Goal: Task Accomplishment & Management: Manage account settings

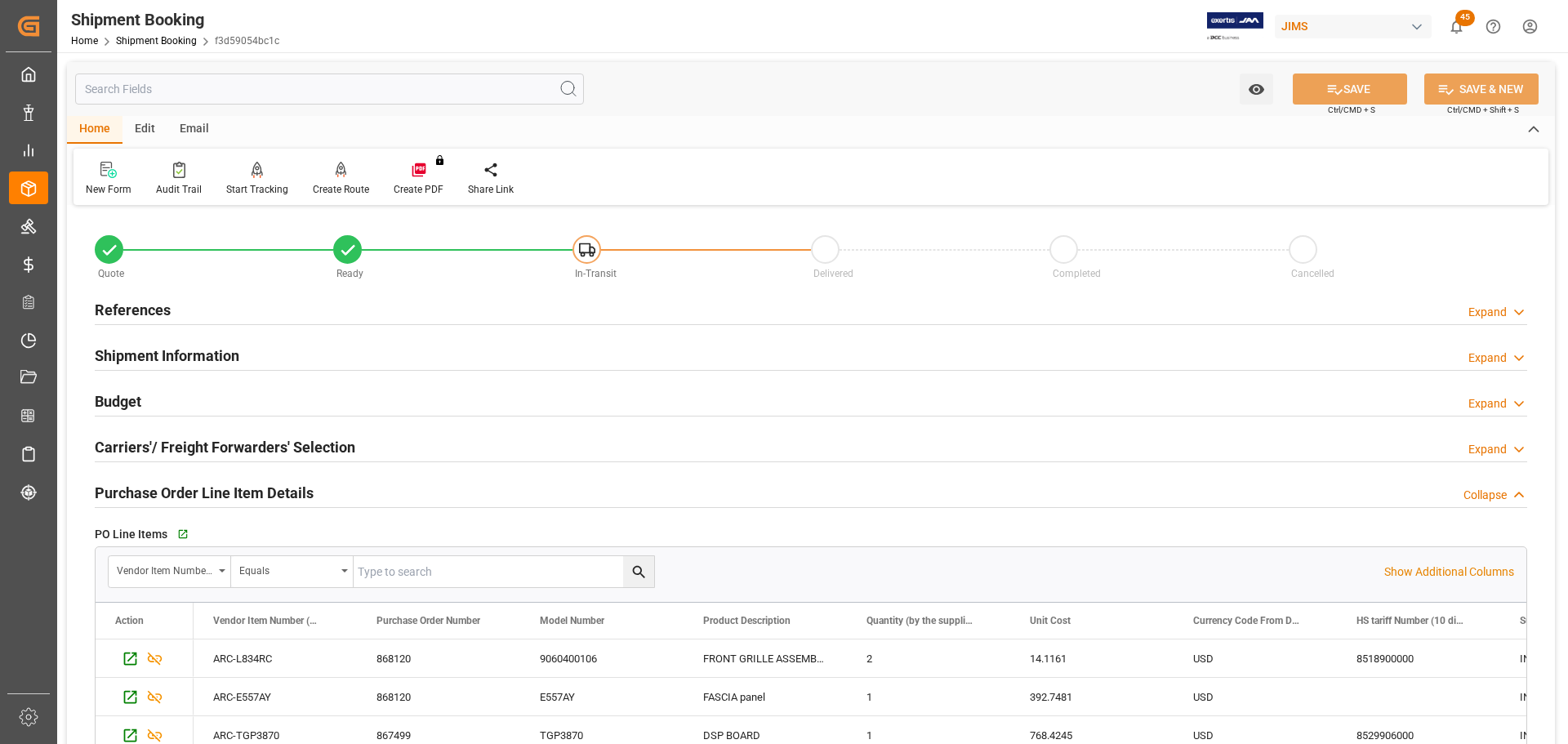
click at [136, 310] on h2 "References" at bounding box center [133, 309] width 76 height 22
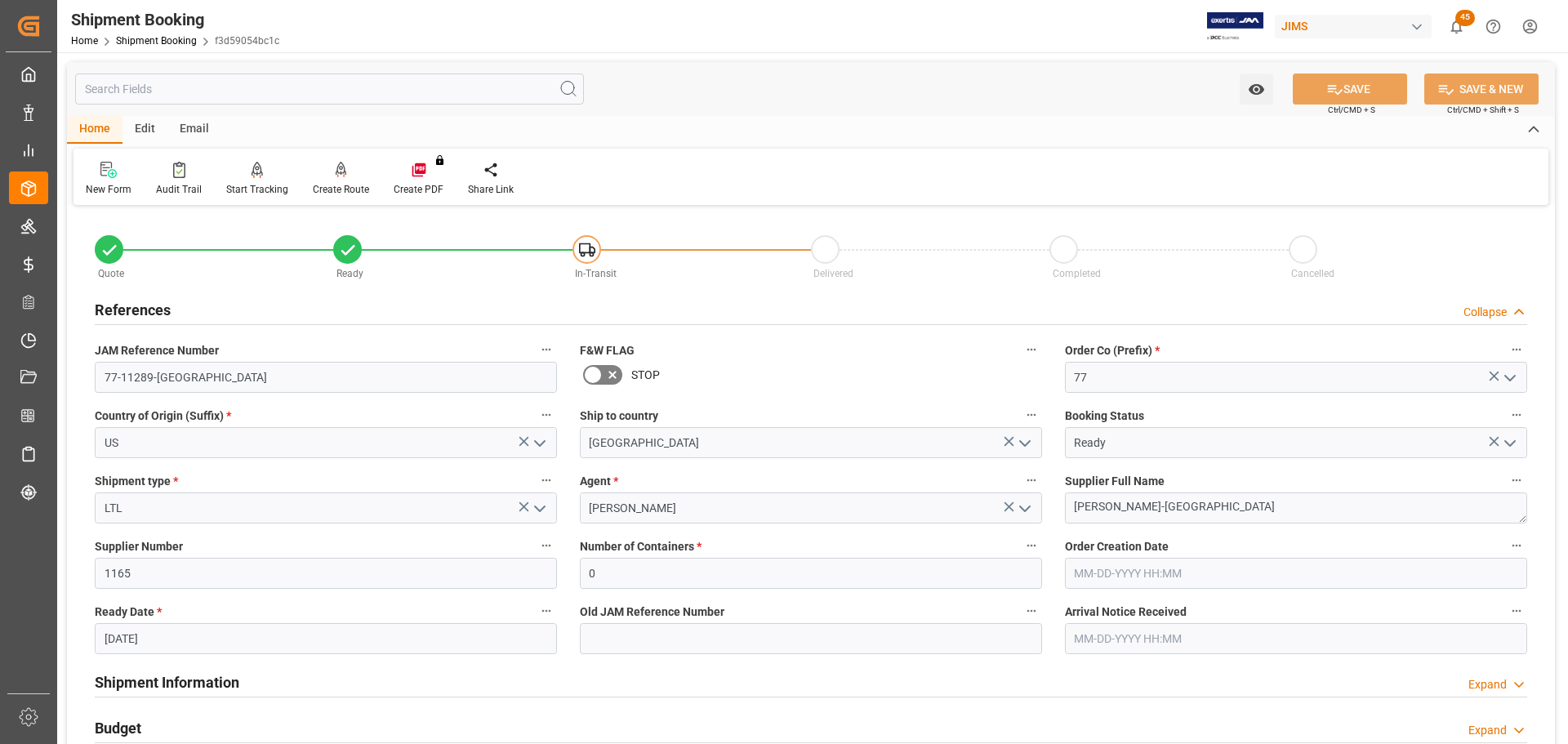
click at [137, 310] on h2 "References" at bounding box center [133, 309] width 76 height 22
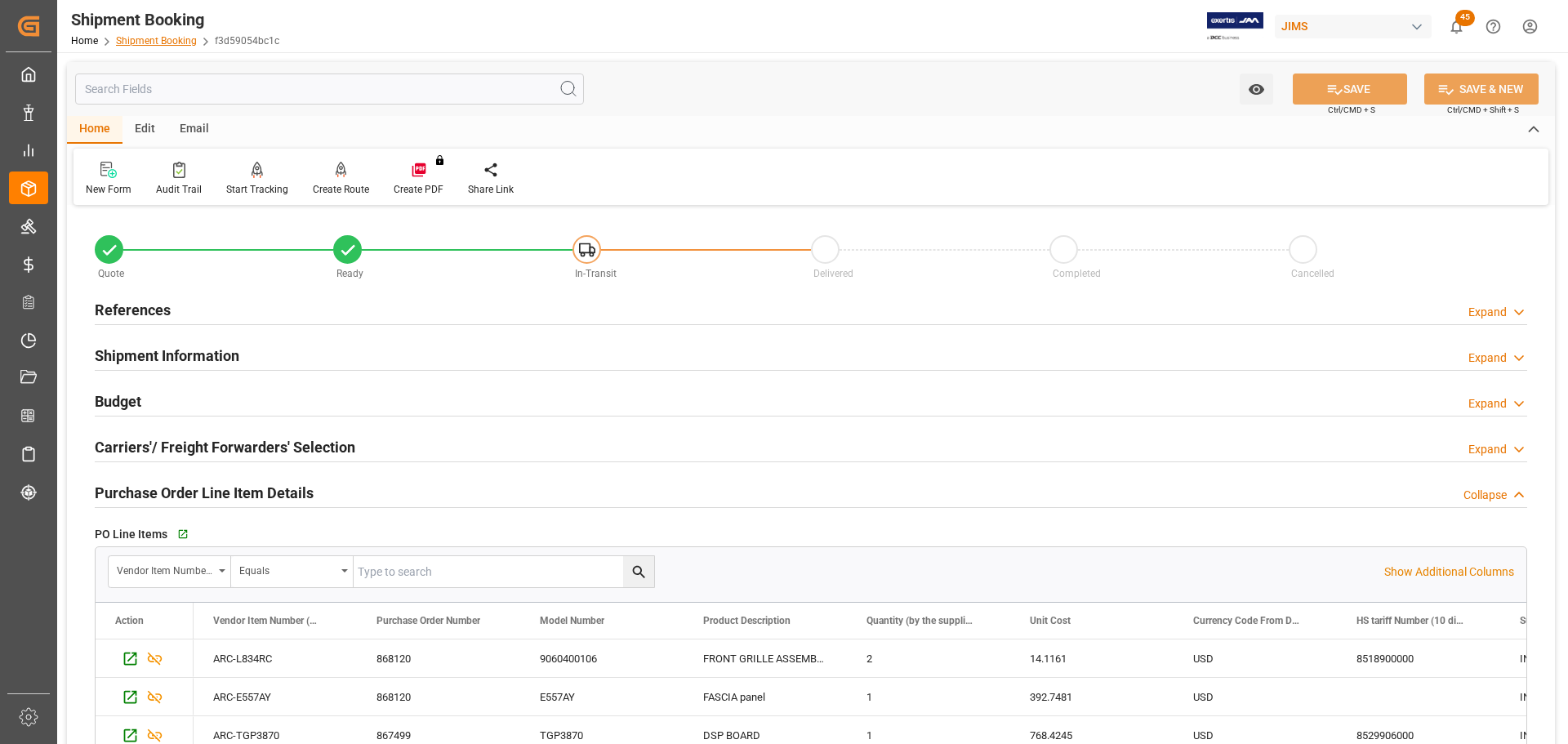
click at [142, 40] on link "Shipment Booking" at bounding box center [157, 41] width 81 height 12
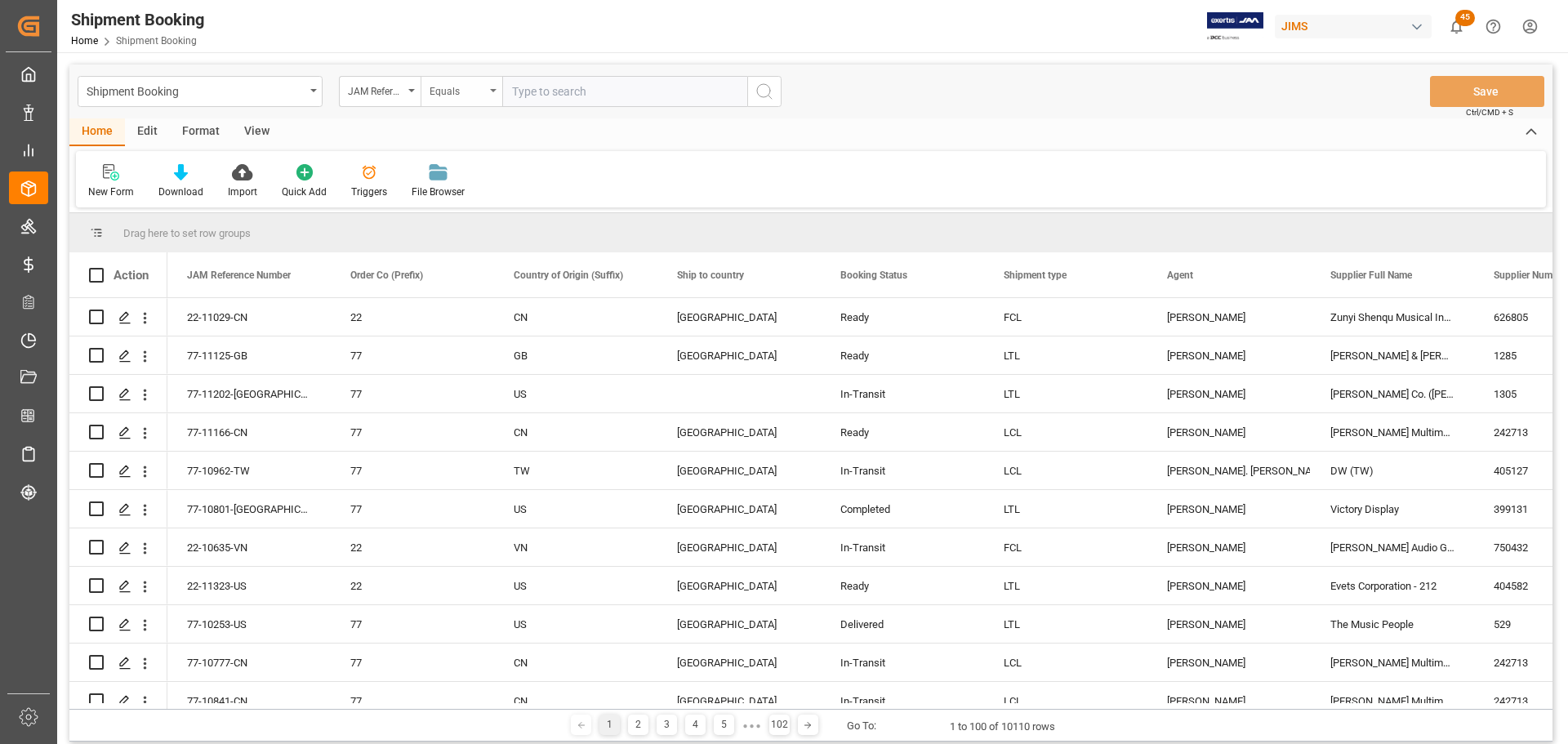
click at [490, 91] on icon "open menu" at bounding box center [493, 91] width 7 height 3
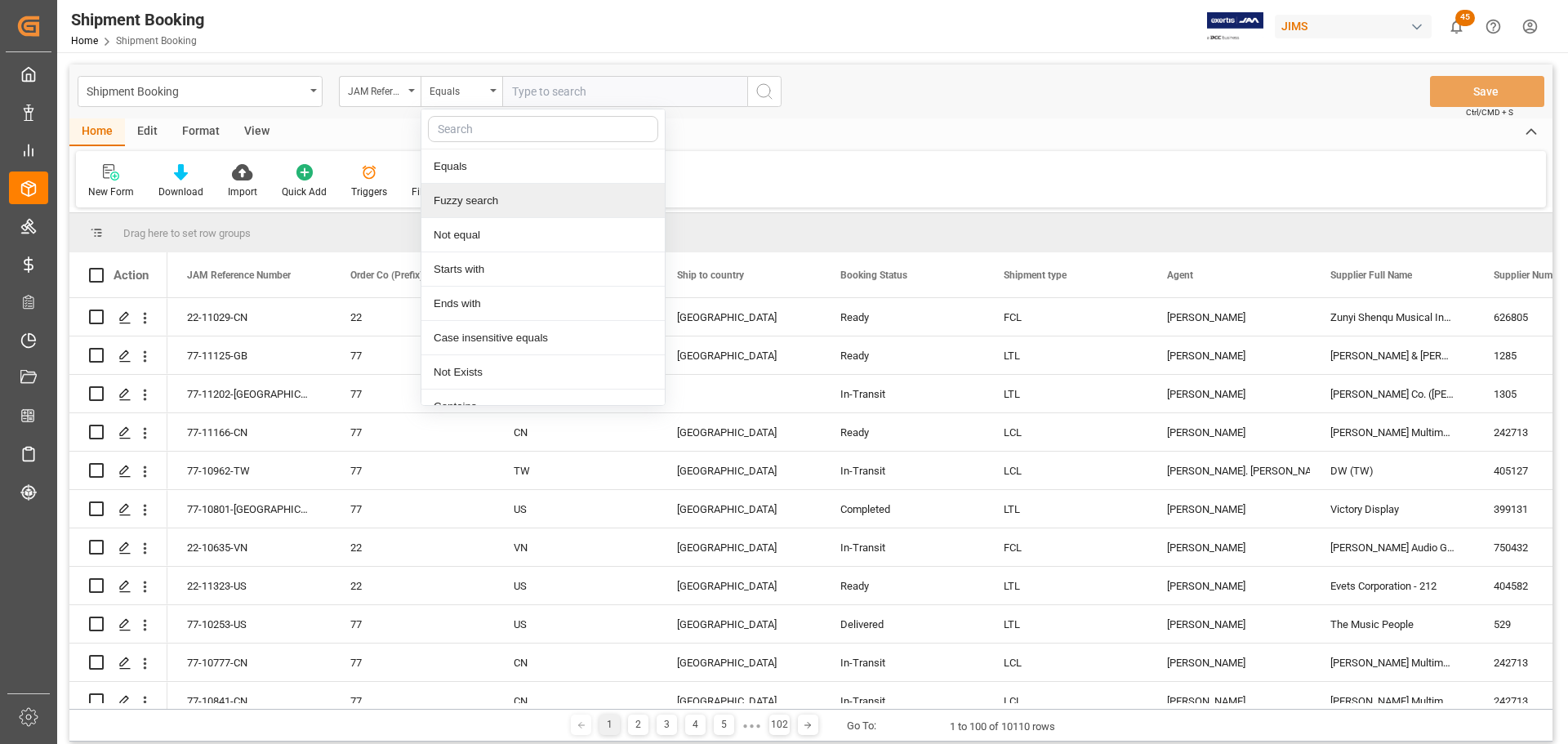
click at [465, 200] on div "Fuzzy search" at bounding box center [543, 201] width 243 height 35
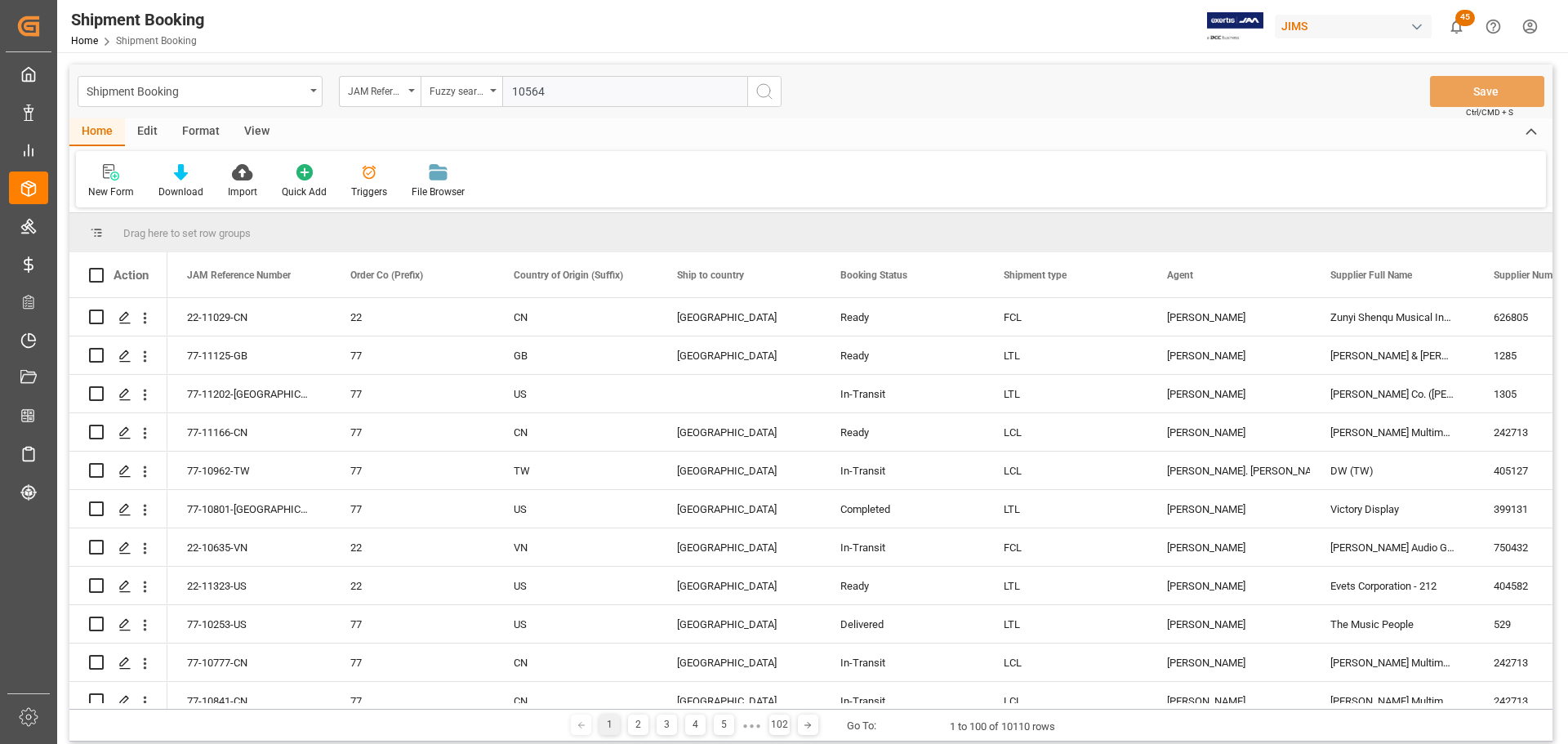
type input "10564"
click at [761, 84] on icon "search button" at bounding box center [765, 92] width 20 height 20
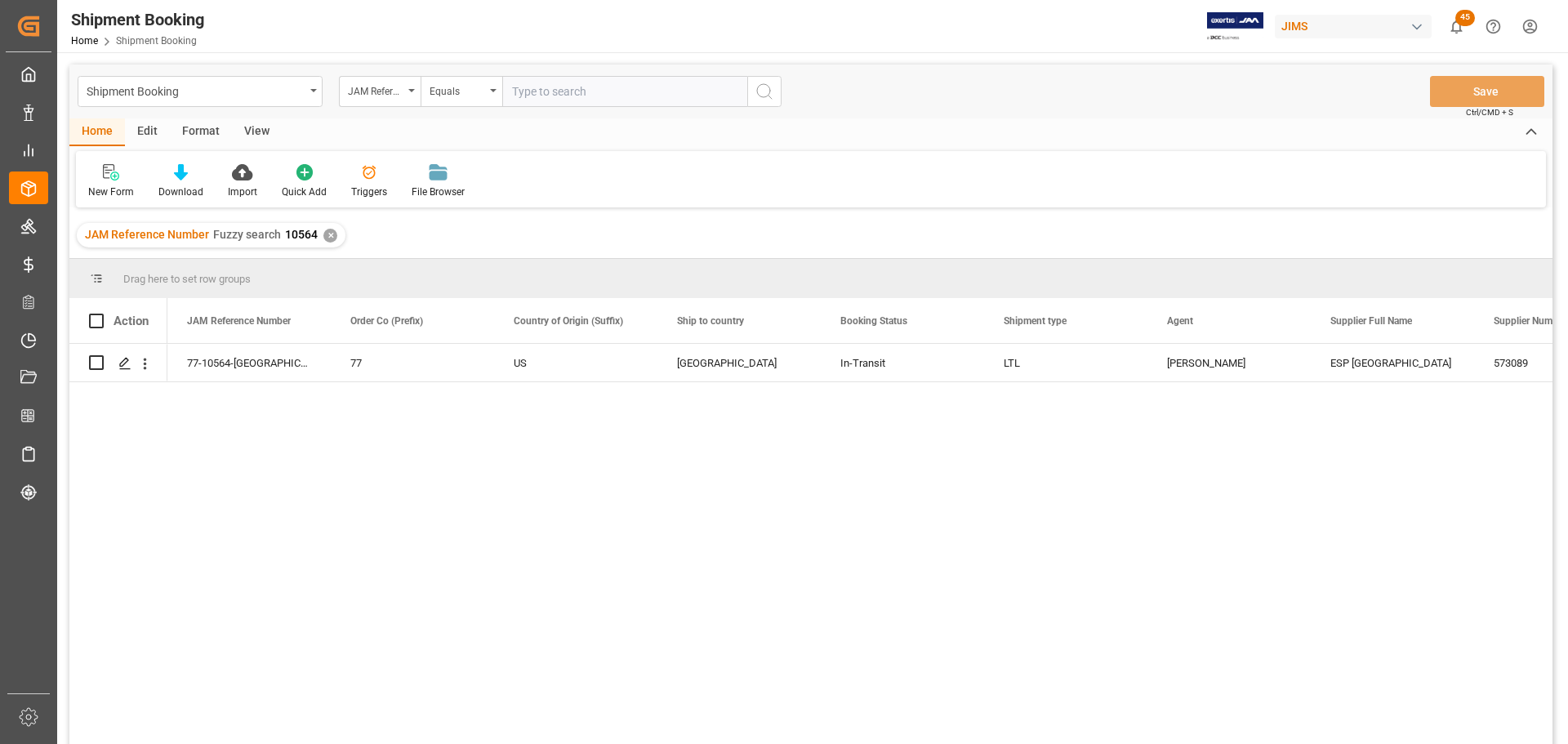
click at [244, 126] on div "View" at bounding box center [257, 133] width 49 height 28
click at [94, 173] on div at bounding box center [104, 172] width 32 height 17
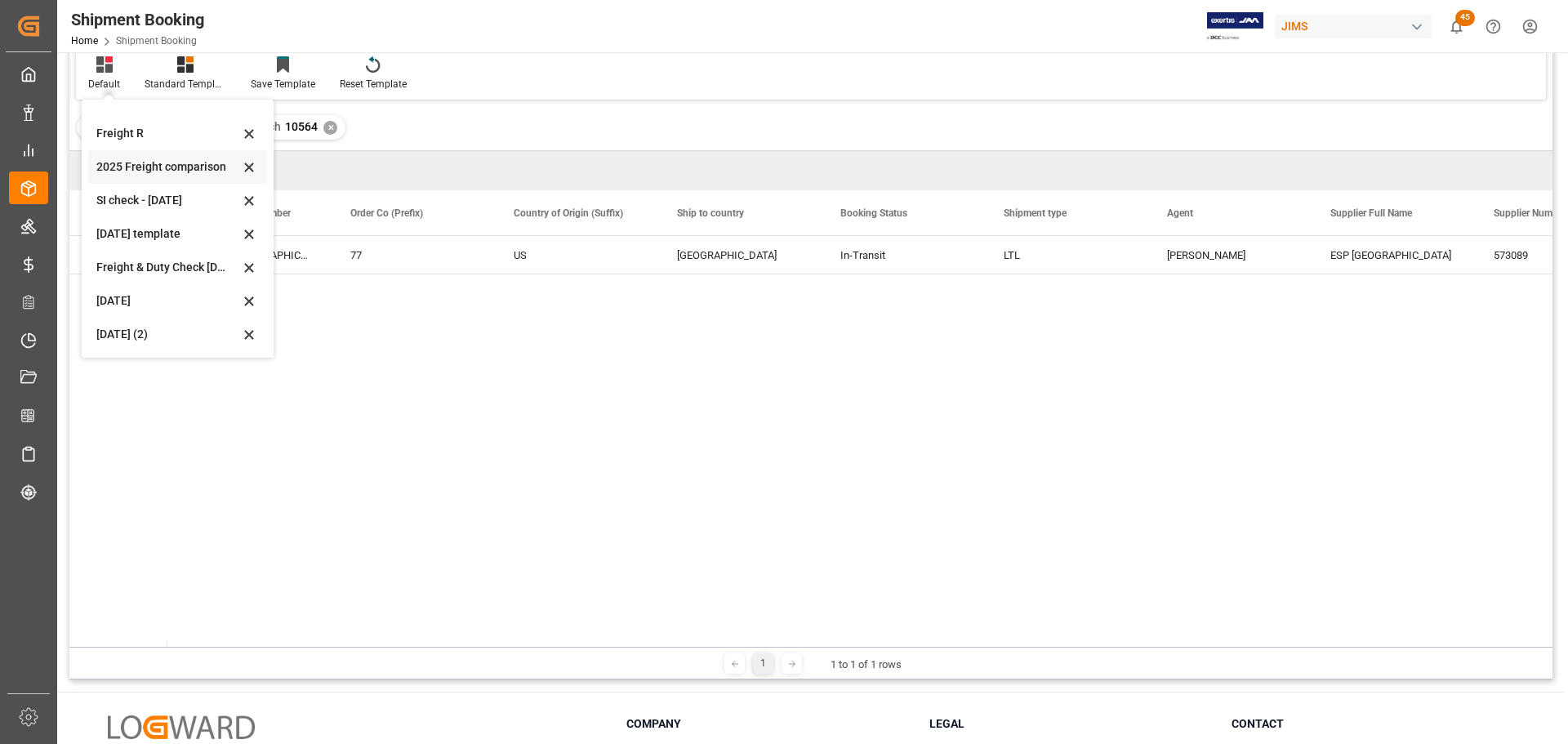
scroll to position [163, 0]
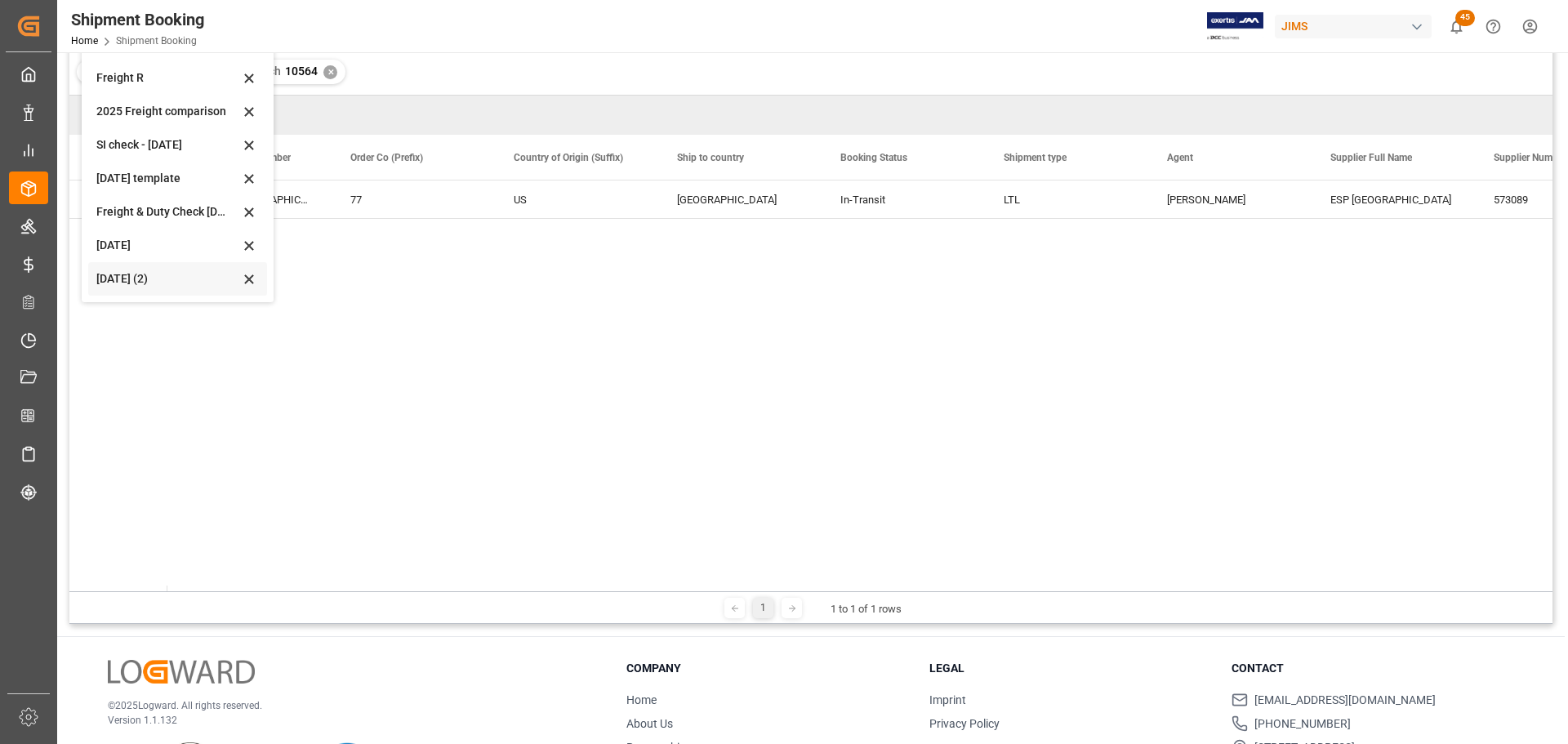
click at [118, 275] on div "[DATE] (2)" at bounding box center [167, 279] width 143 height 17
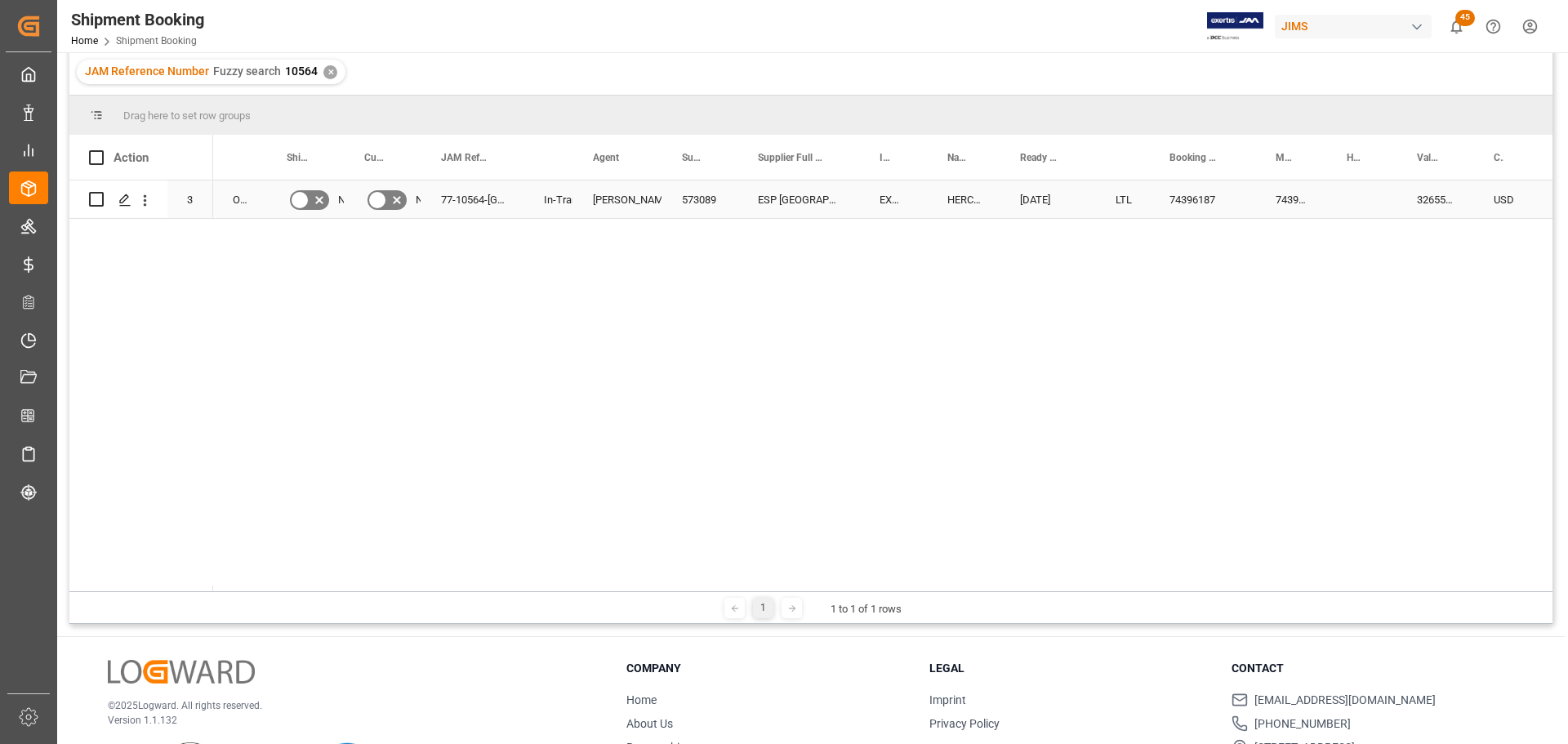
click at [596, 200] on div "[PERSON_NAME]" at bounding box center [618, 200] width 49 height 38
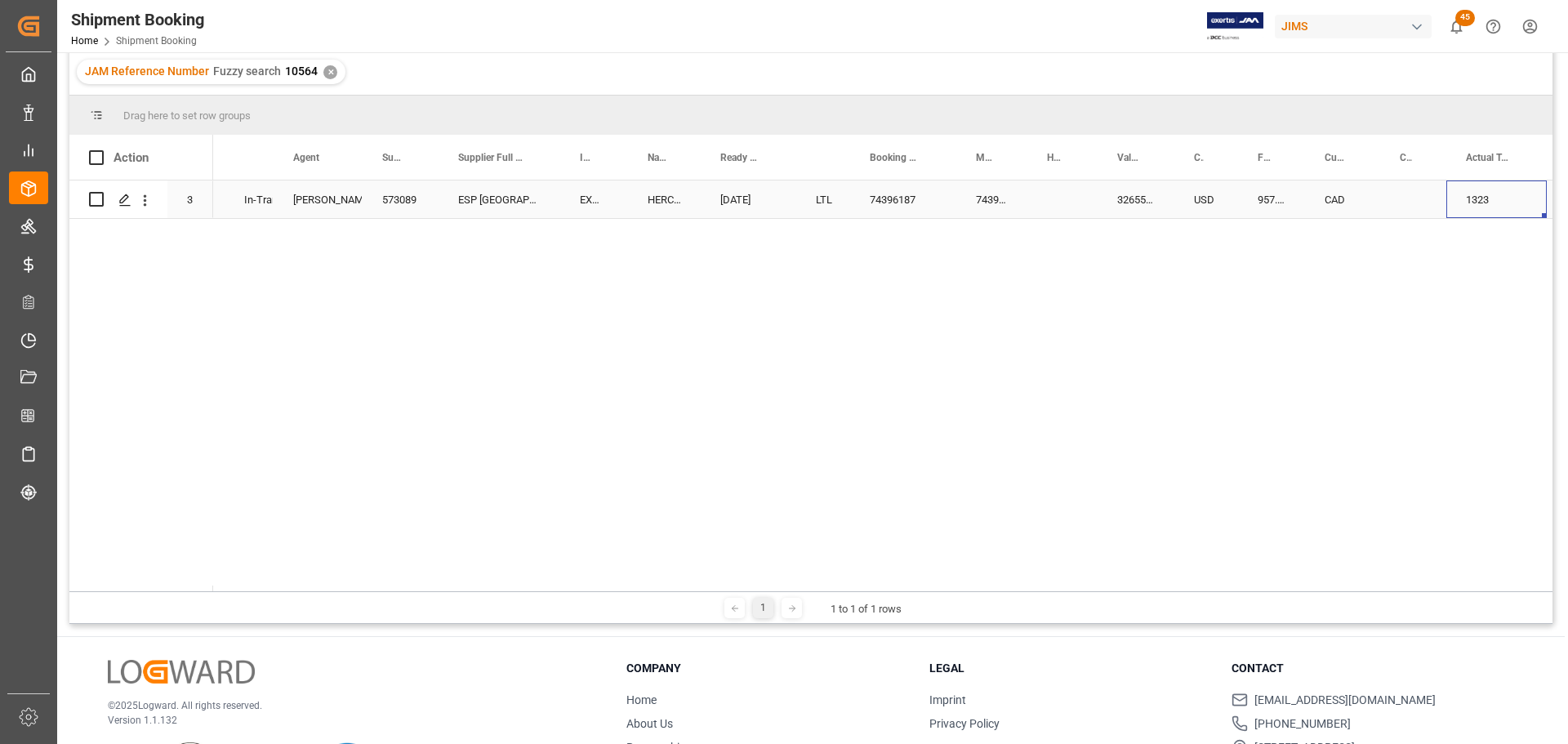
scroll to position [0, 690]
click at [737, 198] on div "32655.95" at bounding box center [746, 200] width 77 height 38
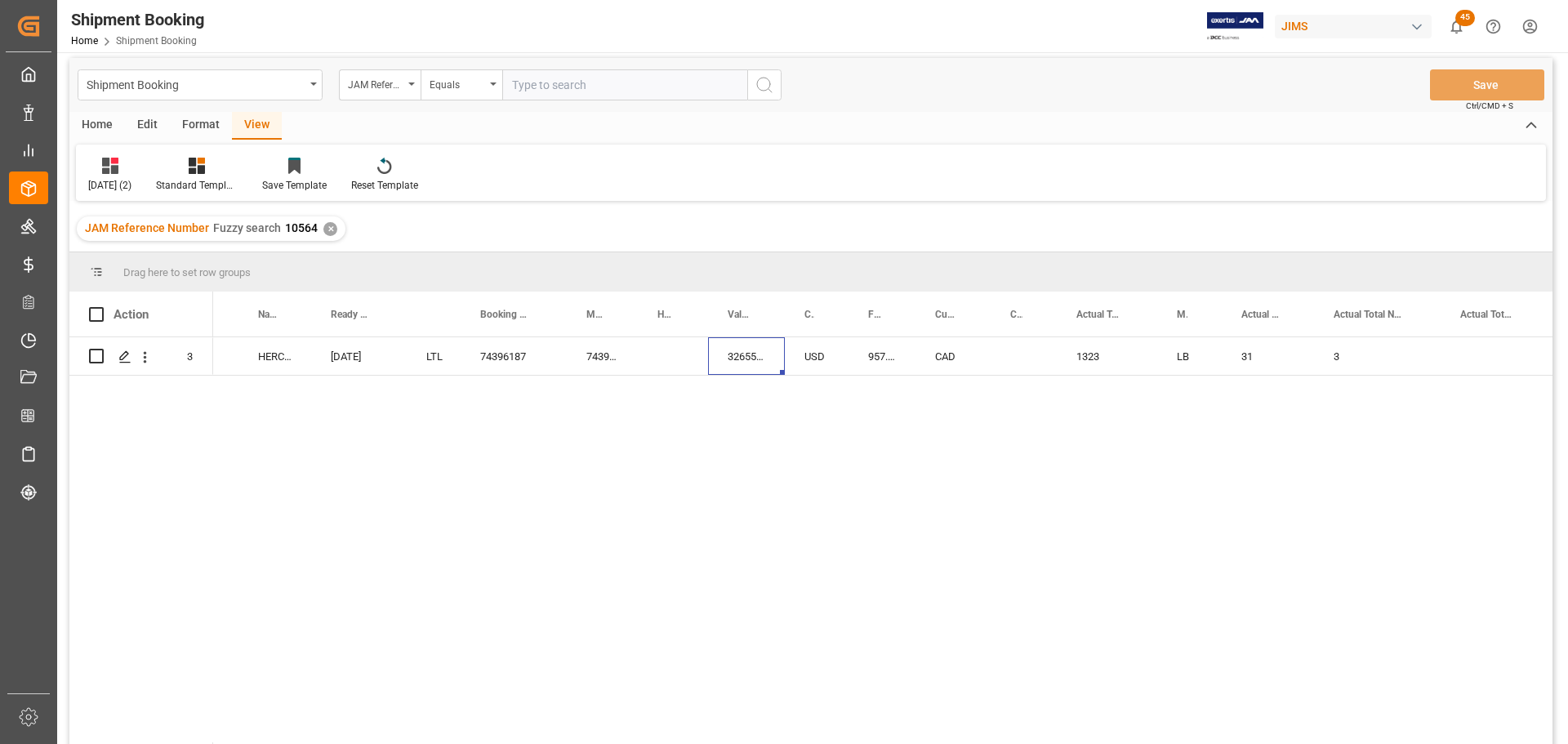
scroll to position [0, 0]
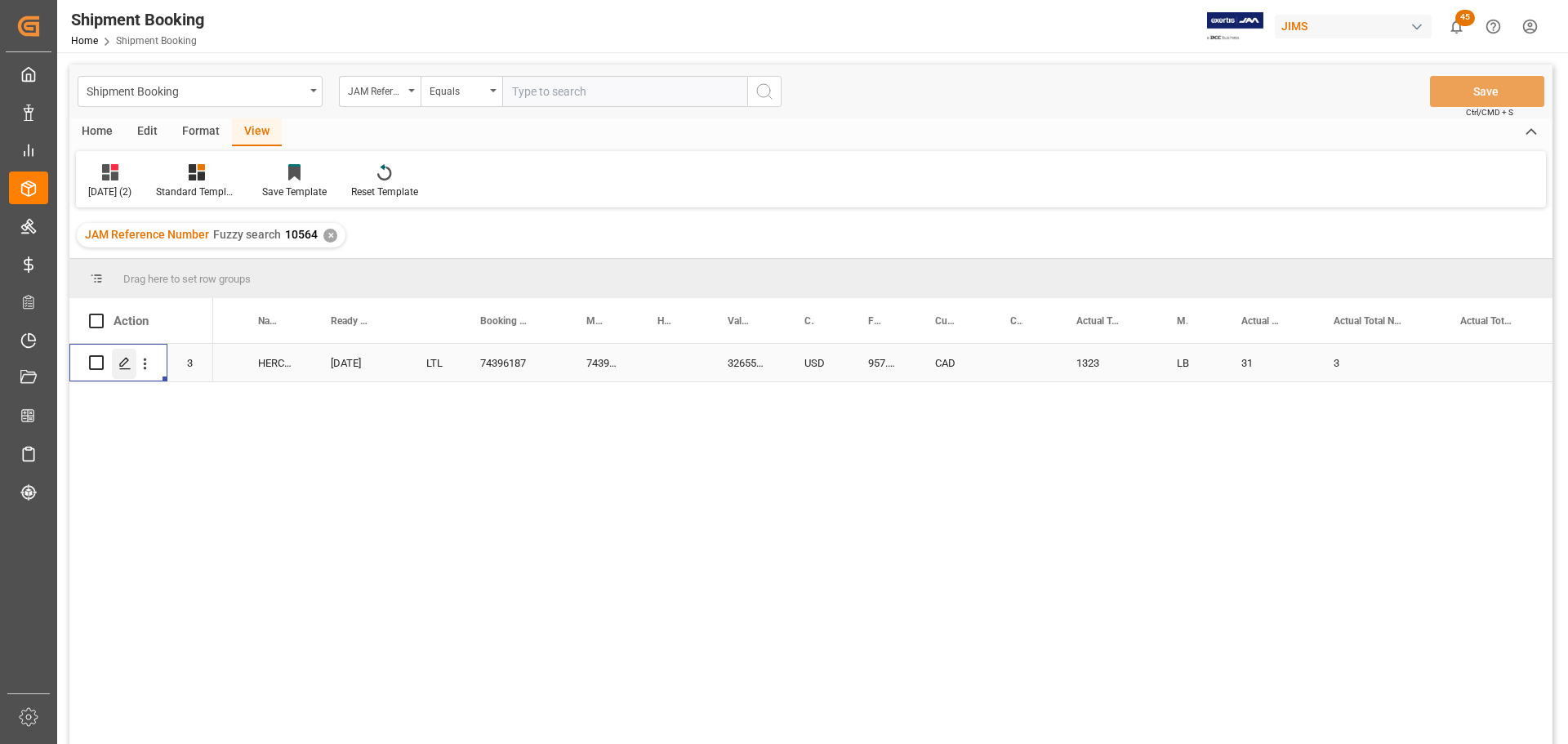
click at [128, 368] on line "Press SPACE to select this row." at bounding box center [125, 368] width 10 height 0
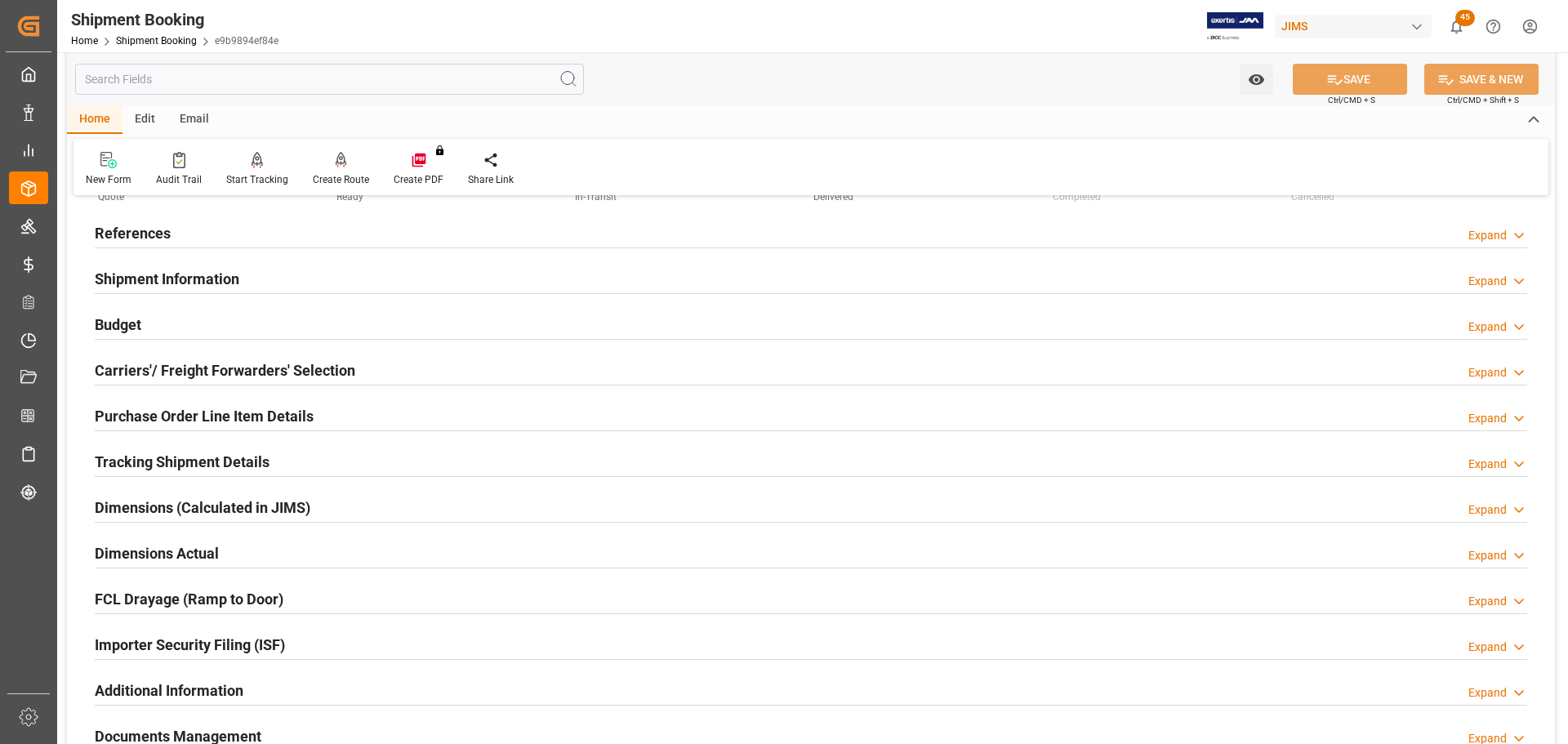
scroll to position [163, 0]
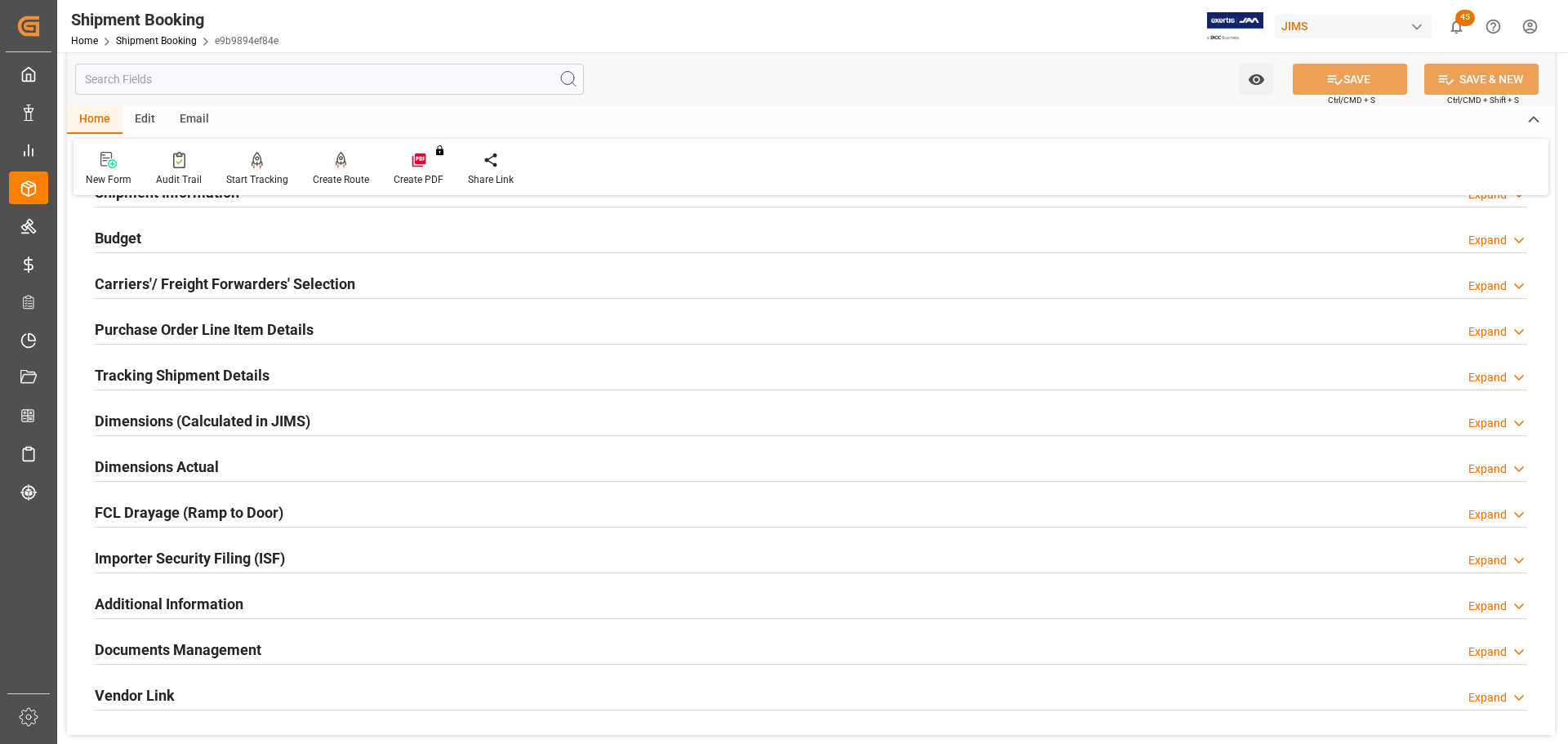
click at [147, 324] on h2 "Purchase Order Line Item Details" at bounding box center [204, 329] width 219 height 22
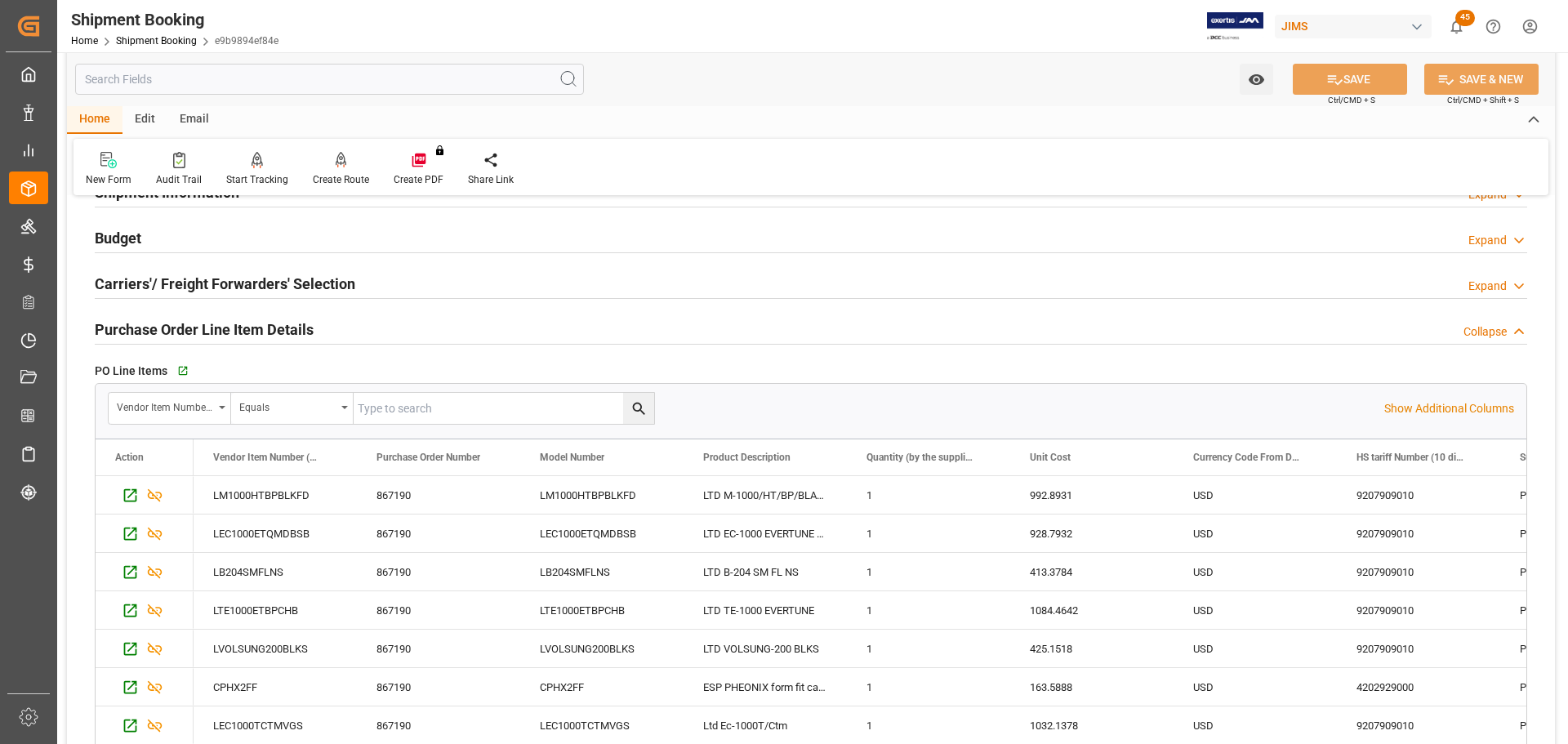
click at [147, 324] on h2 "Purchase Order Line Item Details" at bounding box center [204, 329] width 219 height 22
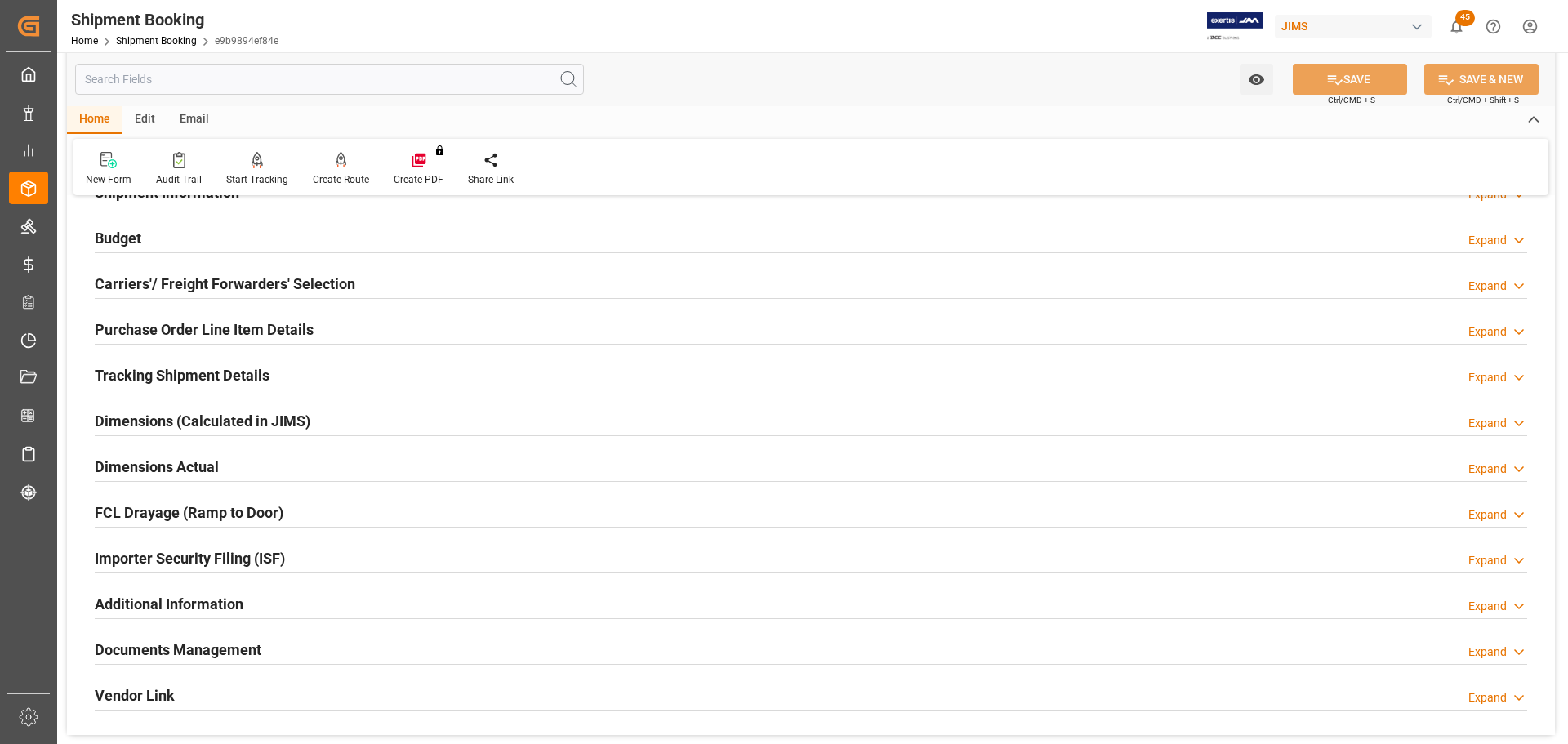
click at [153, 369] on h2 "Tracking Shipment Details" at bounding box center [182, 375] width 175 height 22
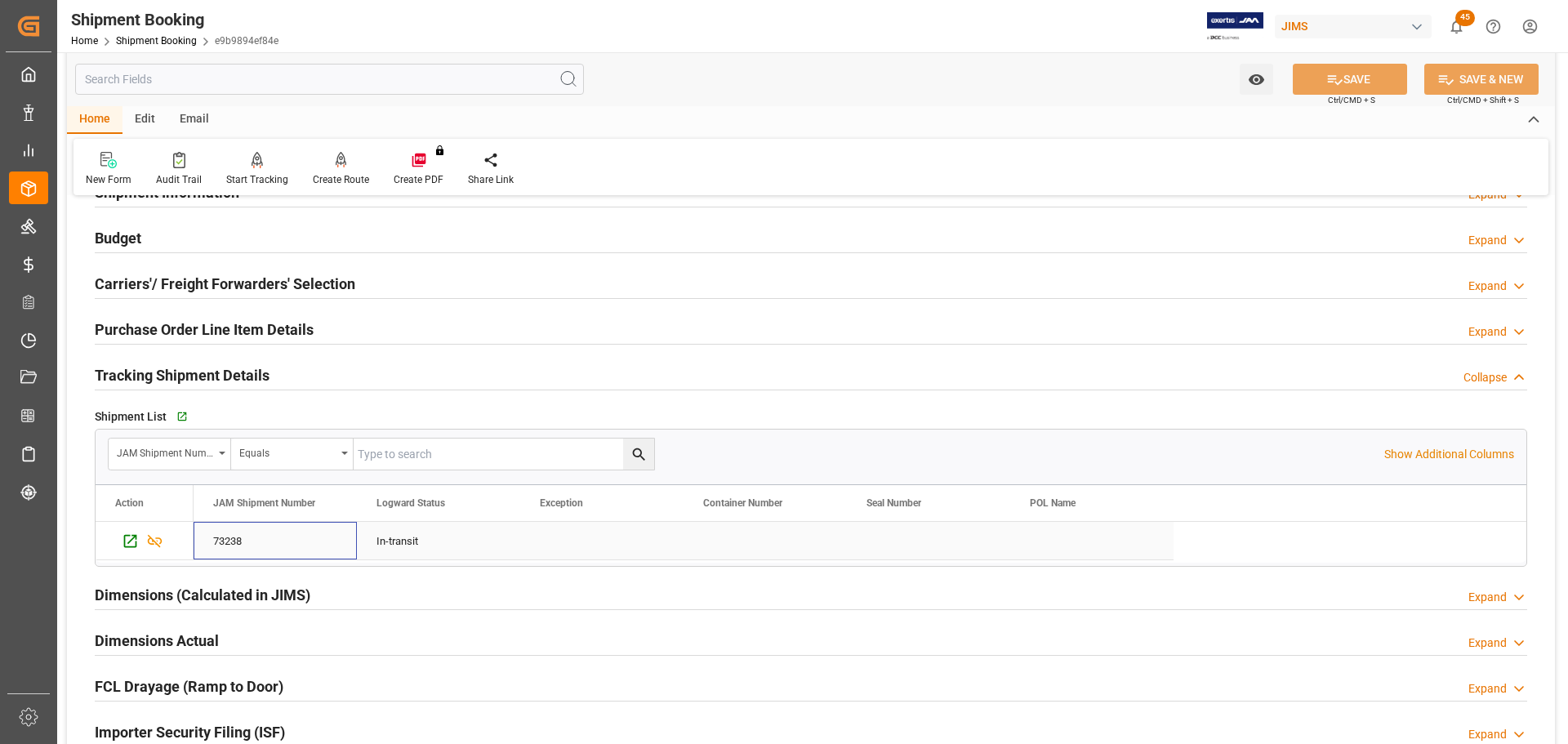
drag, startPoint x: 261, startPoint y: 539, endPoint x: 210, endPoint y: 541, distance: 51.0
click at [210, 541] on div "73238" at bounding box center [275, 541] width 163 height 38
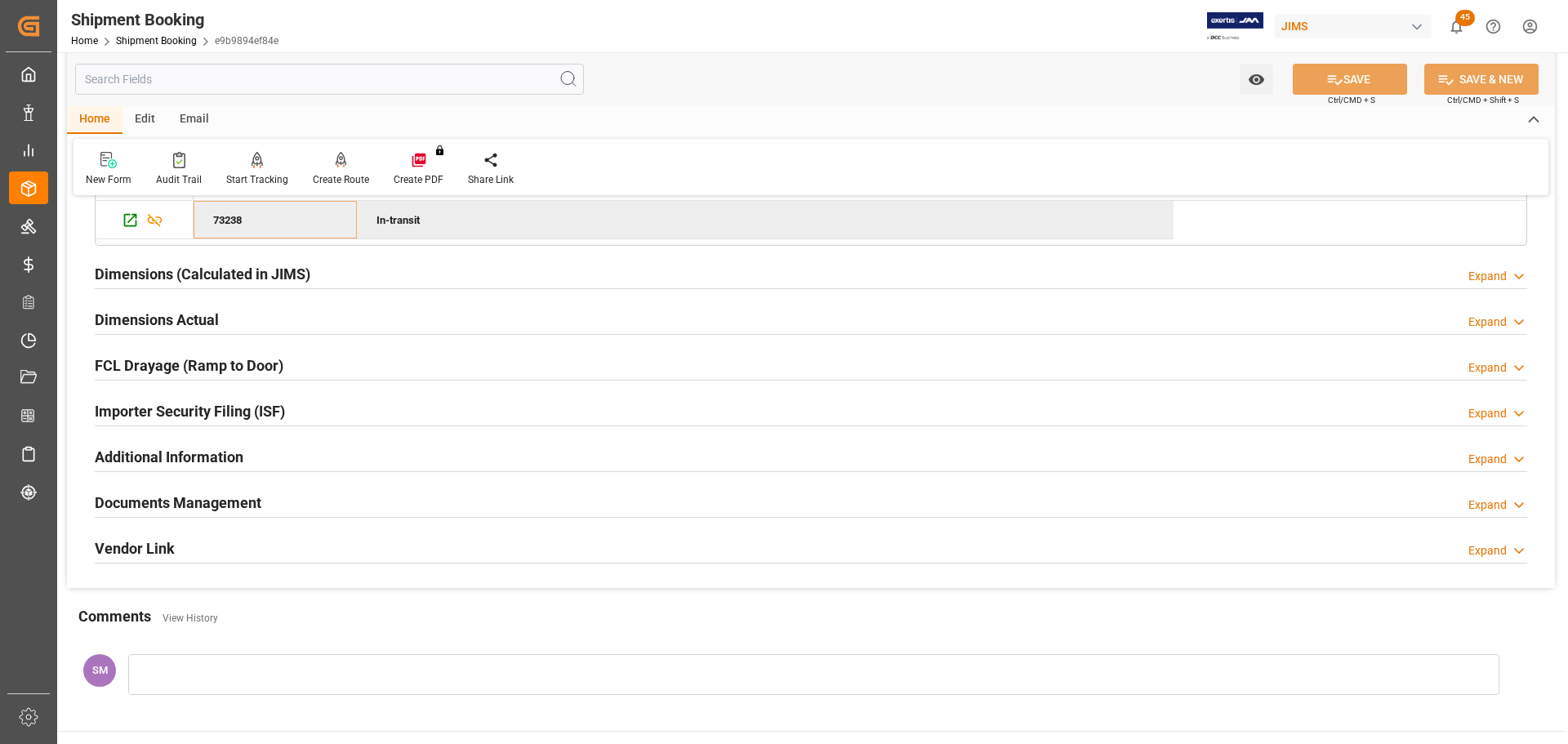
scroll to position [490, 0]
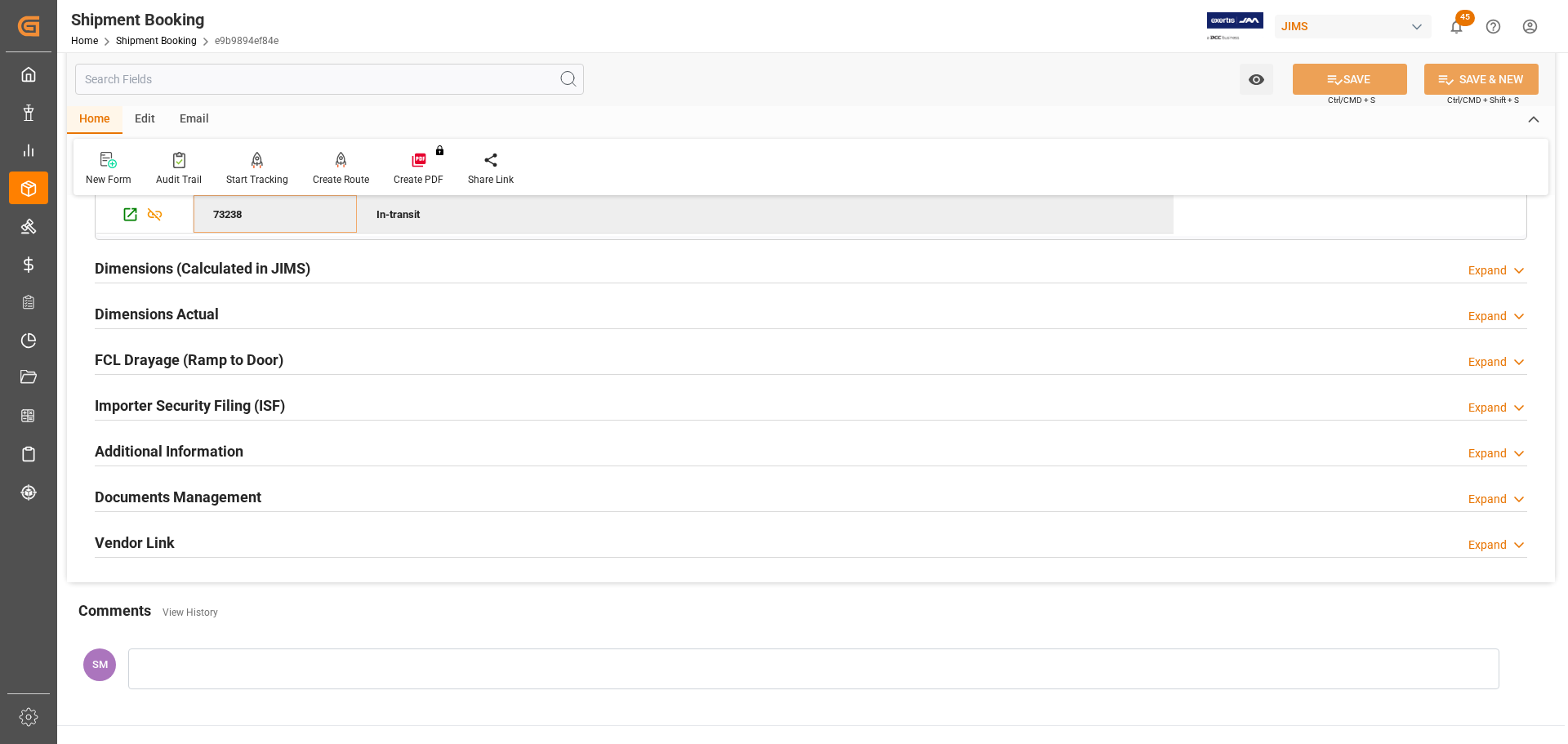
click at [205, 492] on h2 "Documents Management" at bounding box center [178, 497] width 167 height 22
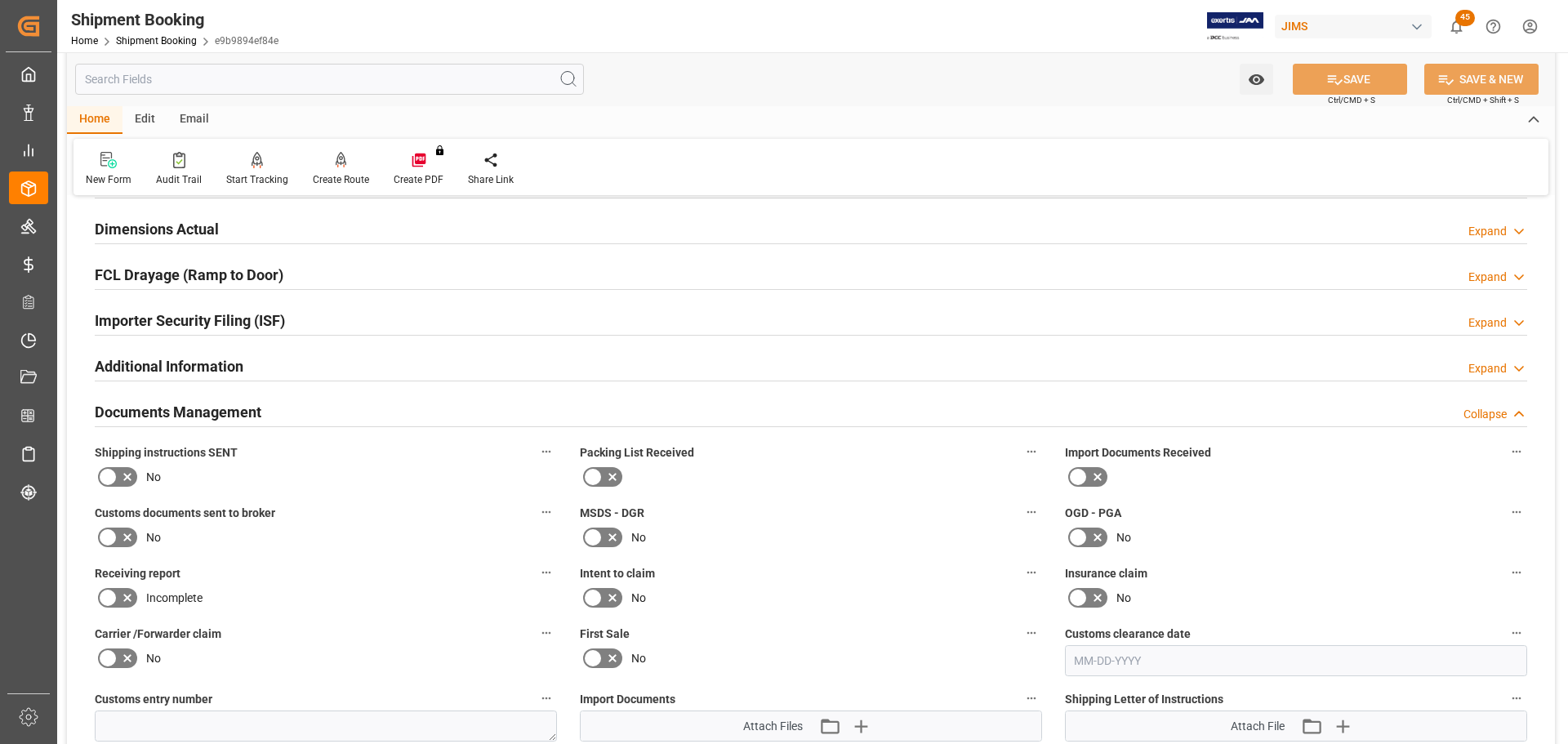
scroll to position [653, 0]
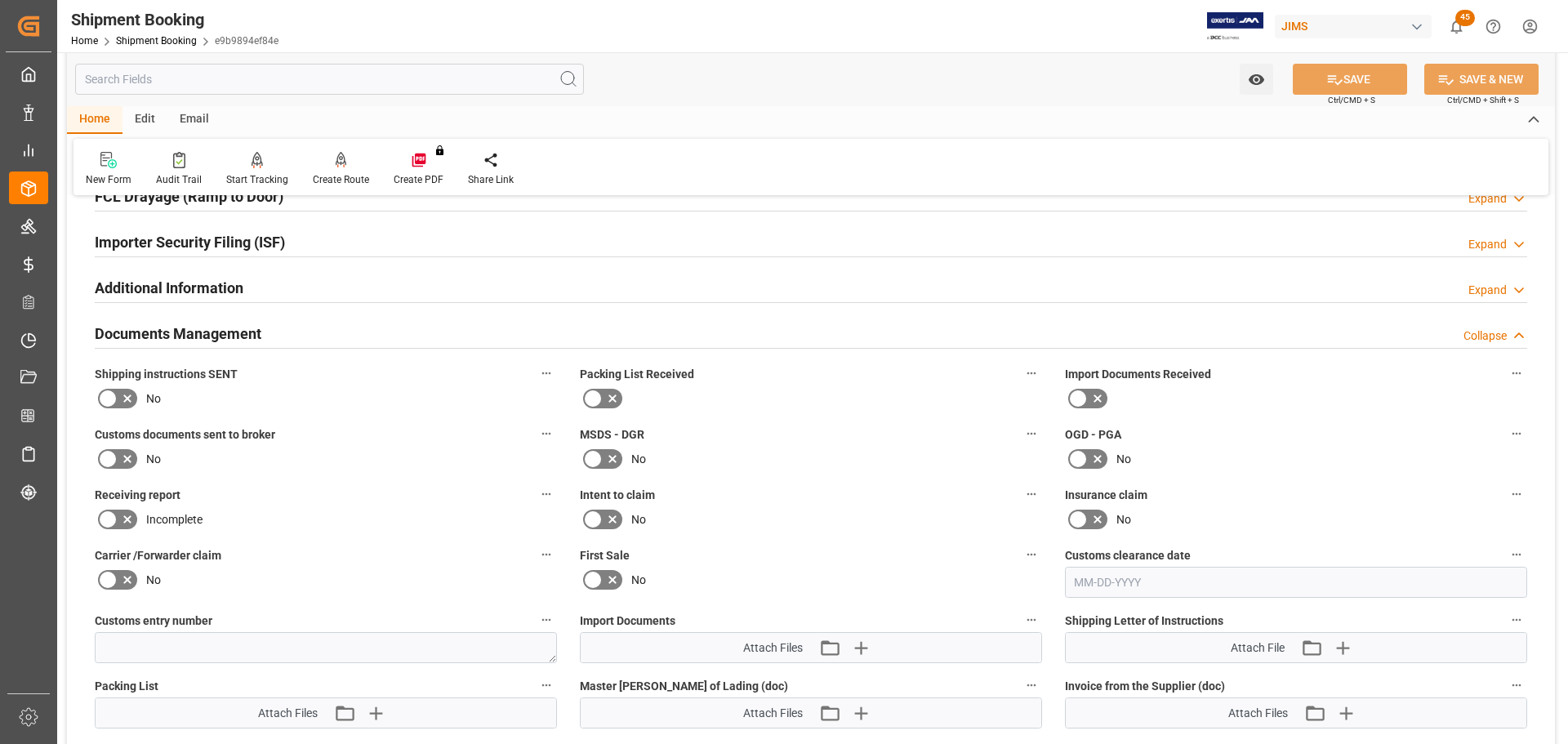
click at [113, 457] on icon at bounding box center [108, 459] width 20 height 20
click at [0, 0] on input "checkbox" at bounding box center [0, 0] width 0 height 0
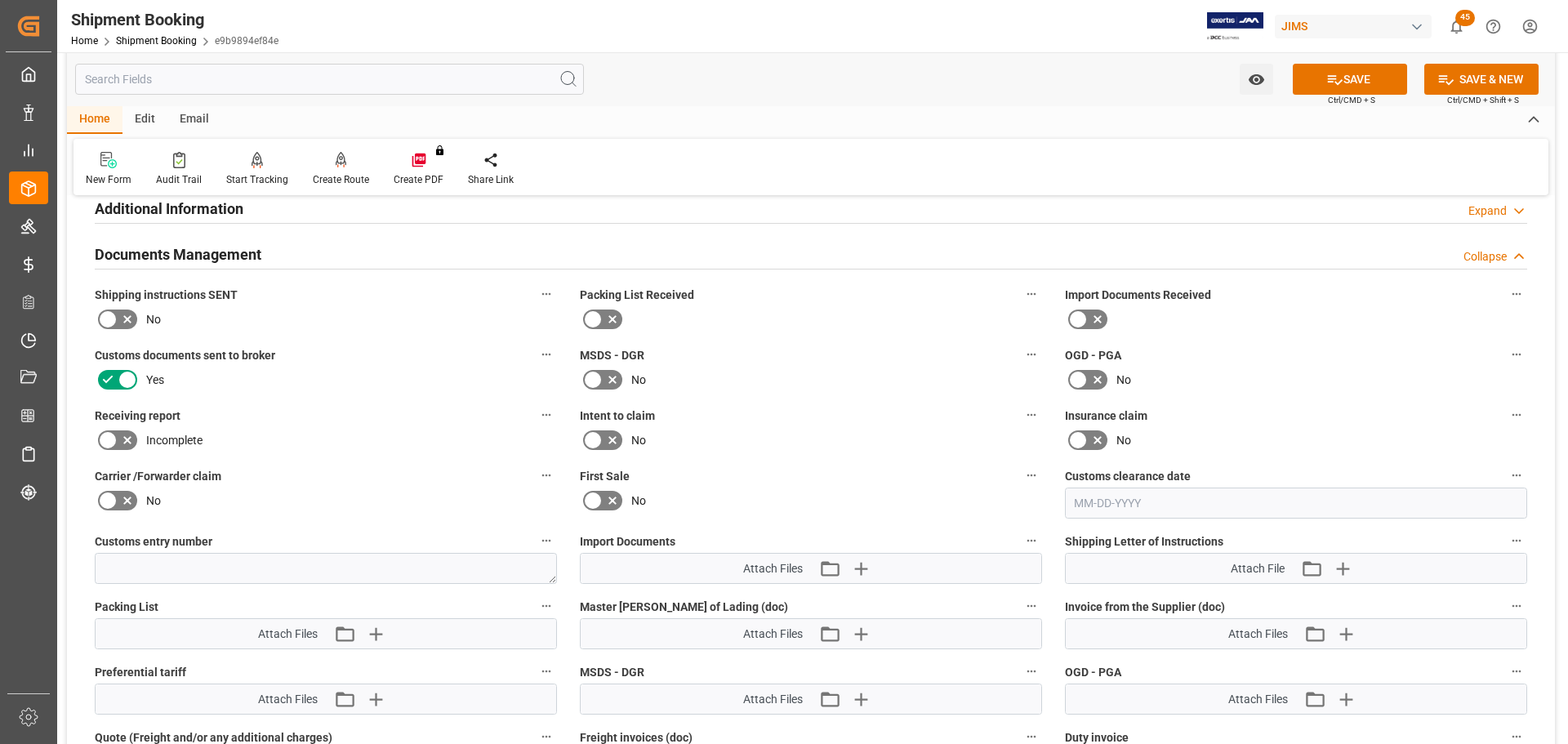
scroll to position [898, 0]
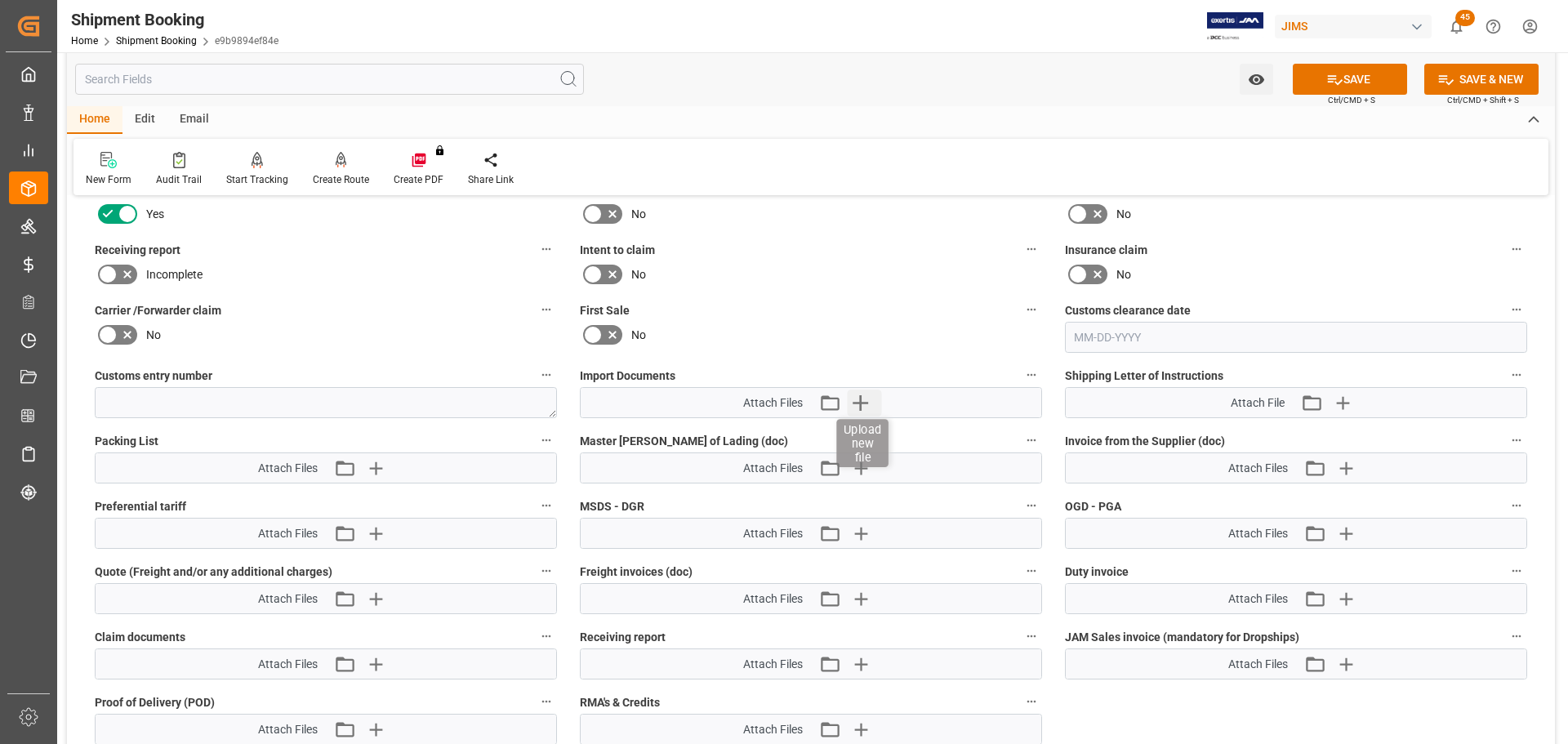
click at [859, 403] on icon "button" at bounding box center [860, 403] width 26 height 26
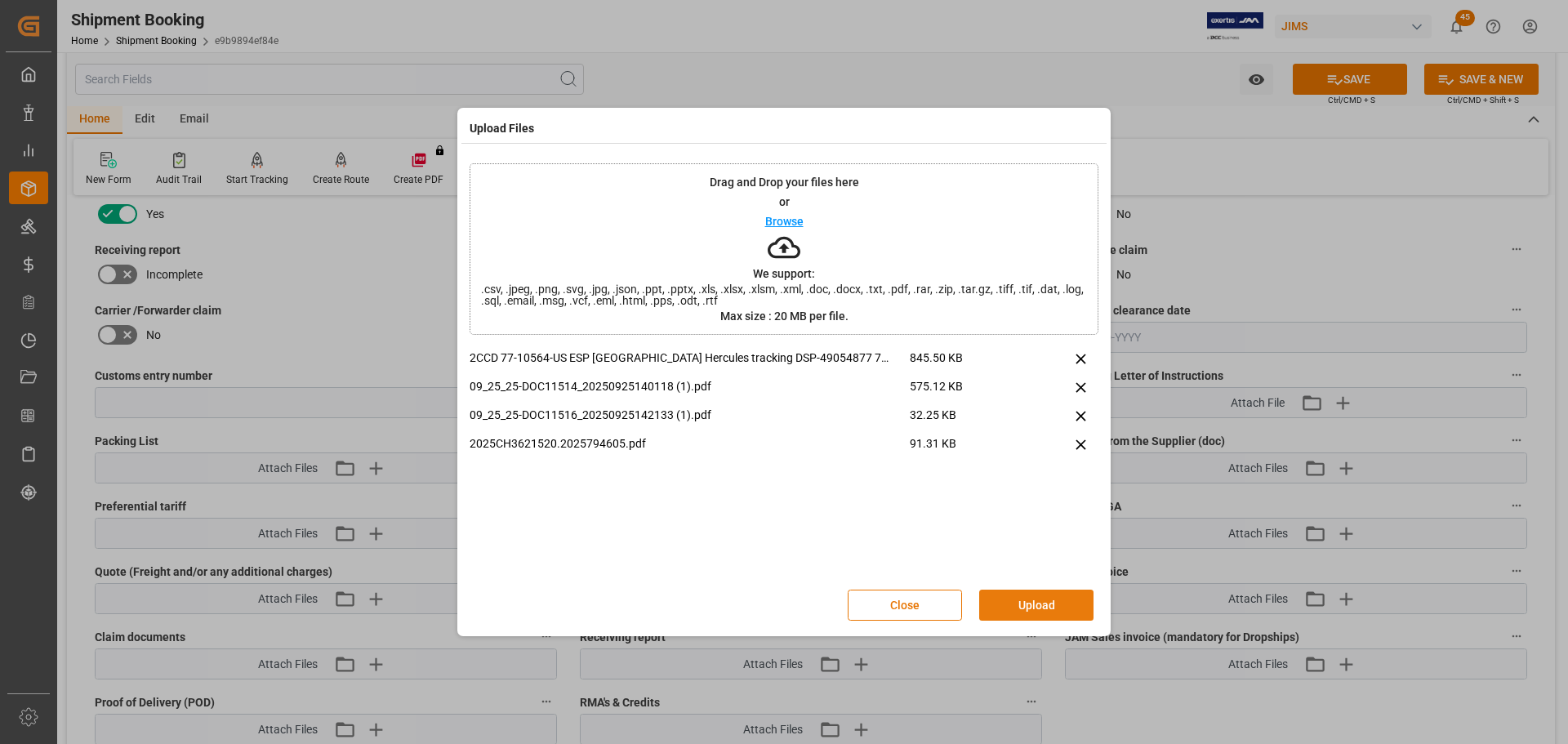
click at [1024, 605] on button "Upload" at bounding box center [1036, 605] width 115 height 31
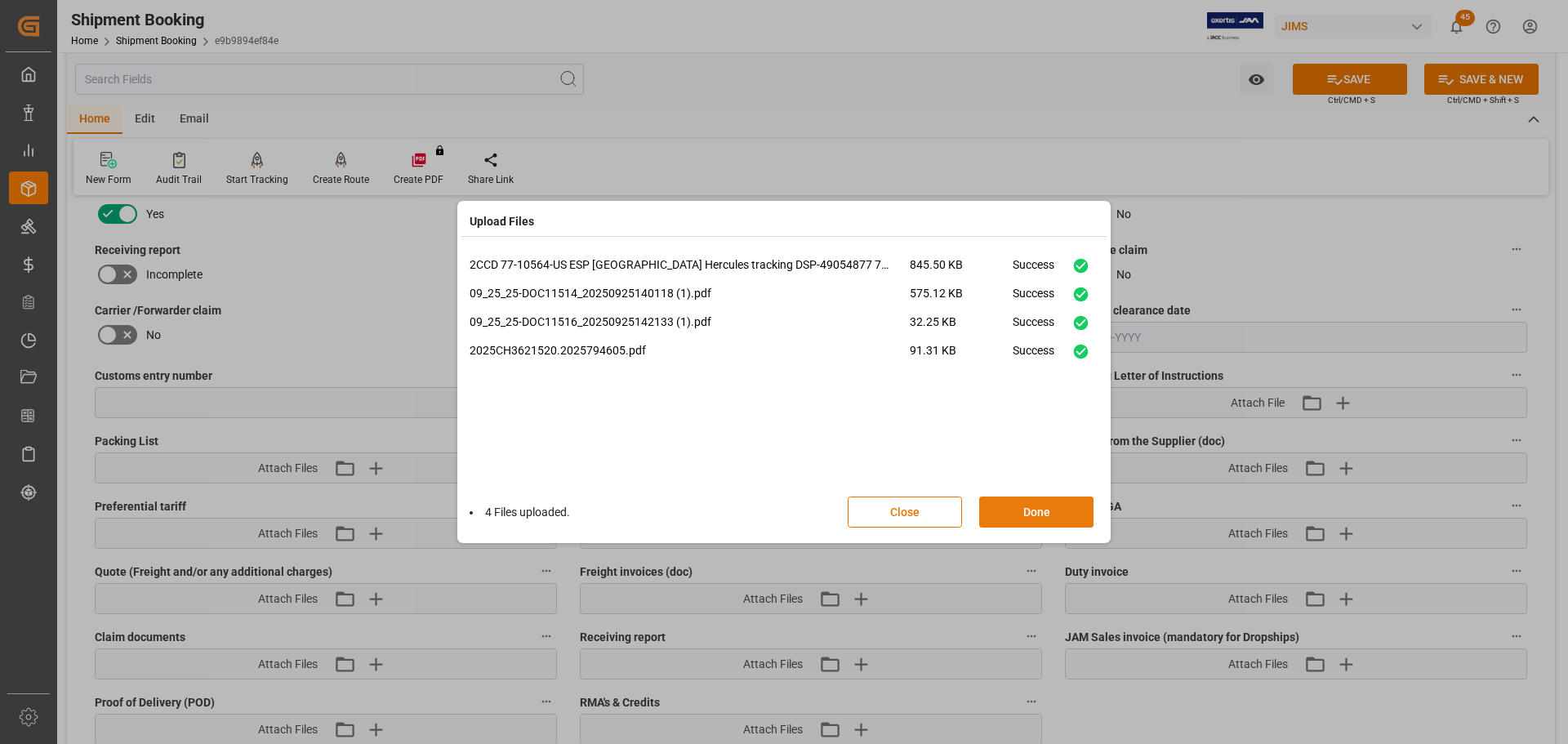
click at [1062, 511] on button "Done" at bounding box center [1036, 512] width 115 height 31
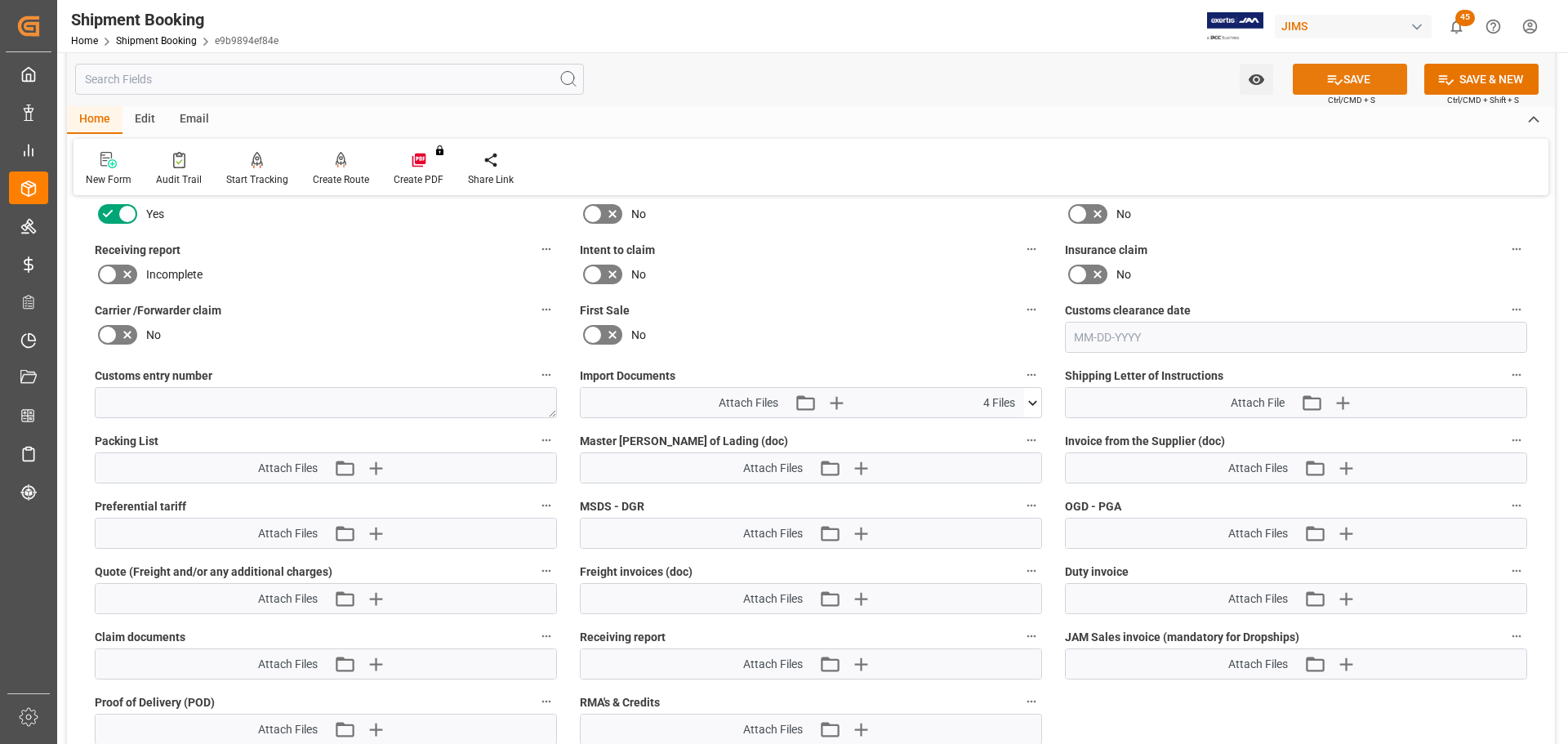
click at [1375, 78] on button "SAVE" at bounding box center [1349, 79] width 115 height 31
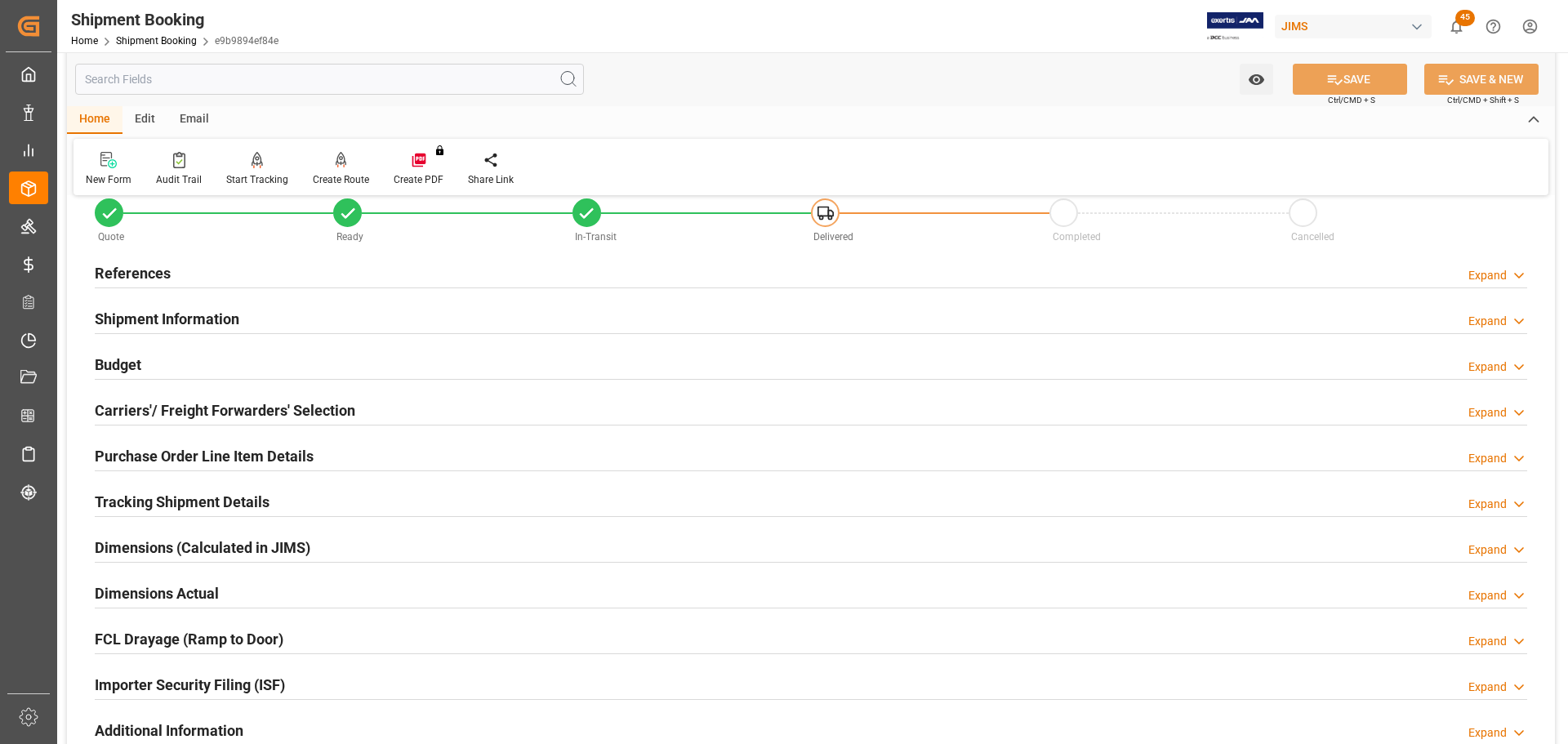
scroll to position [0, 0]
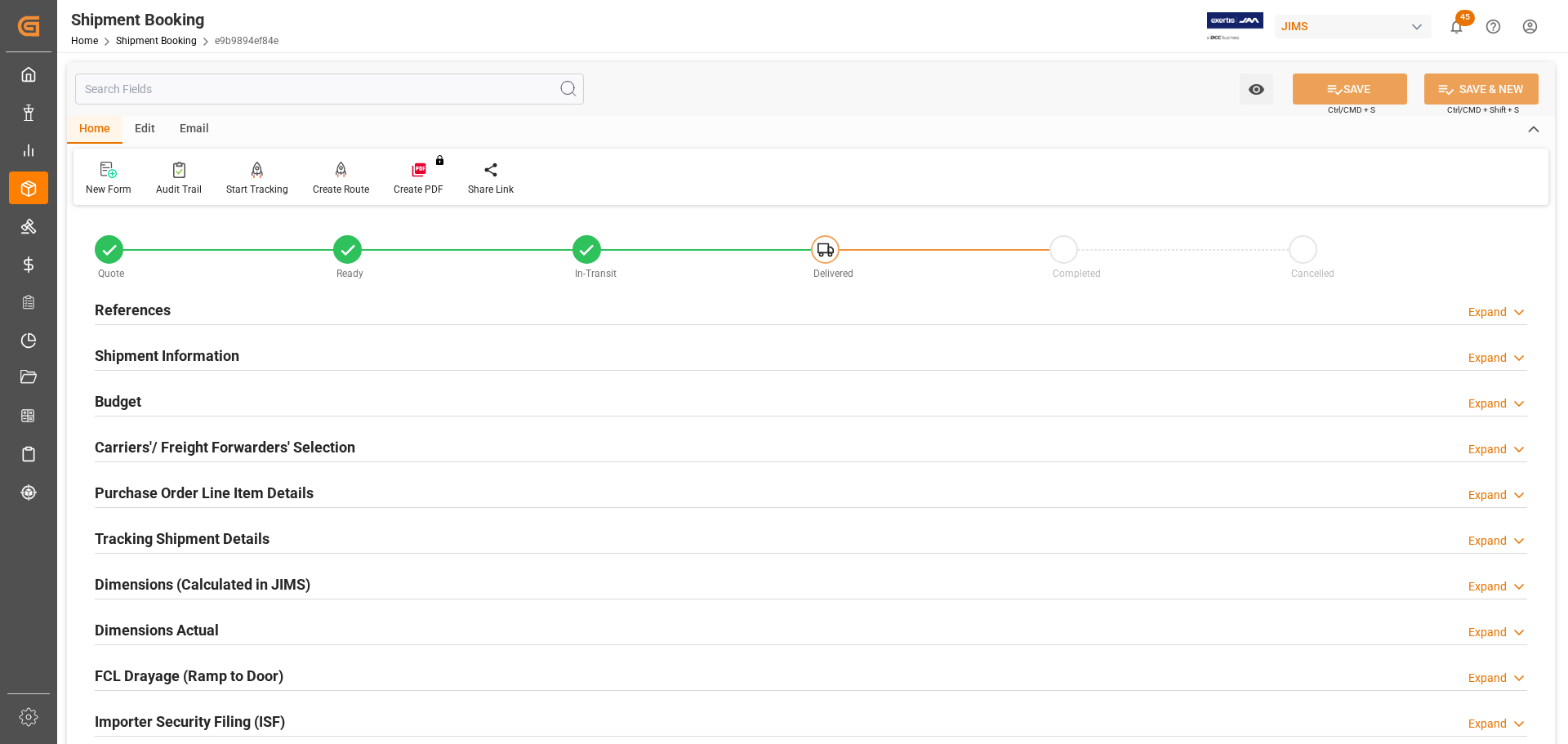
click at [165, 308] on h2 "References" at bounding box center [133, 309] width 76 height 22
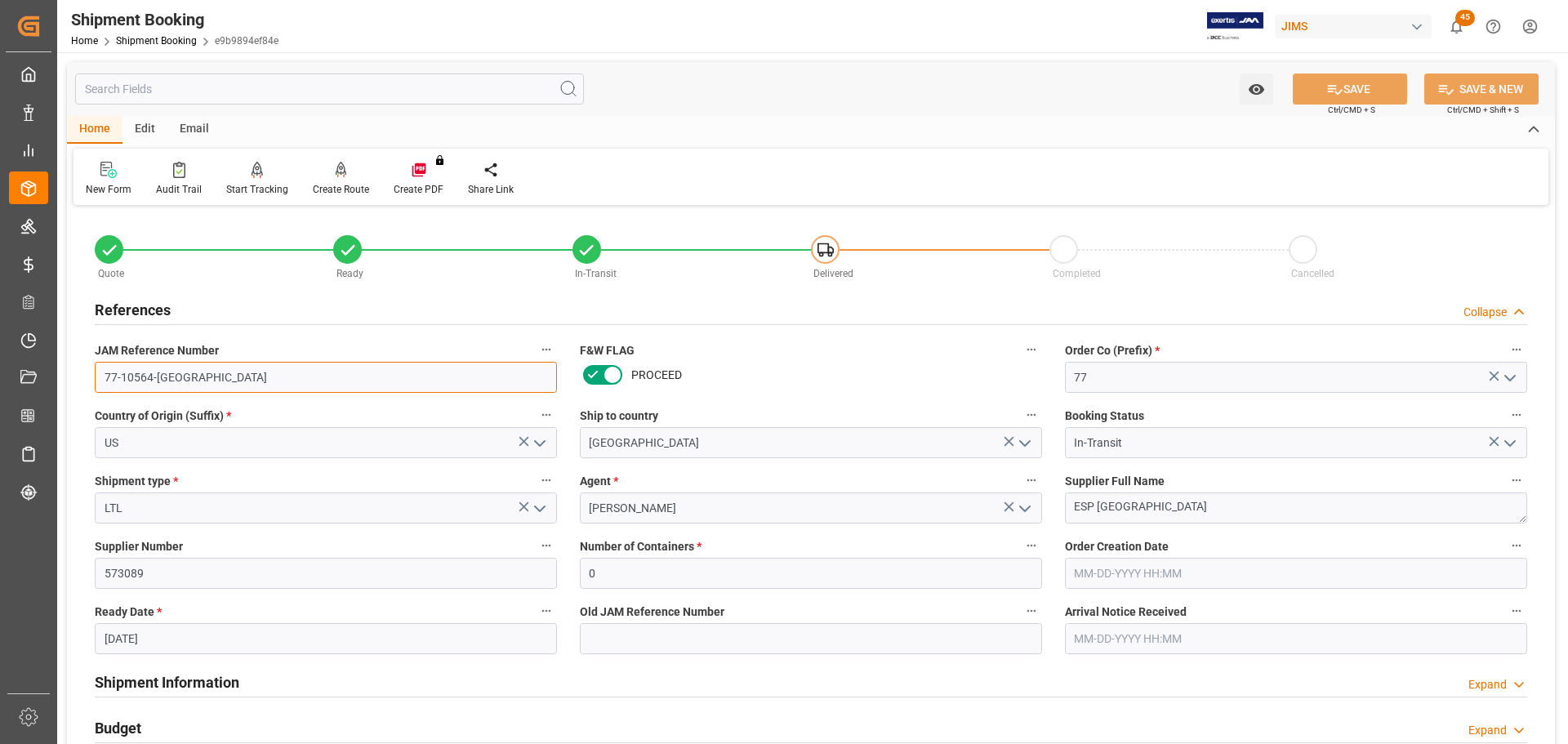
drag, startPoint x: 193, startPoint y: 383, endPoint x: 64, endPoint y: 384, distance: 129.0
click at [64, 384] on div "Watch Option SAVE Ctrl/CMD + S SAVE & NEW Ctrl/CMD + Shift + S Home Edit Email …" at bounding box center [810, 709] width 1507 height 1316
click at [182, 385] on input "77-10564-[GEOGRAPHIC_DATA]" at bounding box center [326, 378] width 462 height 31
drag, startPoint x: 188, startPoint y: 381, endPoint x: 97, endPoint y: 381, distance: 91.0
click at [97, 381] on input "77-10564-[GEOGRAPHIC_DATA]" at bounding box center [326, 378] width 462 height 31
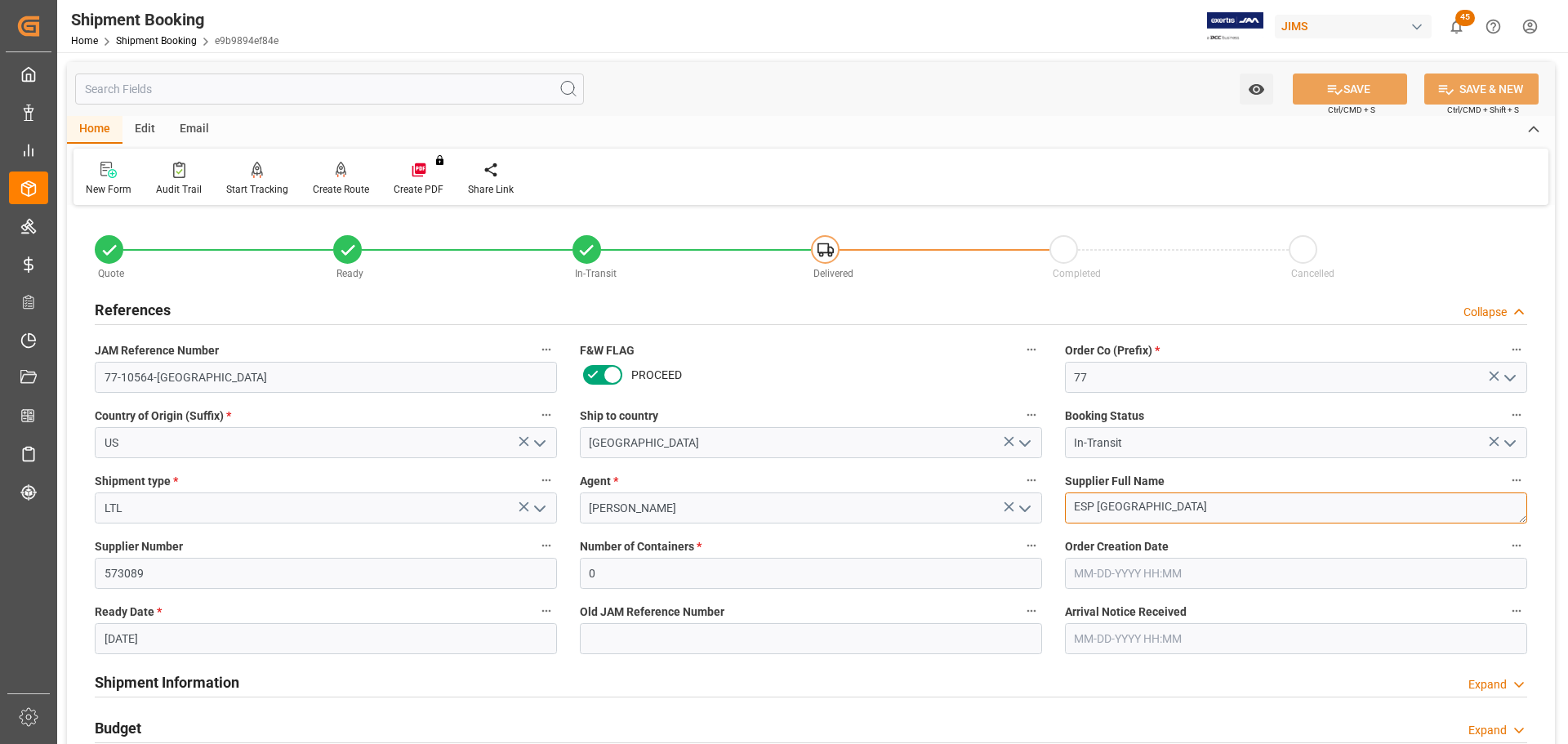
drag, startPoint x: 1168, startPoint y: 511, endPoint x: 1022, endPoint y: 520, distance: 146.3
click at [1022, 520] on div "Quote Ready In-Transit Delivered Completed Cancelled References Collapse JAM Re…" at bounding box center [811, 717] width 1488 height 1015
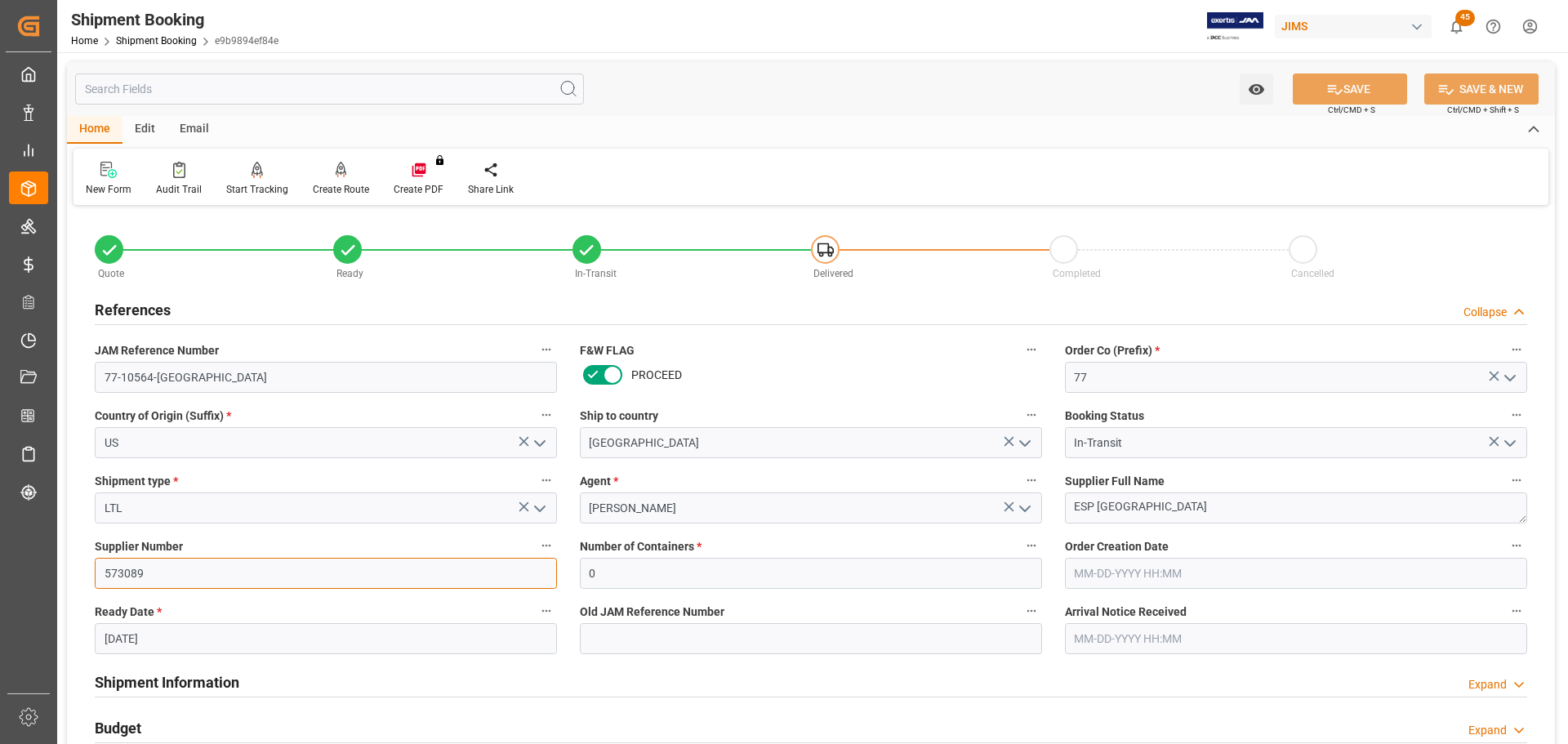
click at [478, 578] on input "573089" at bounding box center [326, 573] width 462 height 31
click at [1180, 278] on div "Completed" at bounding box center [1168, 273] width 238 height 18
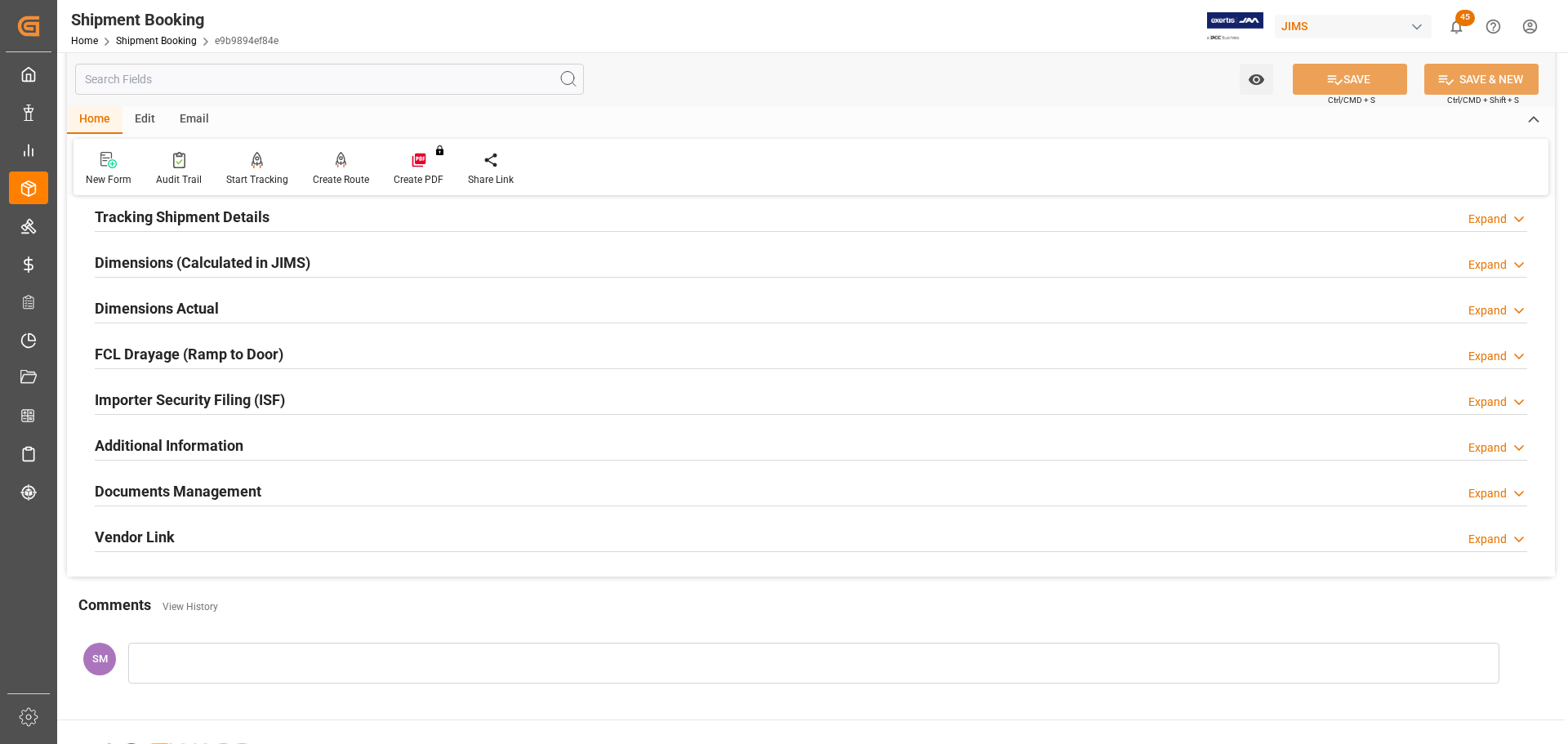
scroll to position [653, 0]
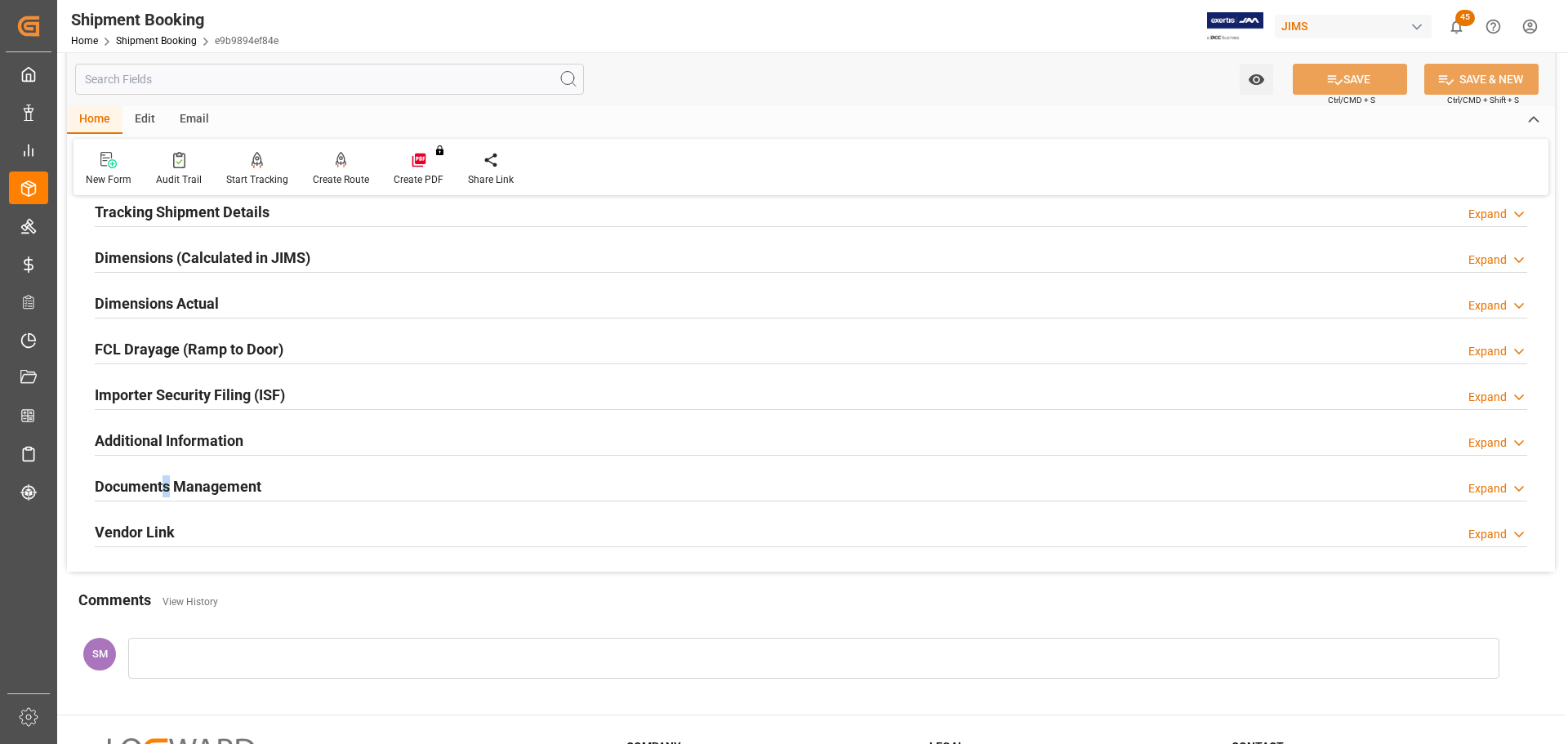
click at [168, 487] on h2 "Documents Management" at bounding box center [178, 486] width 167 height 22
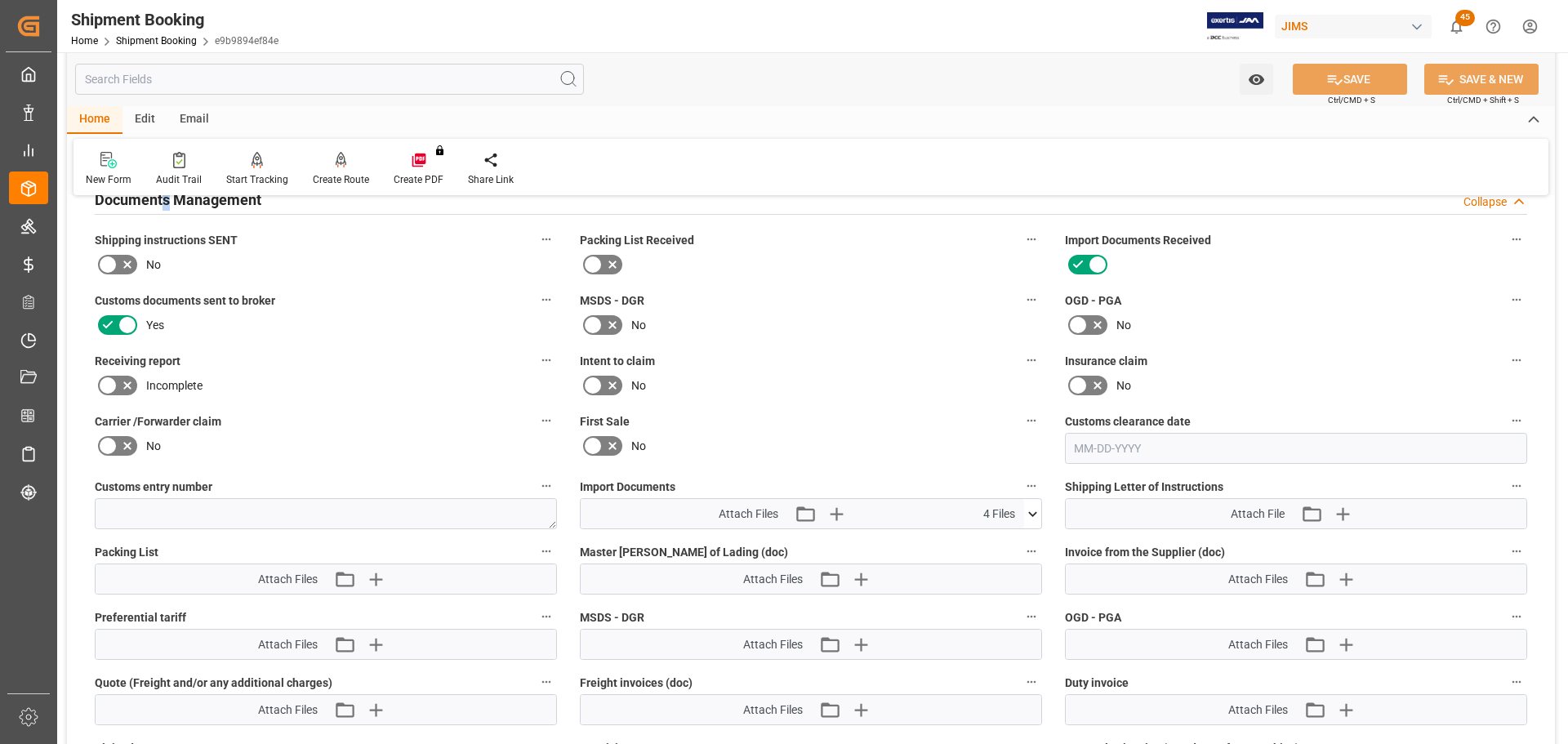
scroll to position [980, 0]
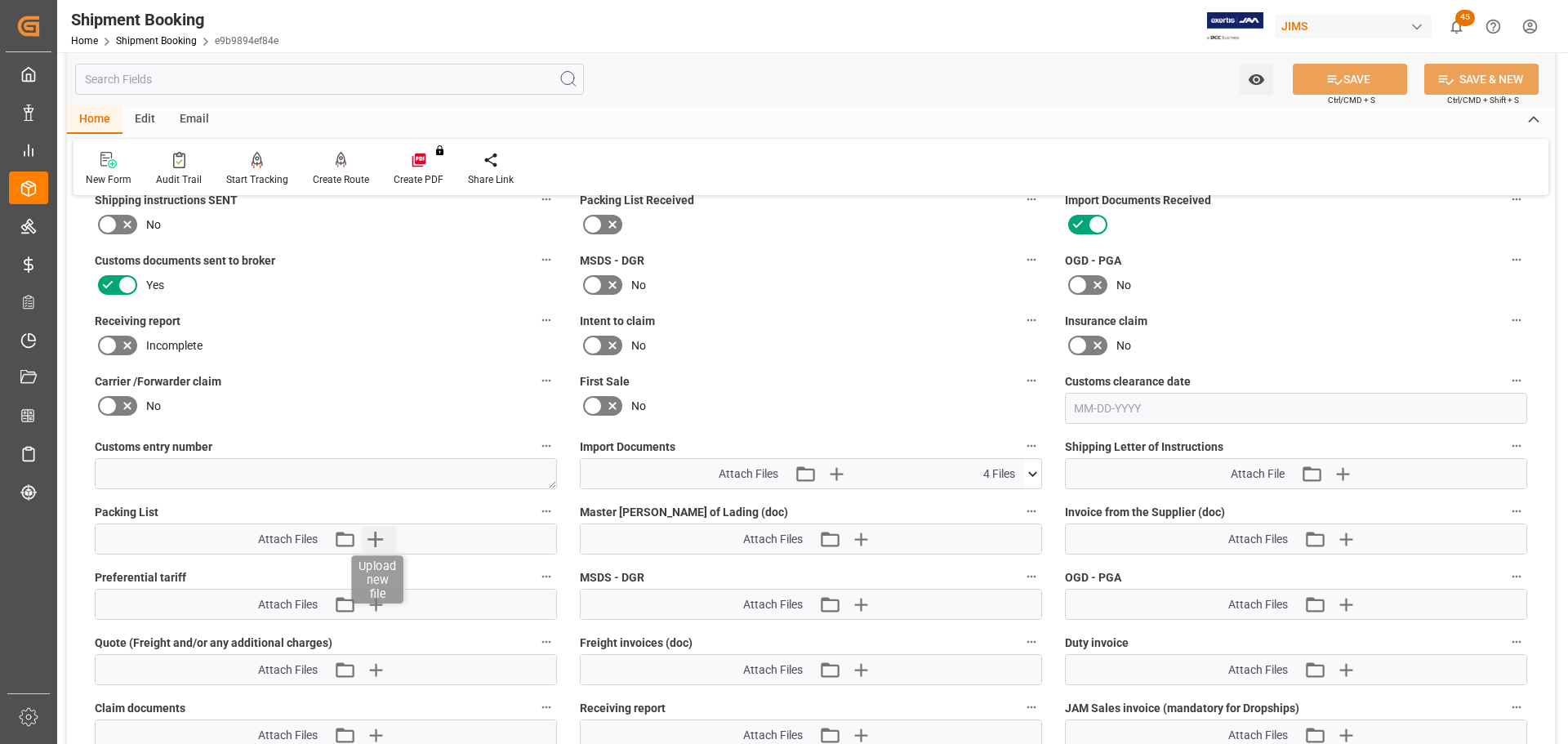
click at [373, 544] on icon "button" at bounding box center [375, 539] width 26 height 26
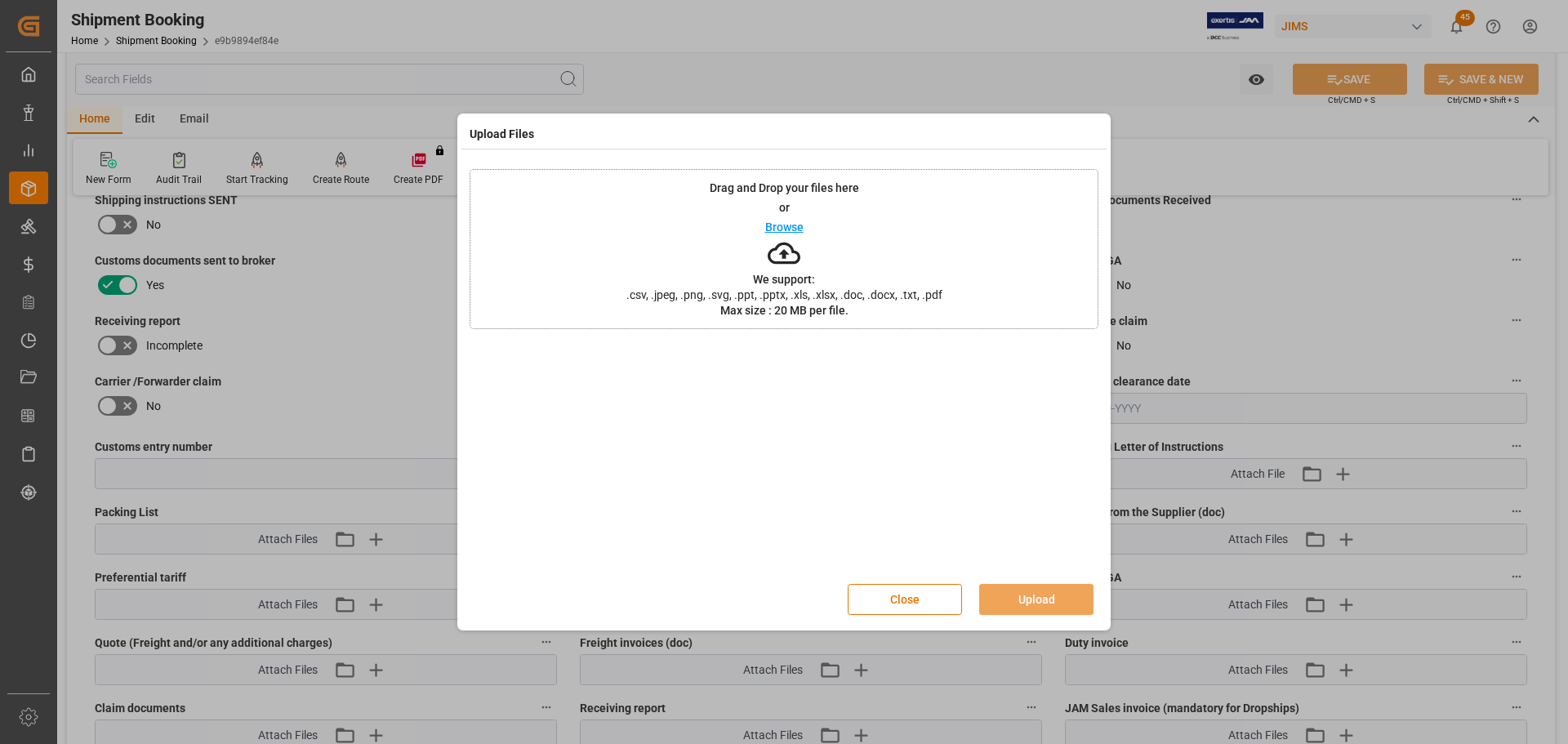
click at [788, 224] on p "Browse" at bounding box center [784, 227] width 39 height 12
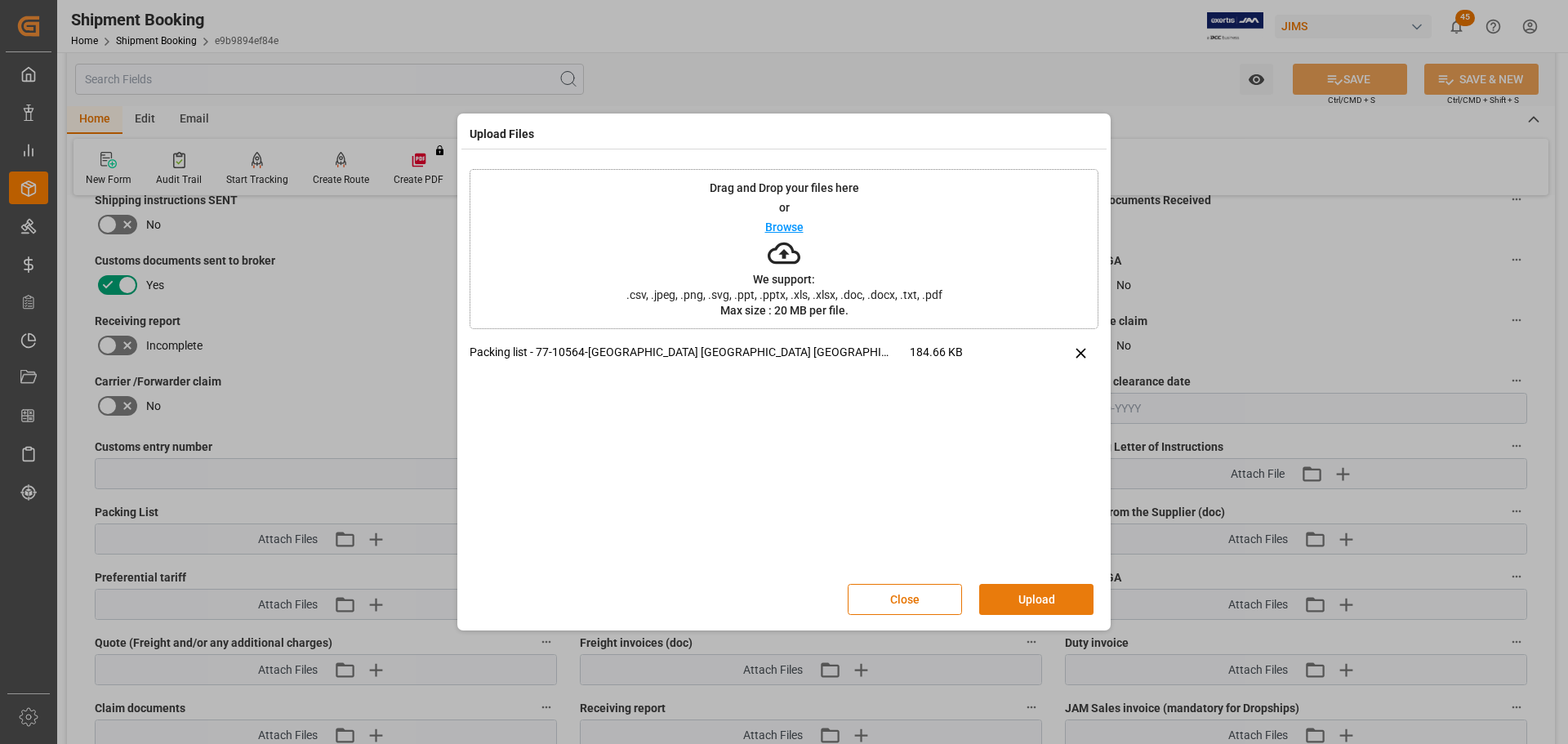
click at [1029, 599] on button "Upload" at bounding box center [1036, 600] width 115 height 31
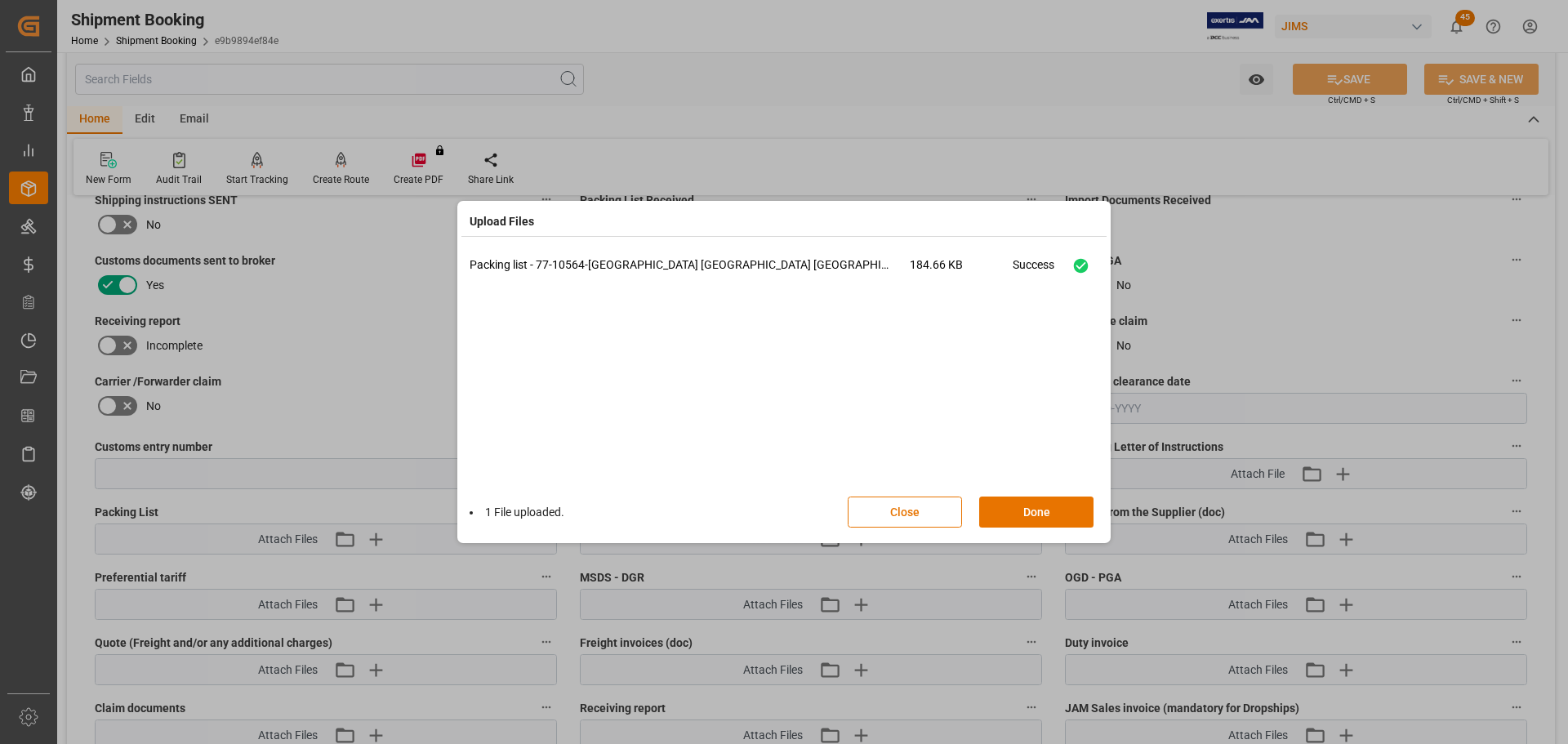
drag, startPoint x: 1024, startPoint y: 510, endPoint x: 1402, endPoint y: 93, distance: 562.8
click at [1025, 510] on button "Done" at bounding box center [1036, 512] width 115 height 31
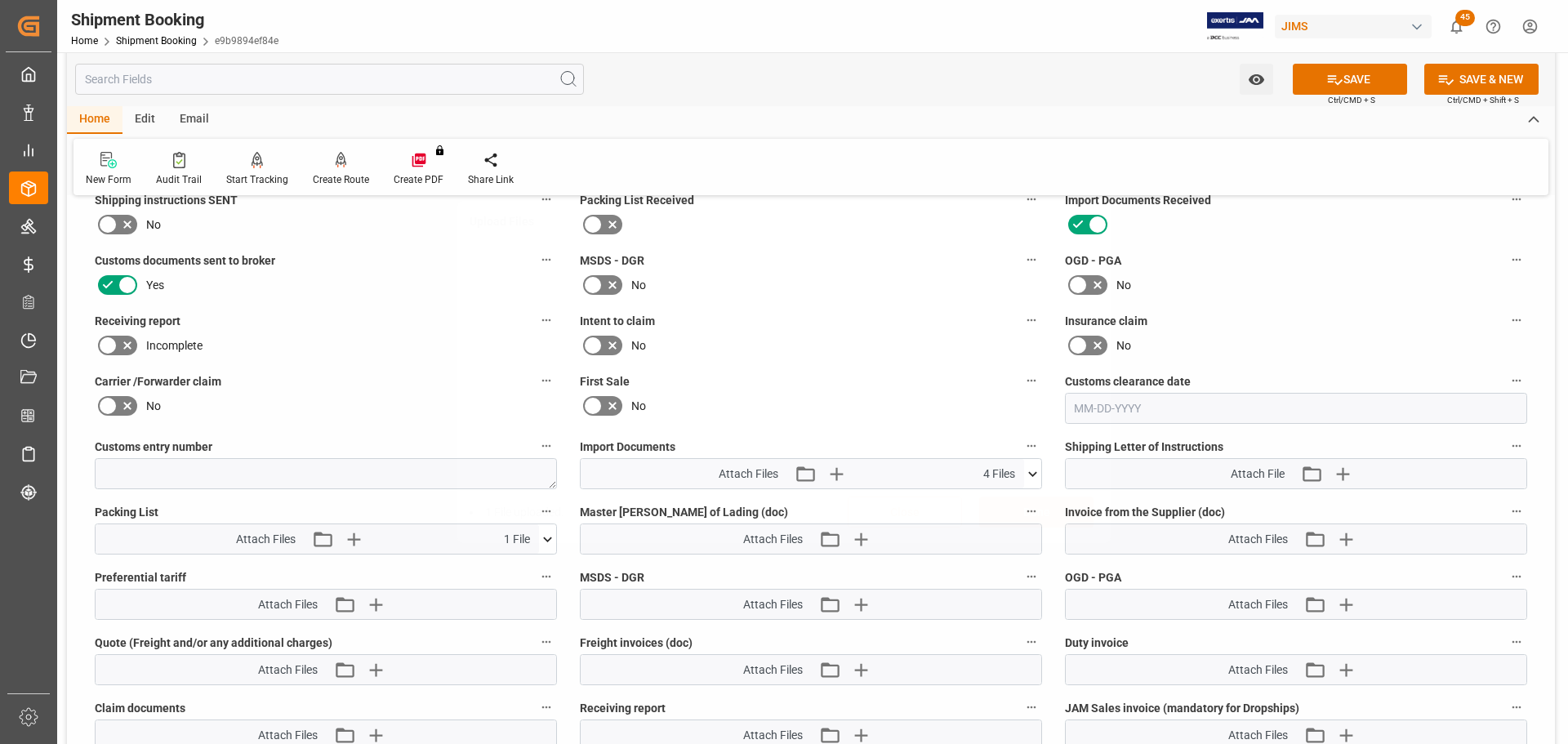
click at [1369, 76] on button "SAVE" at bounding box center [1349, 79] width 115 height 31
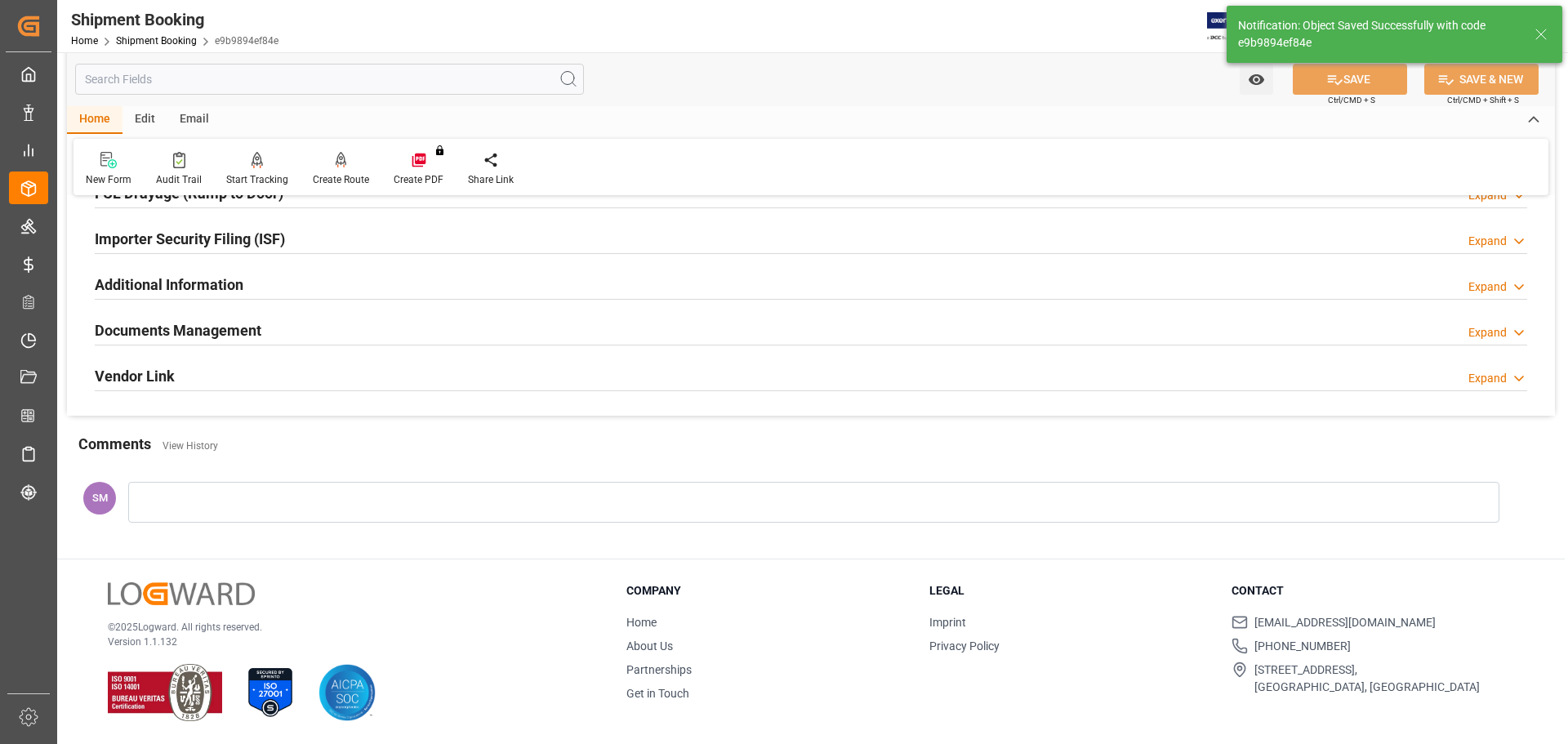
scroll to position [482, 0]
click at [193, 329] on h2 "Documents Management" at bounding box center [178, 331] width 167 height 22
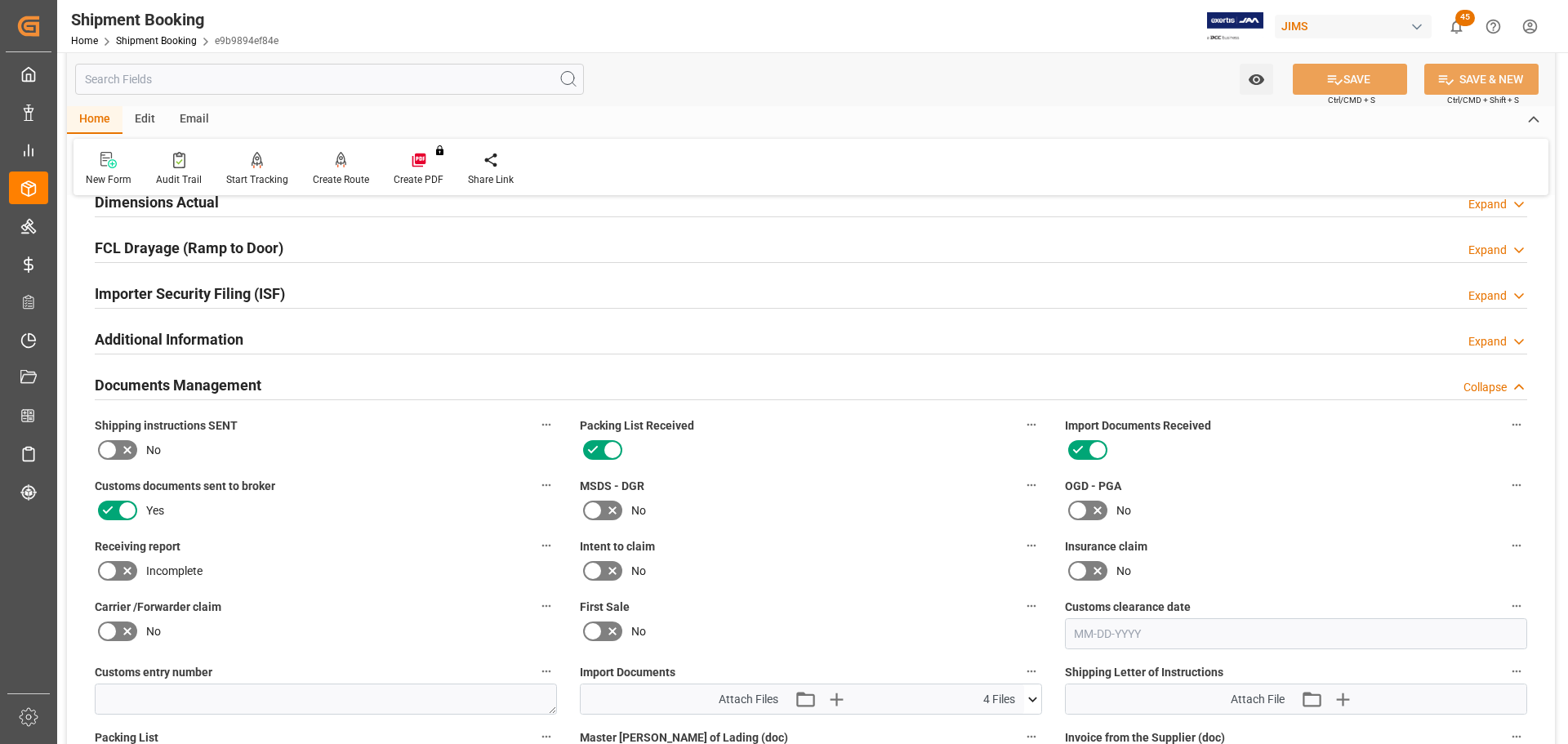
scroll to position [408, 0]
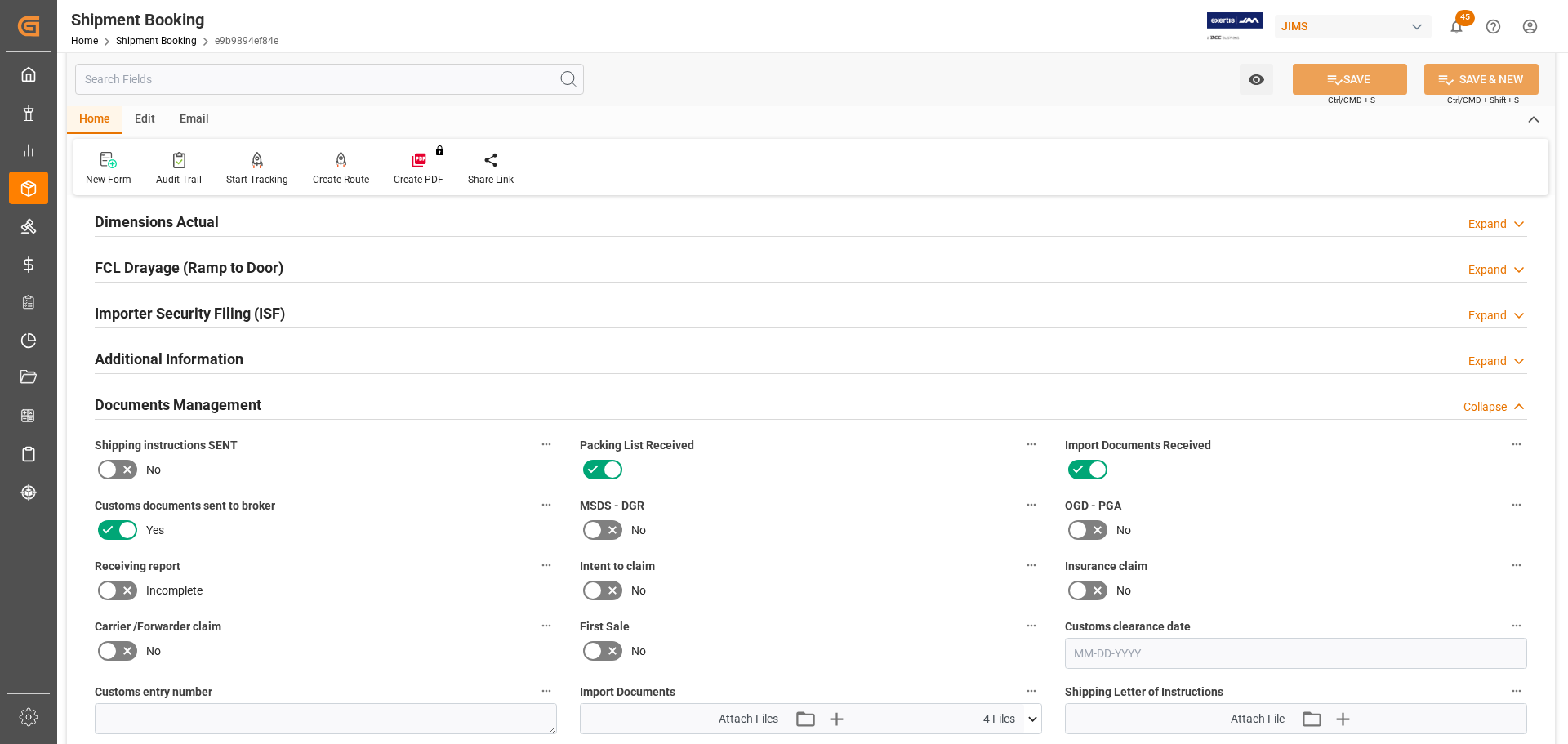
click at [201, 356] on h2 "Additional Information" at bounding box center [169, 359] width 148 height 22
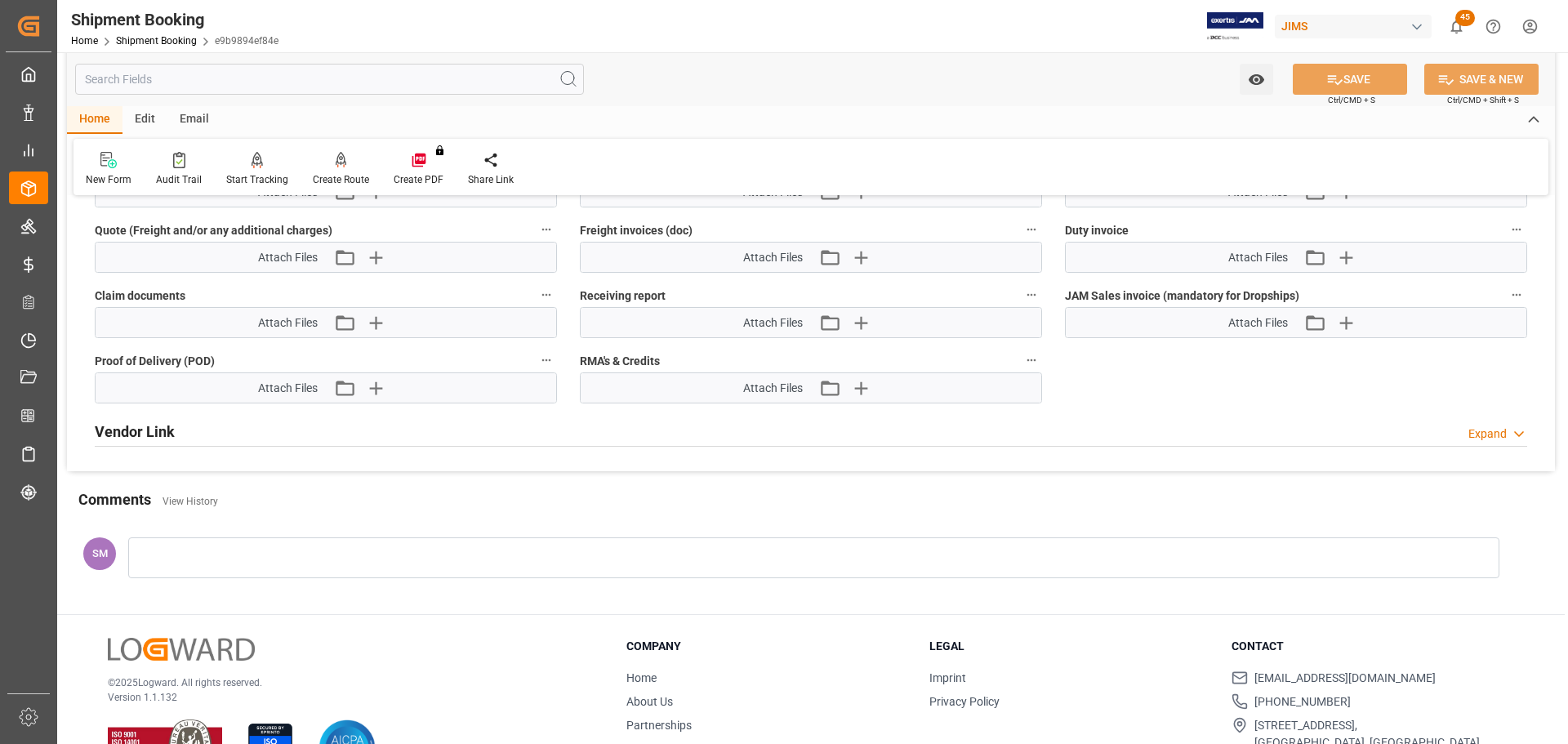
scroll to position [1251, 0]
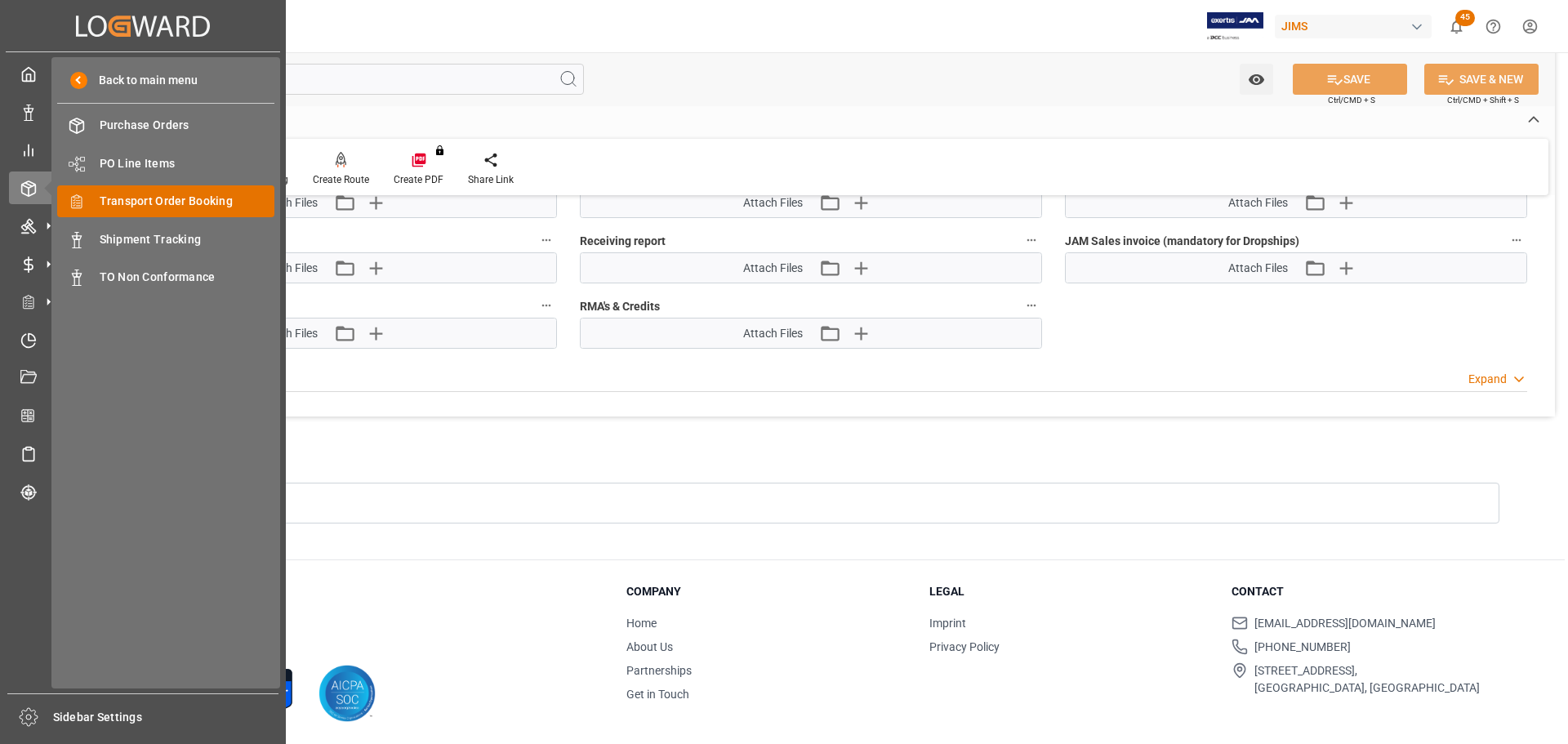
click at [135, 195] on span "Transport Order Booking" at bounding box center [187, 201] width 176 height 17
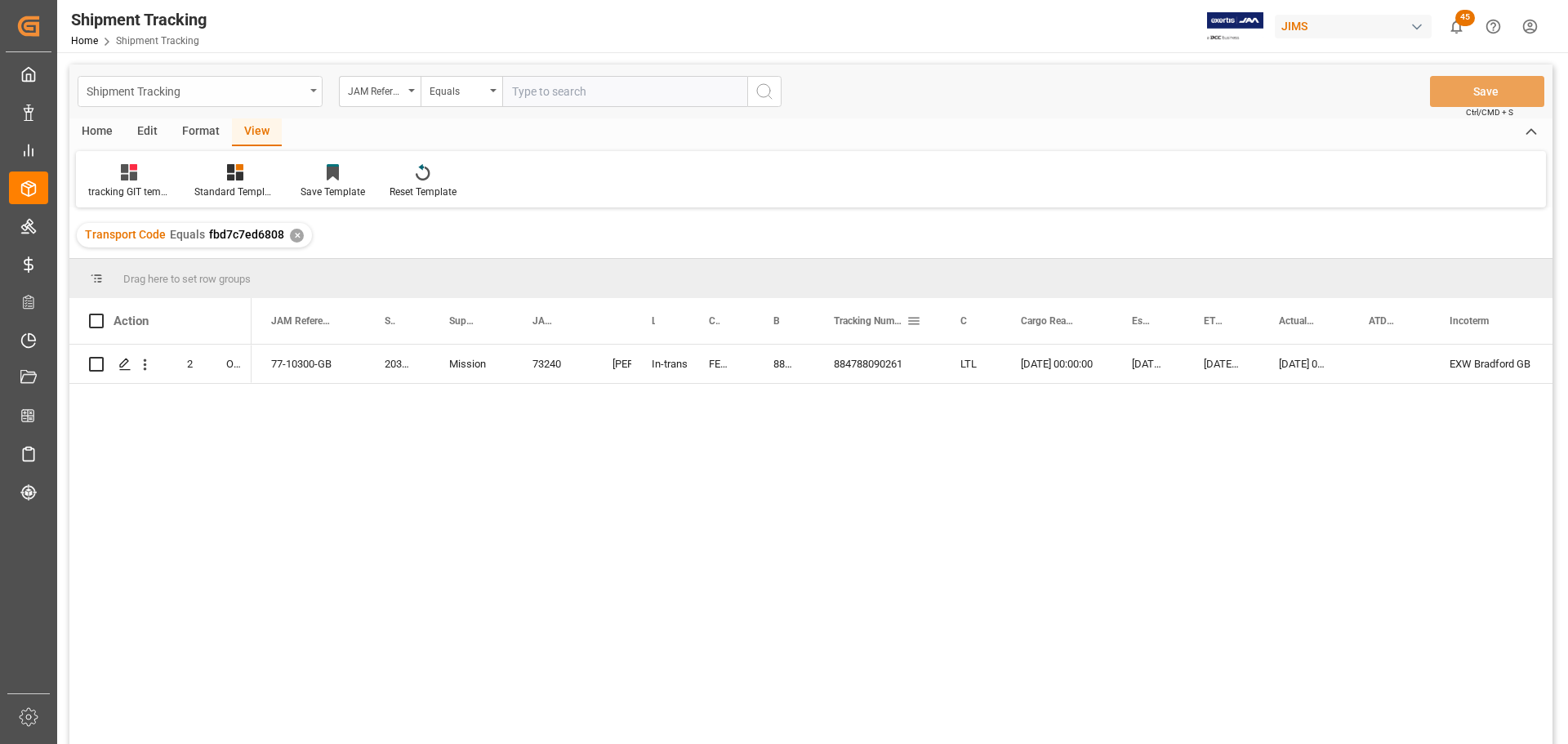
click at [316, 90] on icon "open menu" at bounding box center [313, 91] width 7 height 3
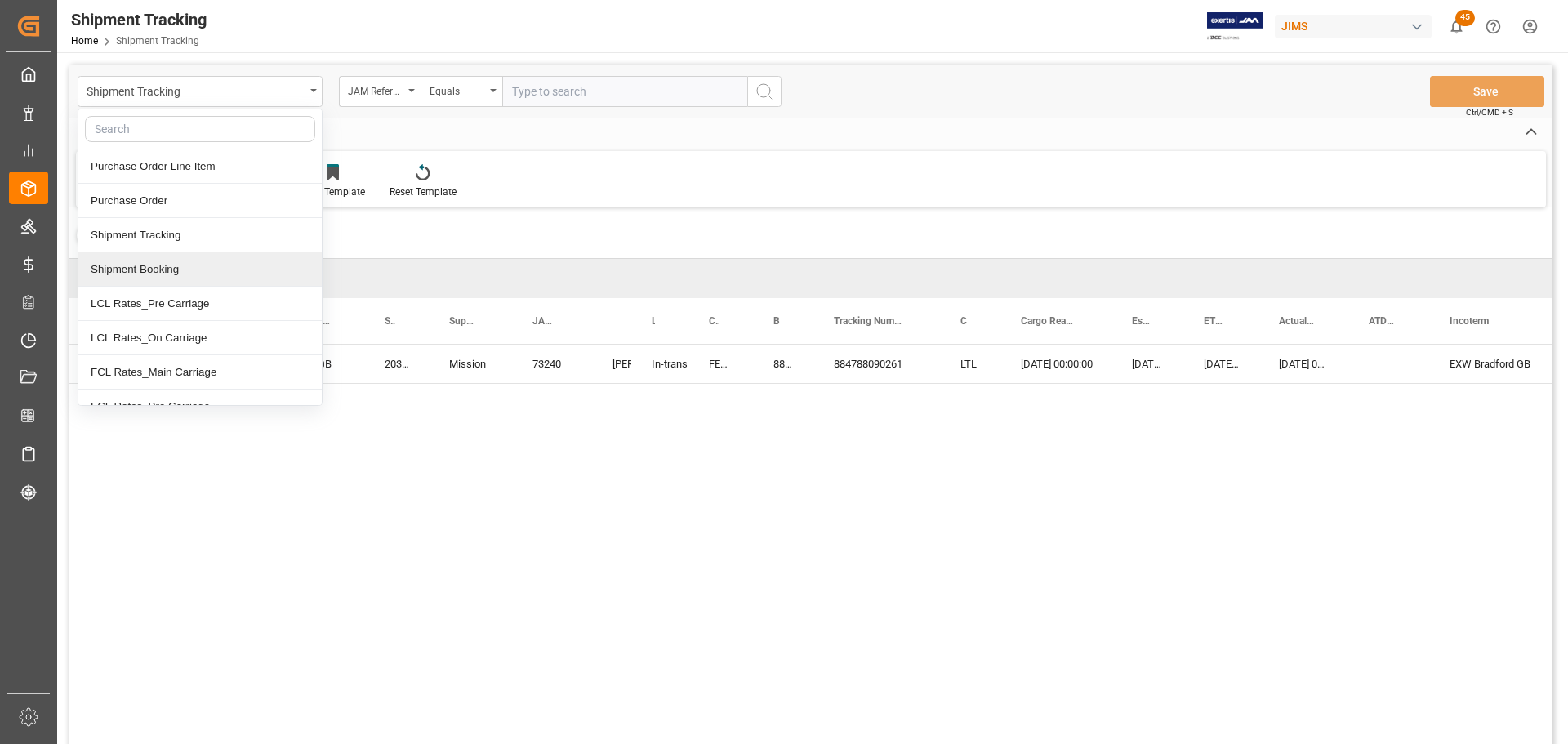
click at [170, 265] on div "Shipment Booking" at bounding box center [200, 270] width 243 height 35
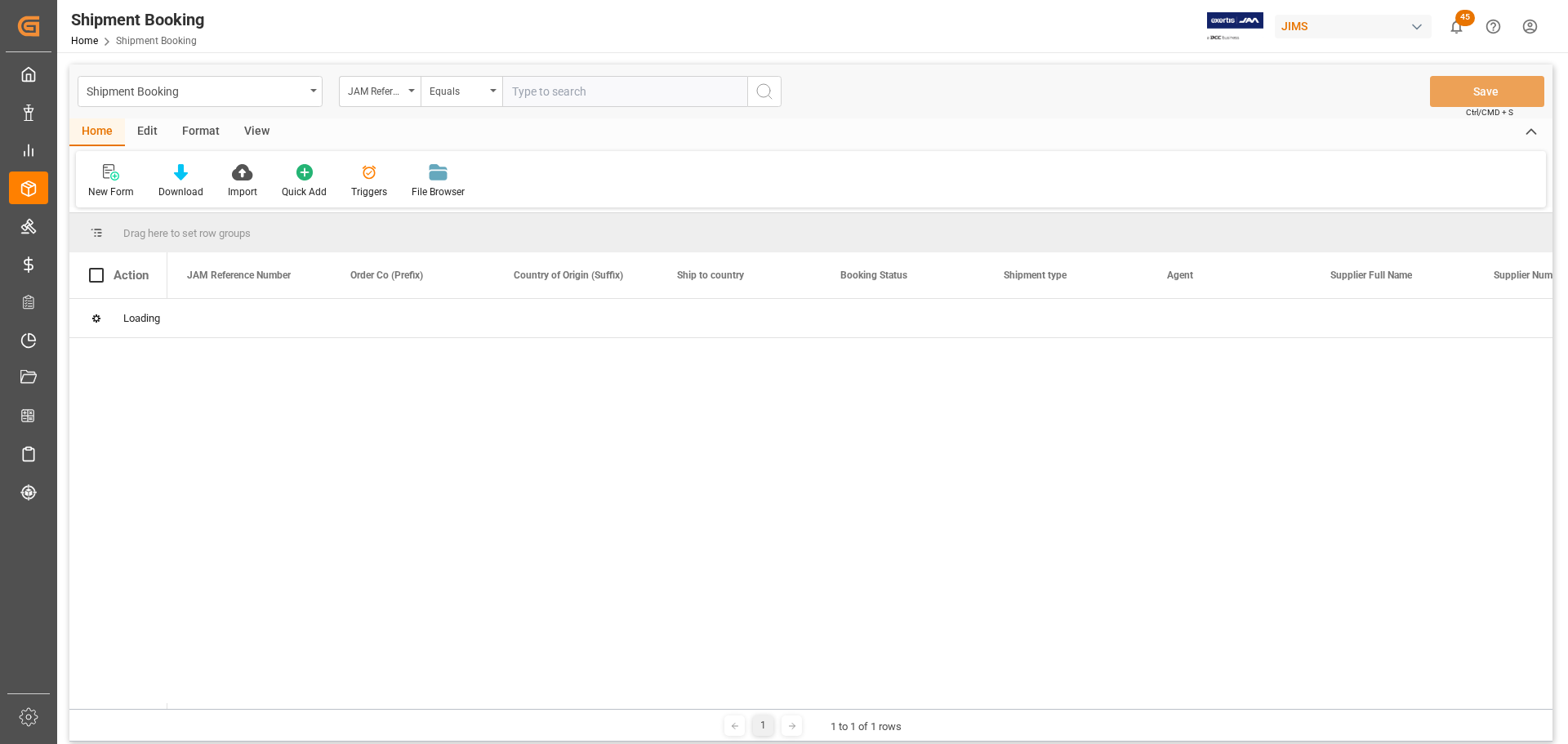
click at [543, 93] on input "text" at bounding box center [624, 92] width 245 height 31
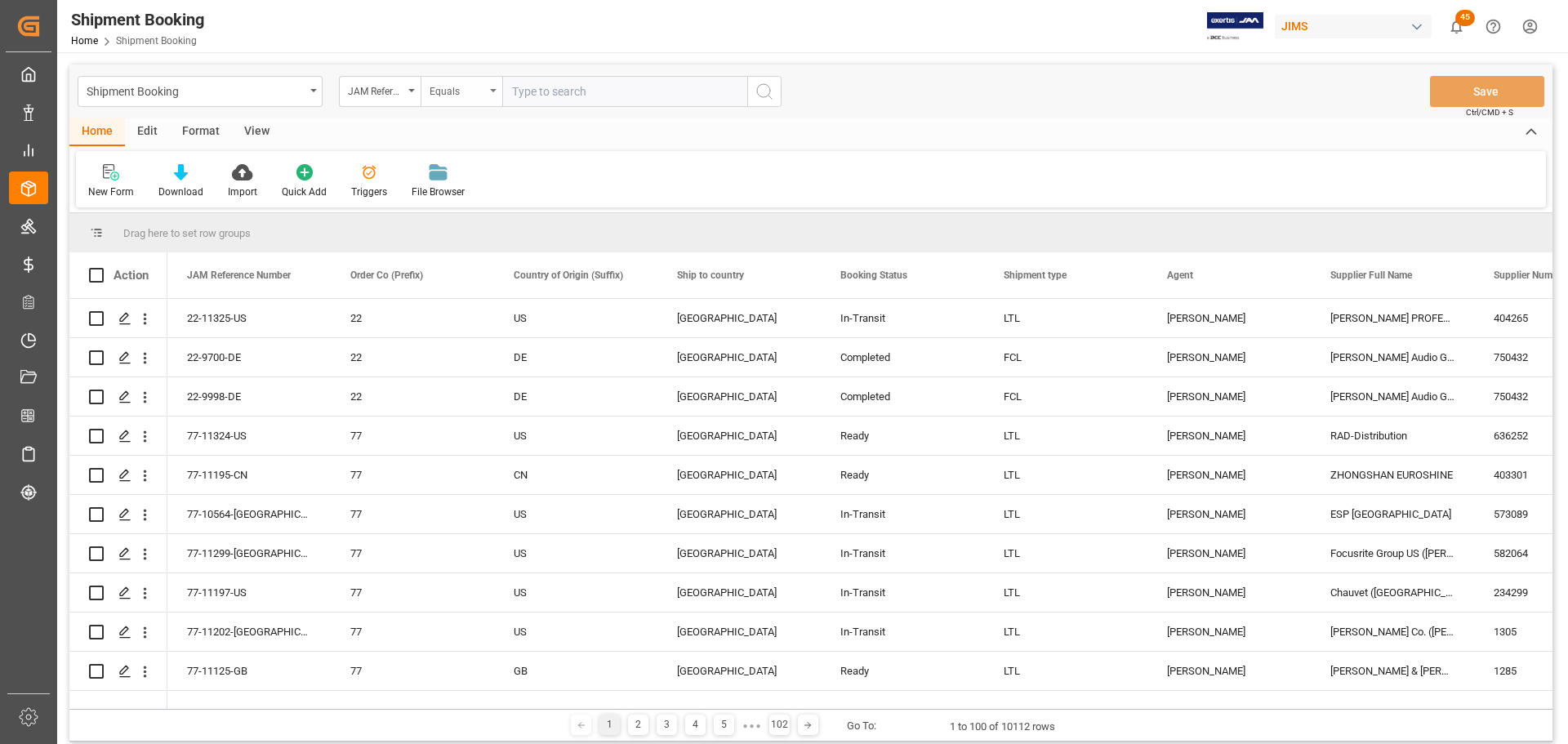
click at [494, 92] on div "Equals" at bounding box center [461, 92] width 82 height 31
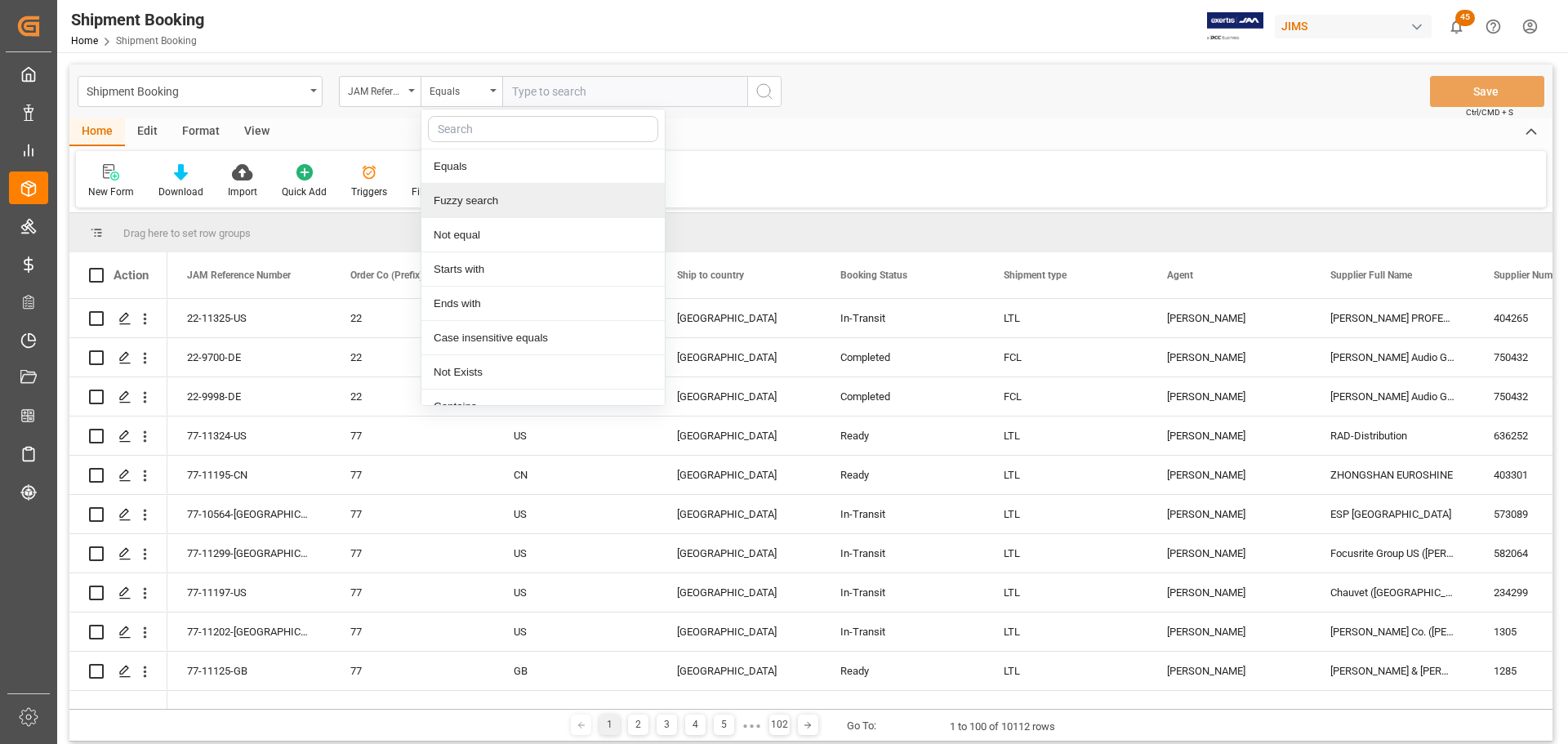
click at [458, 195] on div "Fuzzy search" at bounding box center [543, 201] width 243 height 35
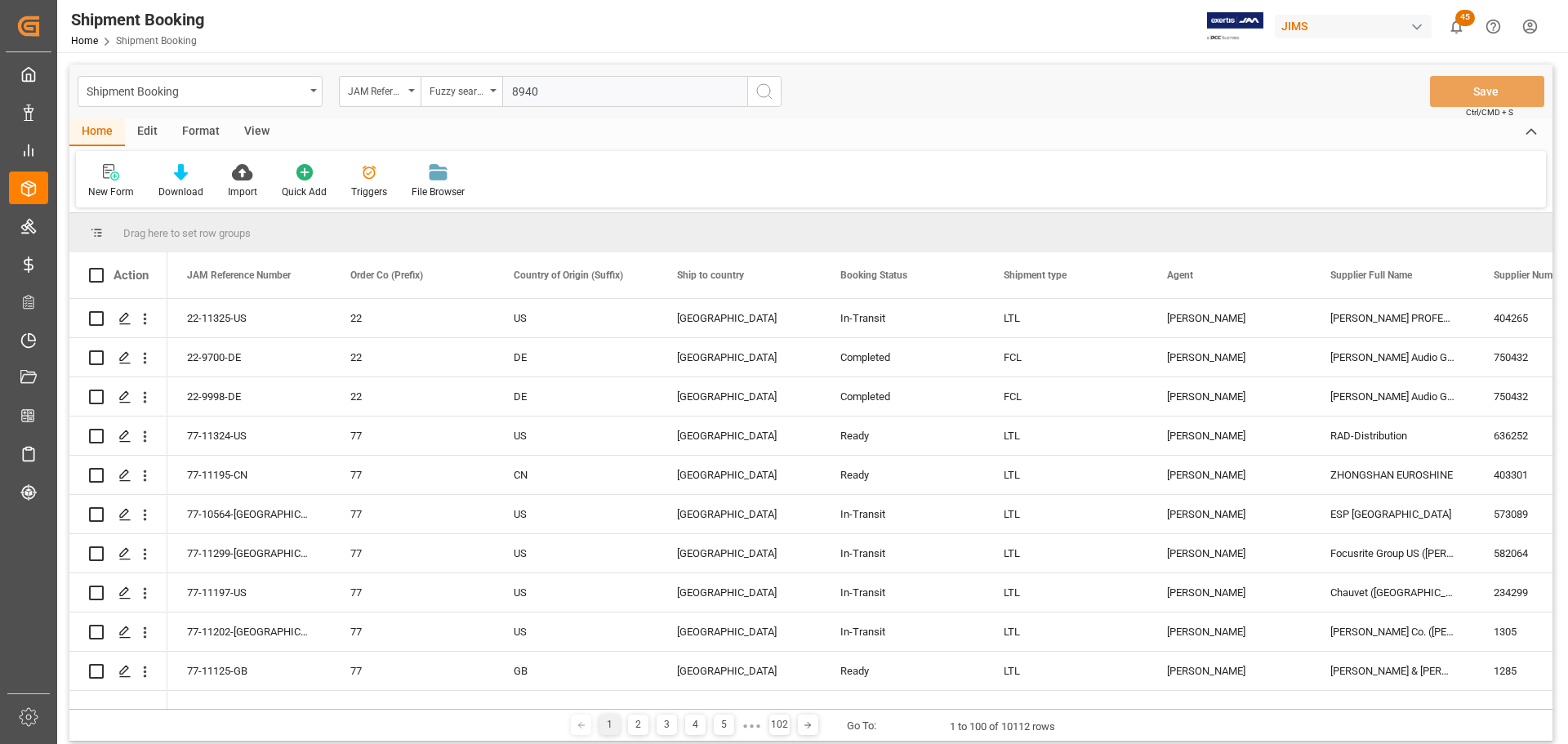
type input "8940"
click at [763, 94] on icon "search button" at bounding box center [765, 92] width 20 height 20
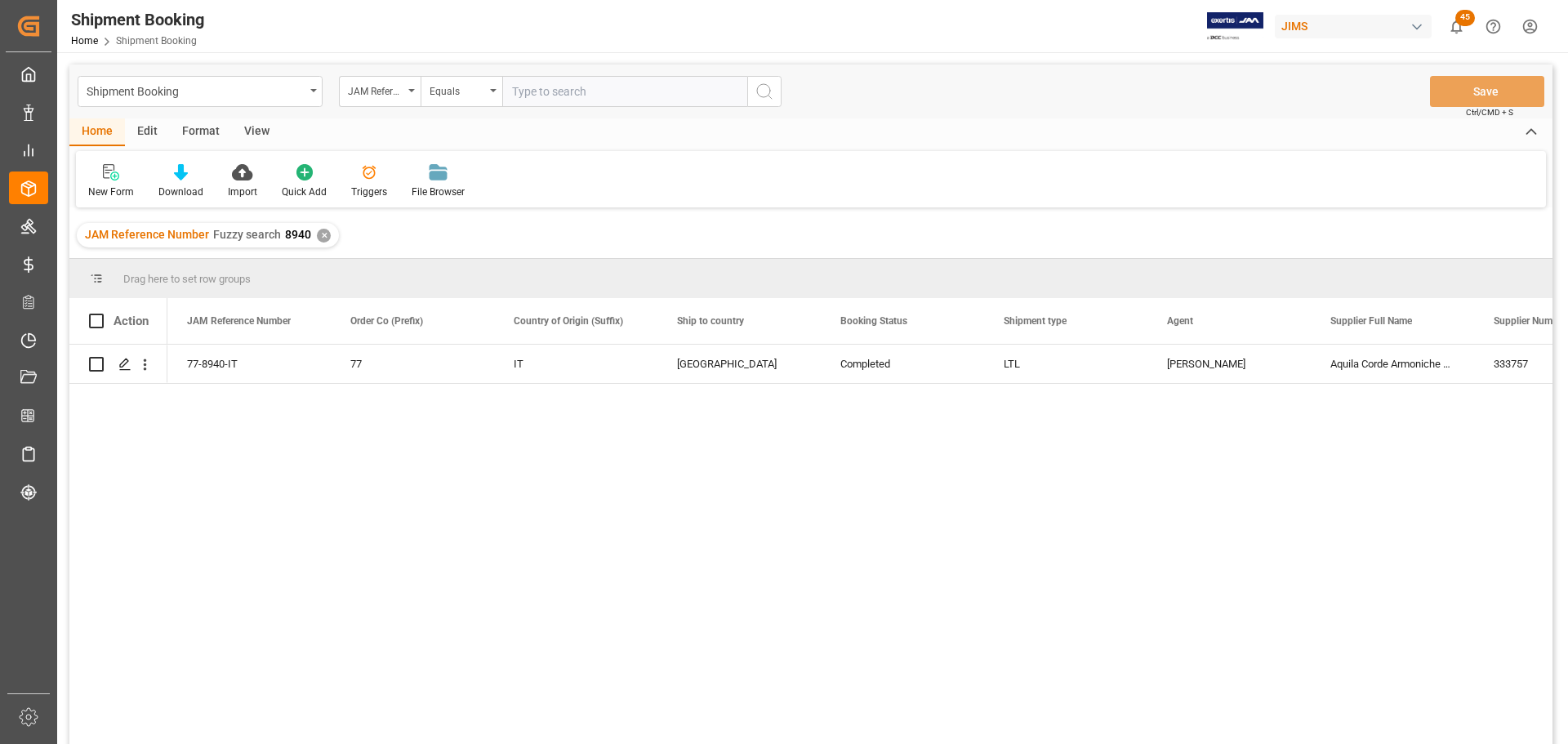
click at [259, 129] on div "View" at bounding box center [257, 133] width 49 height 28
click at [110, 180] on icon at bounding box center [105, 172] width 16 height 16
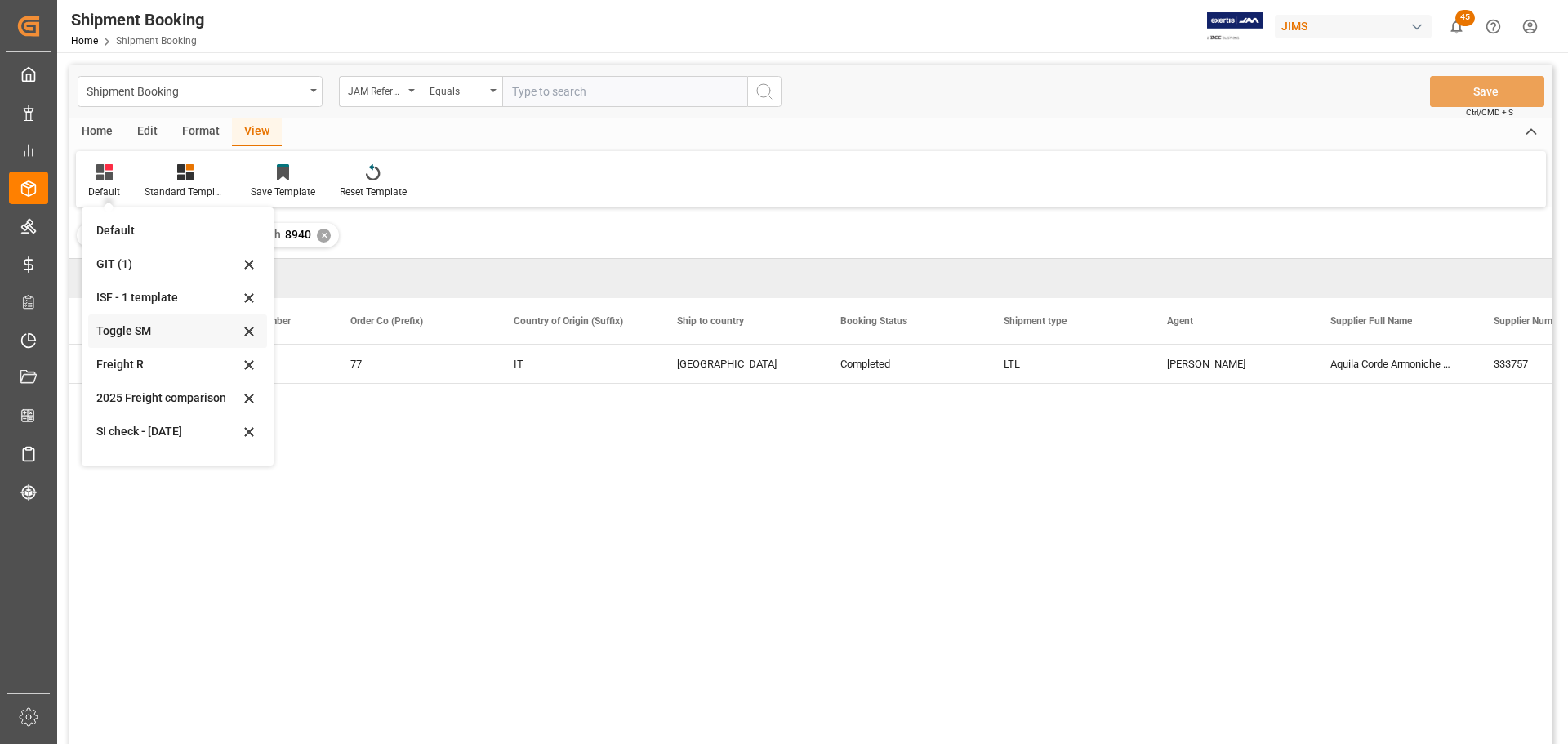
scroll to position [123, 0]
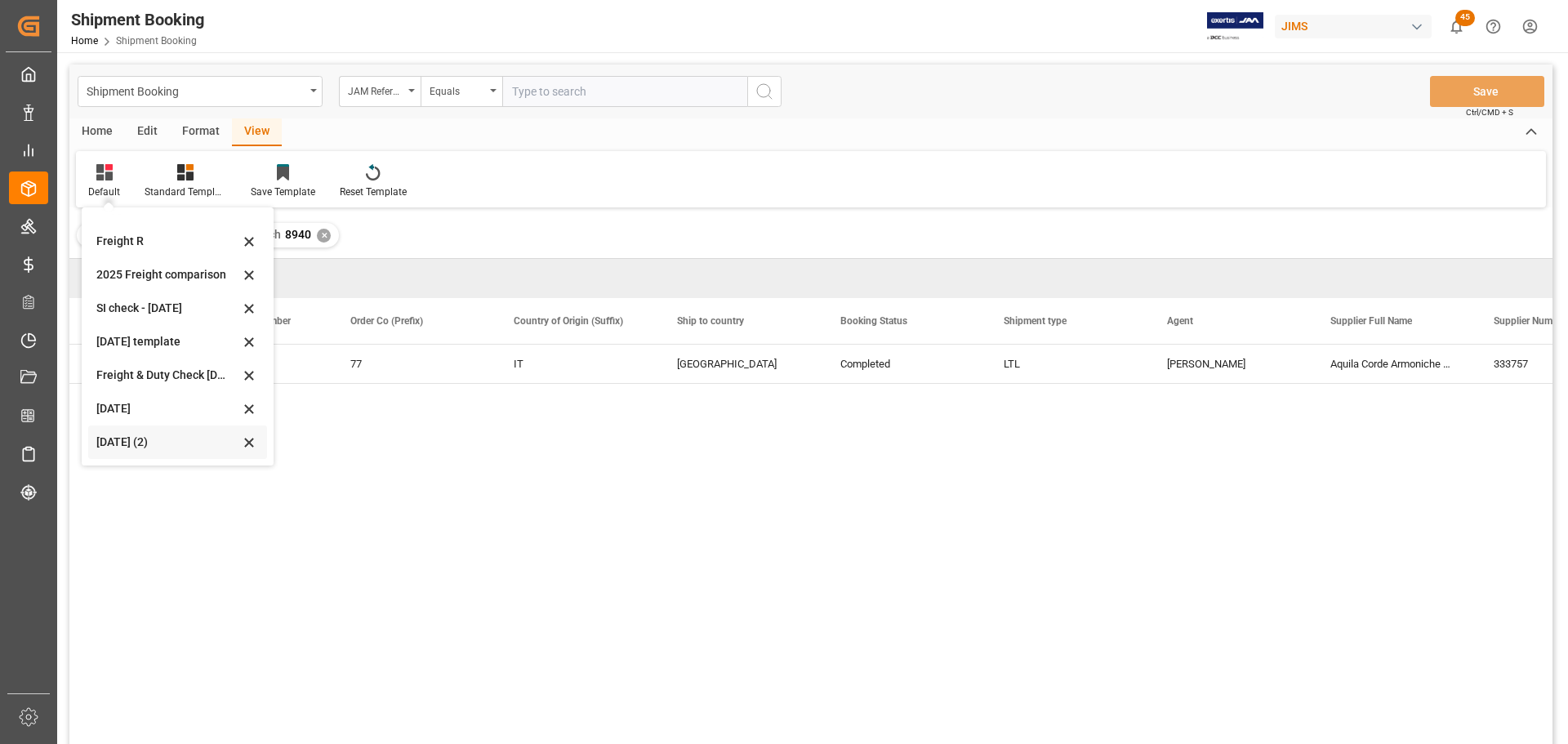
click at [131, 436] on div "Aug 2025 (2)" at bounding box center [167, 442] width 143 height 17
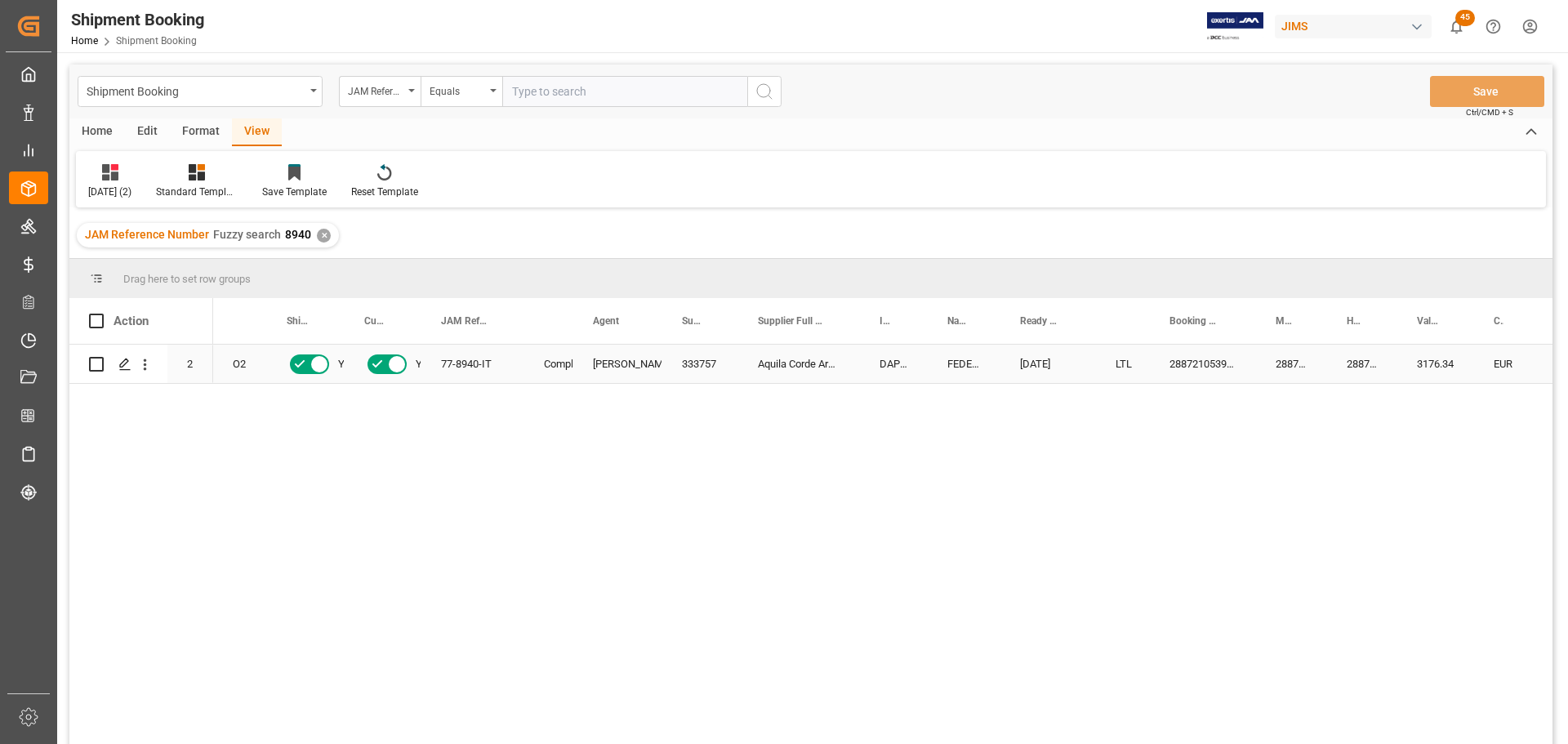
click at [707, 360] on div "333757" at bounding box center [700, 364] width 76 height 39
click at [412, 86] on div "JAM Reference Number" at bounding box center [379, 92] width 82 height 31
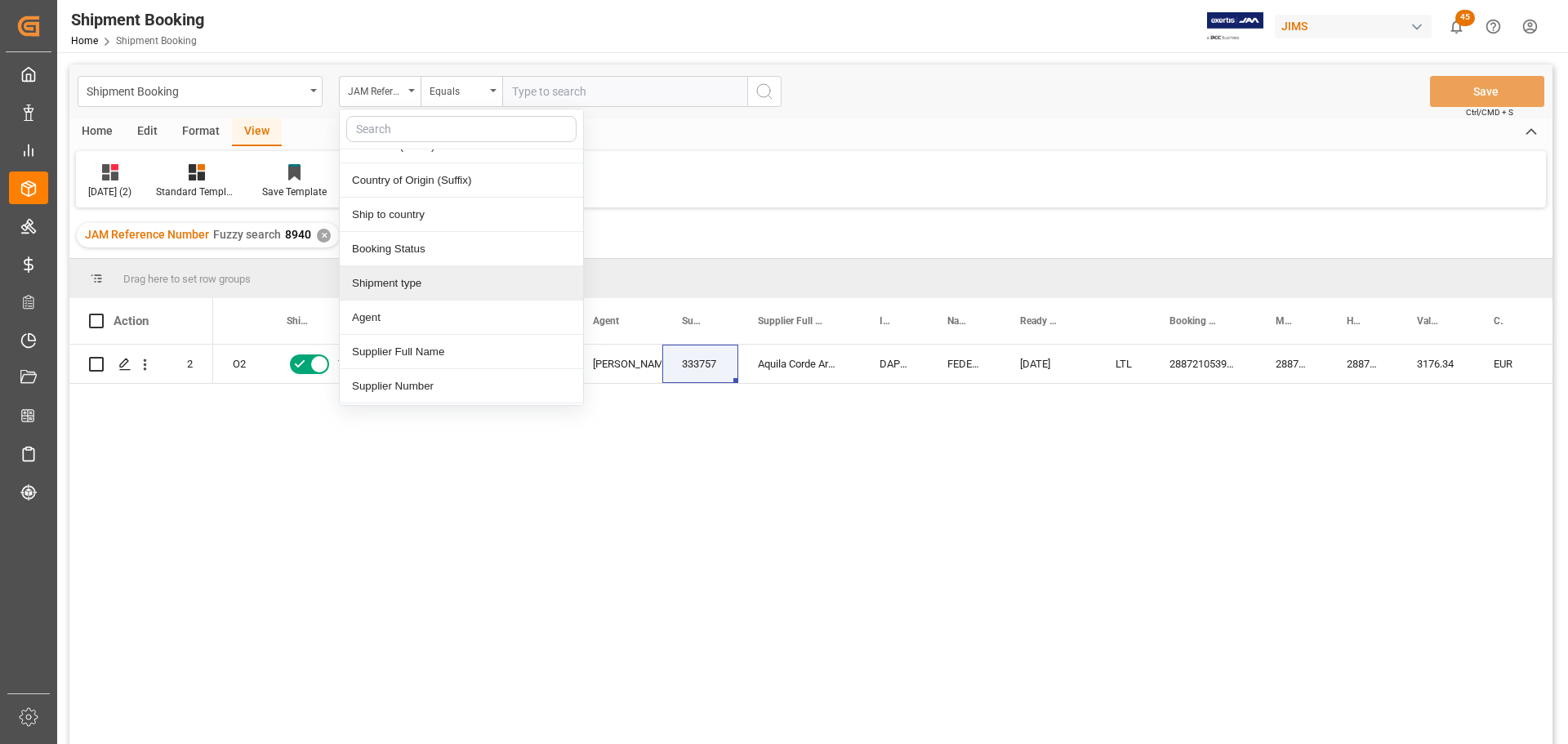
scroll to position [82, 0]
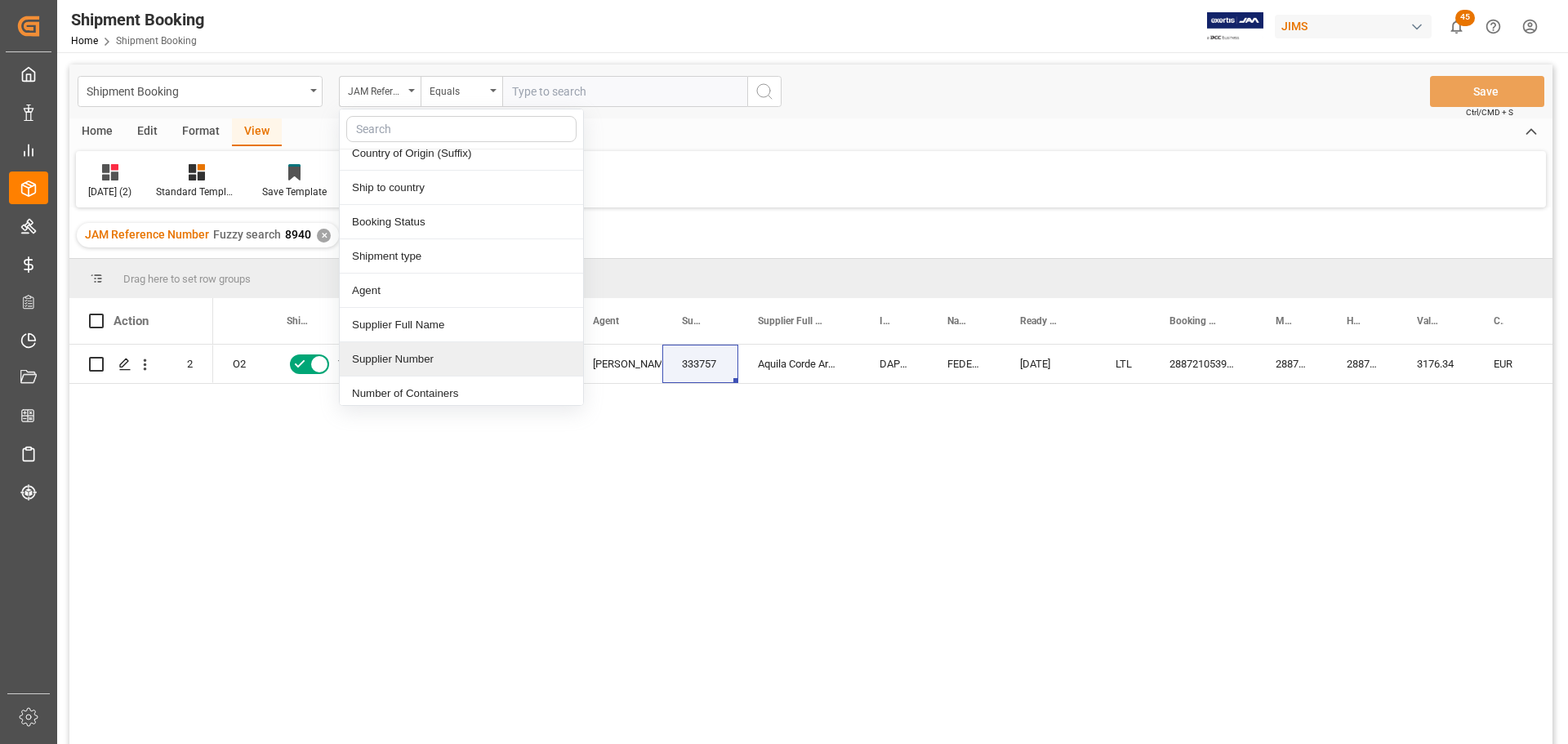
click at [392, 354] on div "Supplier Number" at bounding box center [461, 360] width 243 height 35
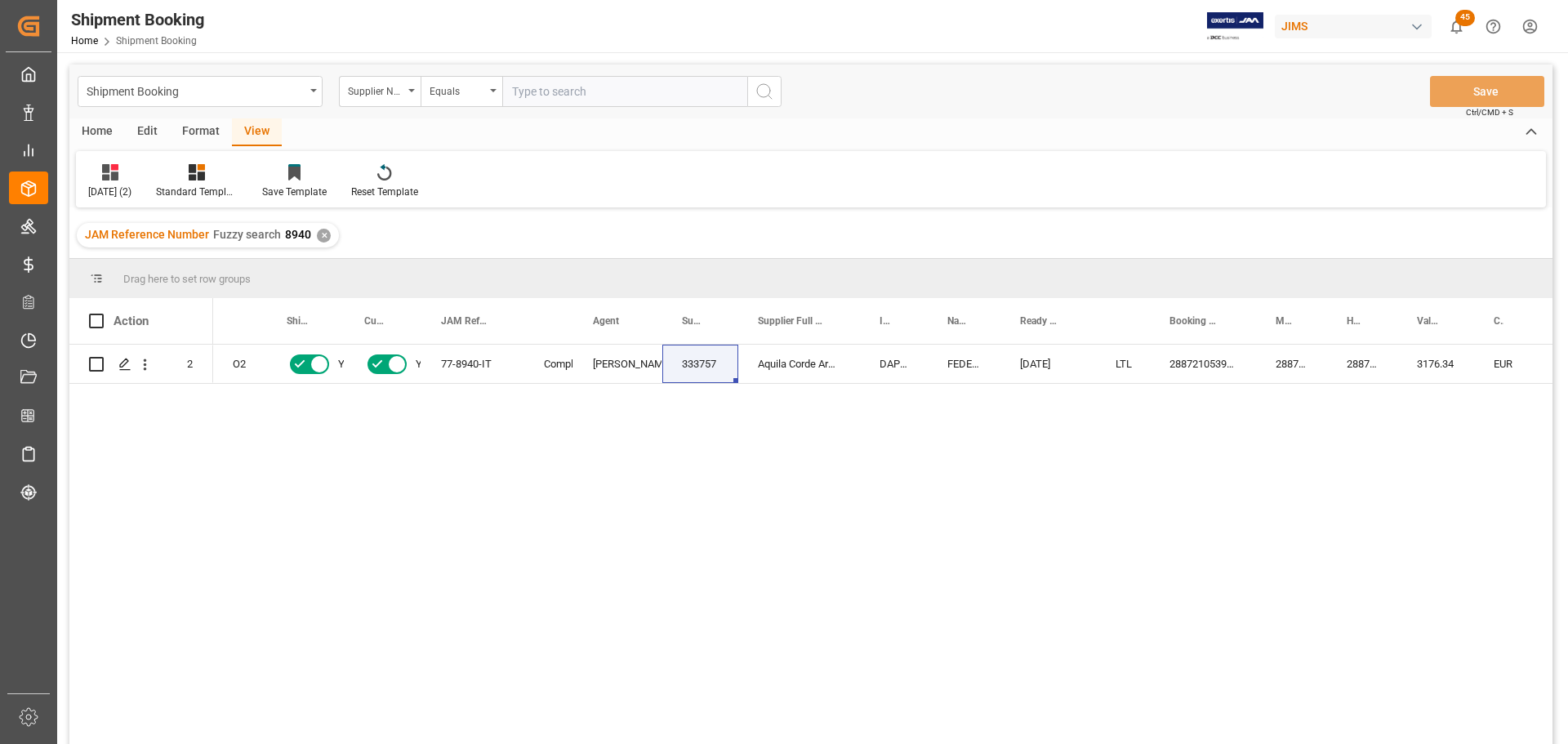
click at [538, 93] on input "text" at bounding box center [624, 92] width 245 height 31
paste input "333757"
type input "333757"
click at [768, 90] on icon "search button" at bounding box center [765, 92] width 20 height 20
click at [318, 233] on div "✕" at bounding box center [323, 235] width 14 height 14
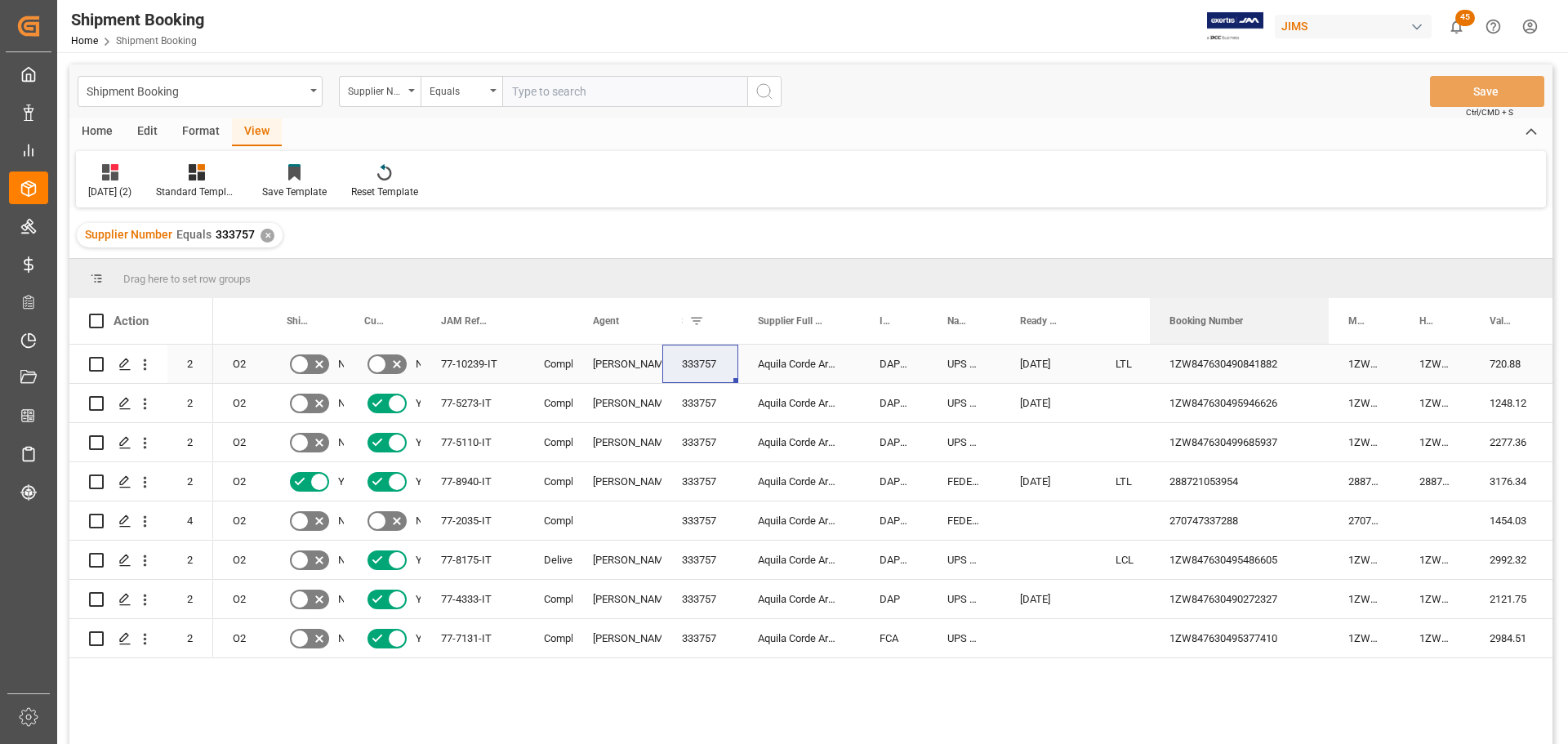
drag, startPoint x: 1255, startPoint y: 307, endPoint x: 1327, endPoint y: 351, distance: 84.4
click at [1327, 351] on div "Action Mode of Transport Code Order Type Shipping instructions SENT 2 2" at bounding box center [811, 525] width 1483 height 456
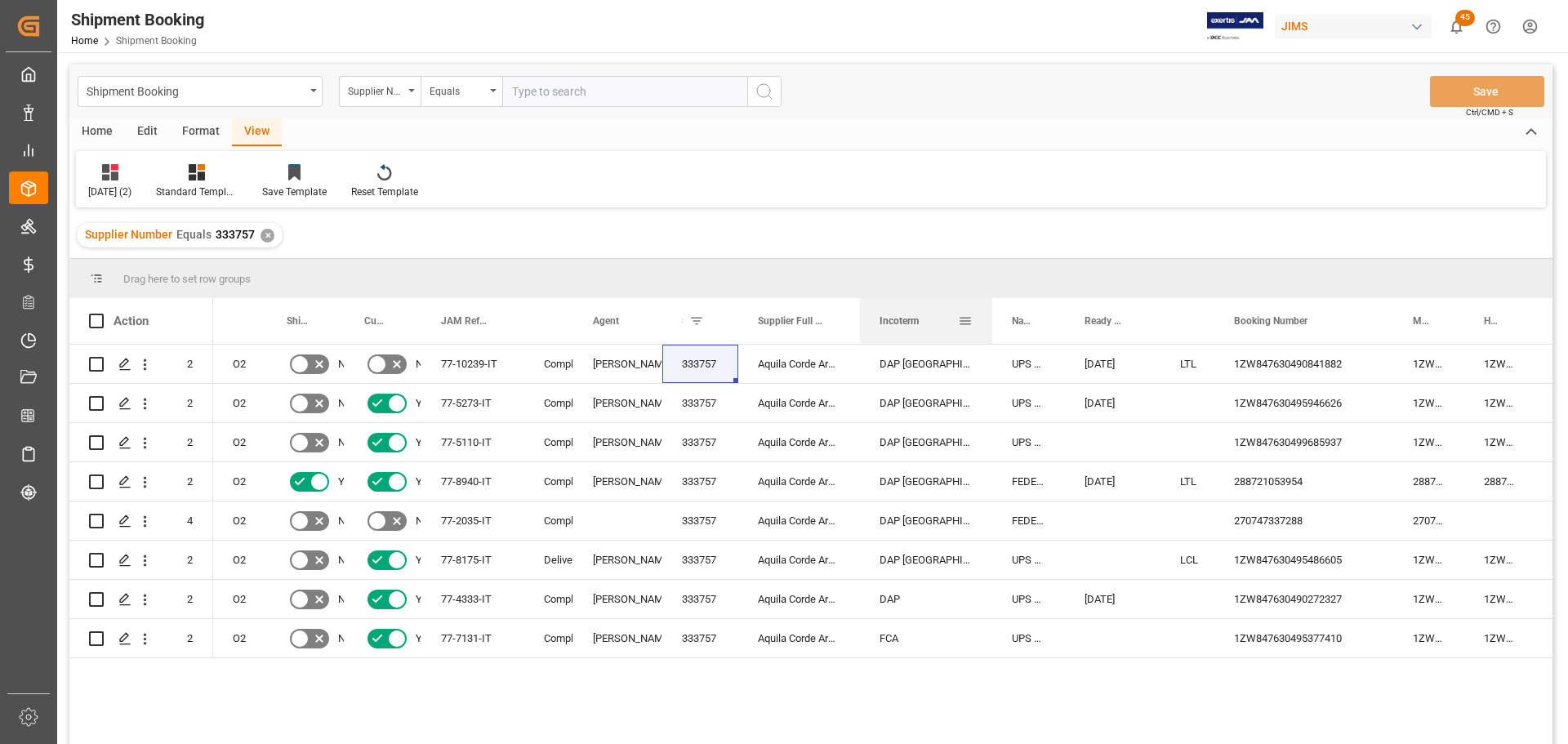
drag, startPoint x: 926, startPoint y: 310, endPoint x: 991, endPoint y: 327, distance: 67.2
click at [991, 327] on div at bounding box center [992, 320] width 7 height 45
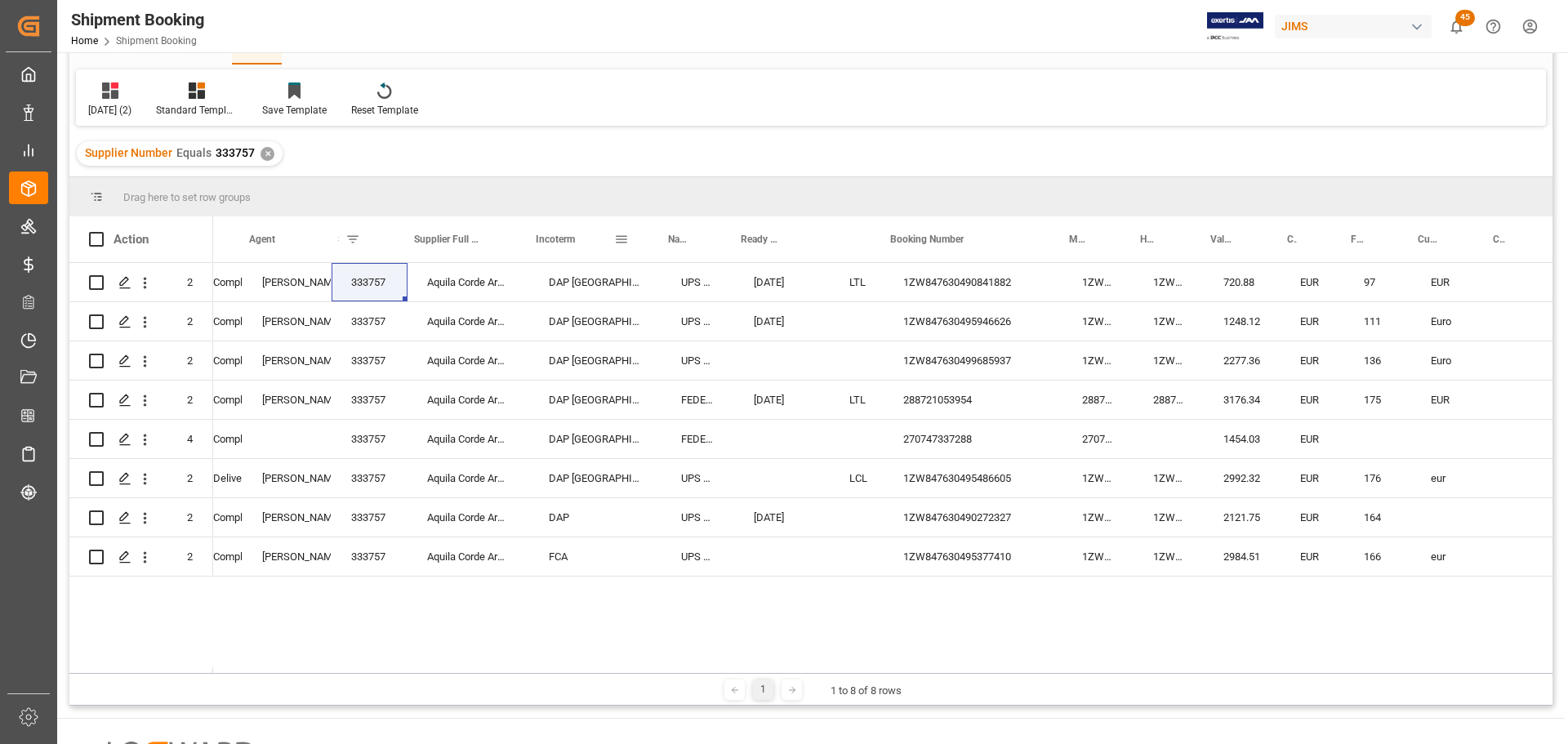
scroll to position [0, 344]
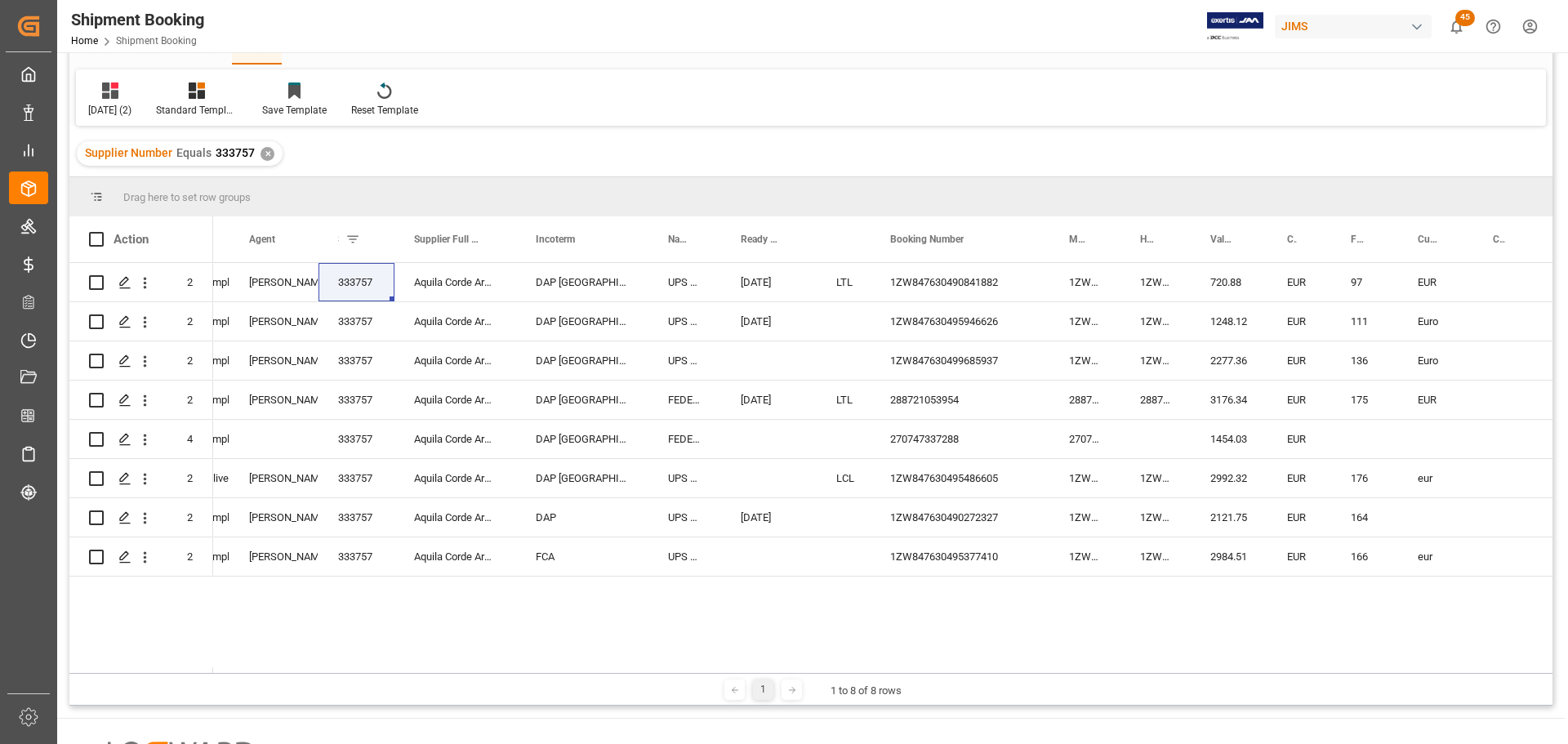
drag, startPoint x: 447, startPoint y: 674, endPoint x: 364, endPoint y: 685, distance: 83.7
click at [364, 685] on div "1 1 to 8 of 8 rows" at bounding box center [811, 690] width 1483 height 33
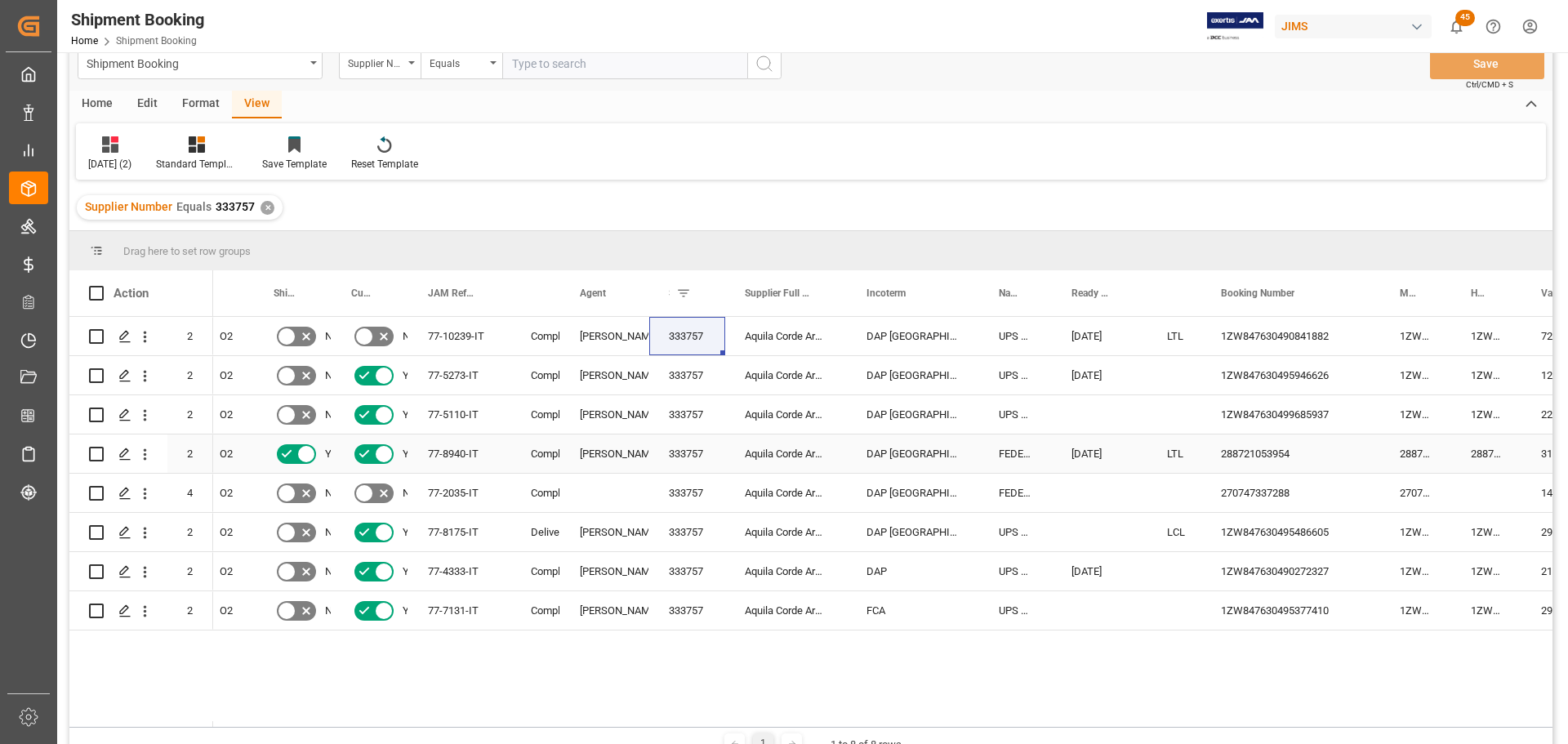
scroll to position [0, 0]
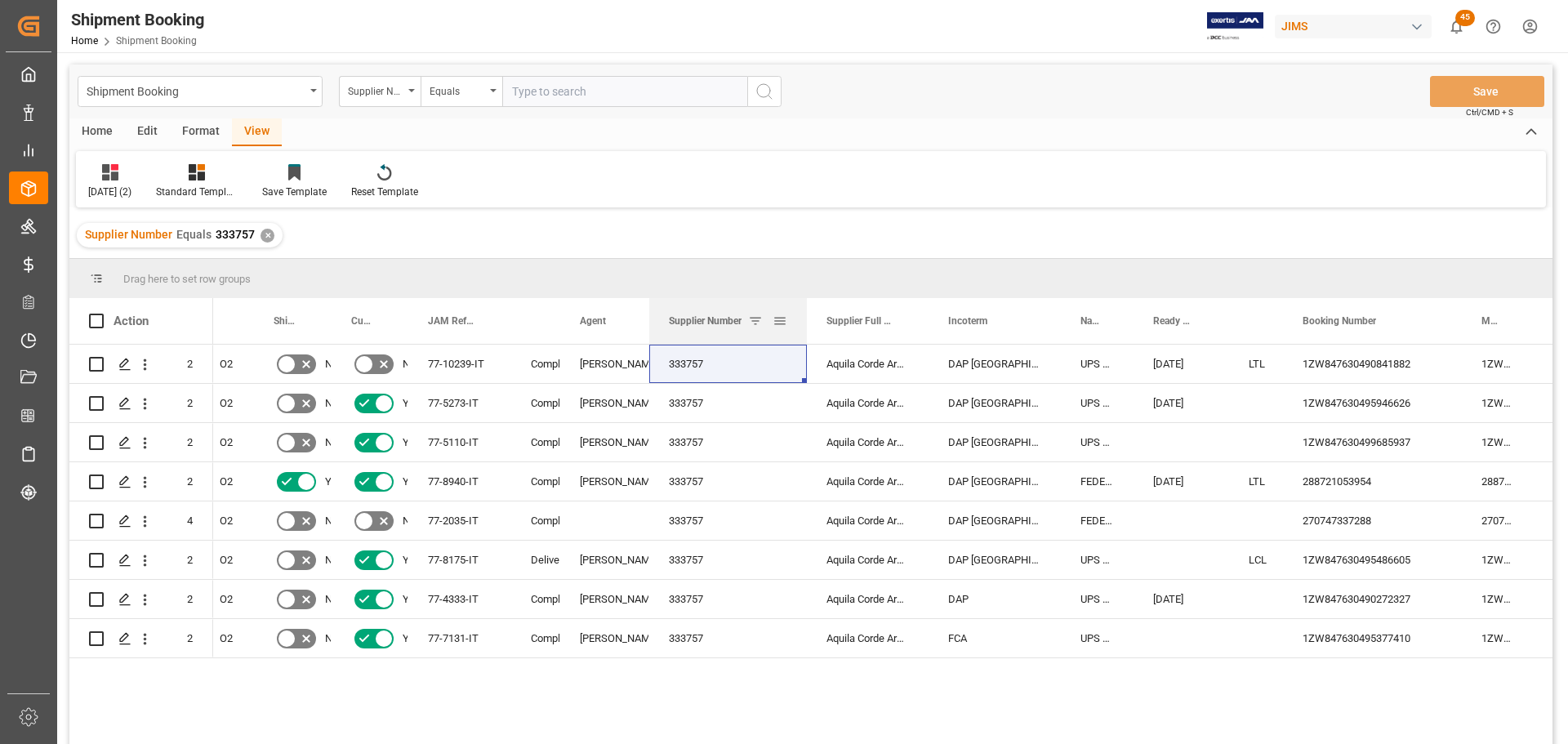
drag, startPoint x: 723, startPoint y: 313, endPoint x: 703, endPoint y: 412, distance: 101.0
click at [805, 338] on div at bounding box center [807, 320] width 7 height 45
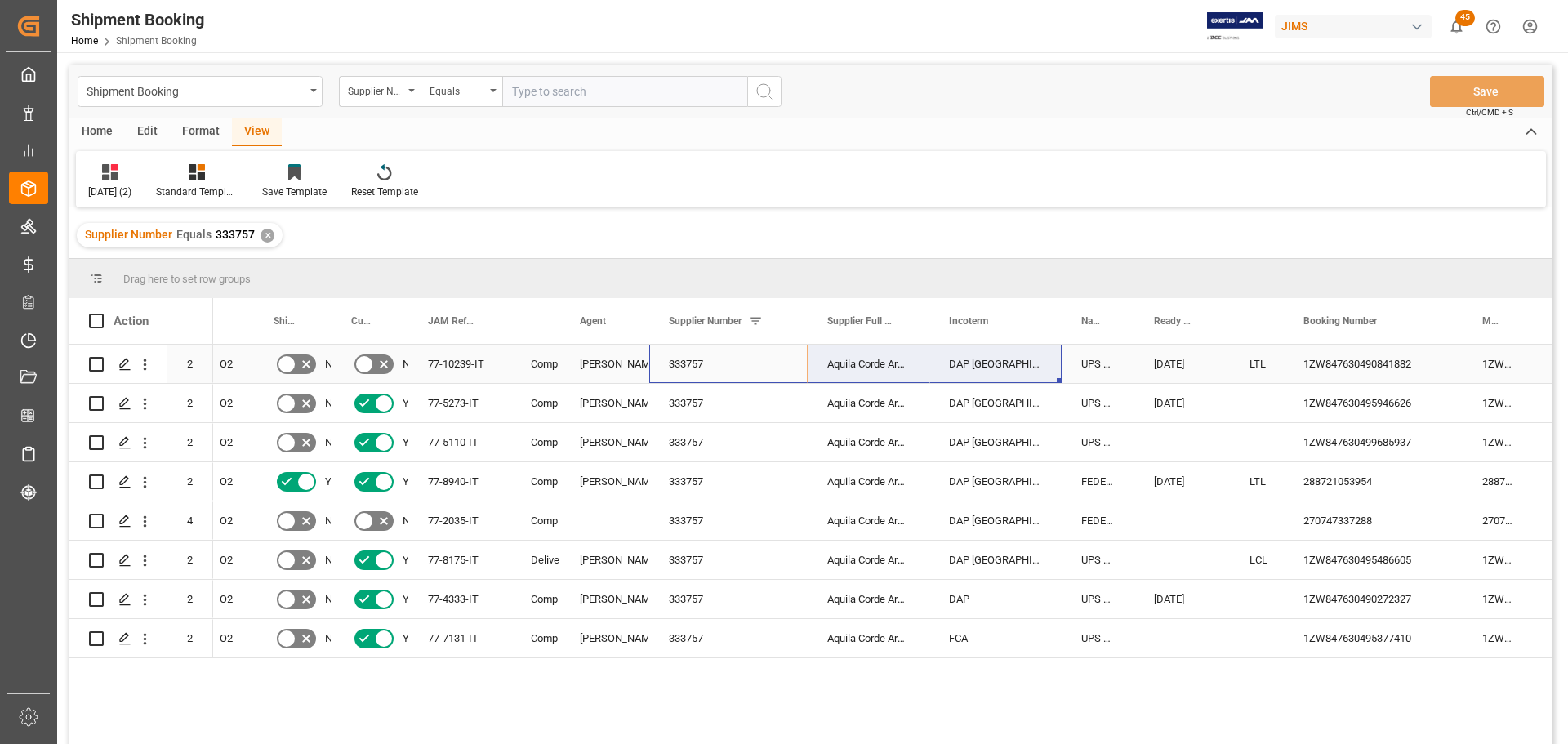
drag, startPoint x: 700, startPoint y: 365, endPoint x: 948, endPoint y: 369, distance: 248.0
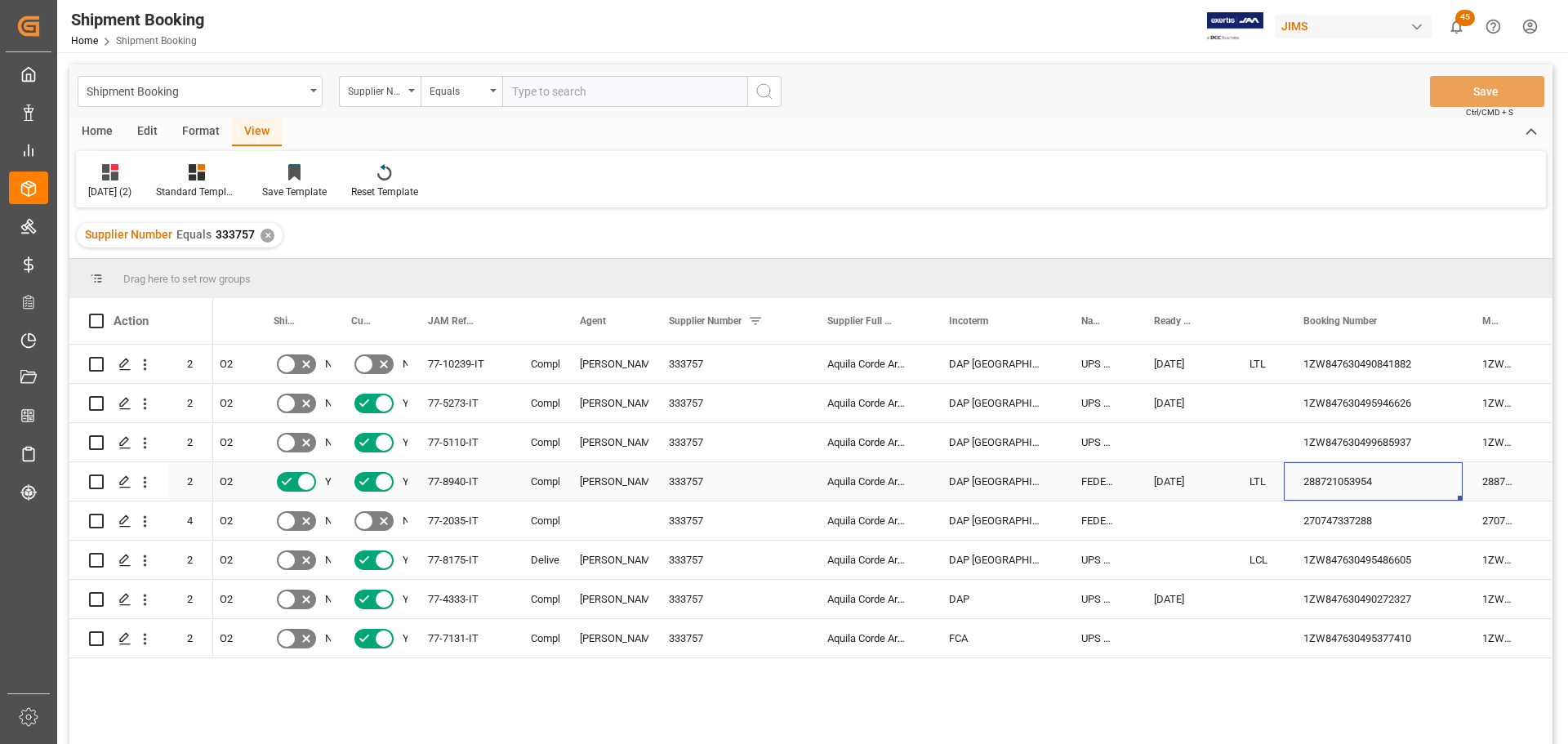
click at [1375, 482] on div "288721053954" at bounding box center [1373, 481] width 179 height 39
drag, startPoint x: 859, startPoint y: 360, endPoint x: 957, endPoint y: 360, distance: 98.0
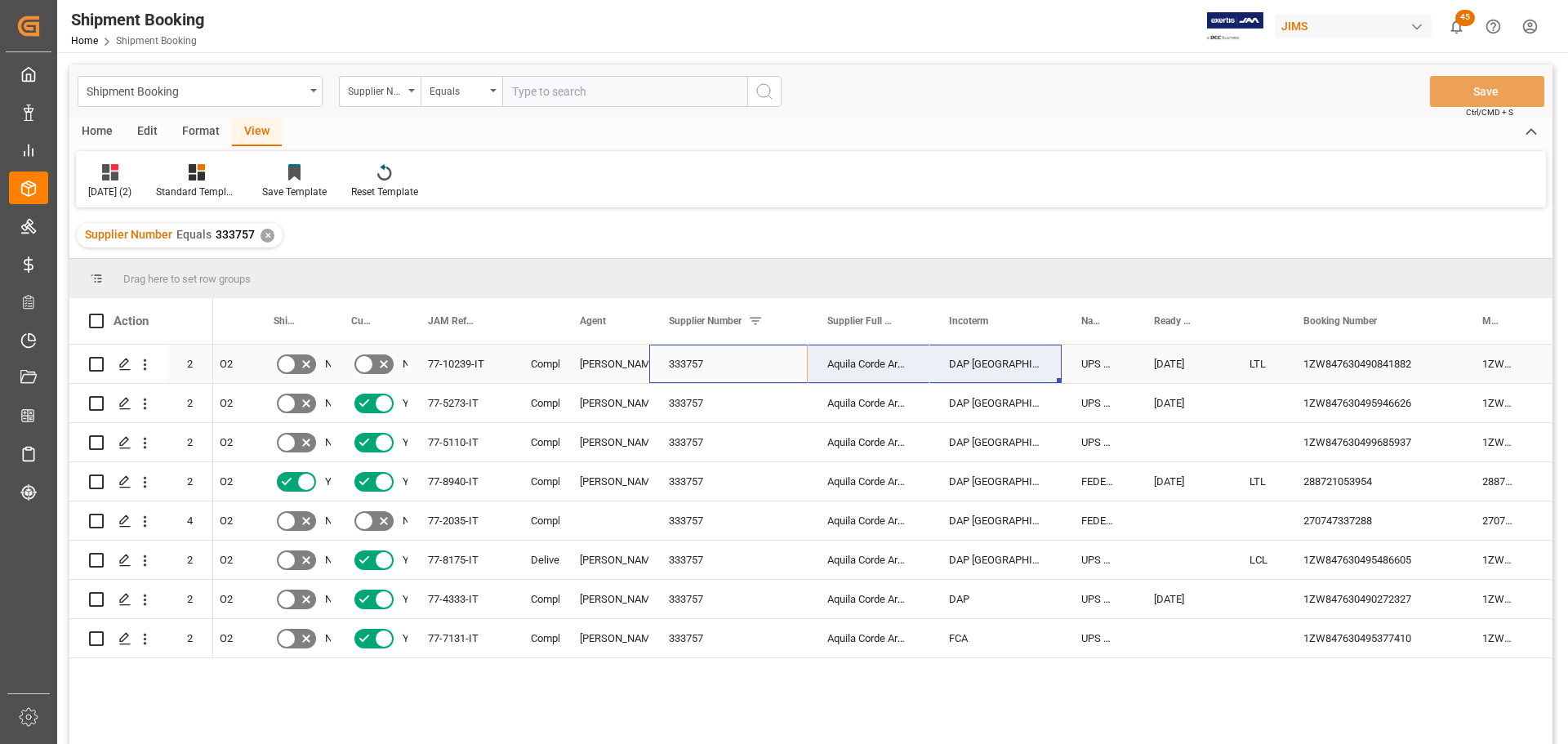
drag, startPoint x: 676, startPoint y: 364, endPoint x: 1005, endPoint y: 365, distance: 329.0
click at [1320, 361] on div "1ZW847630490841882" at bounding box center [1373, 364] width 179 height 39
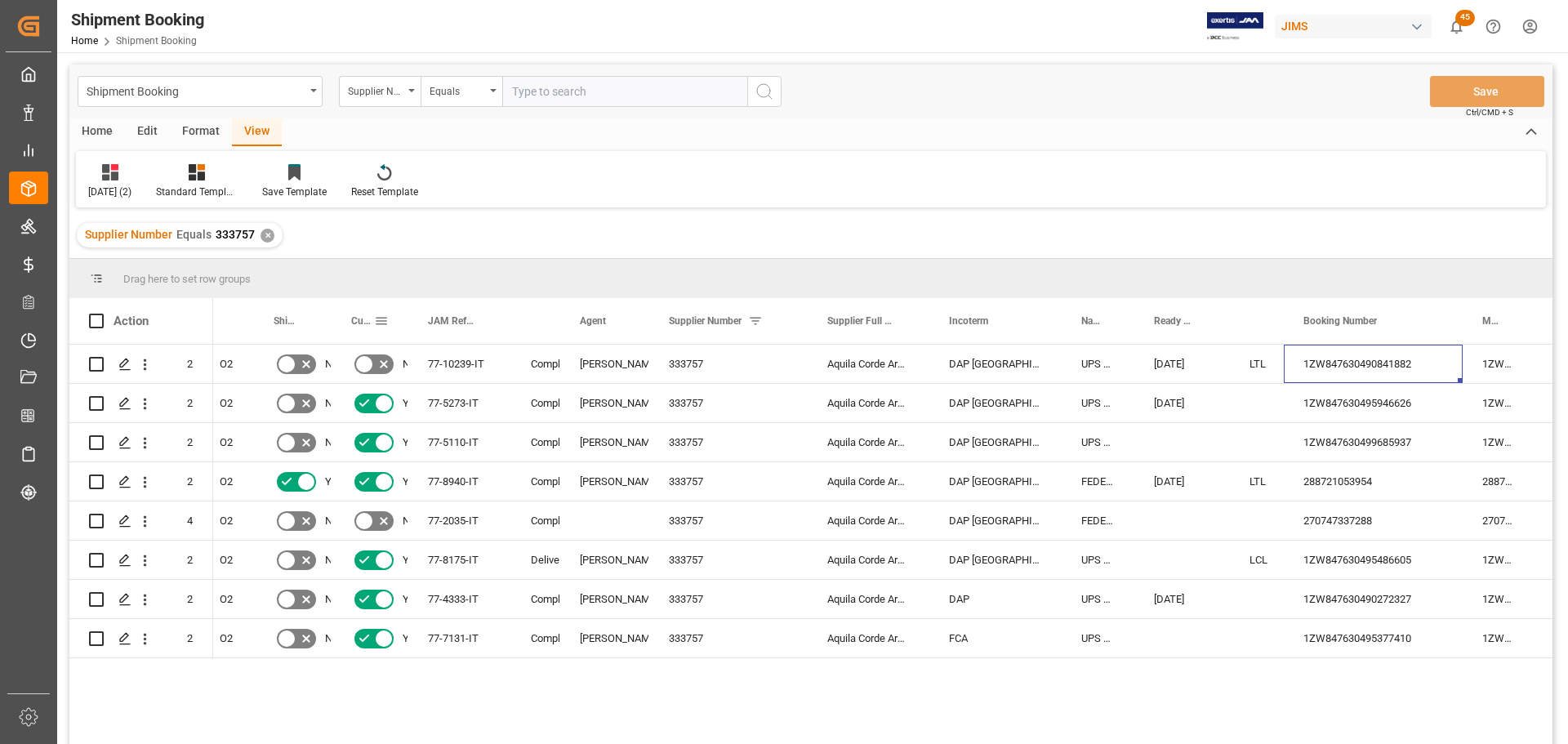
click at [373, 323] on span "Customs documents sent to broker" at bounding box center [363, 321] width 23 height 12
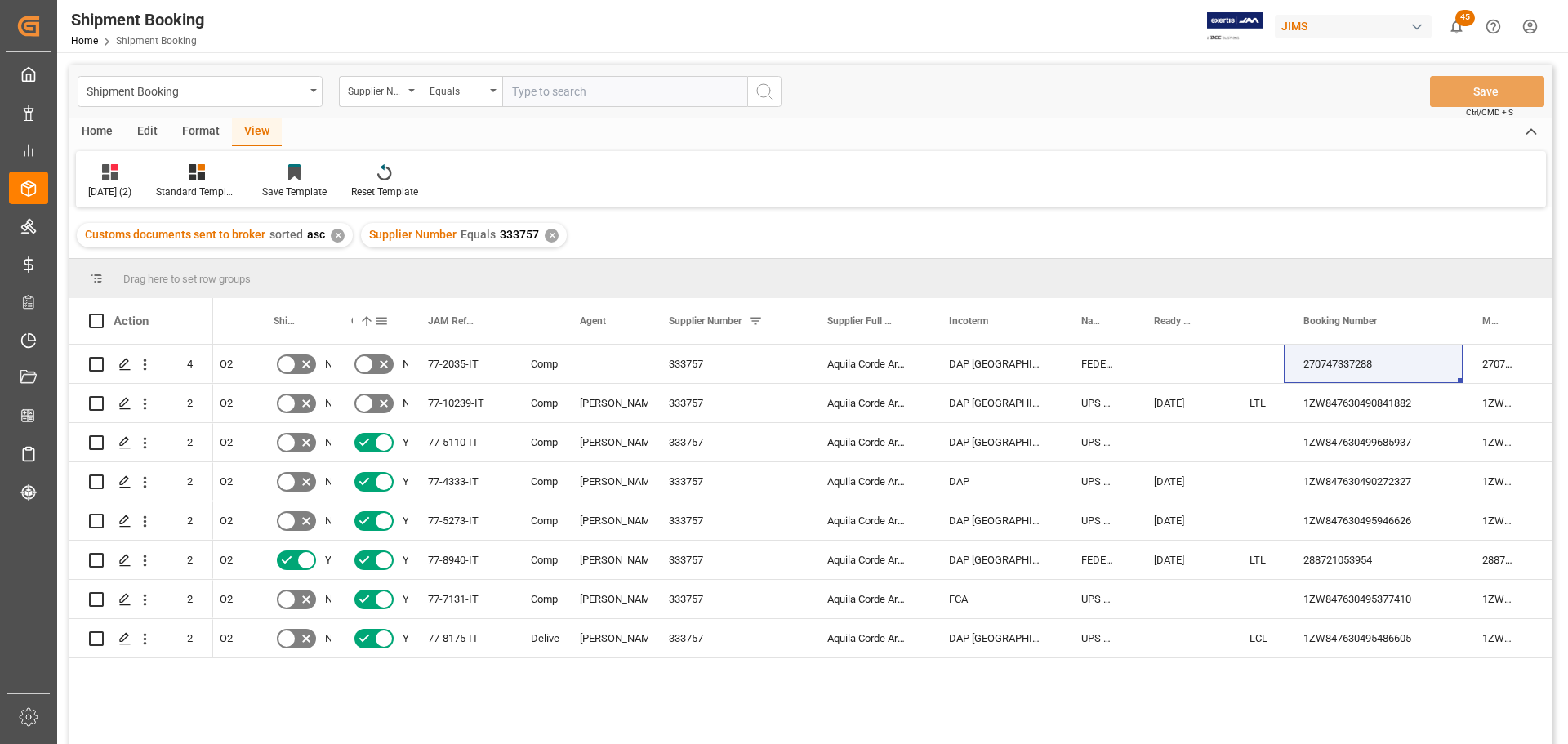
click at [382, 321] on span at bounding box center [381, 321] width 15 height 15
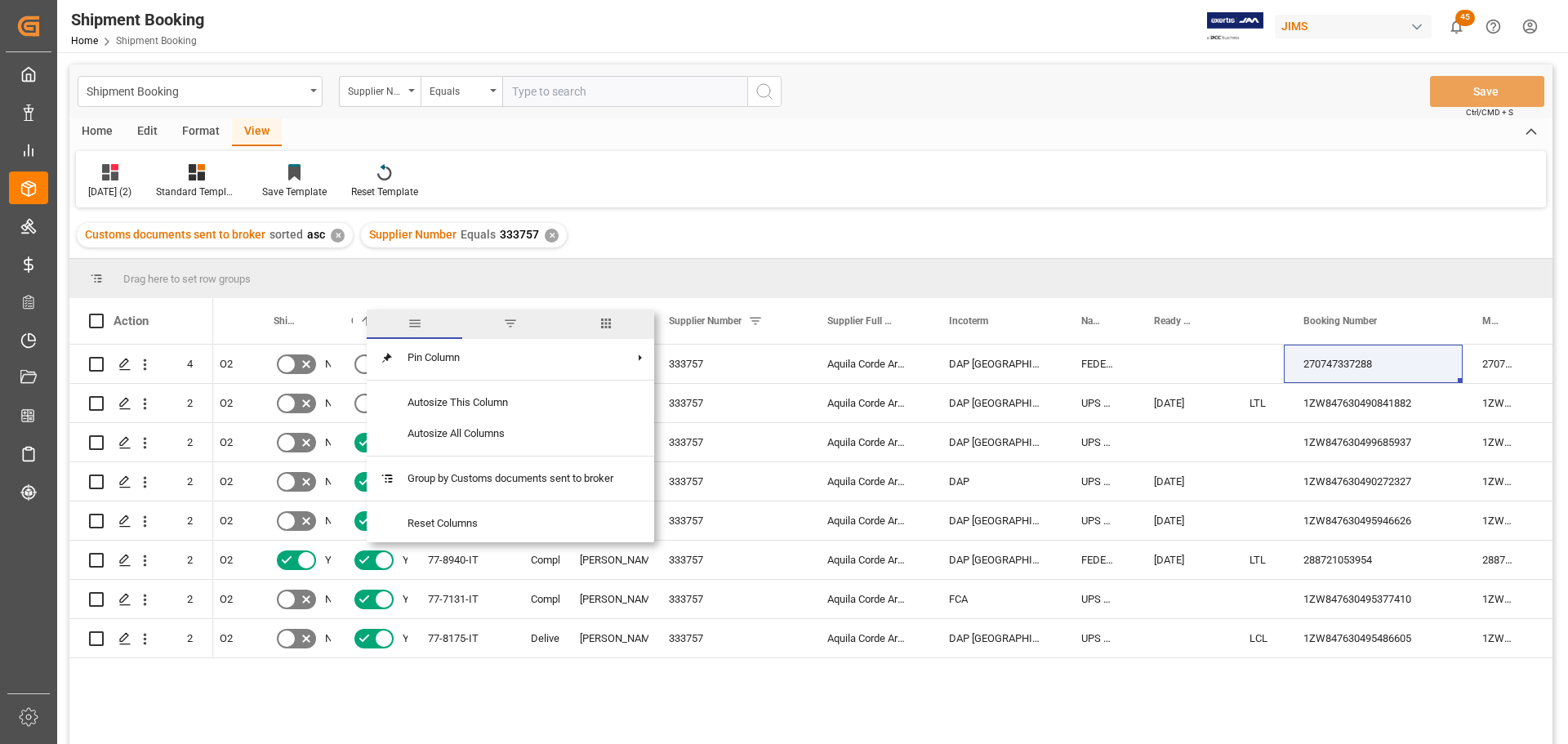
click at [609, 327] on span "columns" at bounding box center [606, 323] width 15 height 15
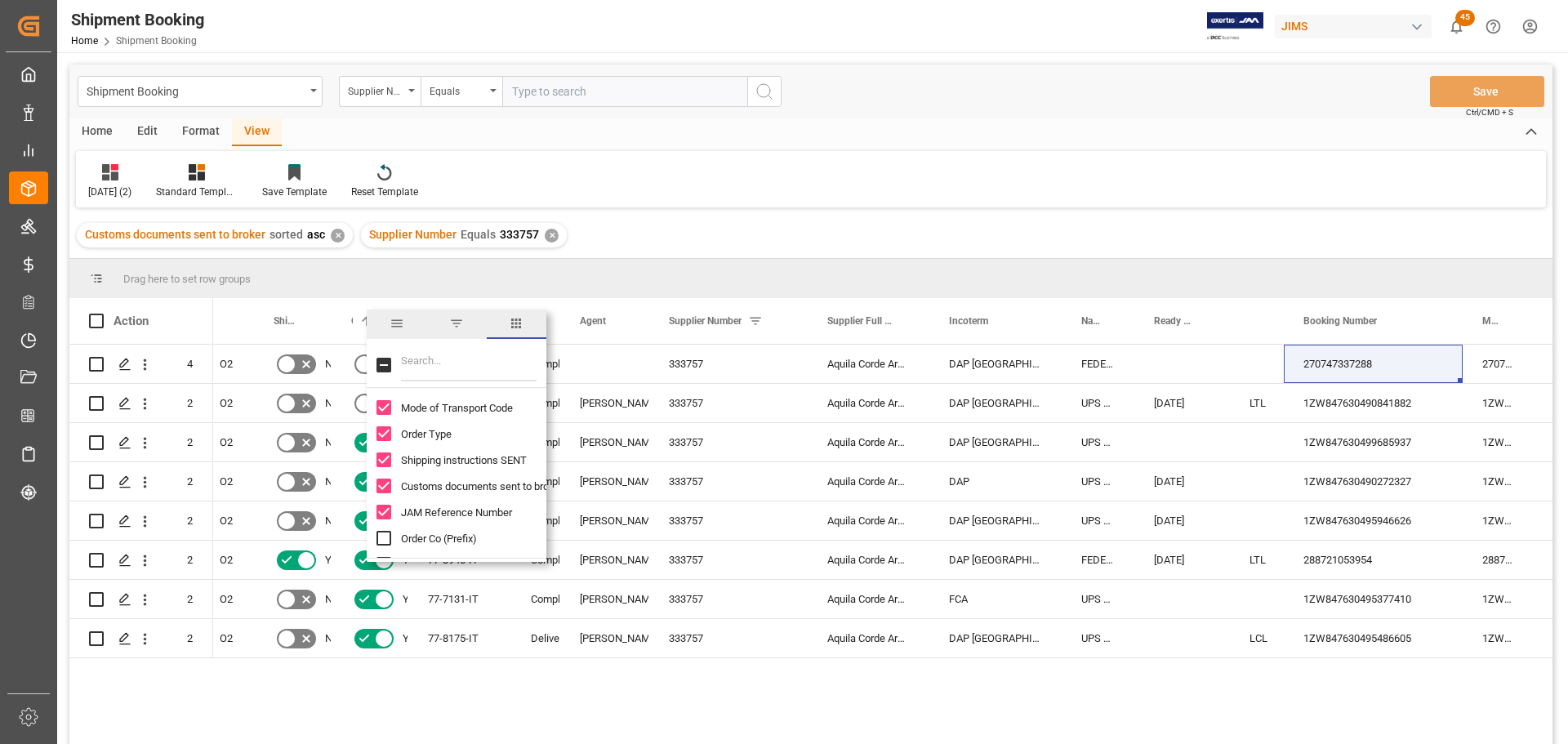
click at [432, 368] on input "Filter Columns Input" at bounding box center [469, 365] width 135 height 33
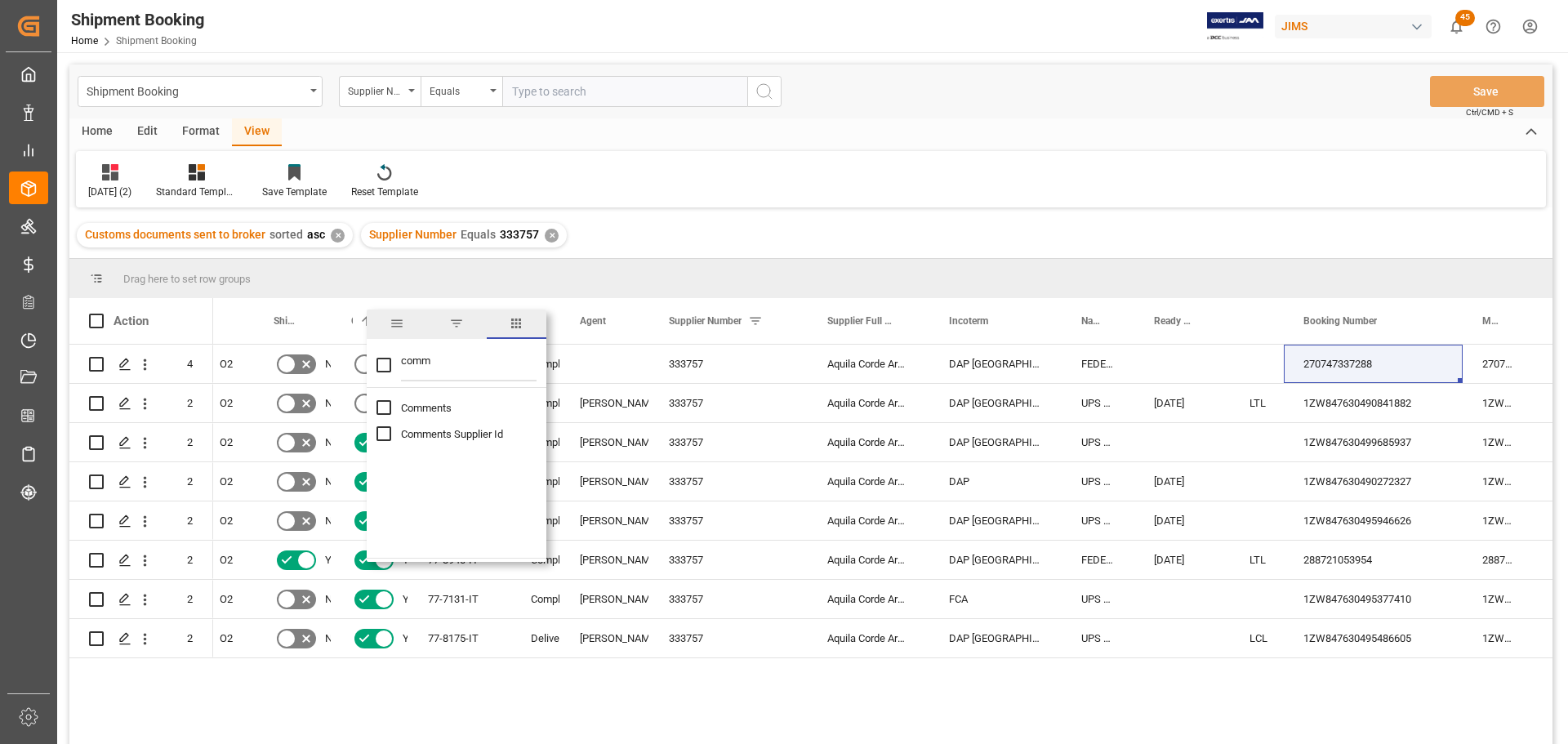
type input "comm"
click at [385, 404] on input "Comments column toggle visibility (hidden)" at bounding box center [384, 407] width 15 height 15
checkbox input "true"
checkbox input "false"
click at [384, 433] on input "Comments Supplier Id column toggle visibility (hidden)" at bounding box center [384, 434] width 15 height 15
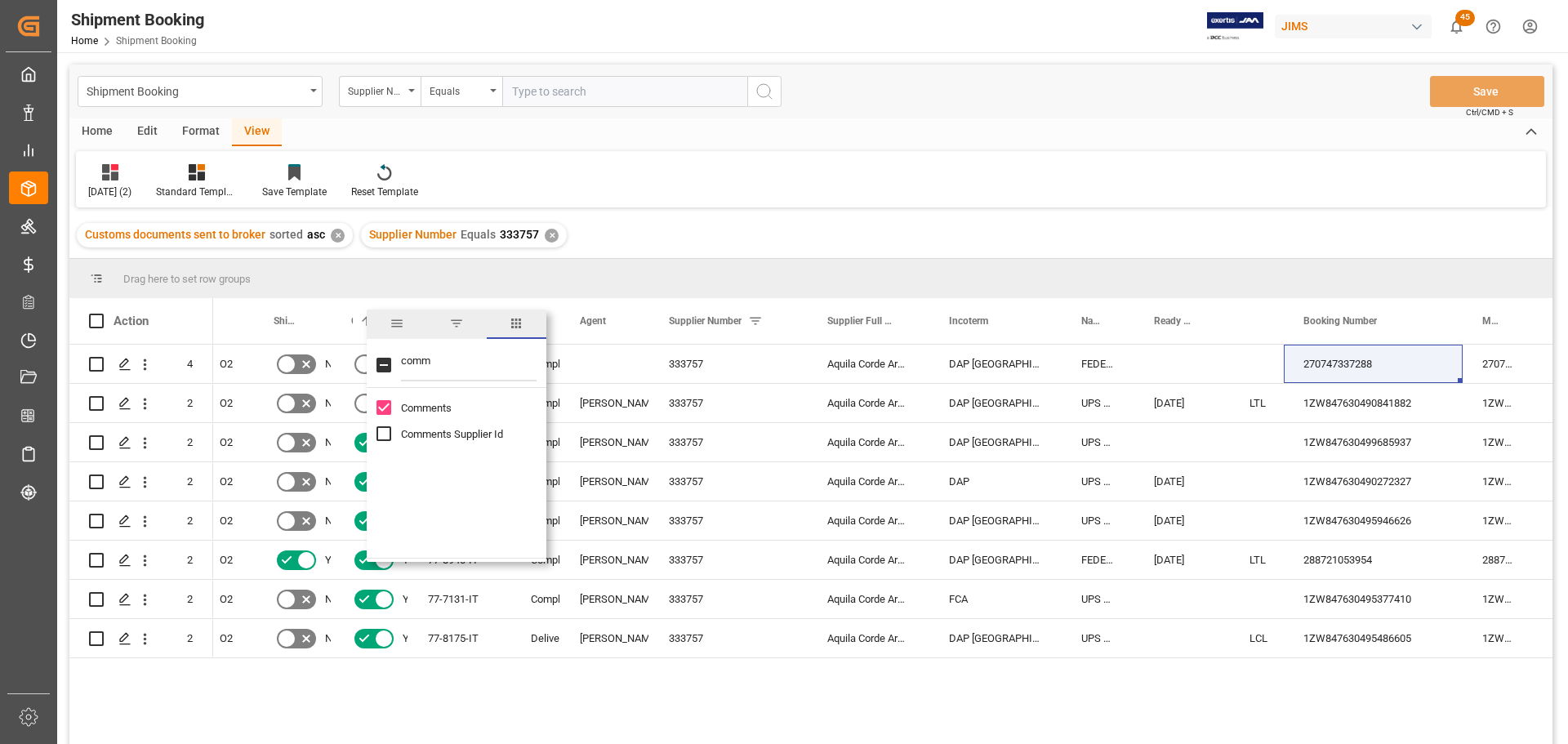
checkbox input "true"
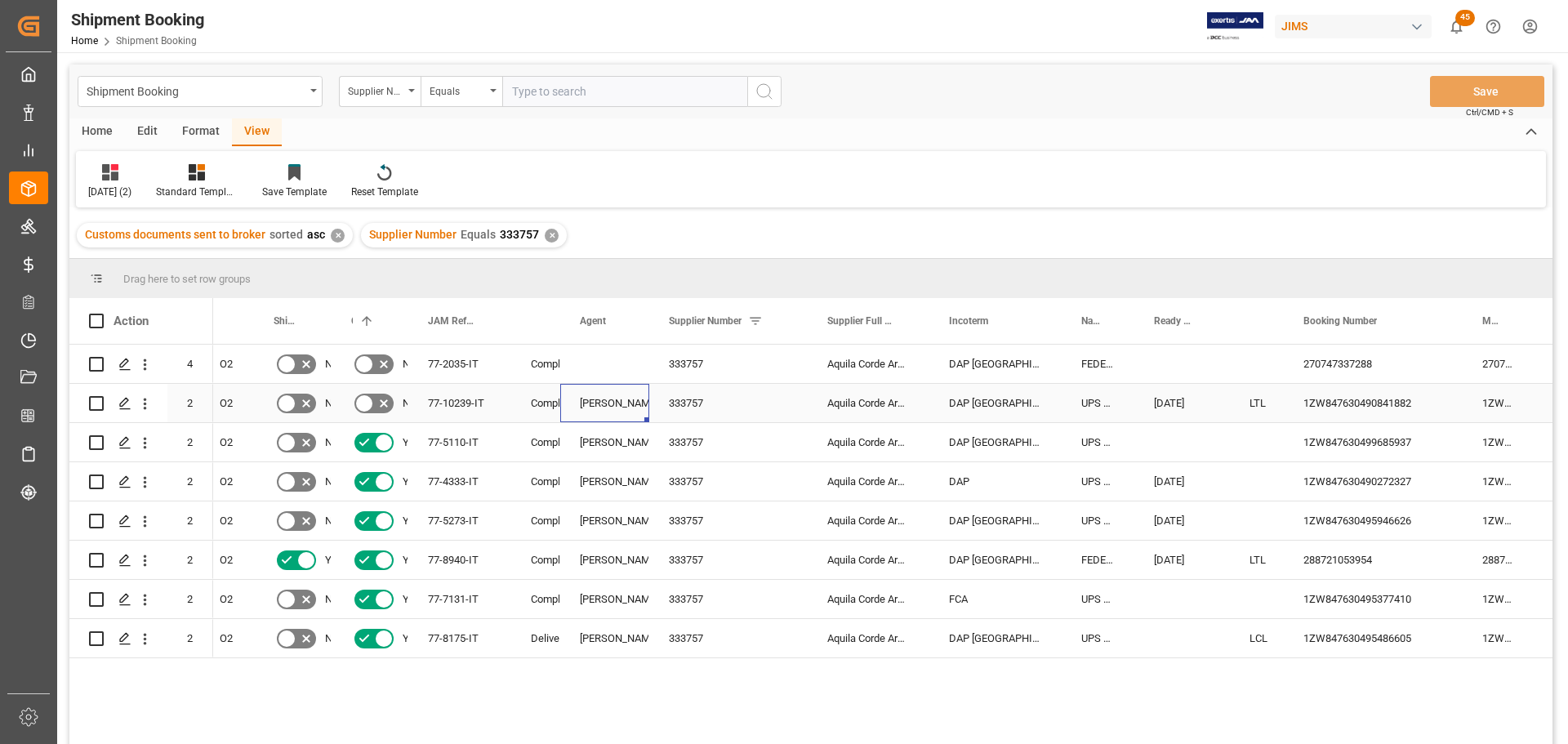
click at [629, 406] on div "[PERSON_NAME]" at bounding box center [605, 403] width 49 height 38
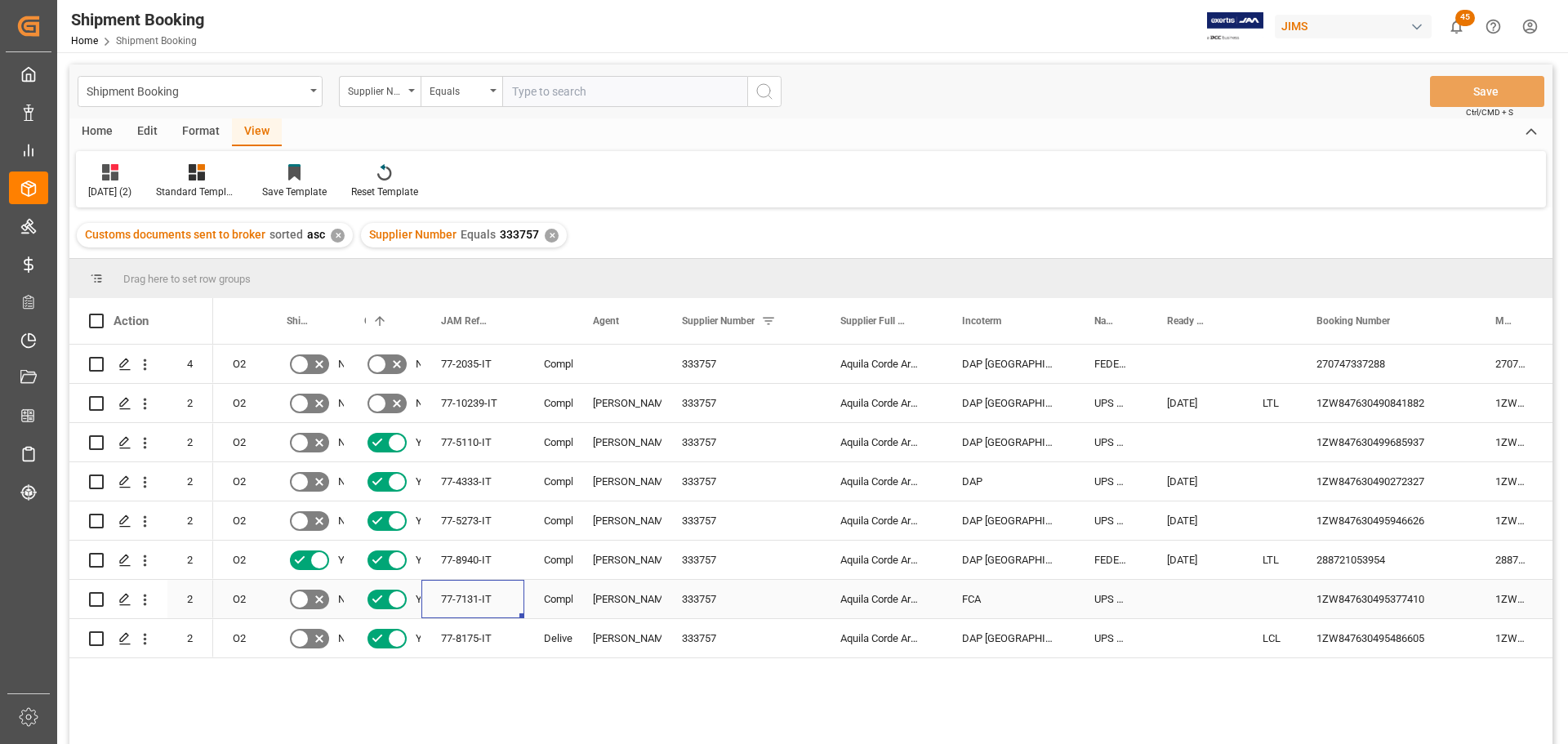
click at [469, 598] on div "77-7131-IT" at bounding box center [473, 599] width 103 height 39
click at [710, 358] on div "333757" at bounding box center [742, 364] width 158 height 39
click at [318, 87] on div "Shipment Booking" at bounding box center [200, 92] width 245 height 31
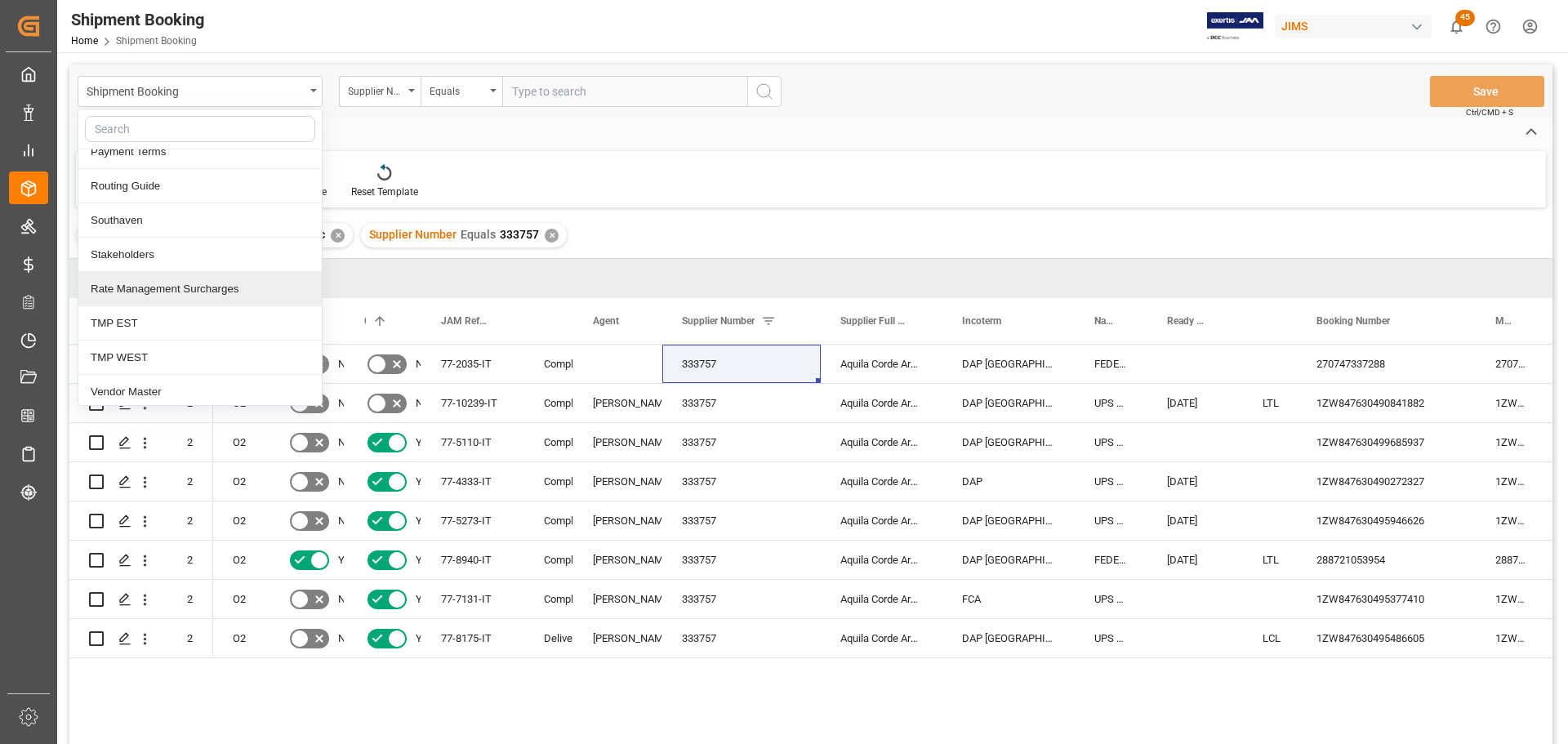
scroll to position [739, 0]
click at [171, 394] on div "Vendor Master" at bounding box center [200, 388] width 243 height 35
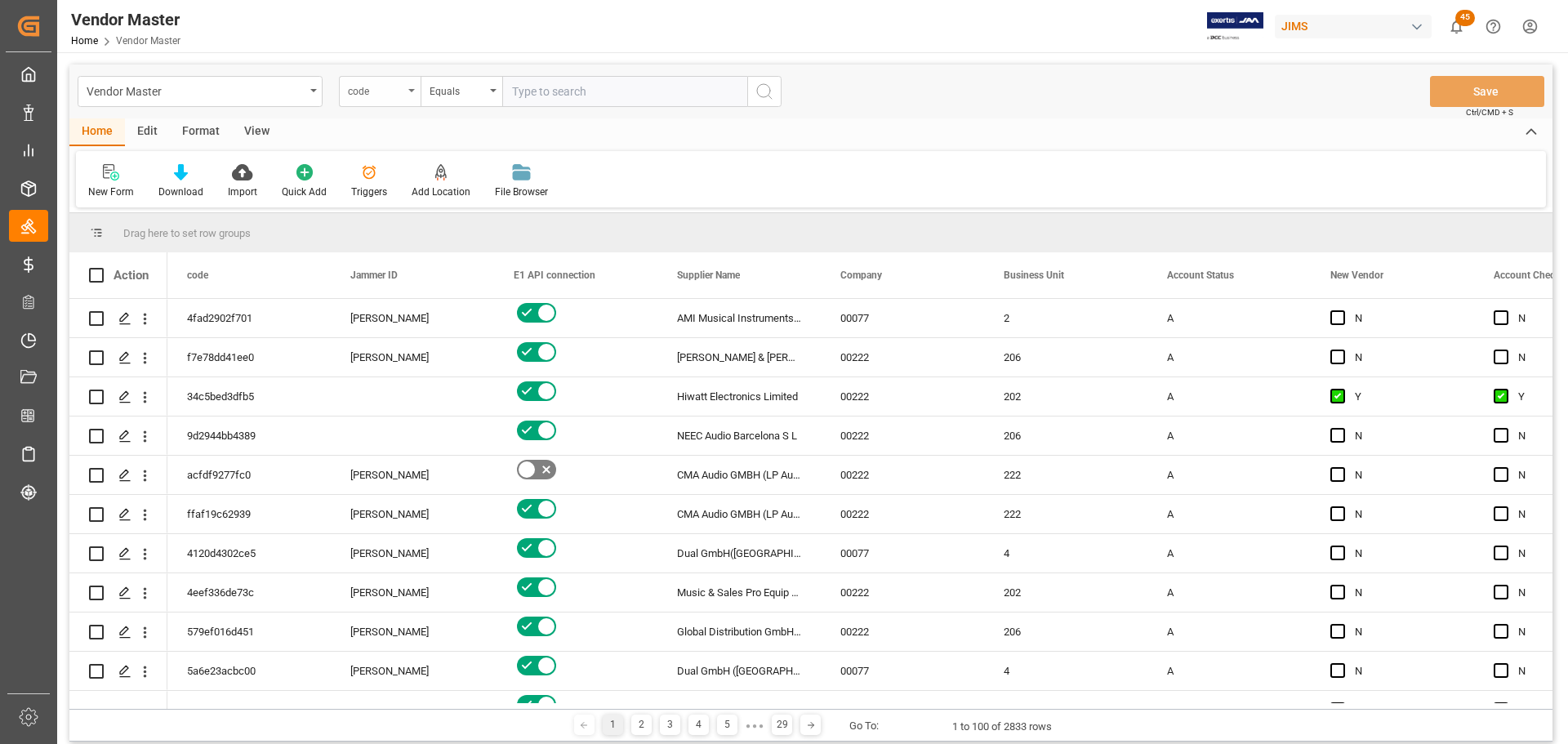
click at [413, 93] on div "code" at bounding box center [379, 92] width 82 height 31
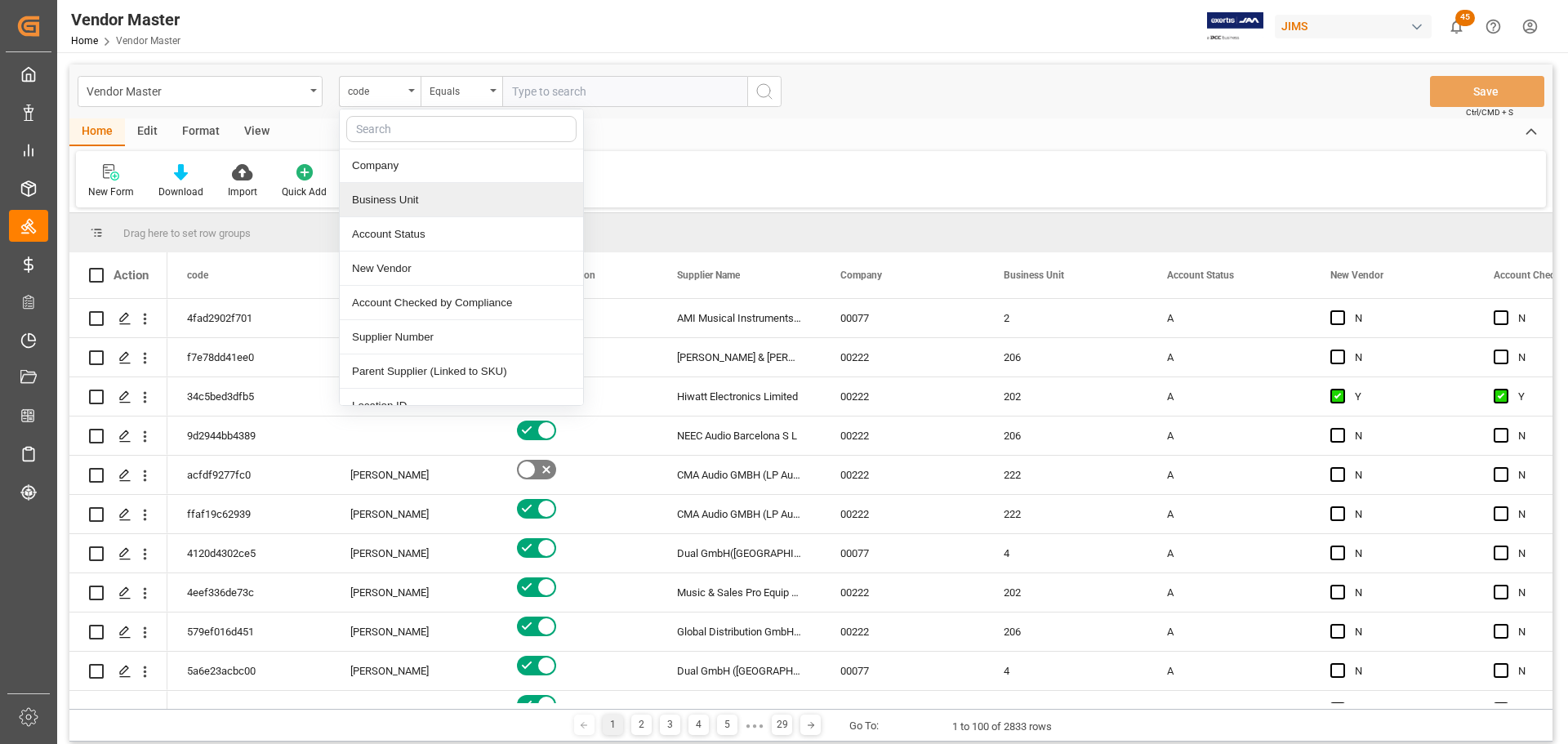
scroll to position [163, 0]
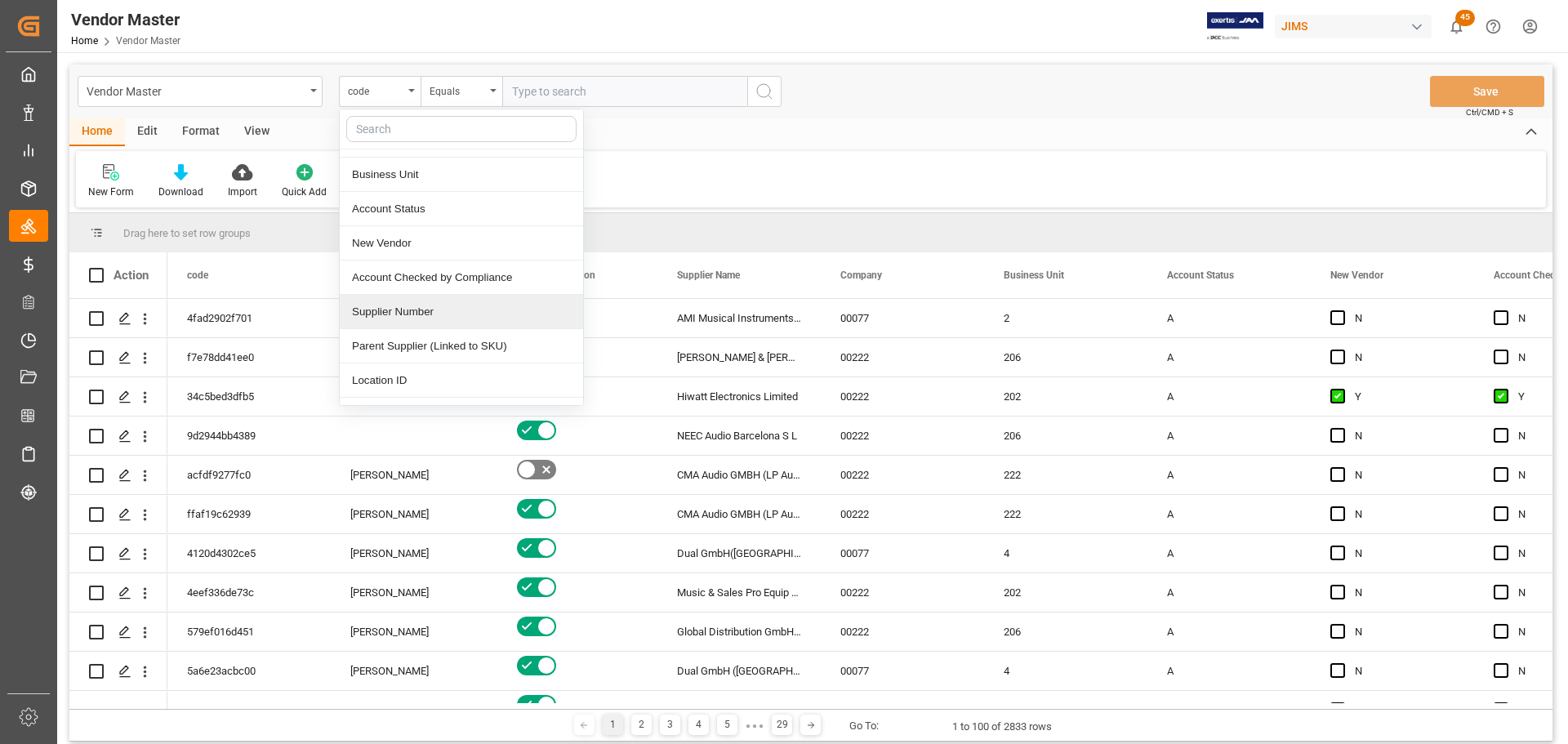
click at [402, 317] on div "Supplier Number" at bounding box center [461, 312] width 243 height 35
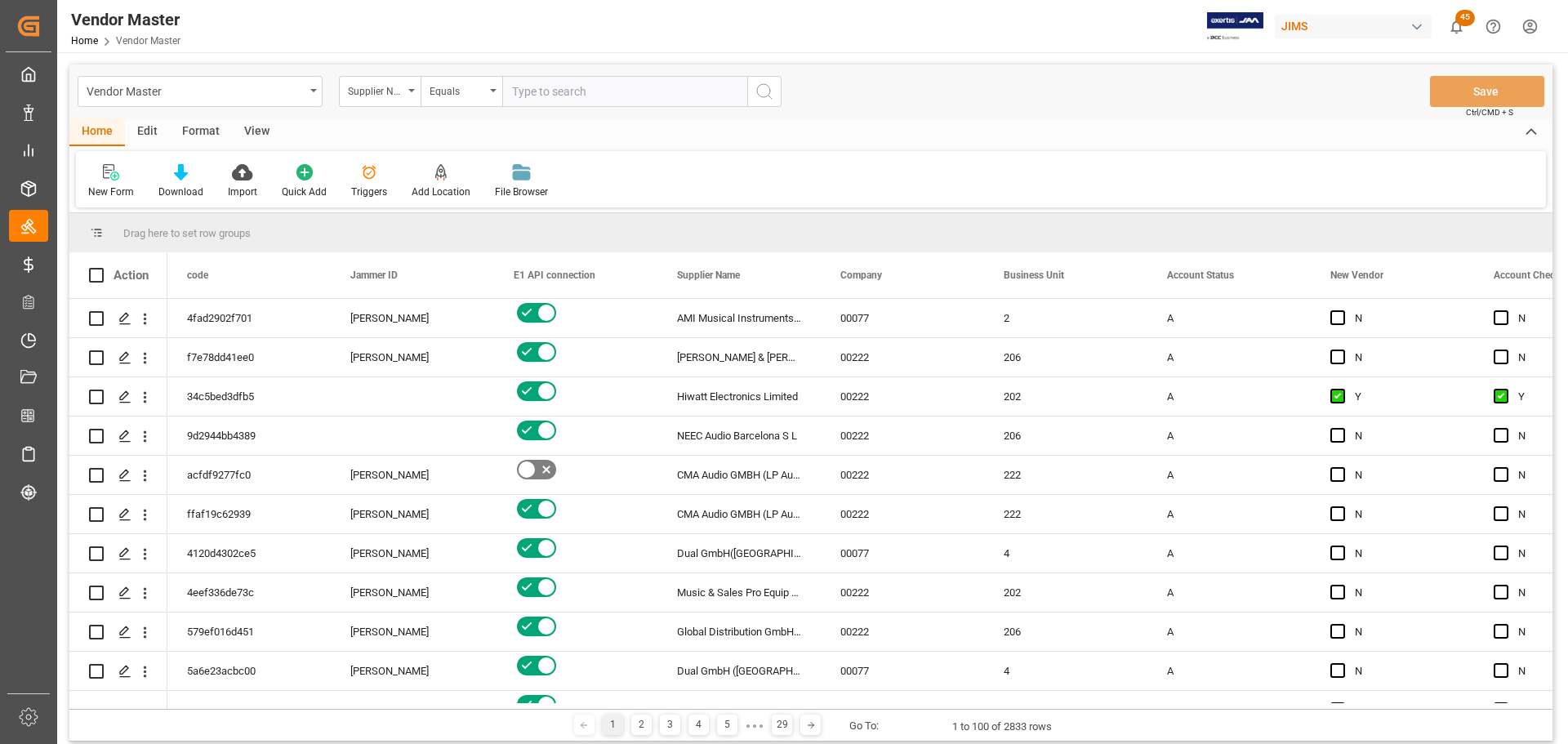
click at [536, 95] on input "text" at bounding box center [624, 92] width 245 height 31
paste input "333757"
type input "333757"
click at [765, 96] on icon "search button" at bounding box center [765, 92] width 20 height 20
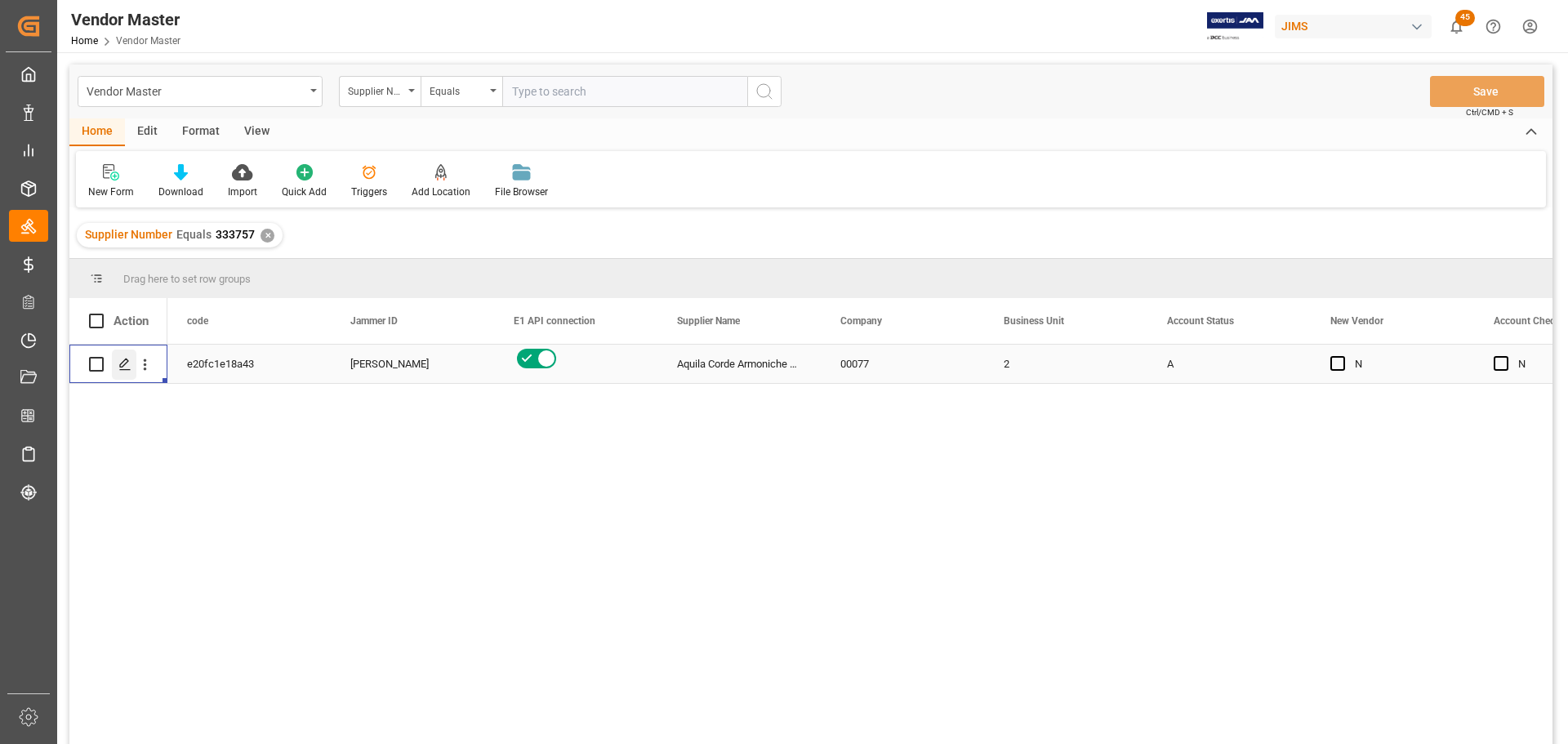
click at [122, 364] on icon "Press SPACE to select this row." at bounding box center [125, 365] width 13 height 13
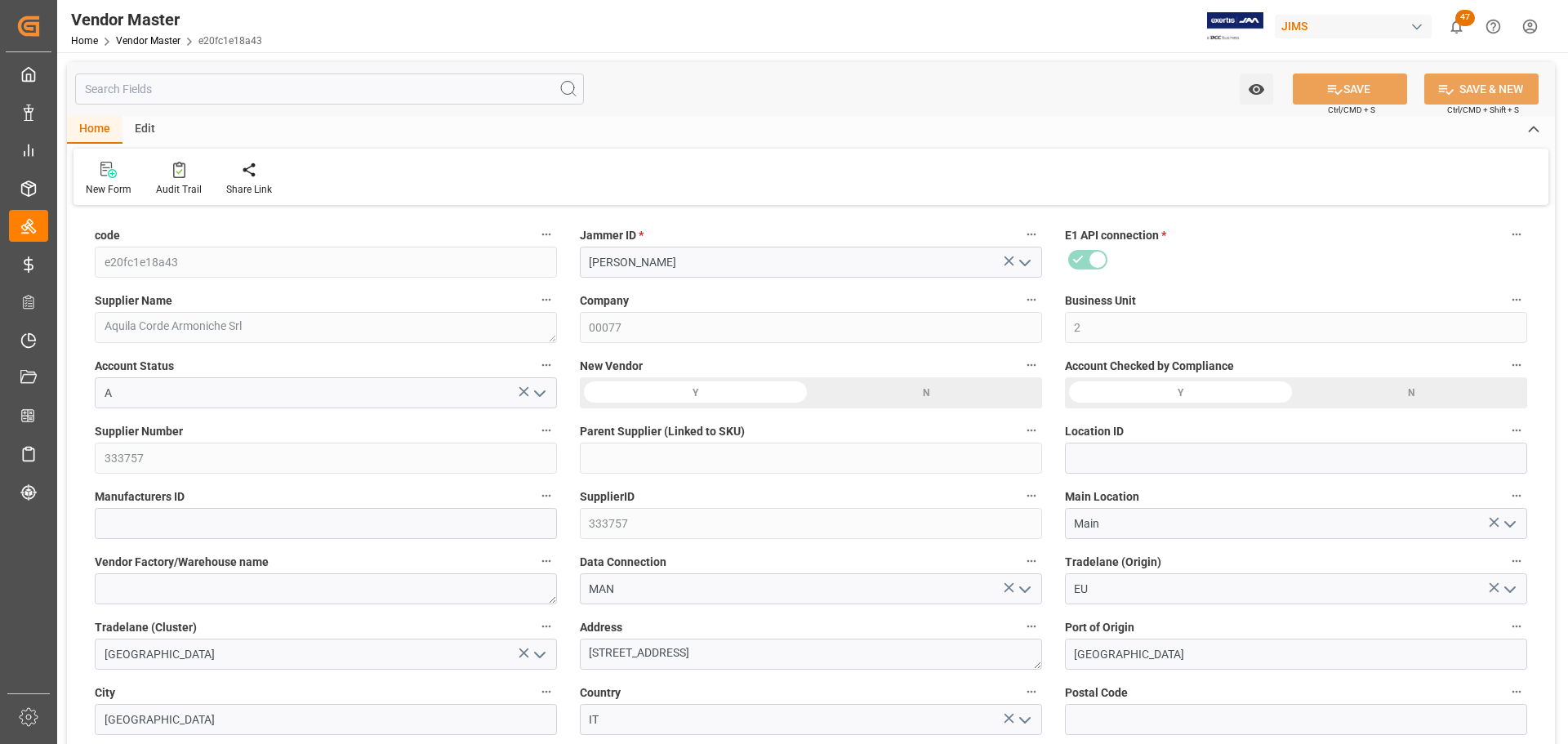
type input "08-11-2023 21:34"
type input "09-26-2025 14:54"
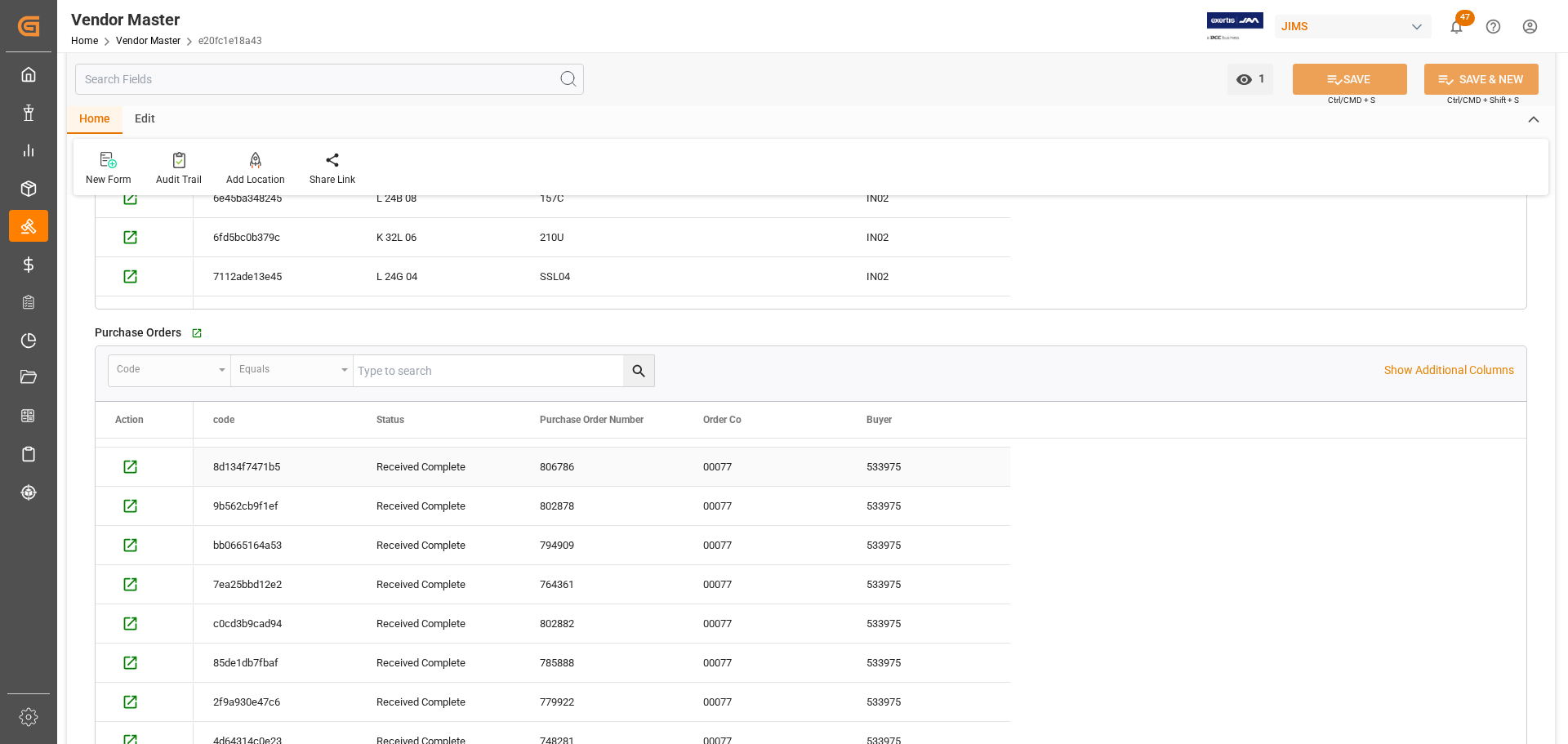
scroll to position [291, 0]
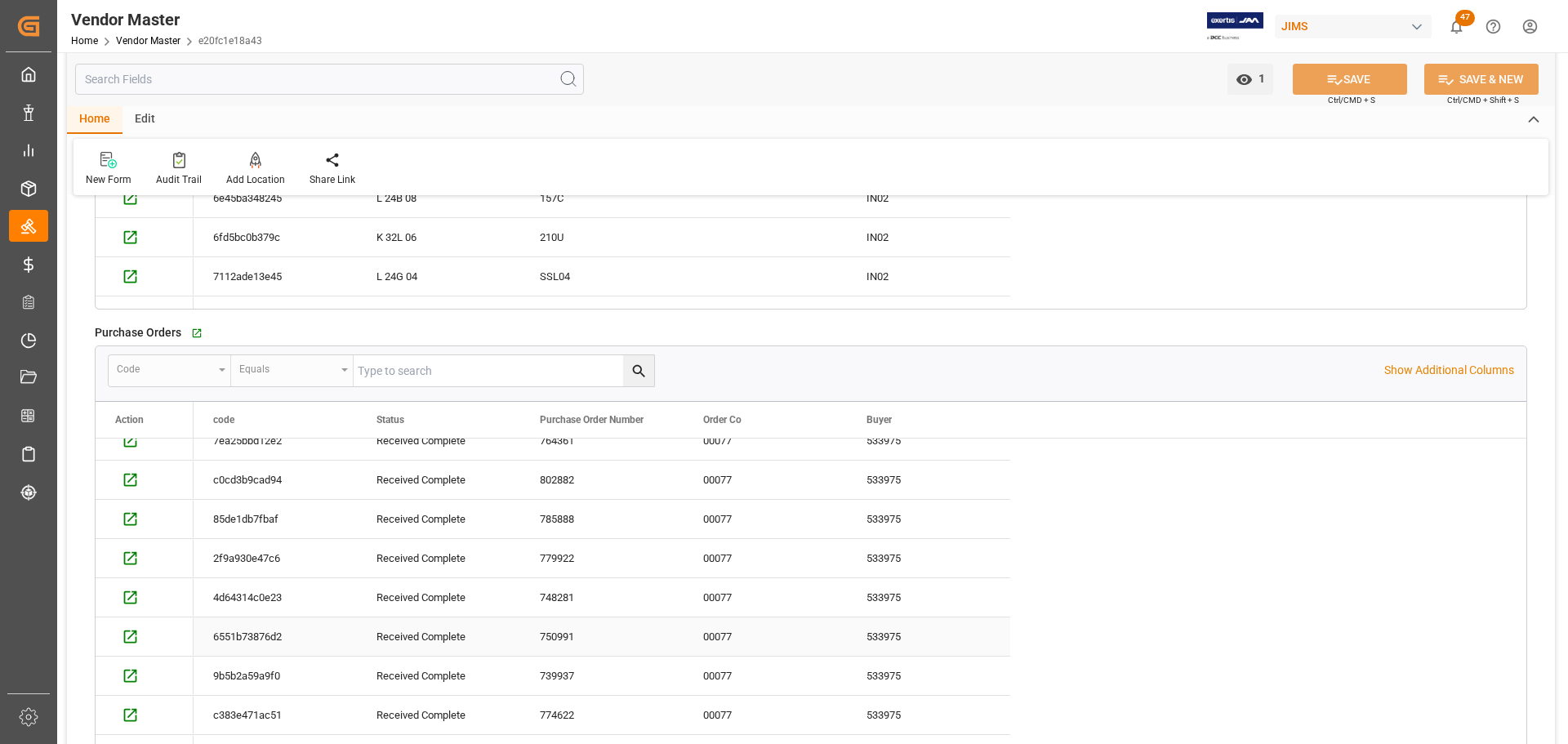
type input "Net 15"
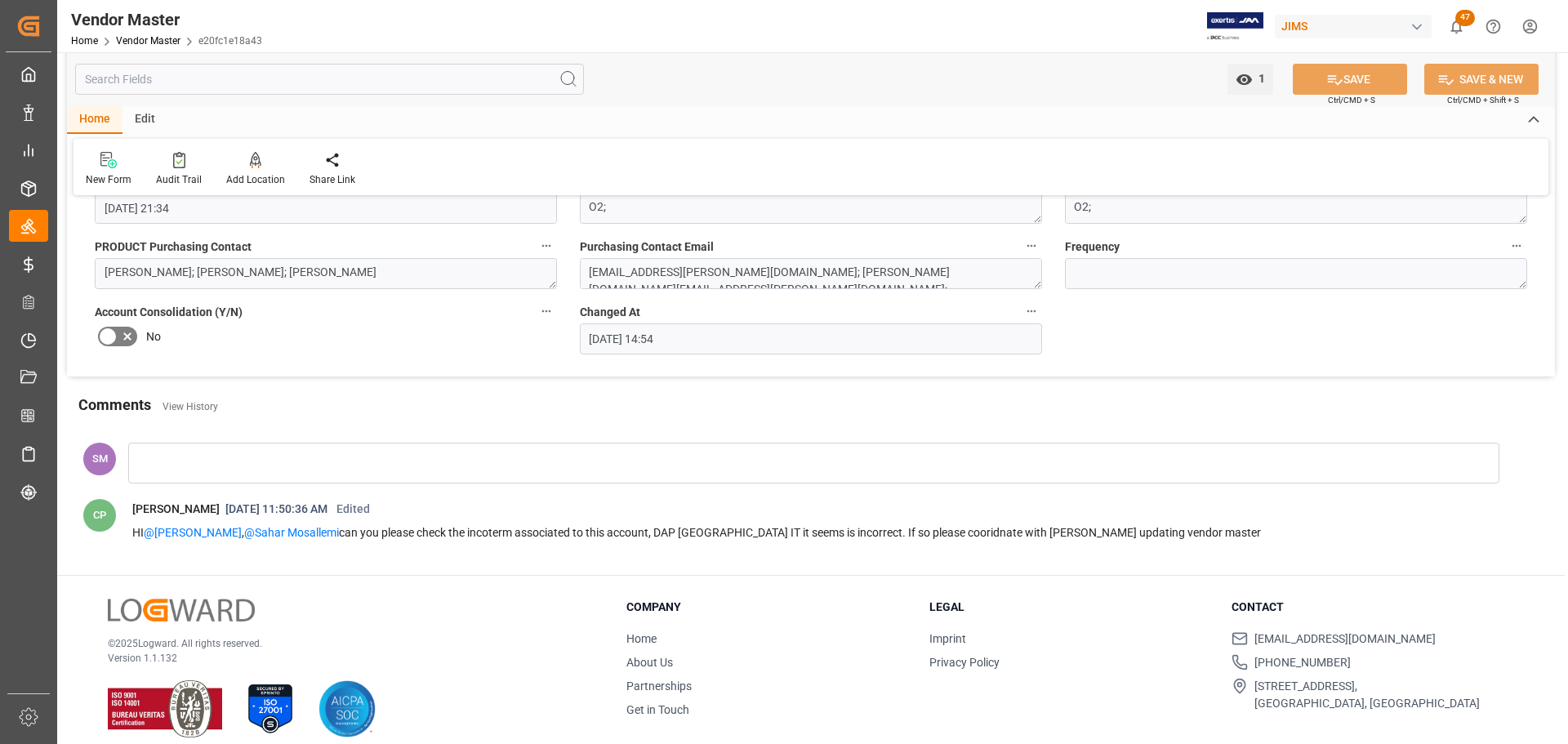
scroll to position [3046, 0]
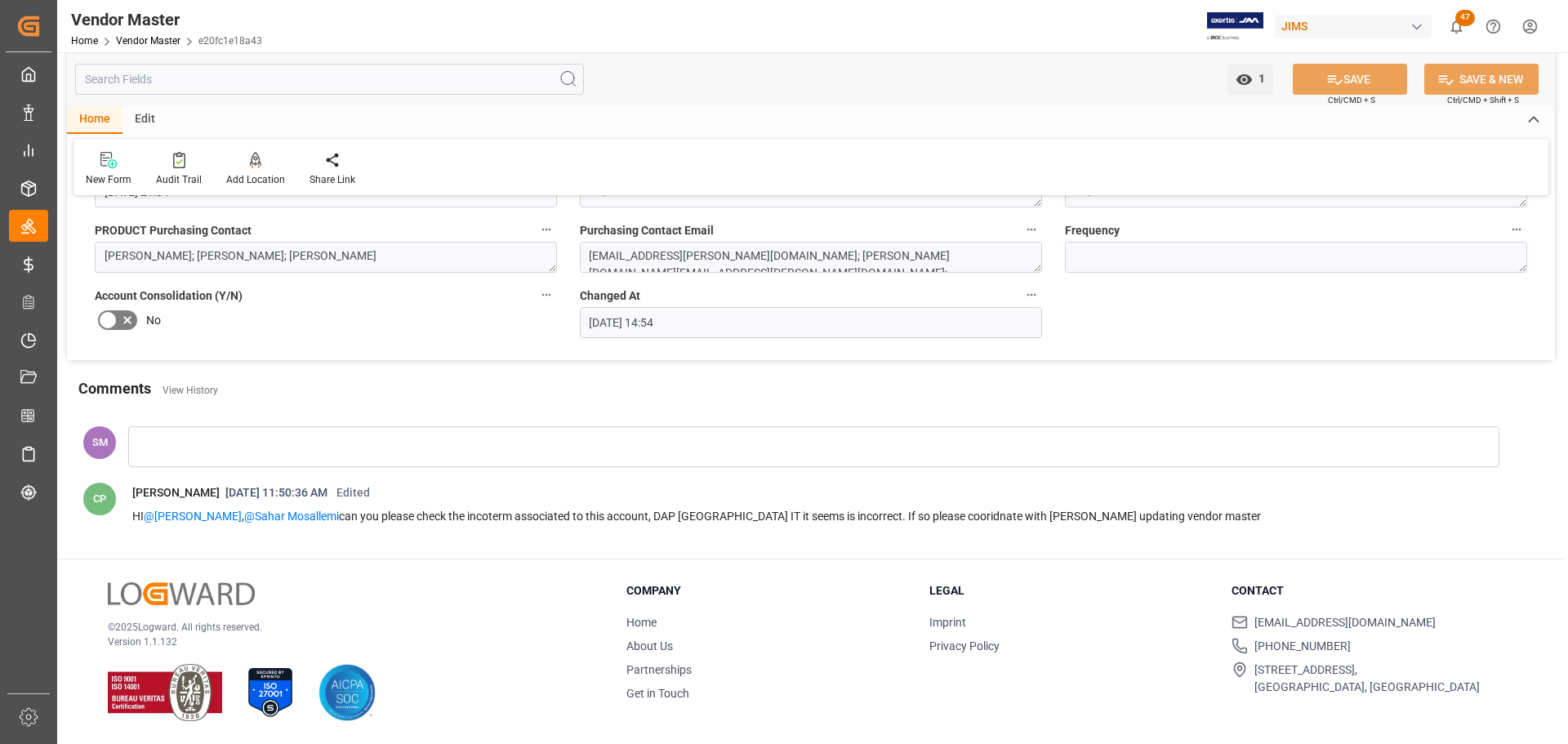
click at [172, 443] on div at bounding box center [813, 446] width 1371 height 40
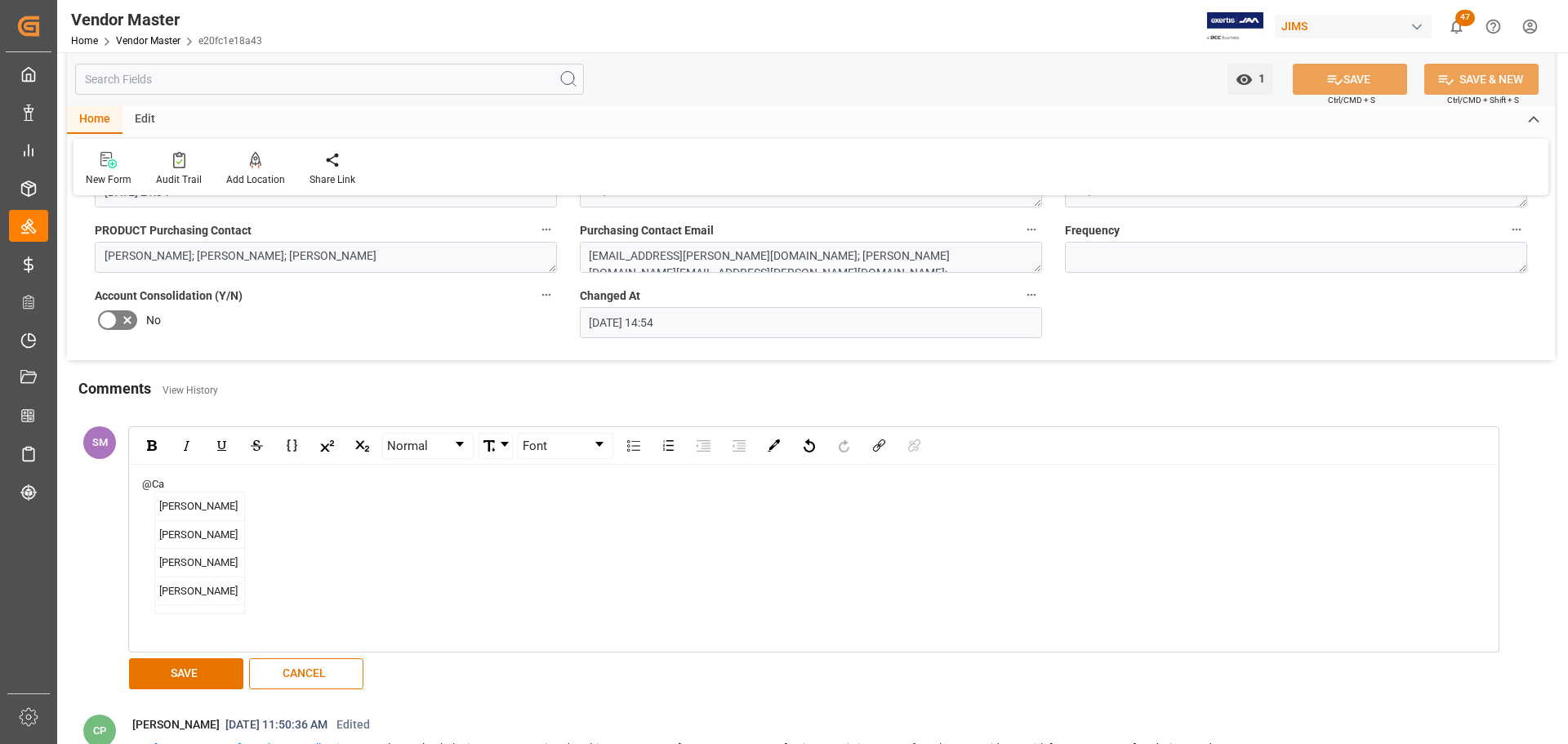
click at [181, 509] on span "Camilo Perez" at bounding box center [200, 506] width 89 height 29
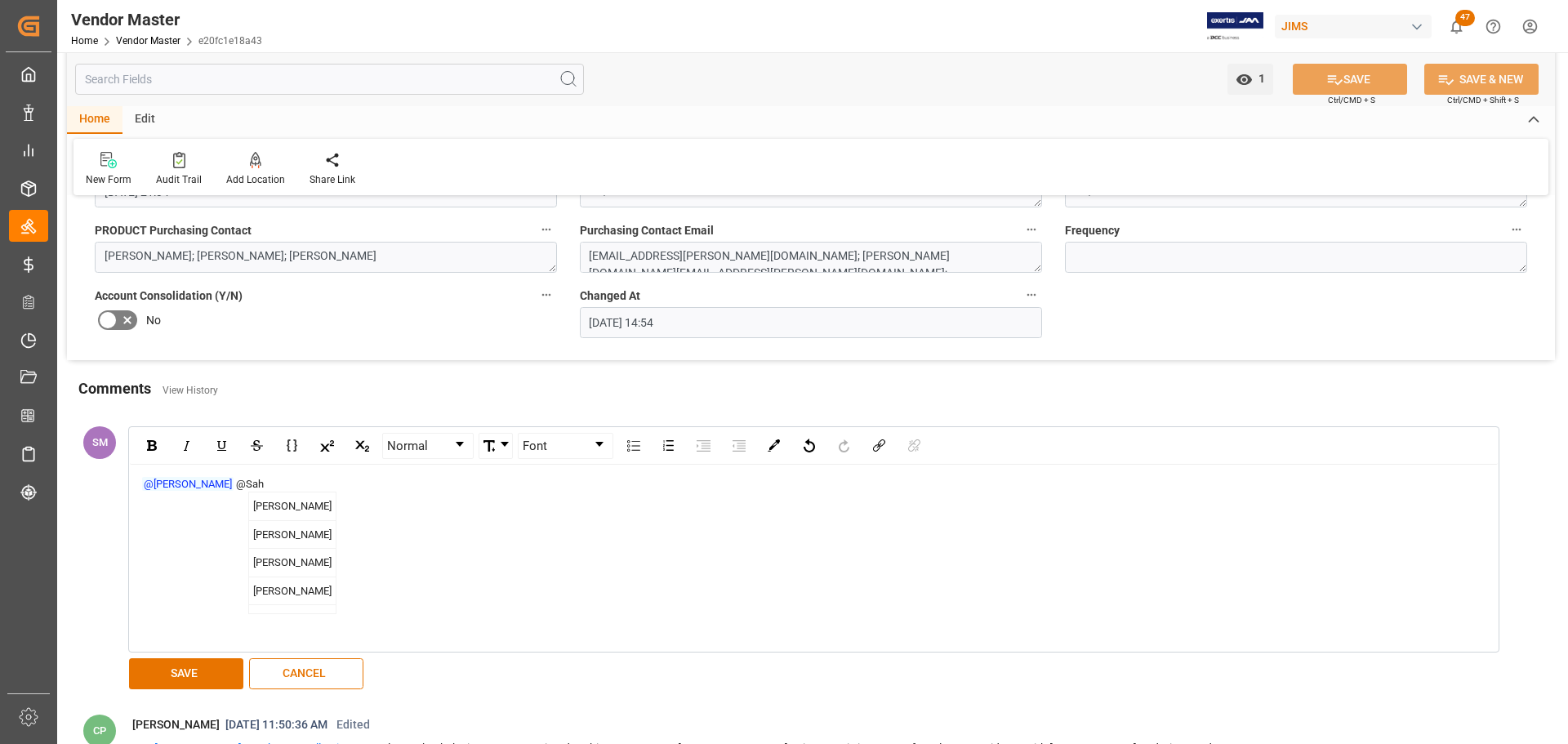
click at [259, 549] on span "Sahar Mosallemi" at bounding box center [292, 535] width 87 height 29
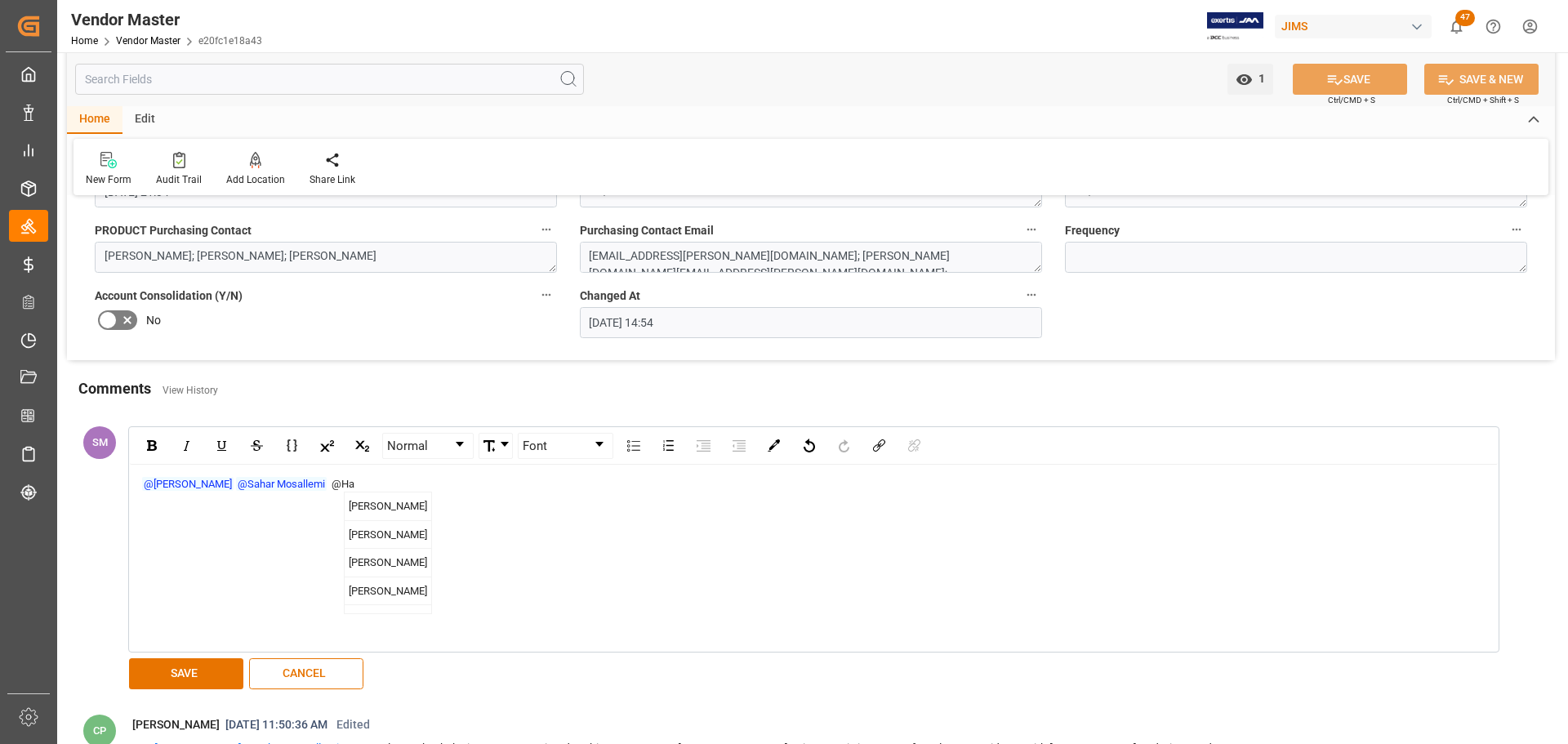
click at [391, 544] on span "Hamid Rezaei" at bounding box center [388, 535] width 87 height 29
click at [210, 535] on div "@Camilo Perez @Sahar Mosallemi @Hamid Rezaei" at bounding box center [813, 558] width 1368 height 186
click at [423, 486] on div "@Camilo Perez @Sahar Mosallemi @Hamid Rezaei" at bounding box center [813, 484] width 1344 height 16
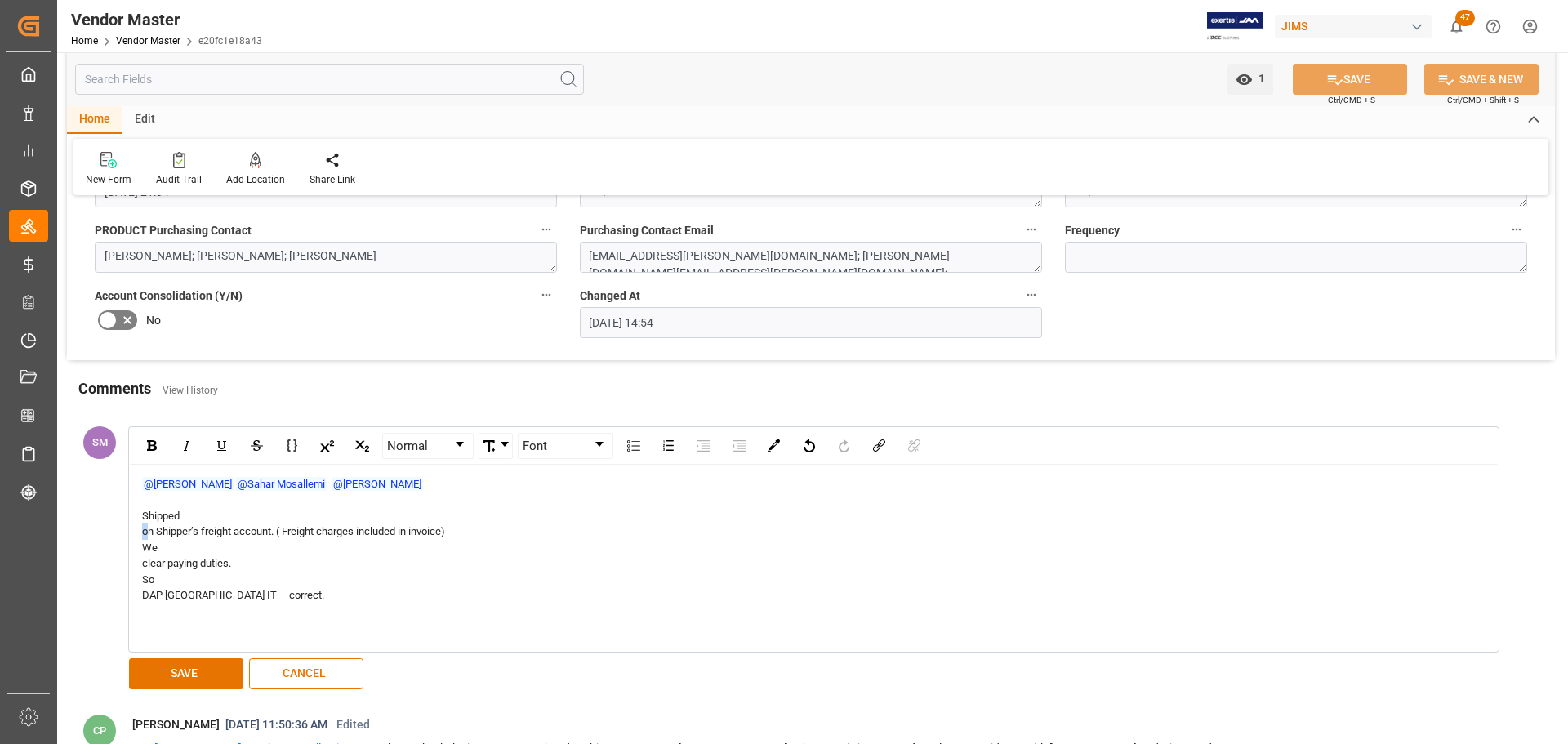
click at [144, 534] on span "Shipped on Shipper’s freight account. ( Freight charges included in invoice)" at bounding box center [293, 524] width 303 height 29
click at [224, 549] on div "We clear paying duties." at bounding box center [813, 555] width 1344 height 32
click at [144, 528] on span "Shipped on Shipper’s freight account. ( Freight charges included in invoice)" at bounding box center [293, 524] width 303 height 29
click at [137, 549] on div "@Camilo Perez @Sahar Mosallemi @Hamid Rezaei Shipped on Shipper’s freight accou…" at bounding box center [813, 558] width 1368 height 186
click at [145, 548] on span "We clear paying duties." at bounding box center [186, 539] width 89 height 29
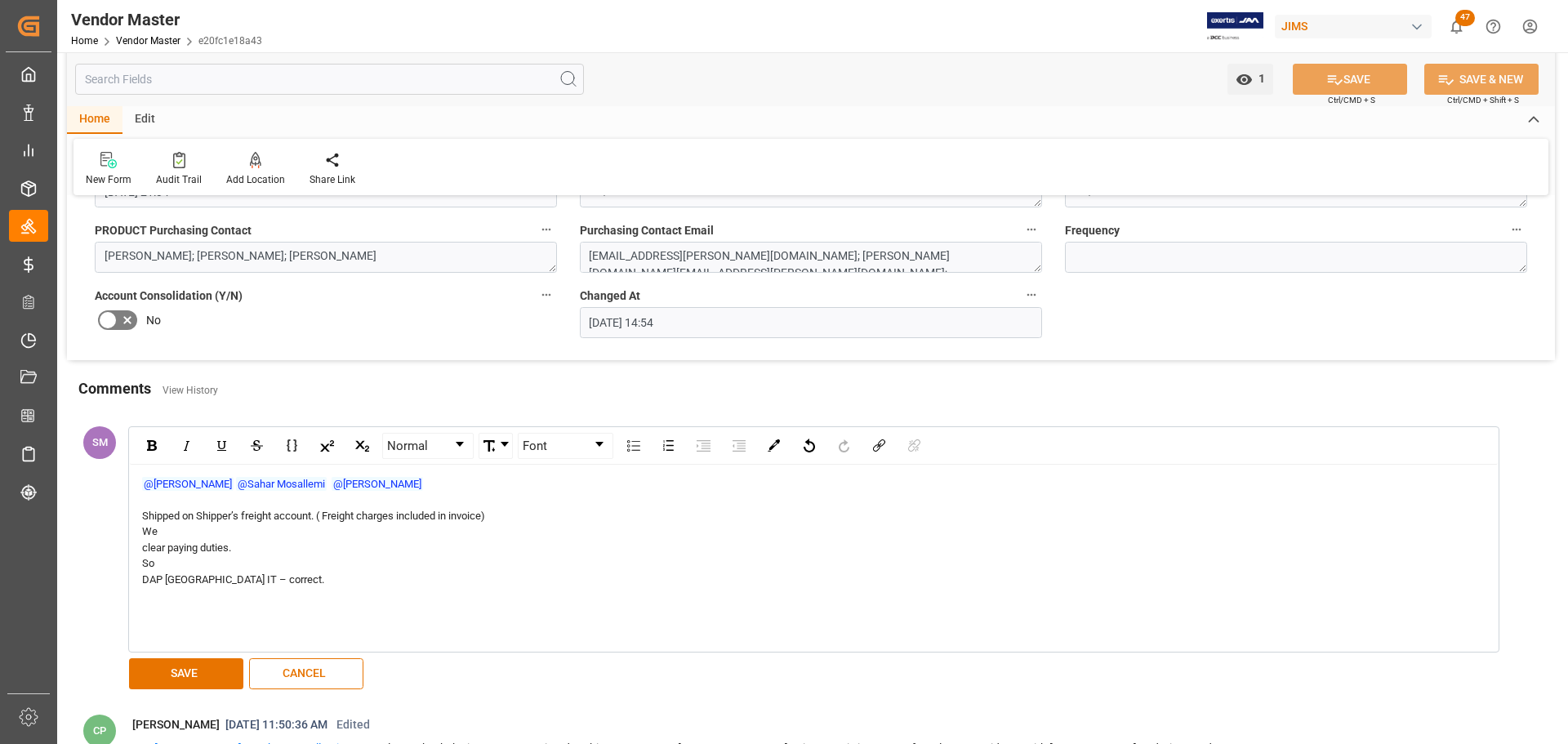
click at [139, 545] on div "@Camilo Perez @Sahar Mosallemi @Hamid Rezaei Shipped on Shipper’s freight accou…" at bounding box center [813, 558] width 1368 height 186
click at [144, 549] on span "We clear paying duties." at bounding box center [186, 539] width 89 height 29
click at [172, 558] on span "So DAP Vicenza IT – correct." at bounding box center [233, 555] width 182 height 29
click at [181, 594] on div "@Camilo Perez @Sahar Mosallemi @Hamid Rezaei Shipped on Shipper’s freight accou…" at bounding box center [813, 558] width 1368 height 186
drag, startPoint x: 280, startPoint y: 560, endPoint x: 126, endPoint y: 565, distance: 154.1
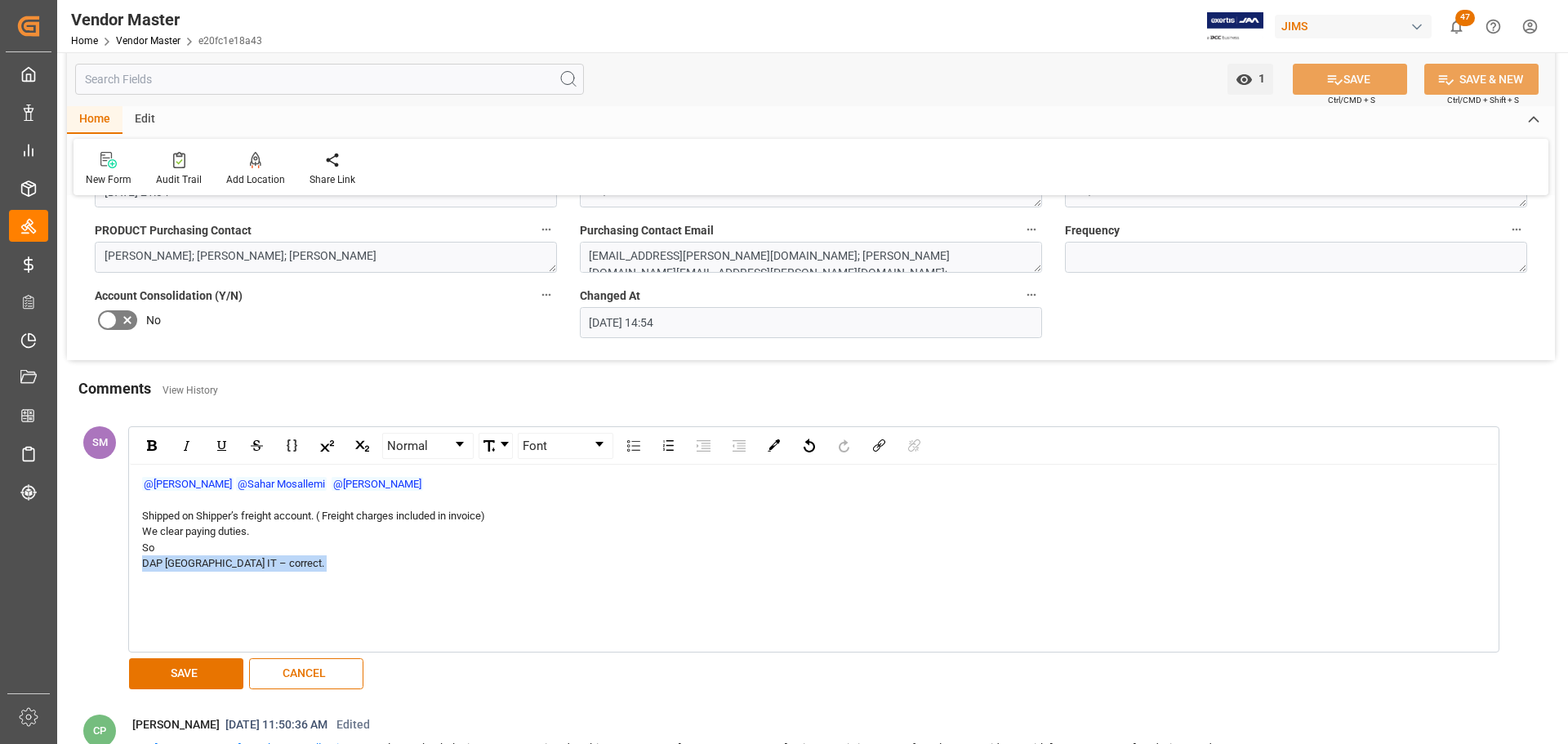
click at [126, 565] on div "Normal Font @Camilo Perez @Sahar Mosallemi @Hamid Rezaei Shipped on Shipper’s f…" at bounding box center [806, 558] width 1371 height 273
click at [601, 446] on div "rdw-dropdown" at bounding box center [600, 445] width 8 height 5
click at [719, 539] on div "So DAP Vicenza IT – correct." at bounding box center [813, 555] width 1344 height 32
click at [493, 443] on img "rdw-dropdown" at bounding box center [489, 446] width 12 height 12
click at [487, 445] on img "rdw-dropdown" at bounding box center [489, 446] width 12 height 12
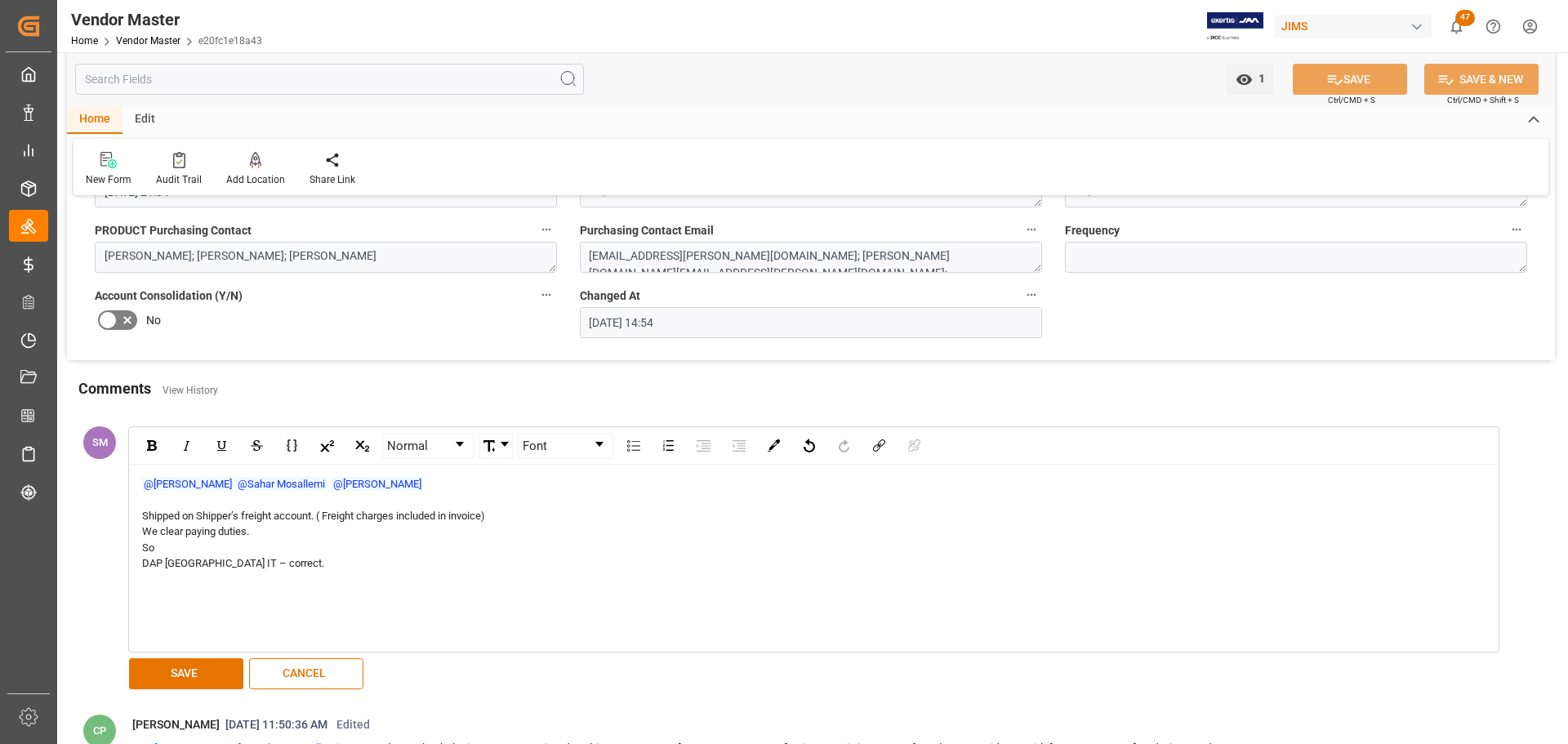
click at [499, 443] on link "rdw-dropdown" at bounding box center [496, 446] width 33 height 25
click at [668, 531] on div "We clear paying duties." at bounding box center [813, 532] width 1344 height 16
click at [779, 445] on div "rdw-color-picker" at bounding box center [774, 446] width 29 height 25
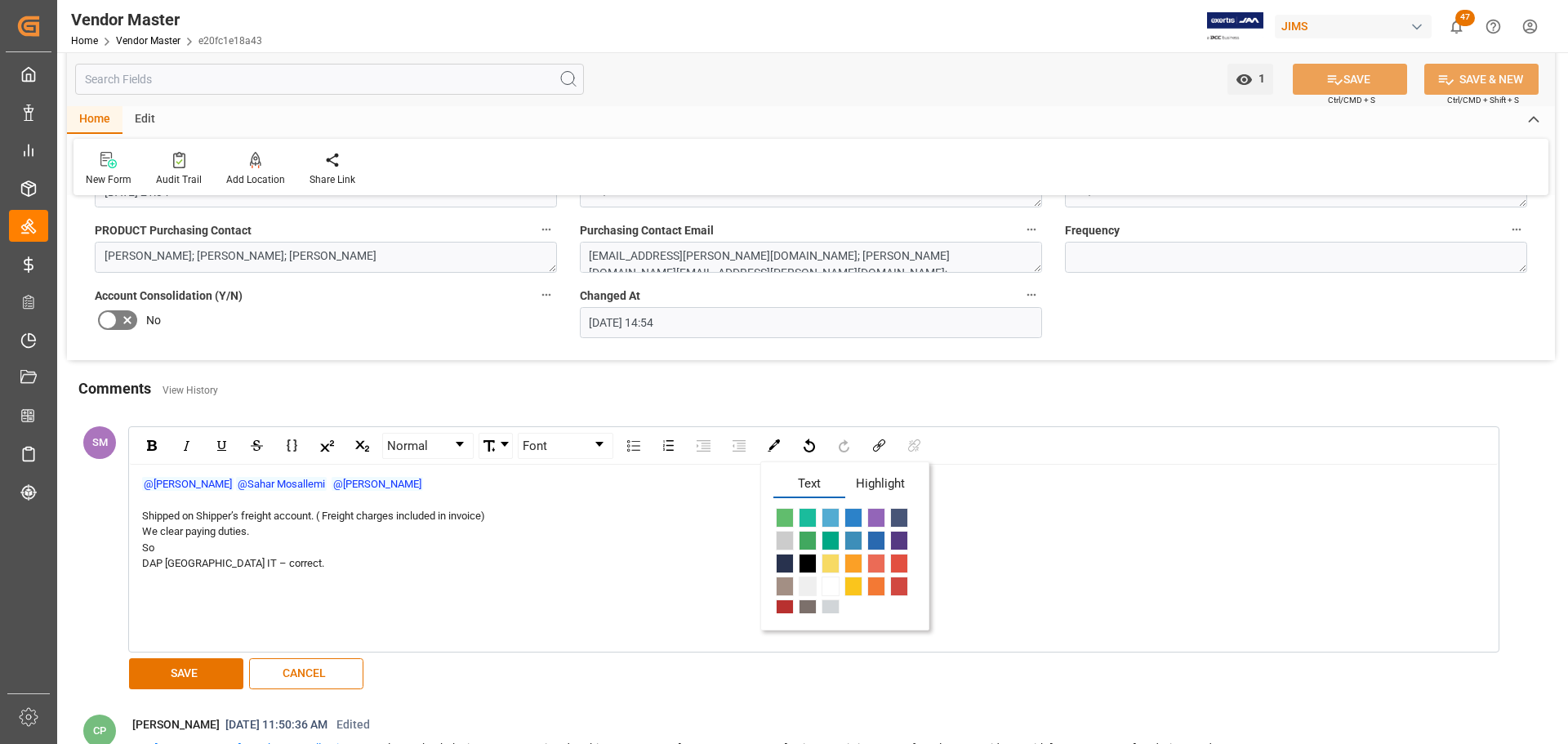
click at [779, 516] on span "rdw-color-picker" at bounding box center [784, 518] width 18 height 20
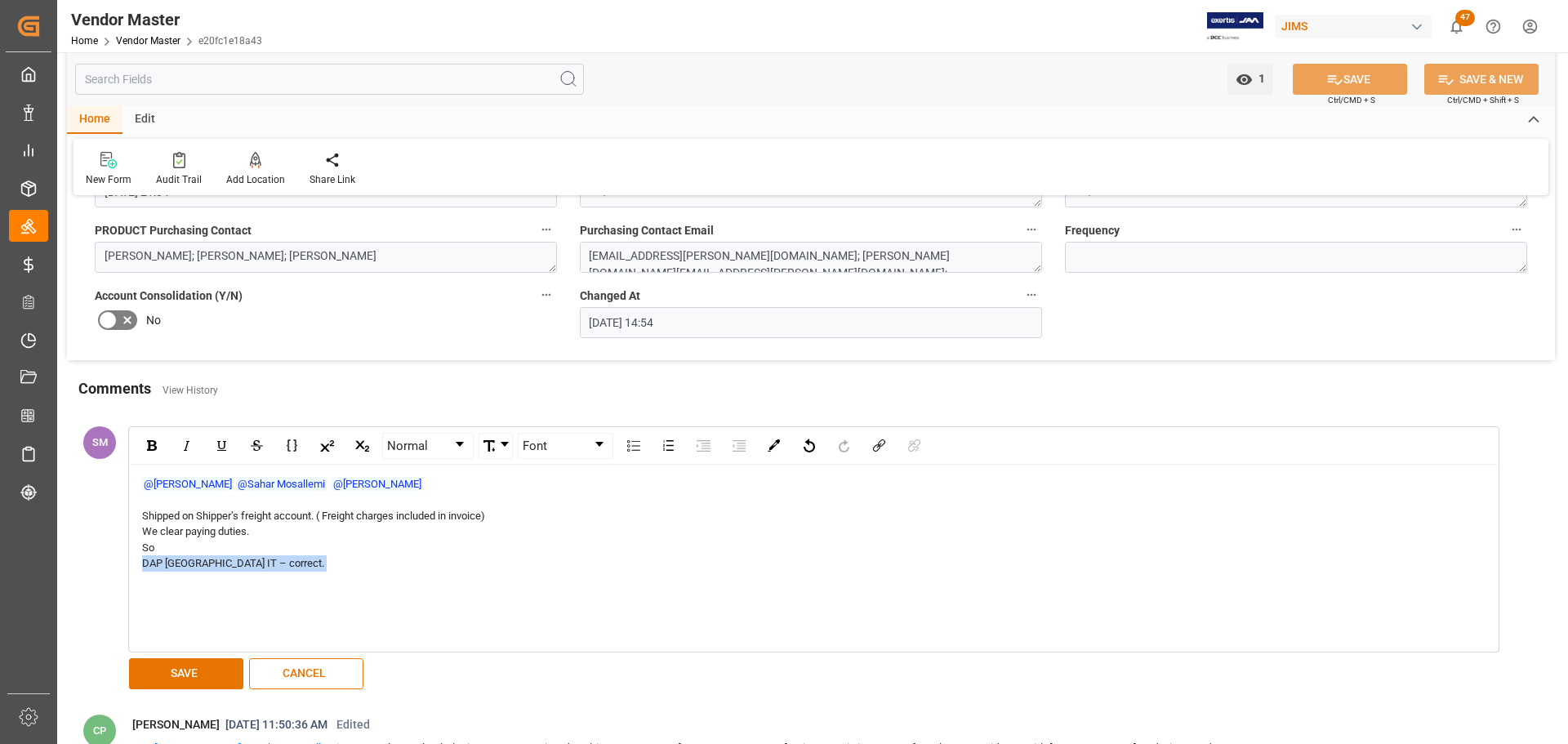
drag, startPoint x: 271, startPoint y: 565, endPoint x: 132, endPoint y: 561, distance: 139.1
click at [132, 561] on div "@Camilo Perez @Sahar Mosallemi @Hamid Rezaei Shipped on Shipper’s freight accou…" at bounding box center [813, 558] width 1368 height 186
click at [774, 443] on img "rdw-color-picker" at bounding box center [774, 445] width 12 height 12
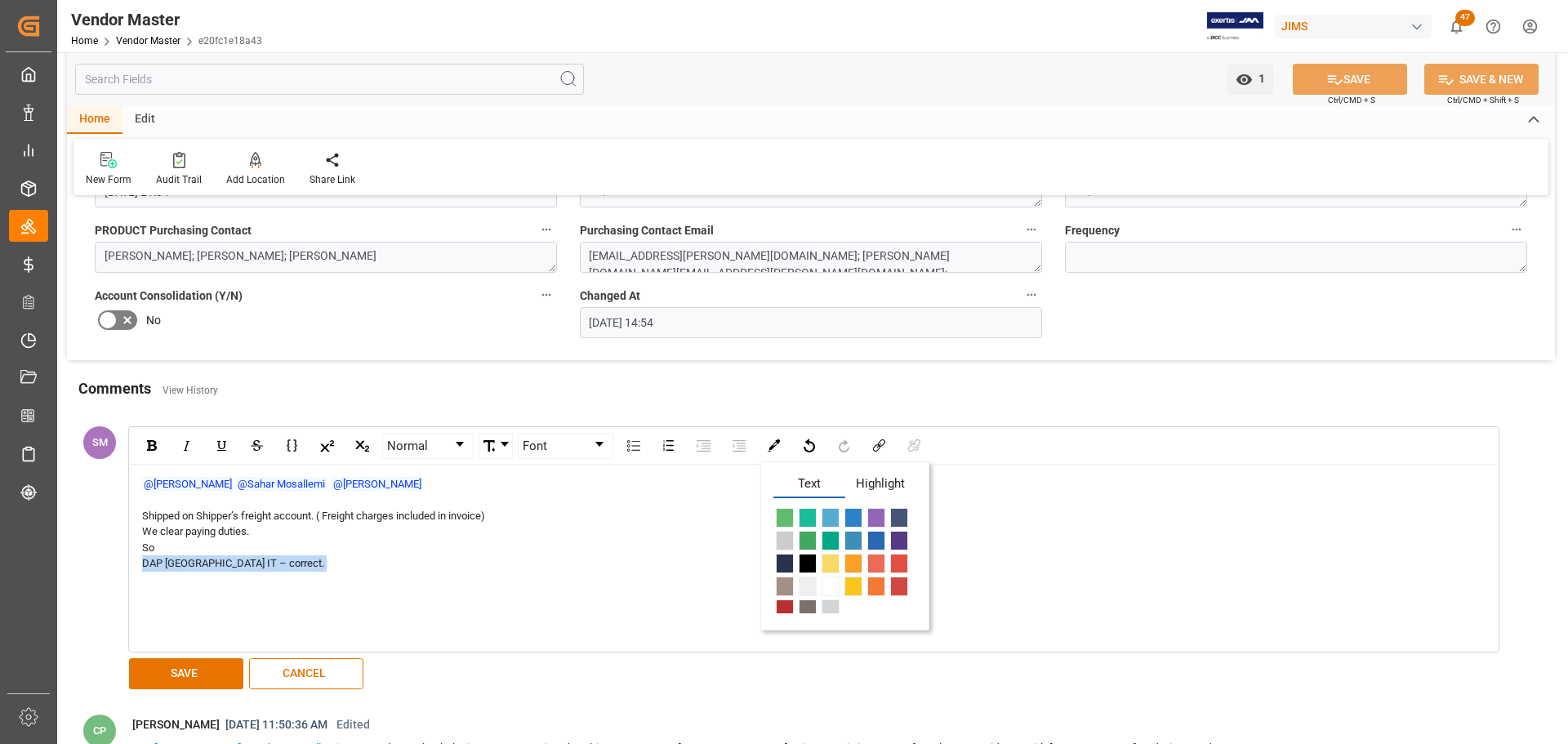
click at [778, 517] on span "rdw-color-picker" at bounding box center [784, 518] width 18 height 20
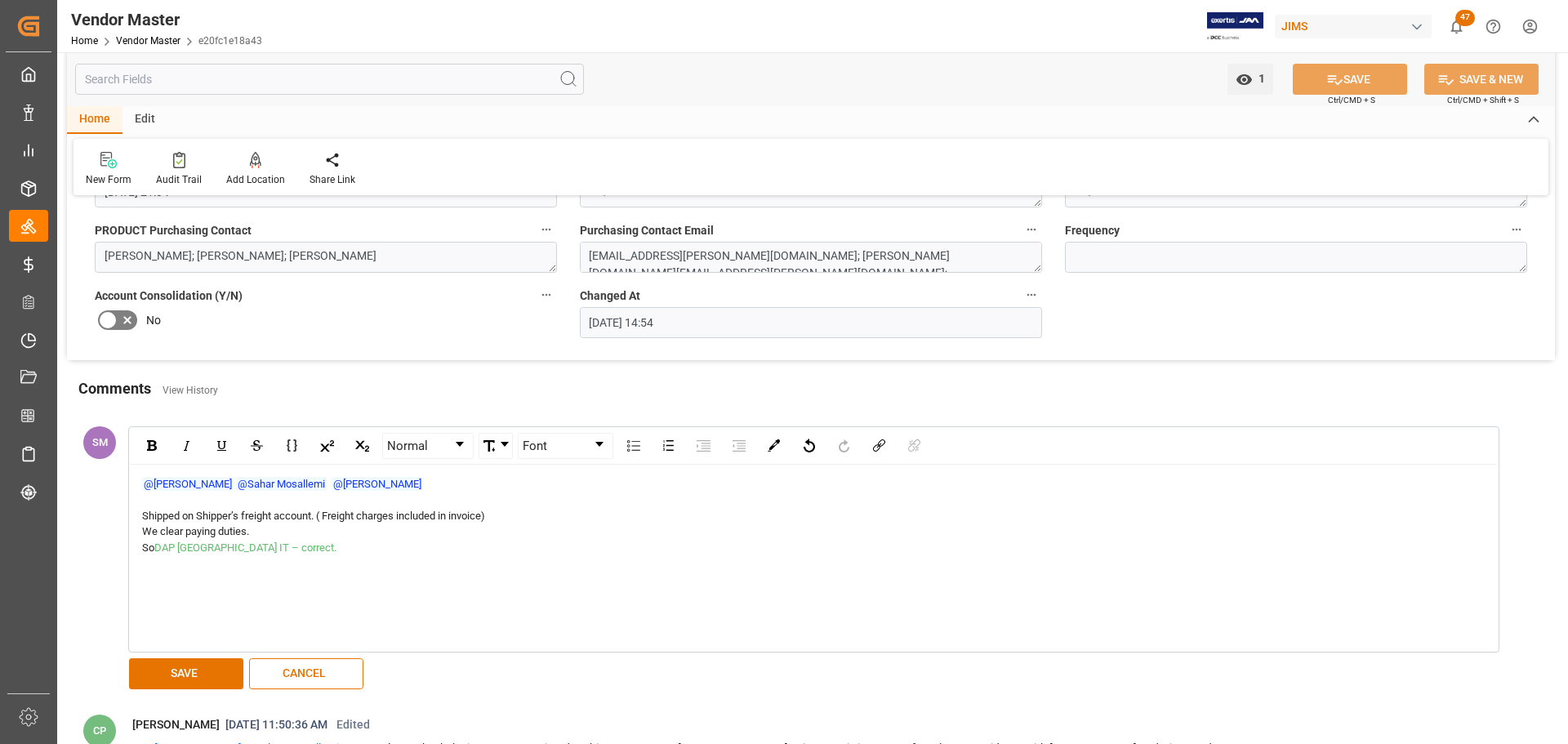
click at [524, 548] on div "So DAP Vicenza IT – correct." at bounding box center [813, 548] width 1344 height 16
drag, startPoint x: 280, startPoint y: 565, endPoint x: 117, endPoint y: 556, distance: 163.2
click at [117, 556] on div "SM Normal Font @Camilo Perez @Sahar Mosallemi @Hamid Rezaei Shipped on Shipper’…" at bounding box center [800, 558] width 1459 height 276
click at [774, 447] on img "rdw-color-picker" at bounding box center [774, 445] width 12 height 12
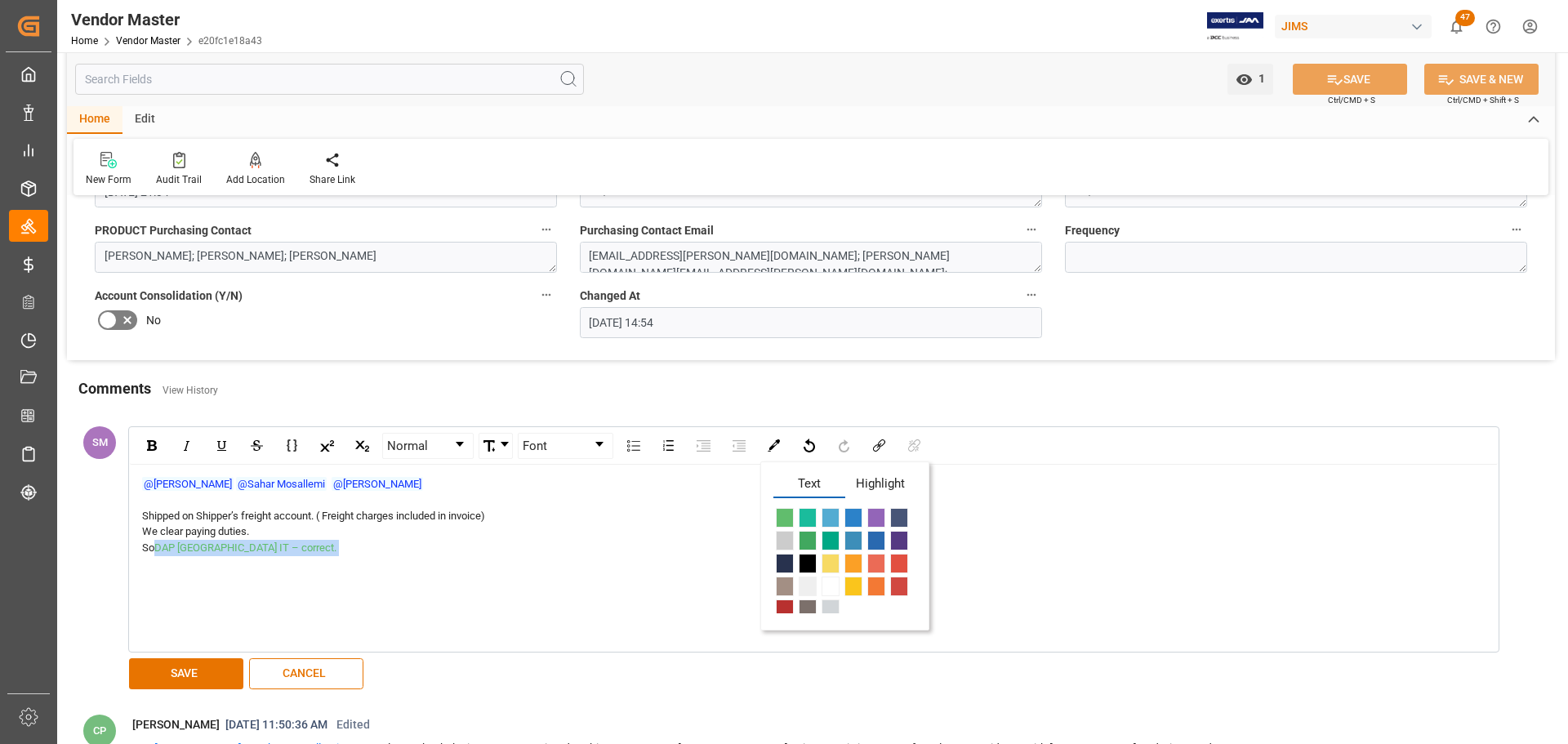
click at [868, 480] on span "Highlight" at bounding box center [881, 487] width 72 height 25
click at [780, 517] on span "rdw-color-picker" at bounding box center [784, 518] width 18 height 20
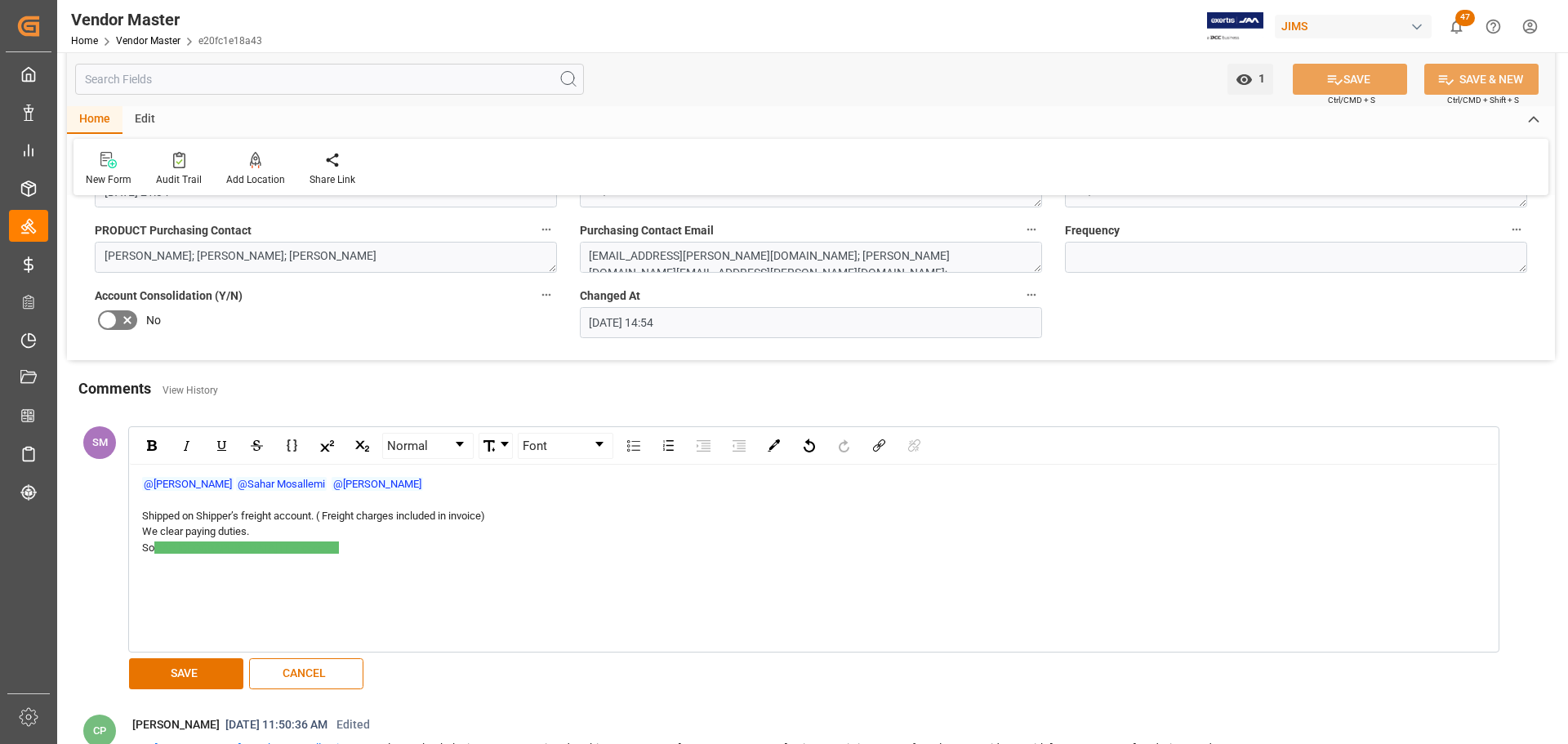
click at [224, 572] on div "rdw-editor" at bounding box center [813, 563] width 1344 height 16
click at [279, 556] on div "So DAP Vicenza IT – correct." at bounding box center [813, 548] width 1344 height 16
click at [251, 553] on span "DAP Vicenza IT – correct." at bounding box center [245, 547] width 182 height 12
drag, startPoint x: 279, startPoint y: 561, endPoint x: 139, endPoint y: 561, distance: 140.0
click at [139, 561] on div "@Camilo Perez @Sahar Mosallemi @Hamid Rezaei Shipped on Shipper’s freight accou…" at bounding box center [813, 558] width 1368 height 186
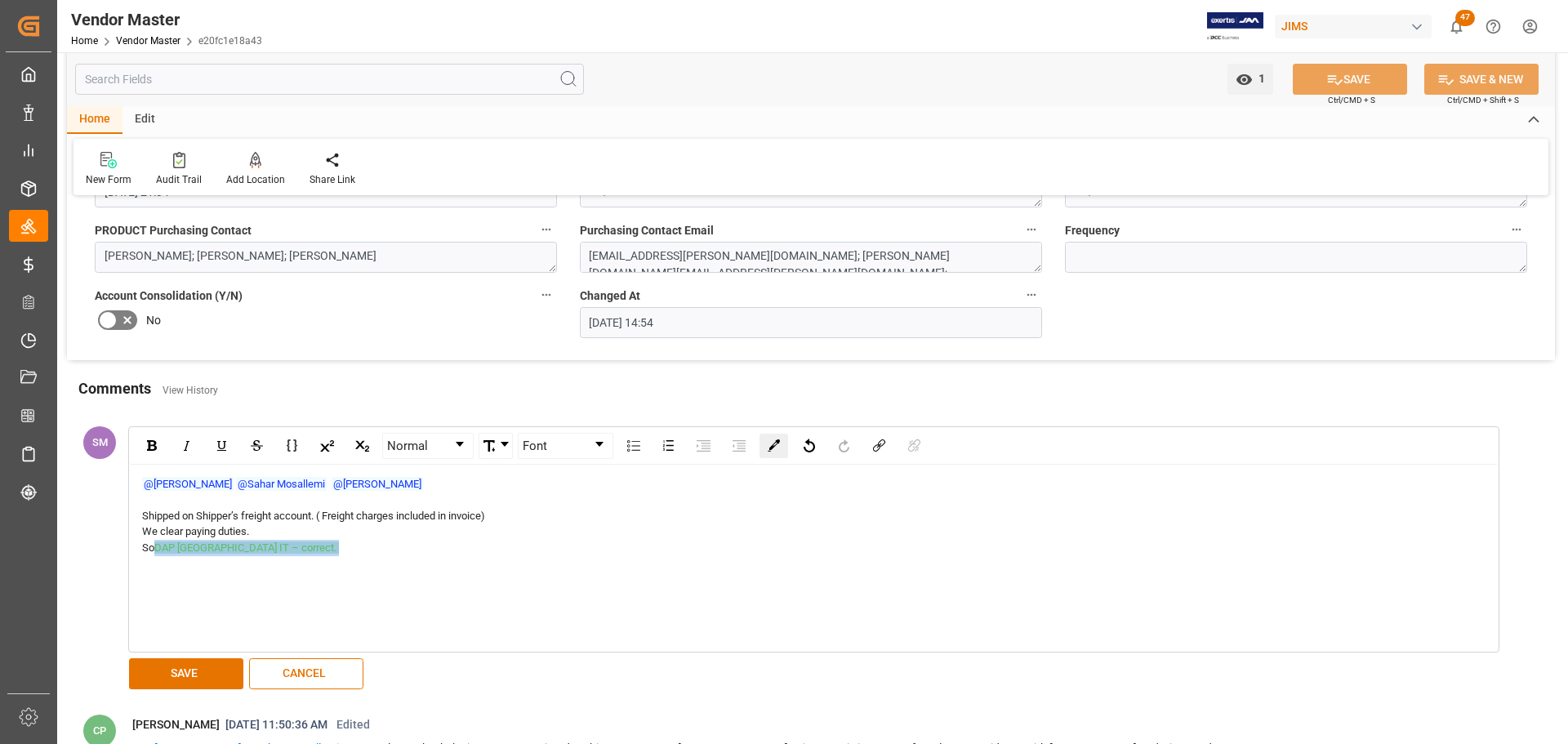
click at [775, 445] on img "rdw-color-picker" at bounding box center [774, 445] width 12 height 12
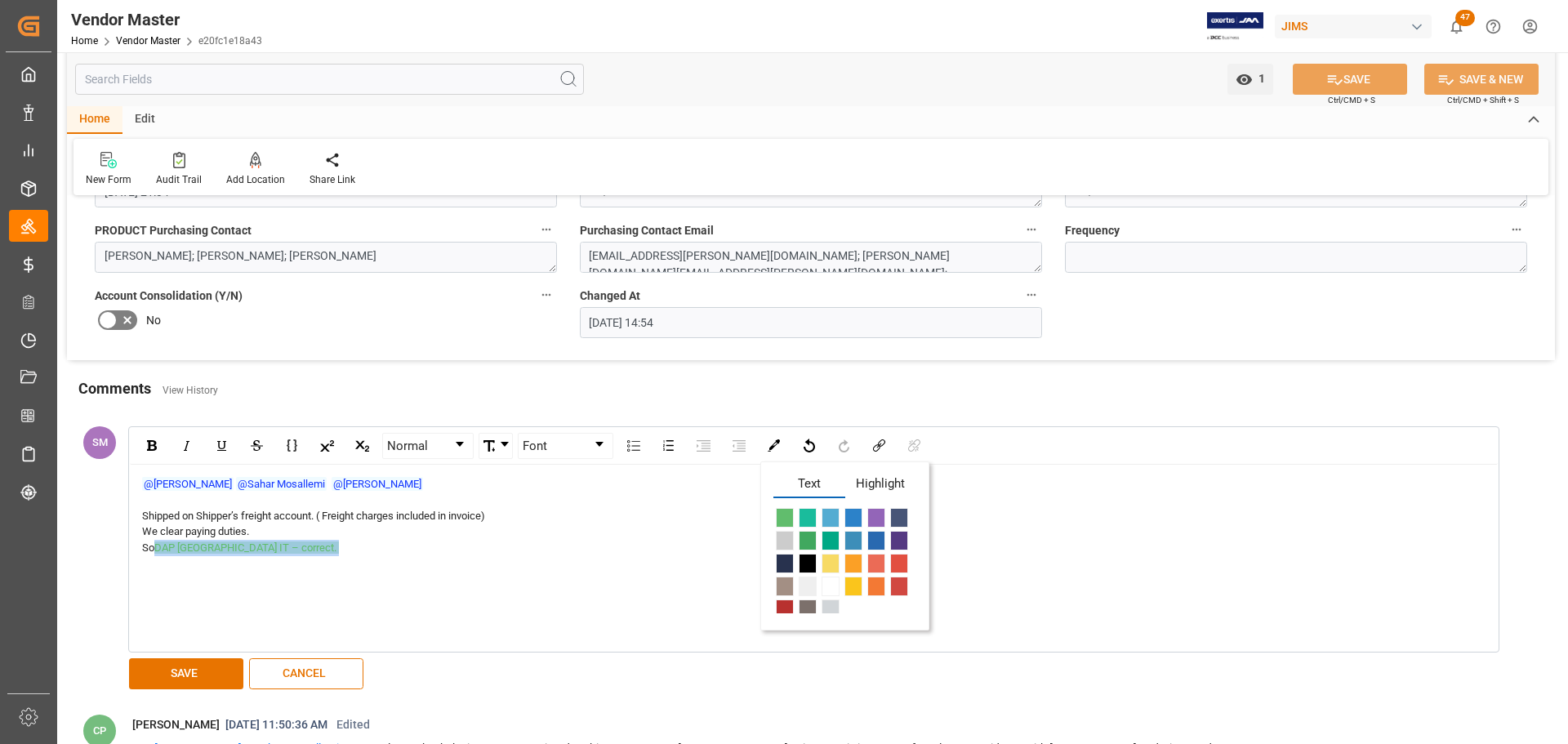
click at [805, 481] on span "Text" at bounding box center [808, 487] width 72 height 25
click at [804, 559] on span "rdw-color-picker" at bounding box center [808, 563] width 18 height 20
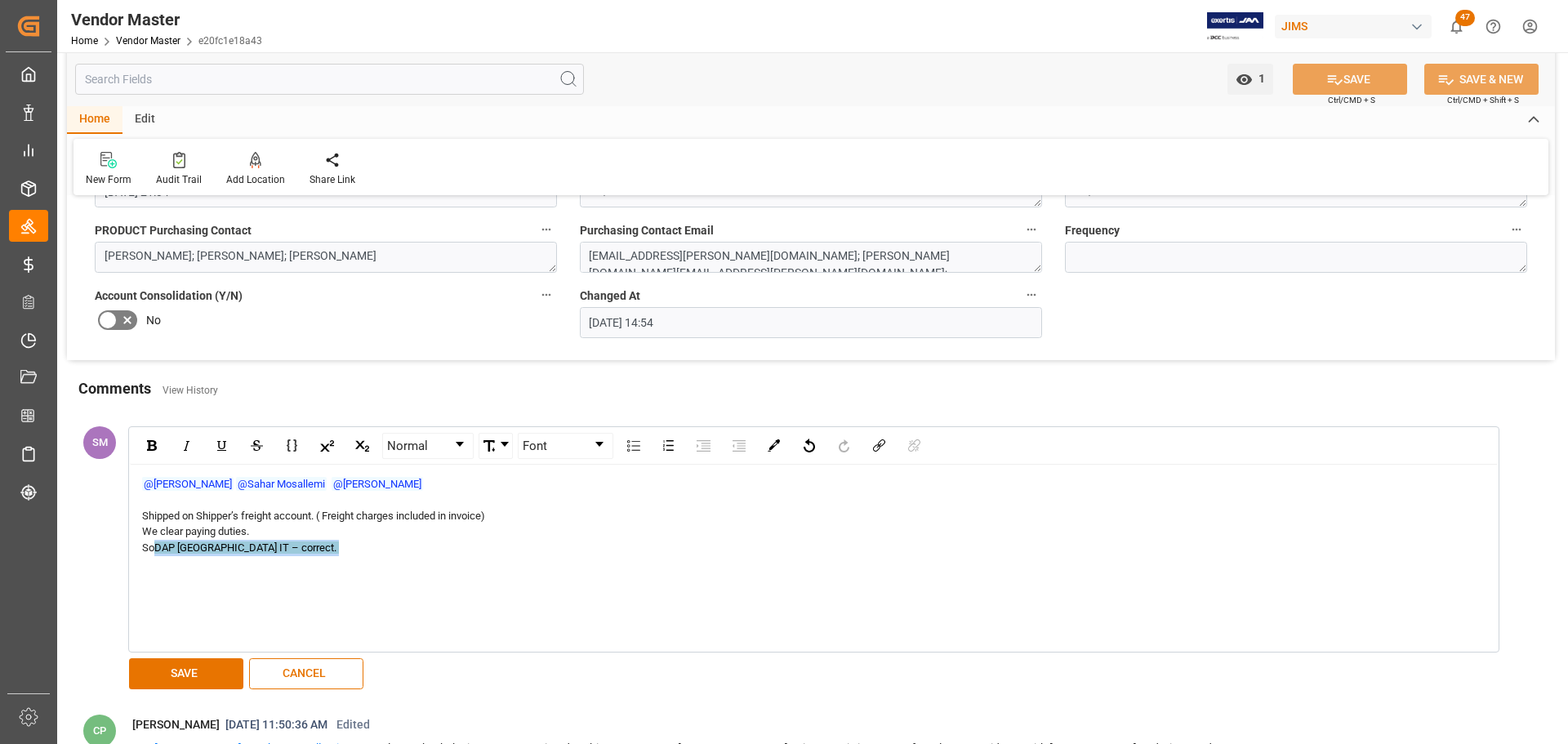
click at [430, 556] on div "So DAP Vicenza IT – correct." at bounding box center [813, 548] width 1344 height 16
click at [155, 502] on div "rdw-editor" at bounding box center [813, 500] width 1344 height 16
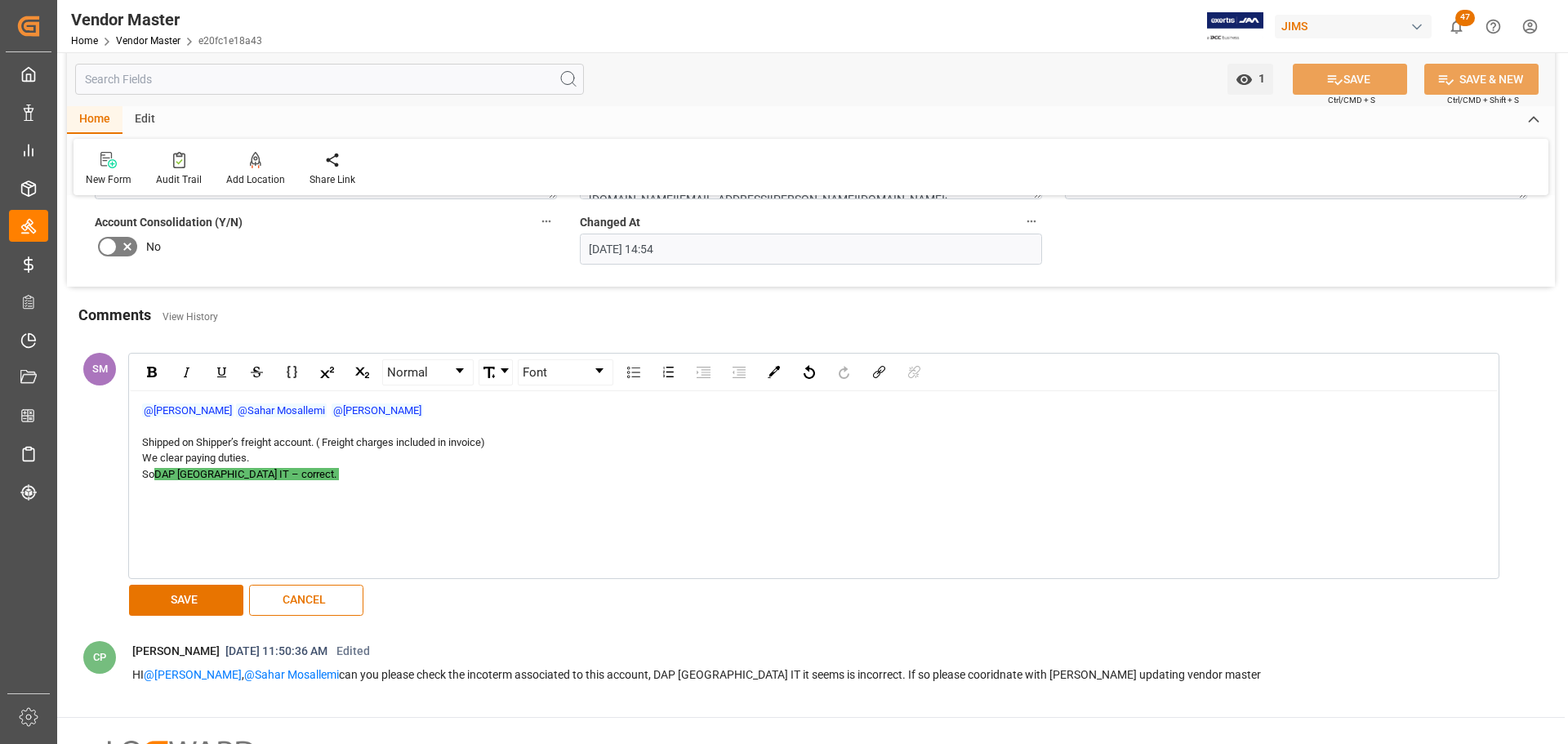
scroll to position [3115, 0]
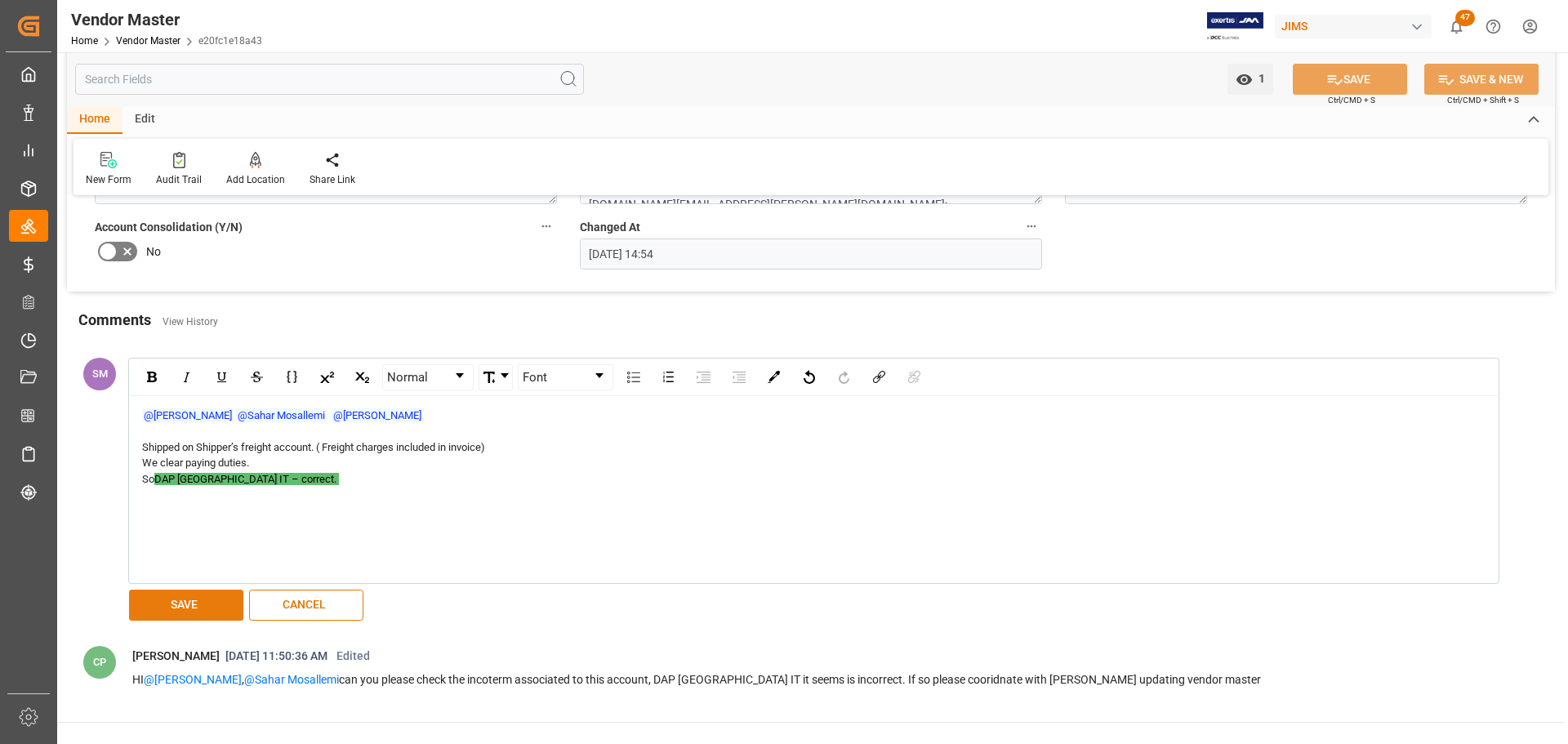
click at [178, 598] on button "SAVE" at bounding box center [186, 605] width 115 height 31
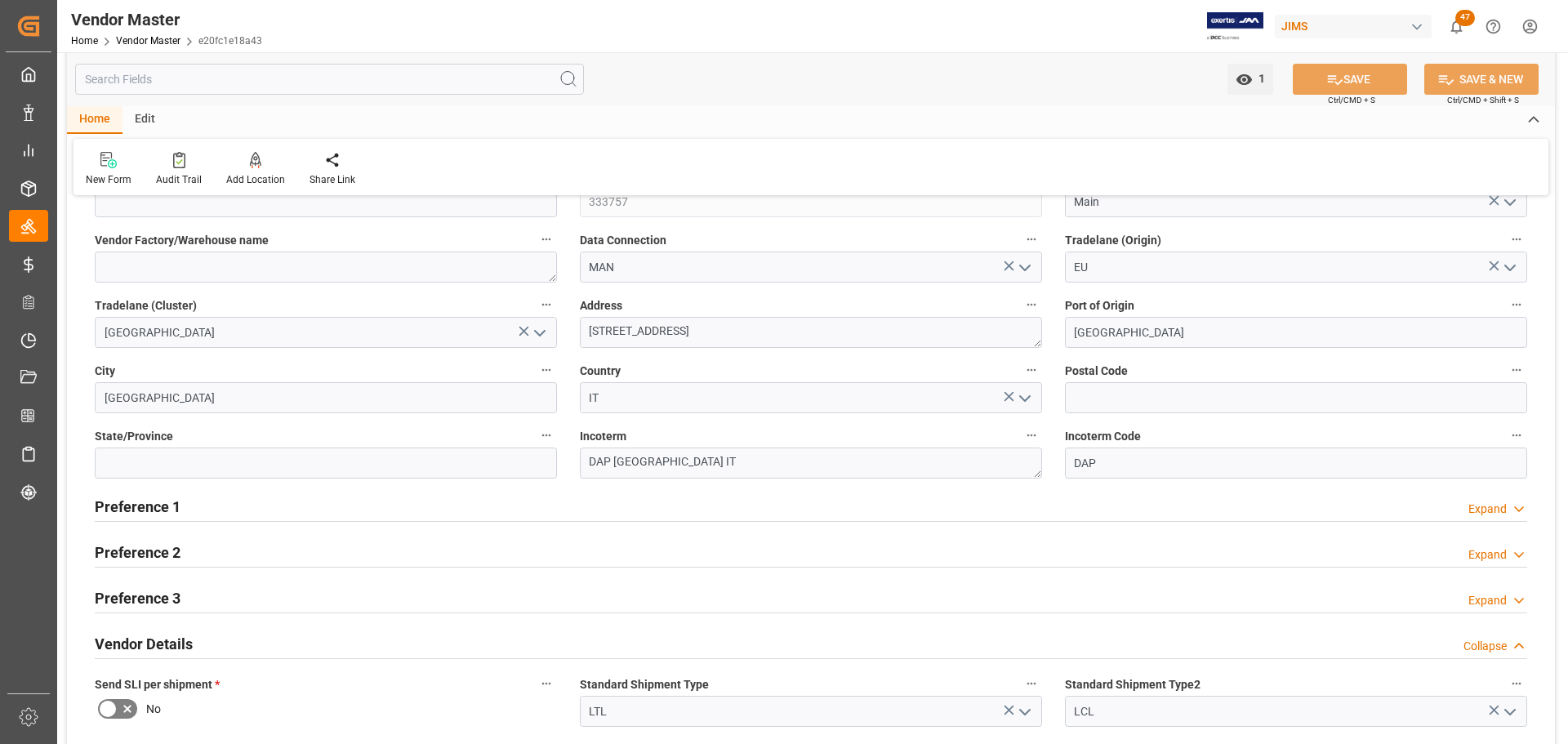
scroll to position [257, 0]
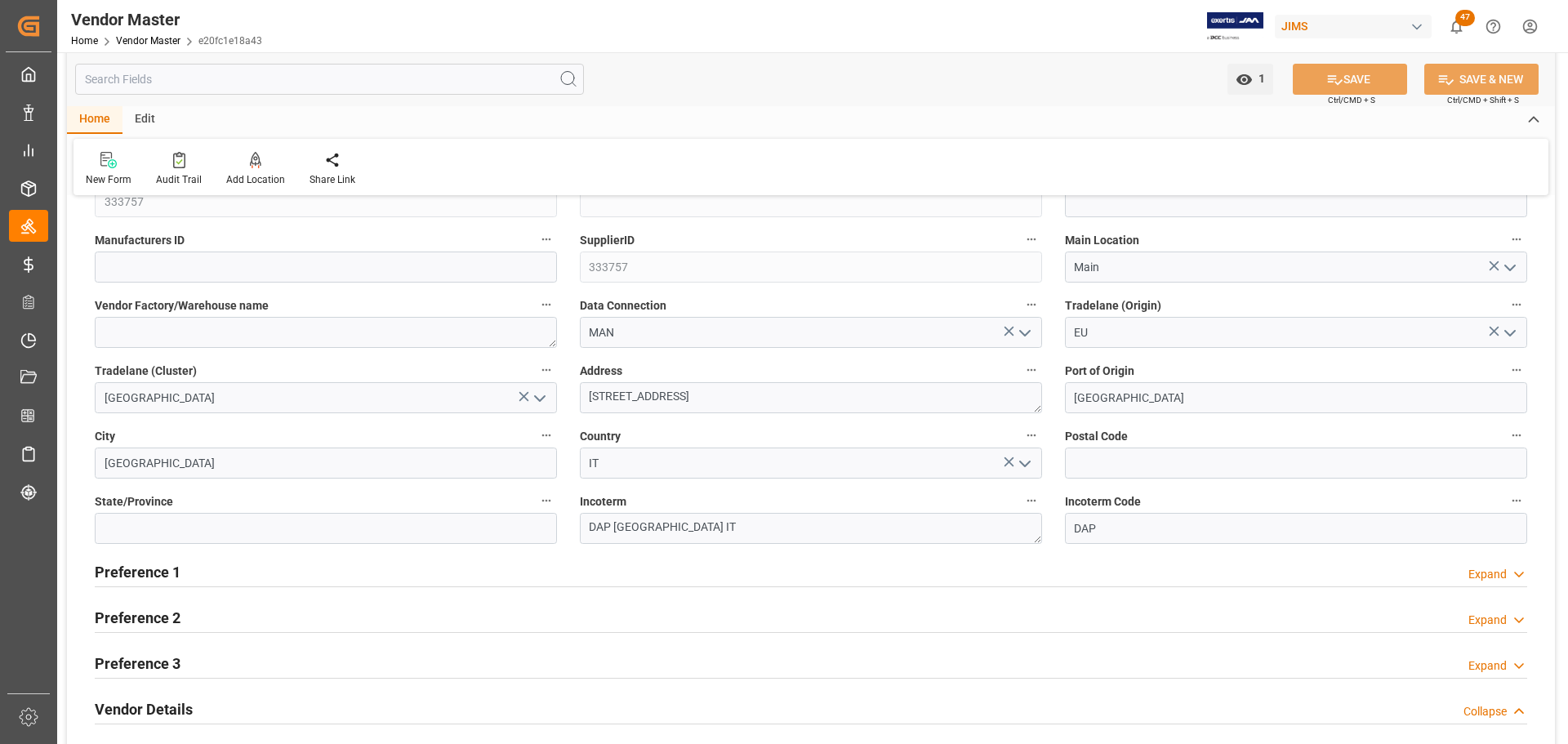
click at [115, 567] on h2 "Preference 1" at bounding box center [138, 572] width 86 height 22
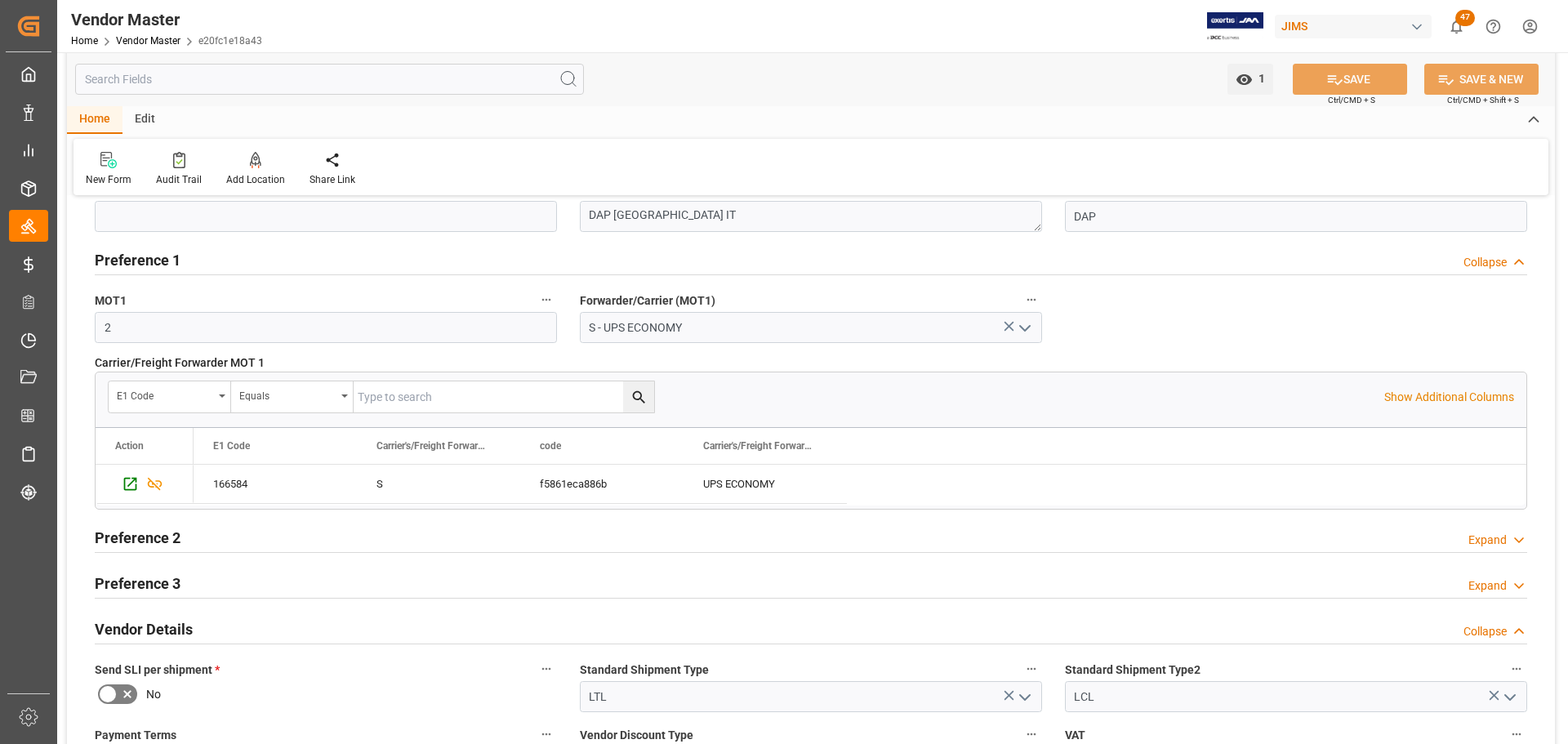
scroll to position [420, 0]
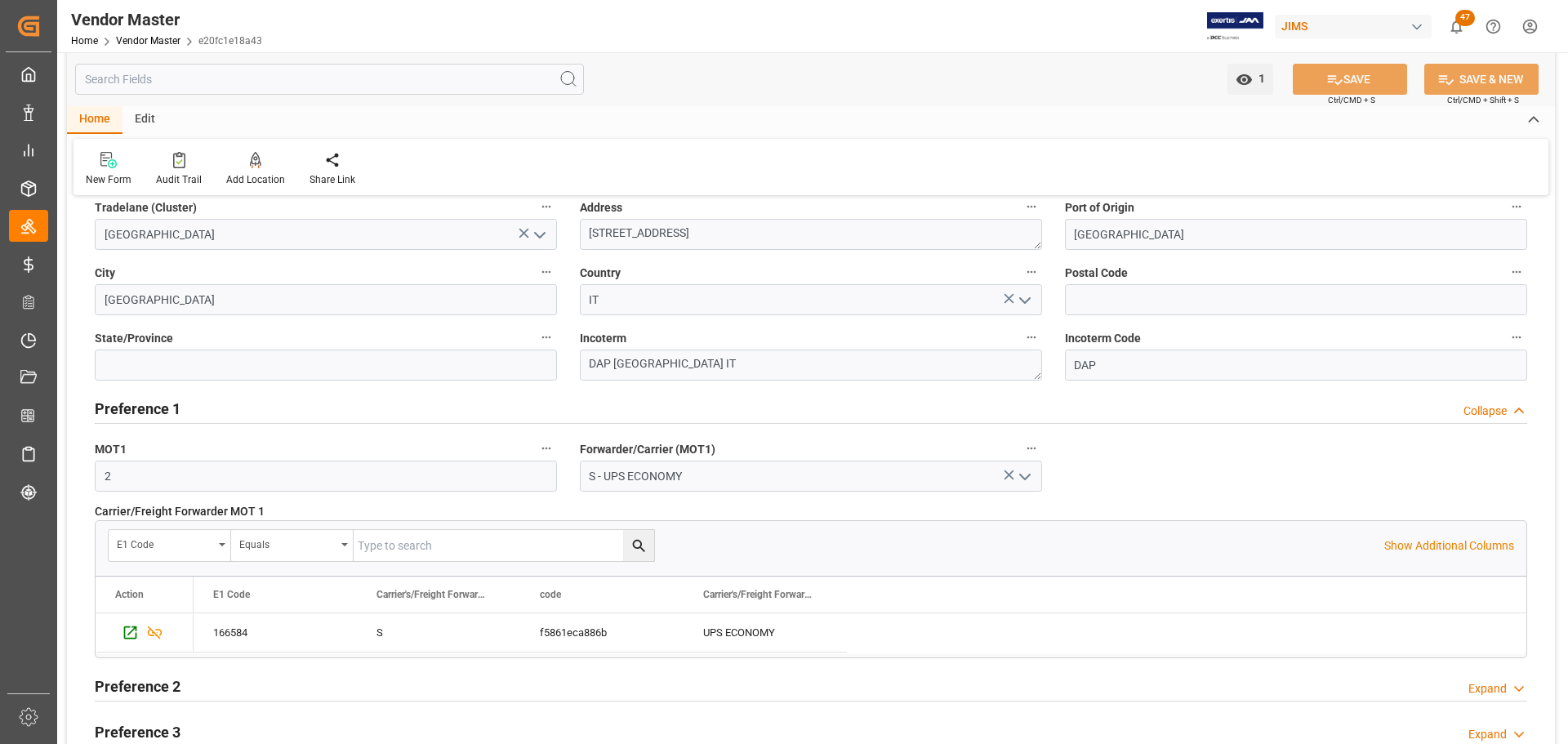
click at [130, 406] on h2 "Preference 1" at bounding box center [138, 408] width 86 height 22
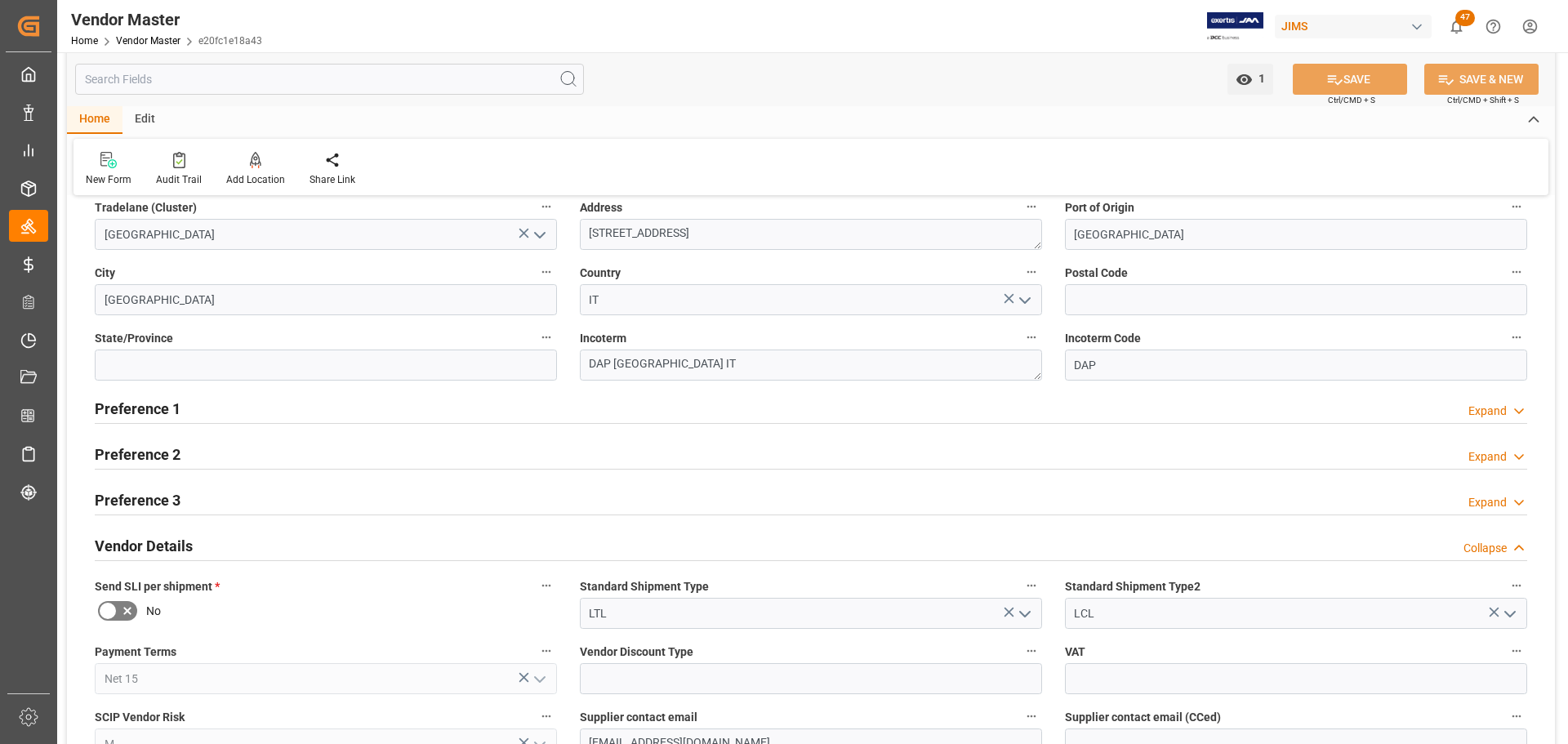
click at [144, 452] on h2 "Preference 2" at bounding box center [138, 454] width 86 height 22
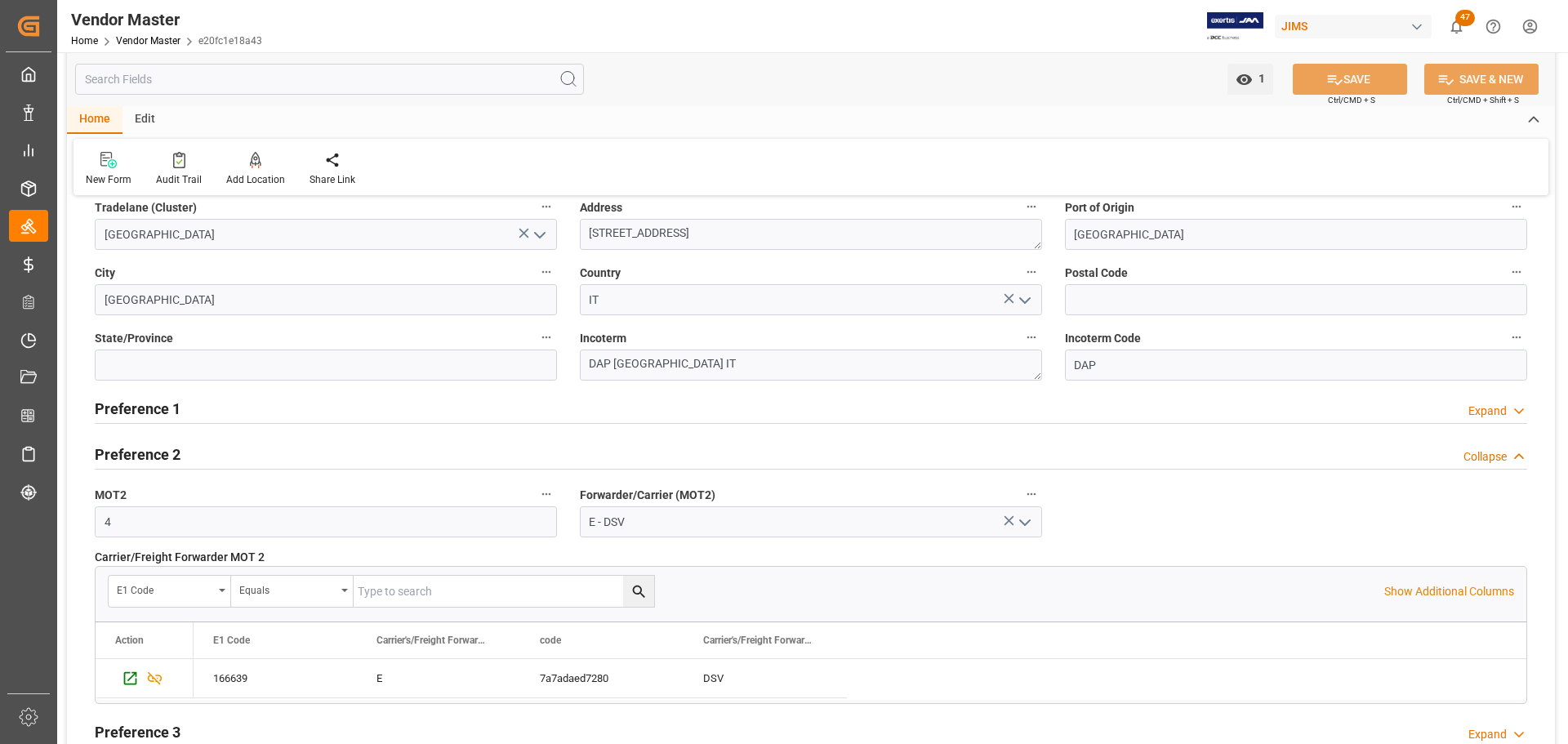
click at [144, 450] on h2 "Preference 2" at bounding box center [138, 454] width 86 height 22
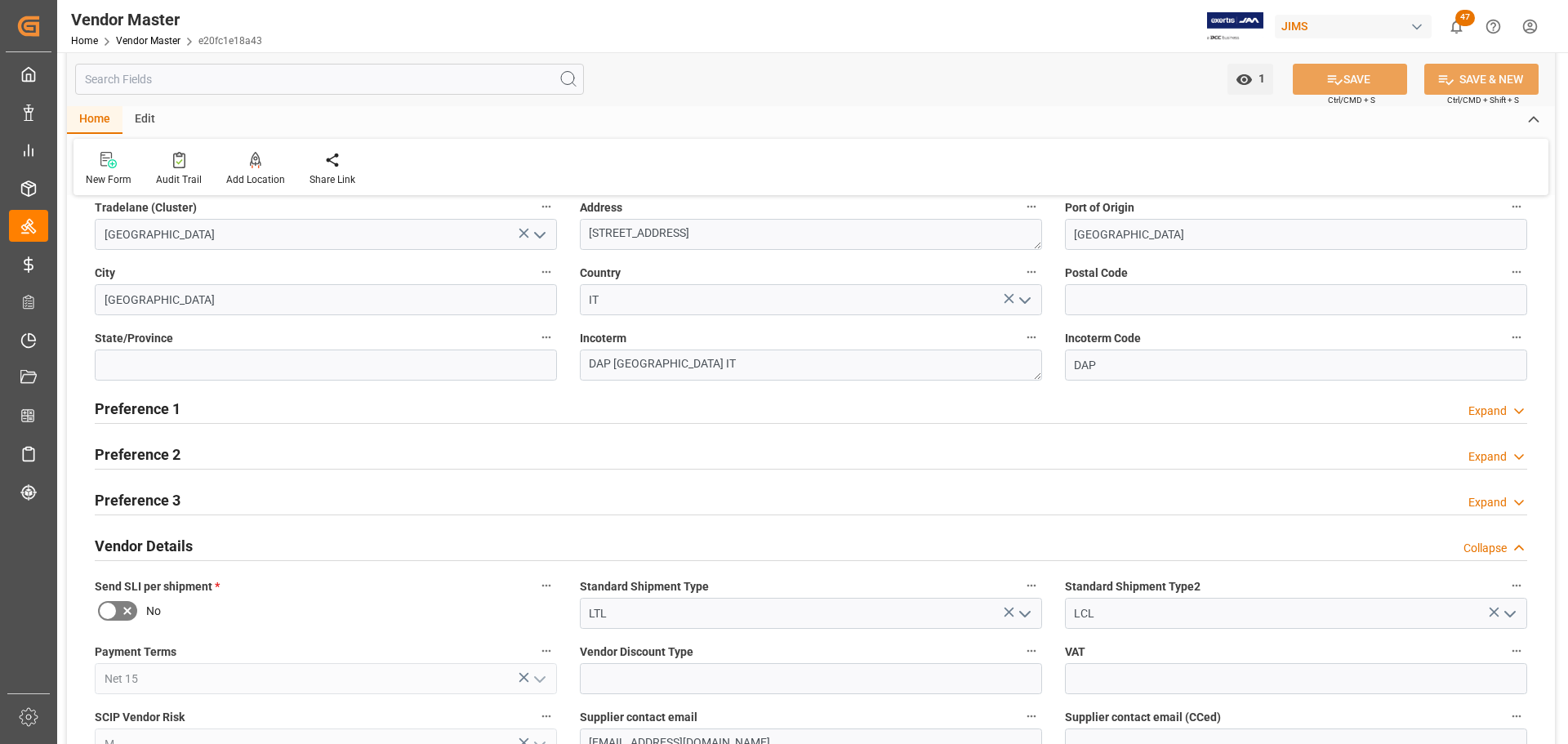
click at [139, 497] on h2 "Preference 3" at bounding box center [138, 500] width 86 height 22
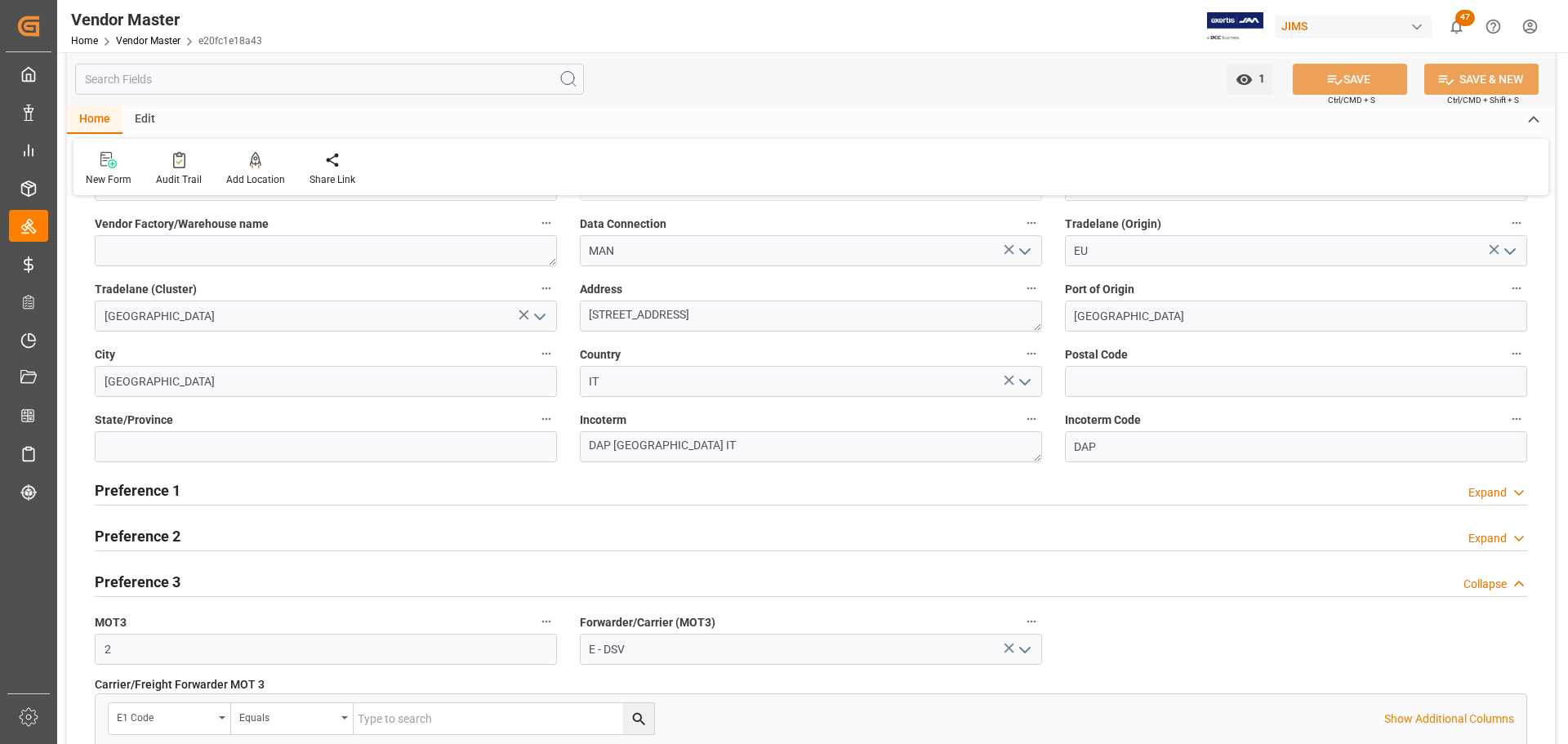
scroll to position [12, 0]
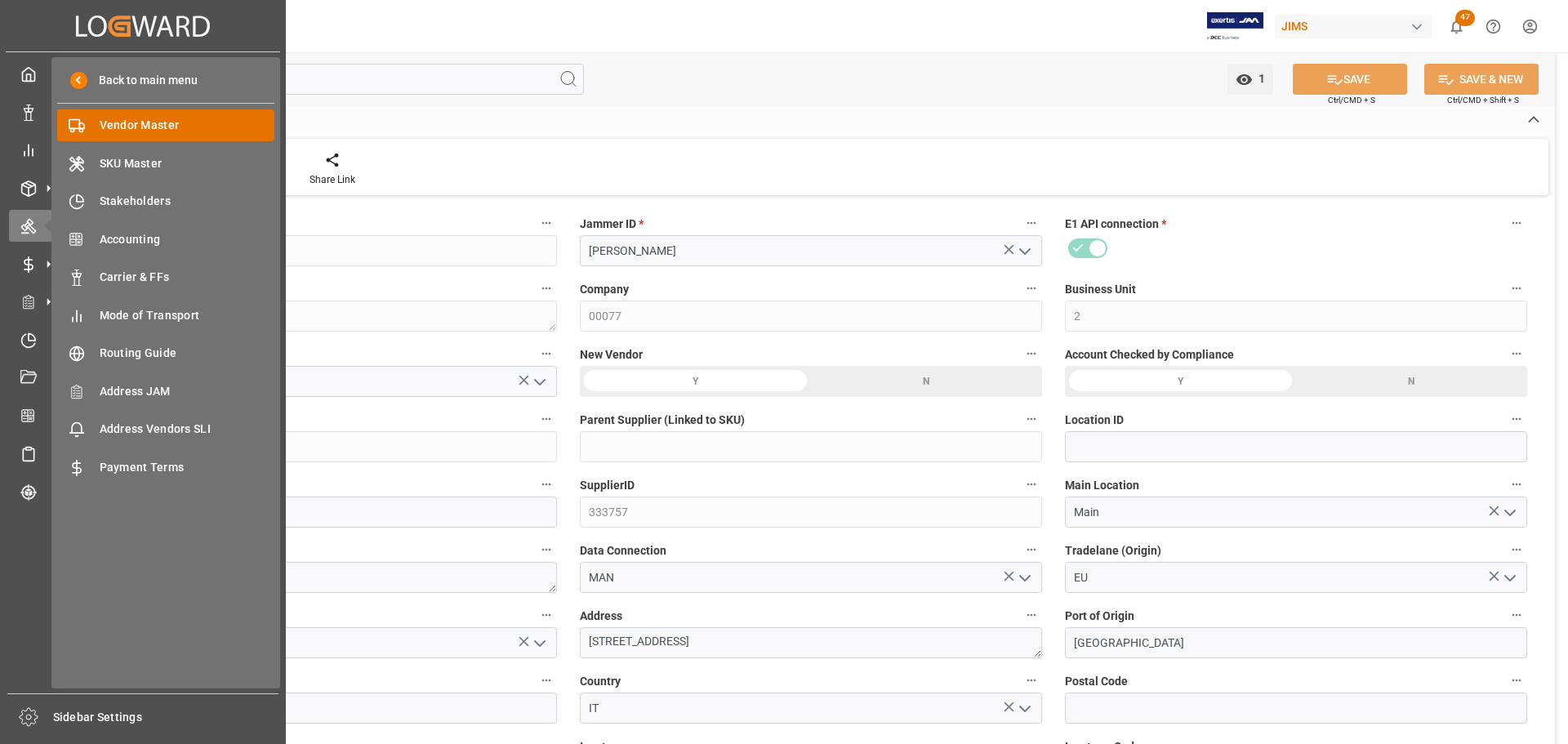
click at [129, 124] on span "Vendor Master" at bounding box center [187, 125] width 176 height 17
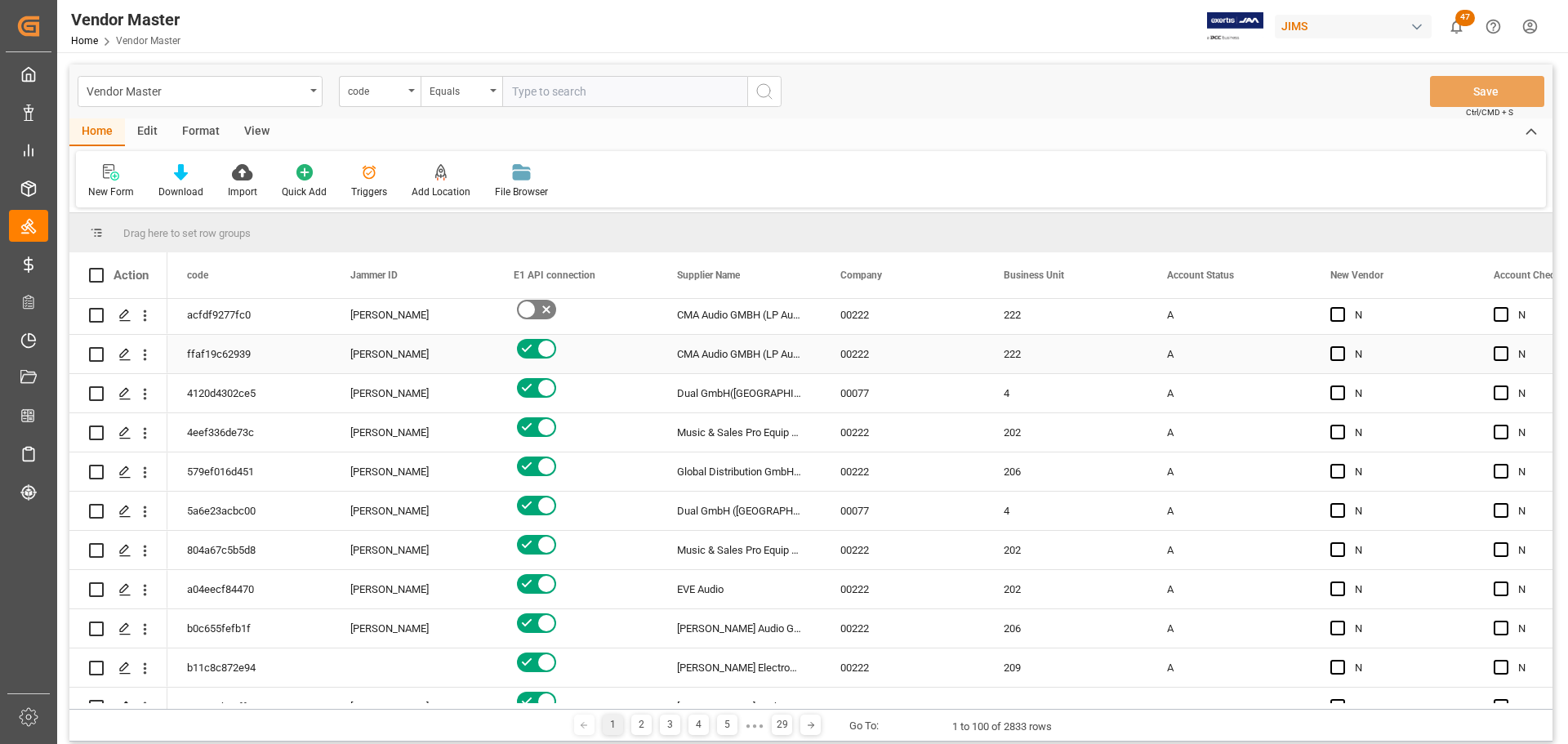
scroll to position [245, 0]
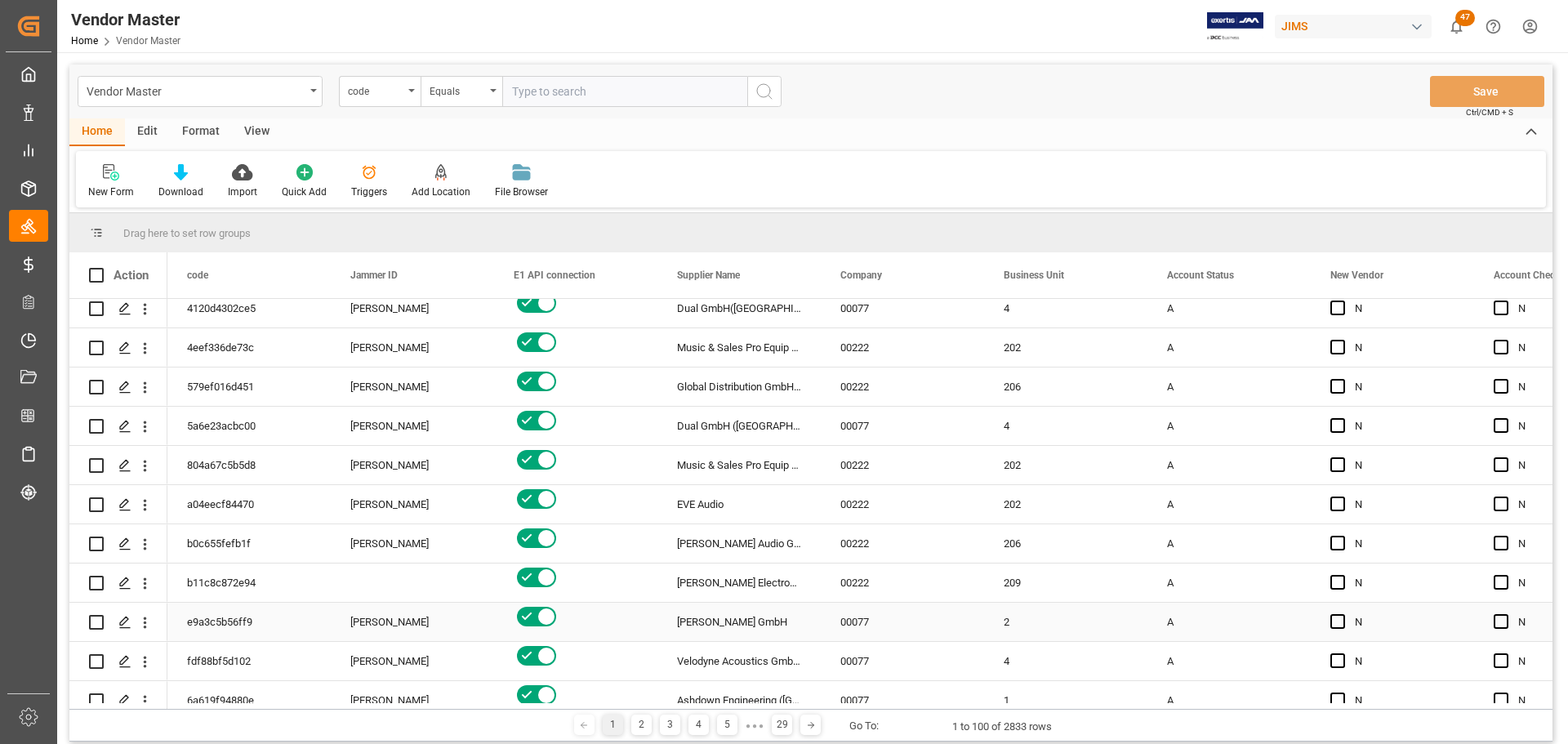
click at [412, 621] on div "[PERSON_NAME]" at bounding box center [412, 623] width 124 height 38
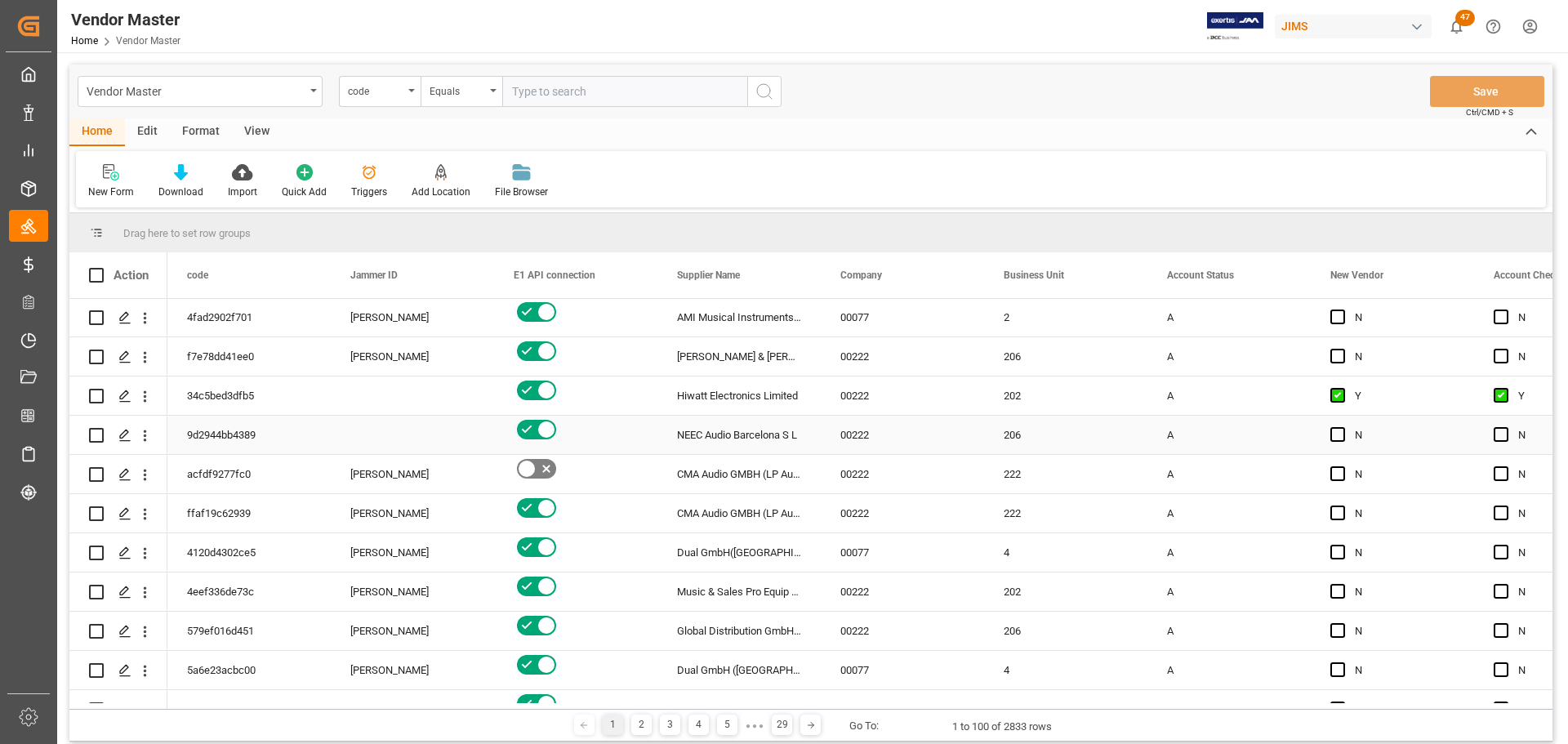
scroll to position [0, 0]
click at [471, 271] on span at bounding box center [467, 275] width 15 height 15
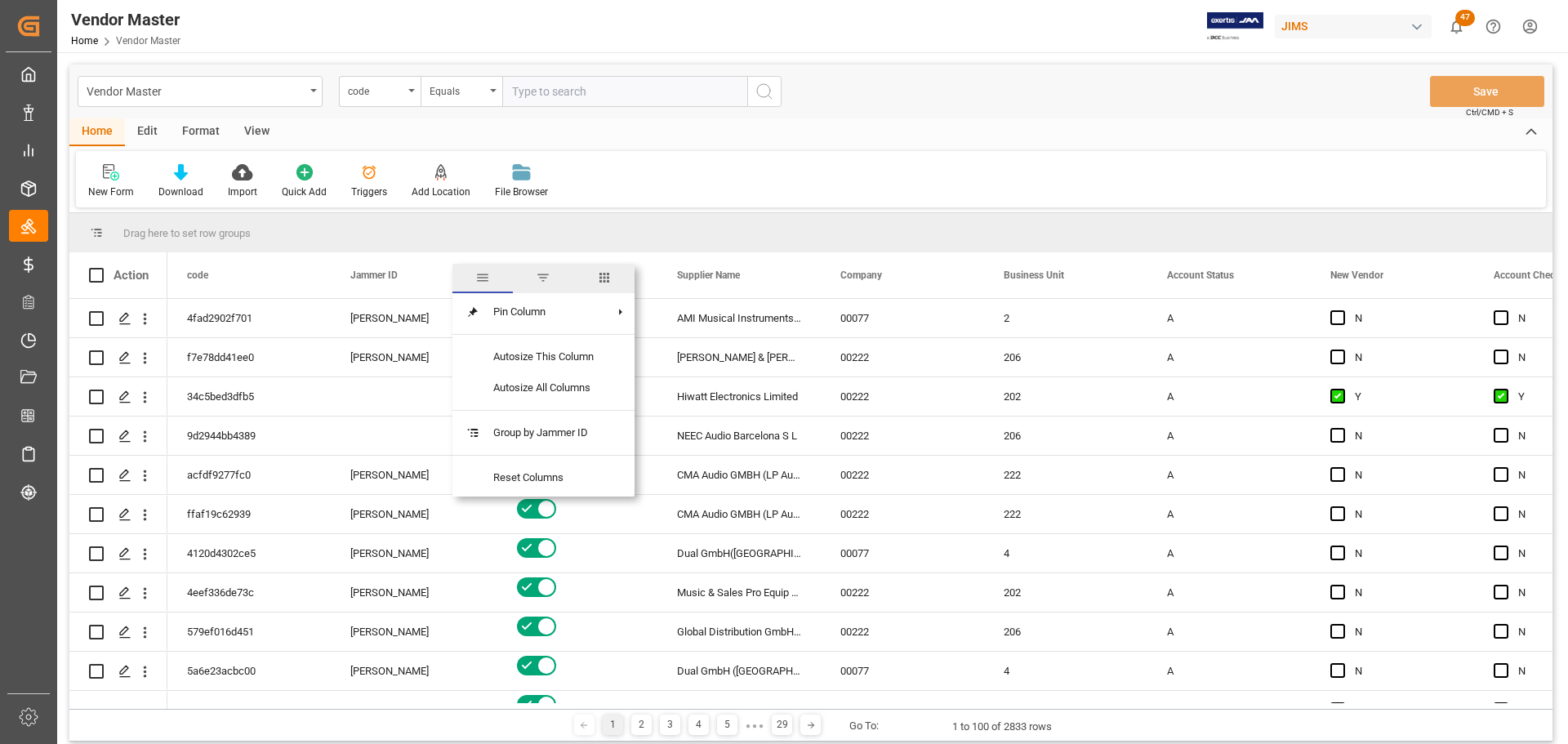
click at [547, 275] on span "filter" at bounding box center [543, 278] width 15 height 15
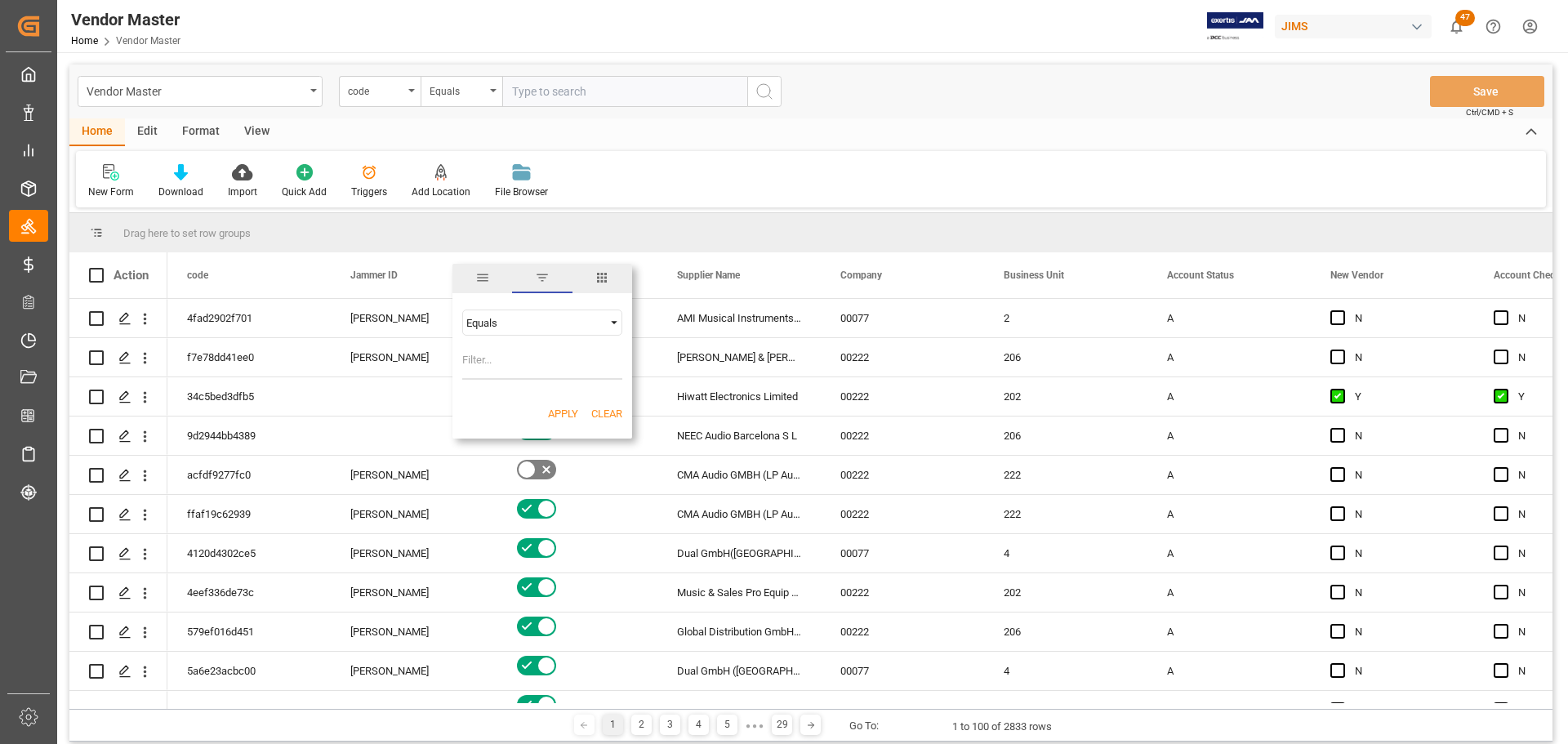
type input "J22"
drag, startPoint x: 504, startPoint y: 360, endPoint x: 443, endPoint y: 362, distance: 61.0
click at [443, 362] on div "Drag here to set row groups Drag here to set column labels Action code Jammer I…" at bounding box center [811, 460] width 1483 height 496
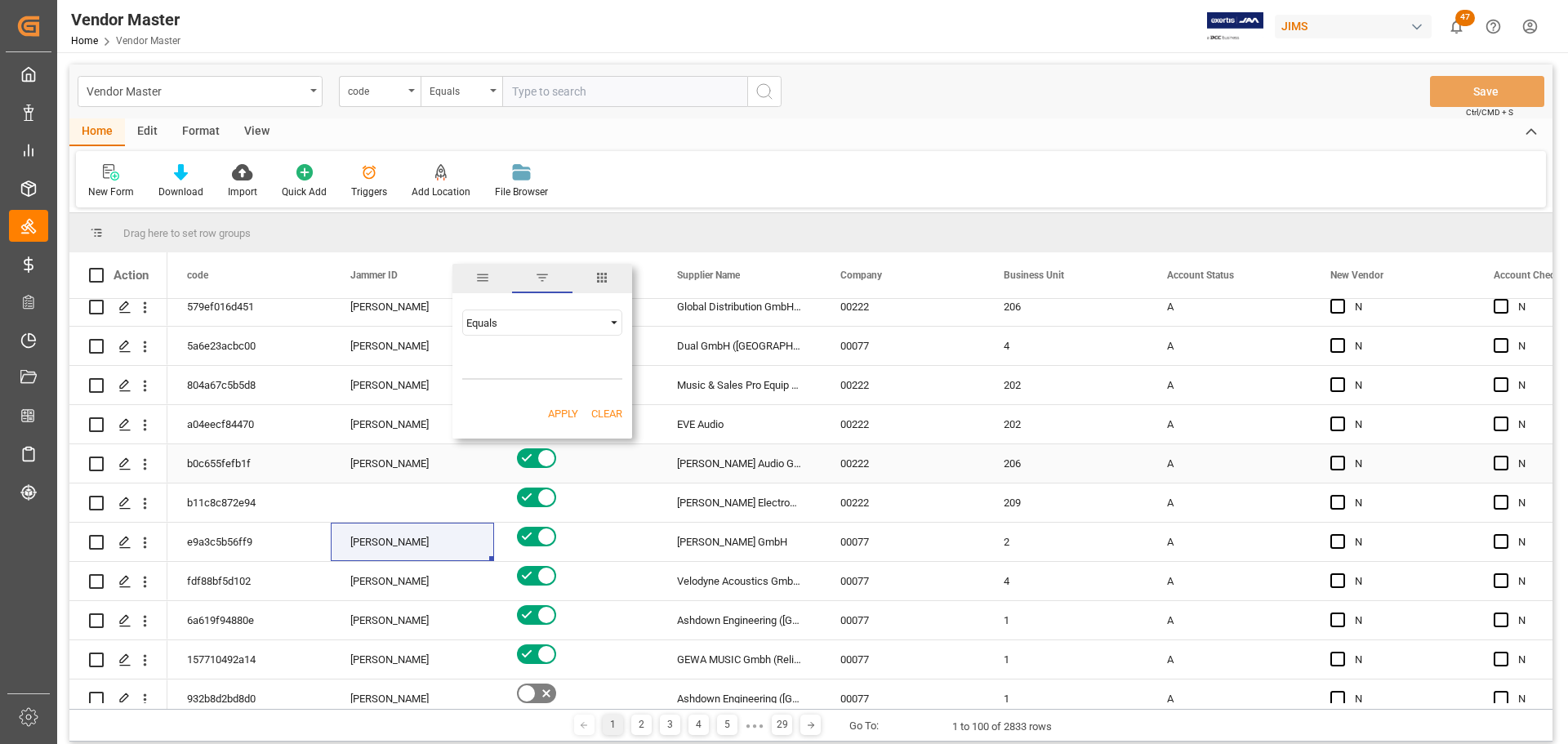
scroll to position [327, 0]
click at [386, 585] on div "Catherine Danielson" at bounding box center [412, 580] width 124 height 38
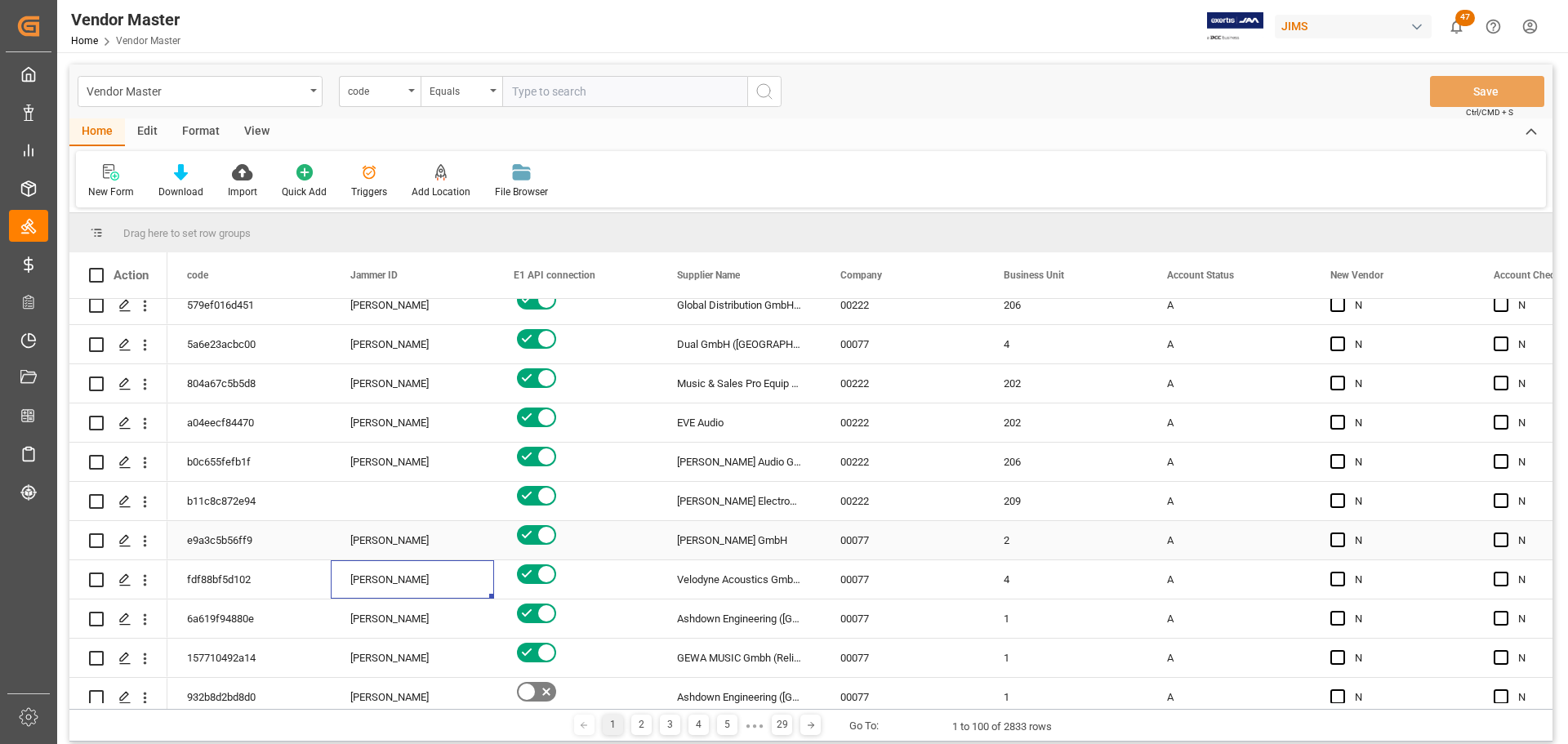
click at [388, 537] on div "[PERSON_NAME]" at bounding box center [412, 541] width 124 height 38
click at [398, 553] on input "[PERSON_NAME]" at bounding box center [412, 549] width 137 height 31
drag, startPoint x: 356, startPoint y: 549, endPoint x: 450, endPoint y: 550, distance: 94.0
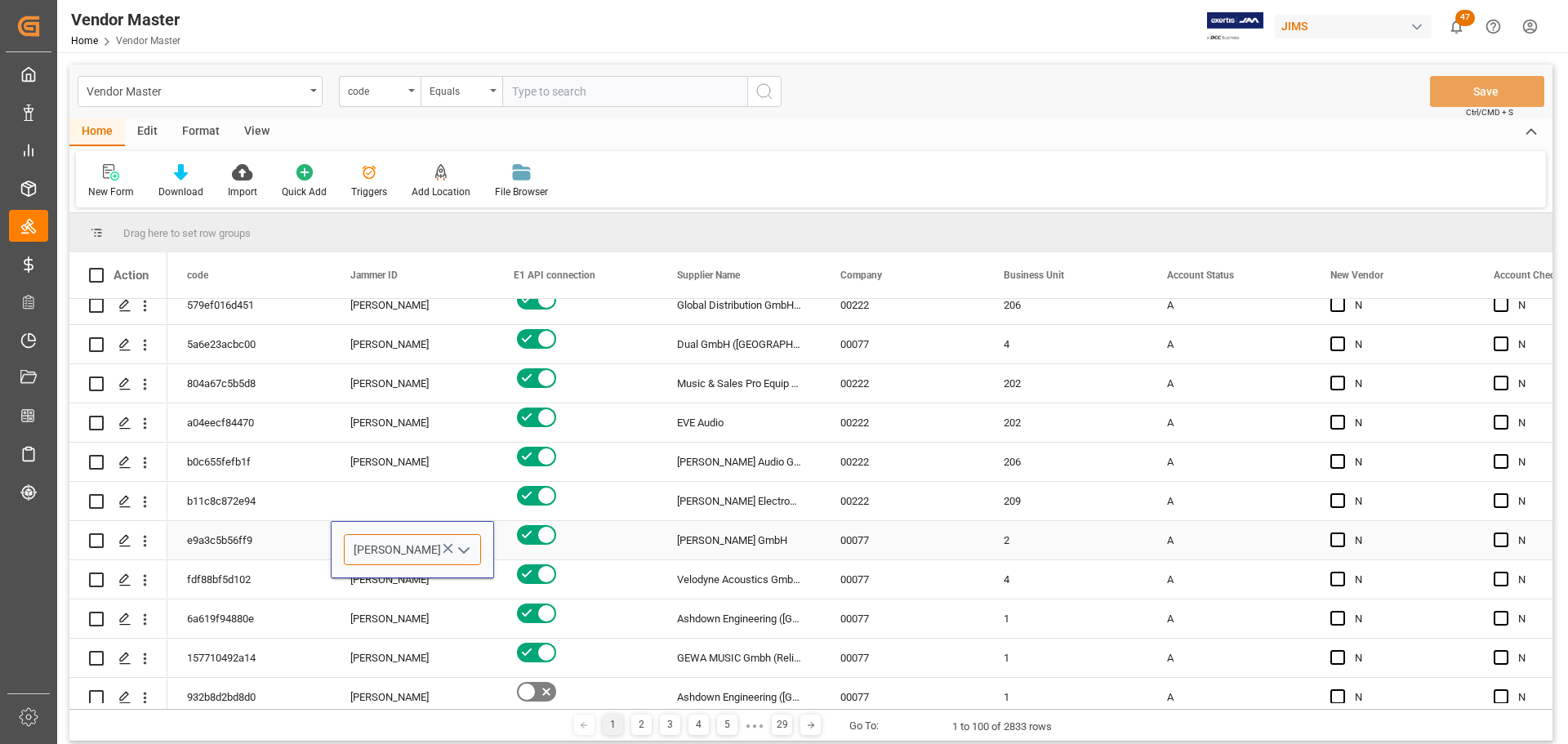
click at [450, 550] on div "[PERSON_NAME]" at bounding box center [412, 549] width 137 height 31
click at [412, 477] on div "Kevin Schofield" at bounding box center [412, 463] width 124 height 38
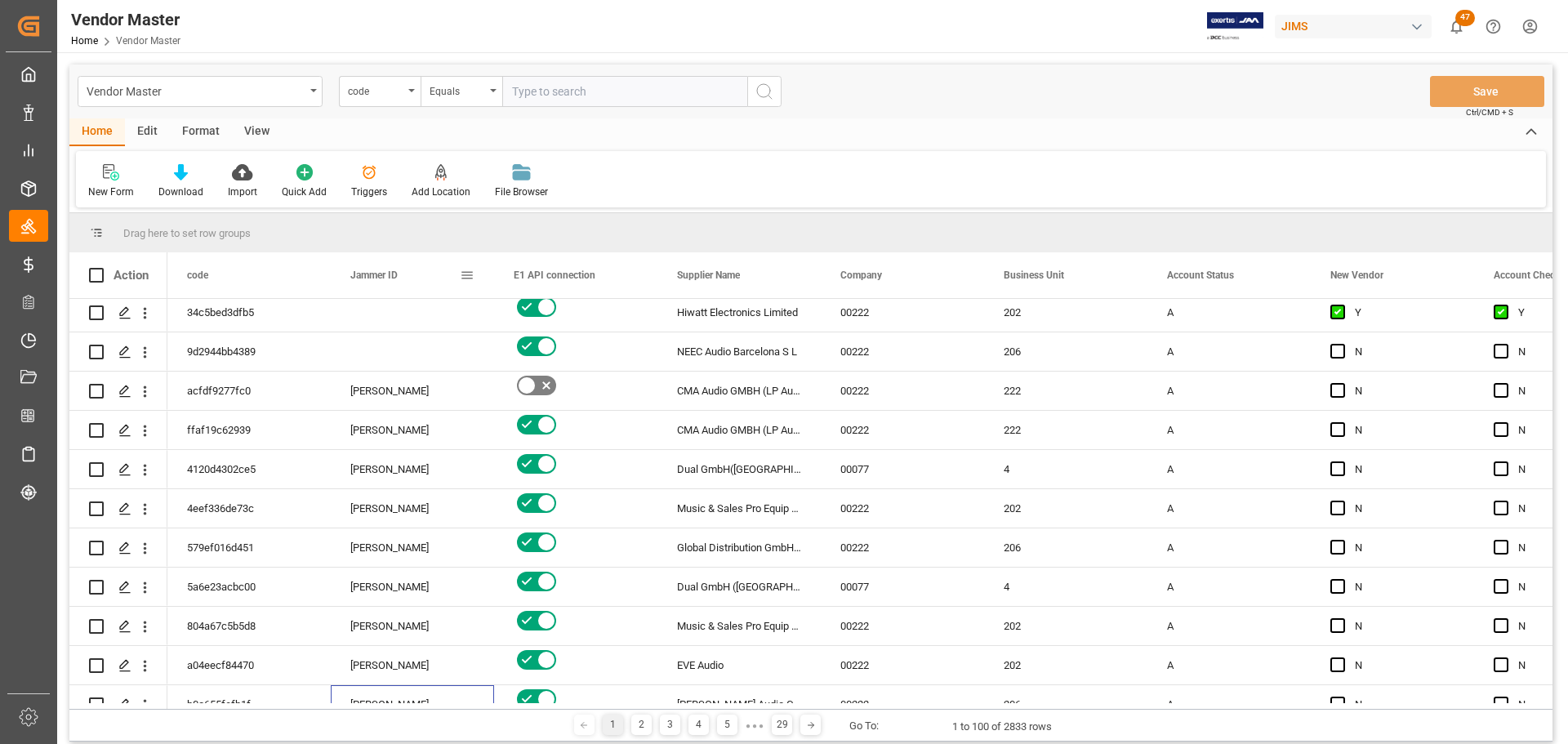
scroll to position [82, 0]
click at [469, 277] on span at bounding box center [467, 275] width 15 height 15
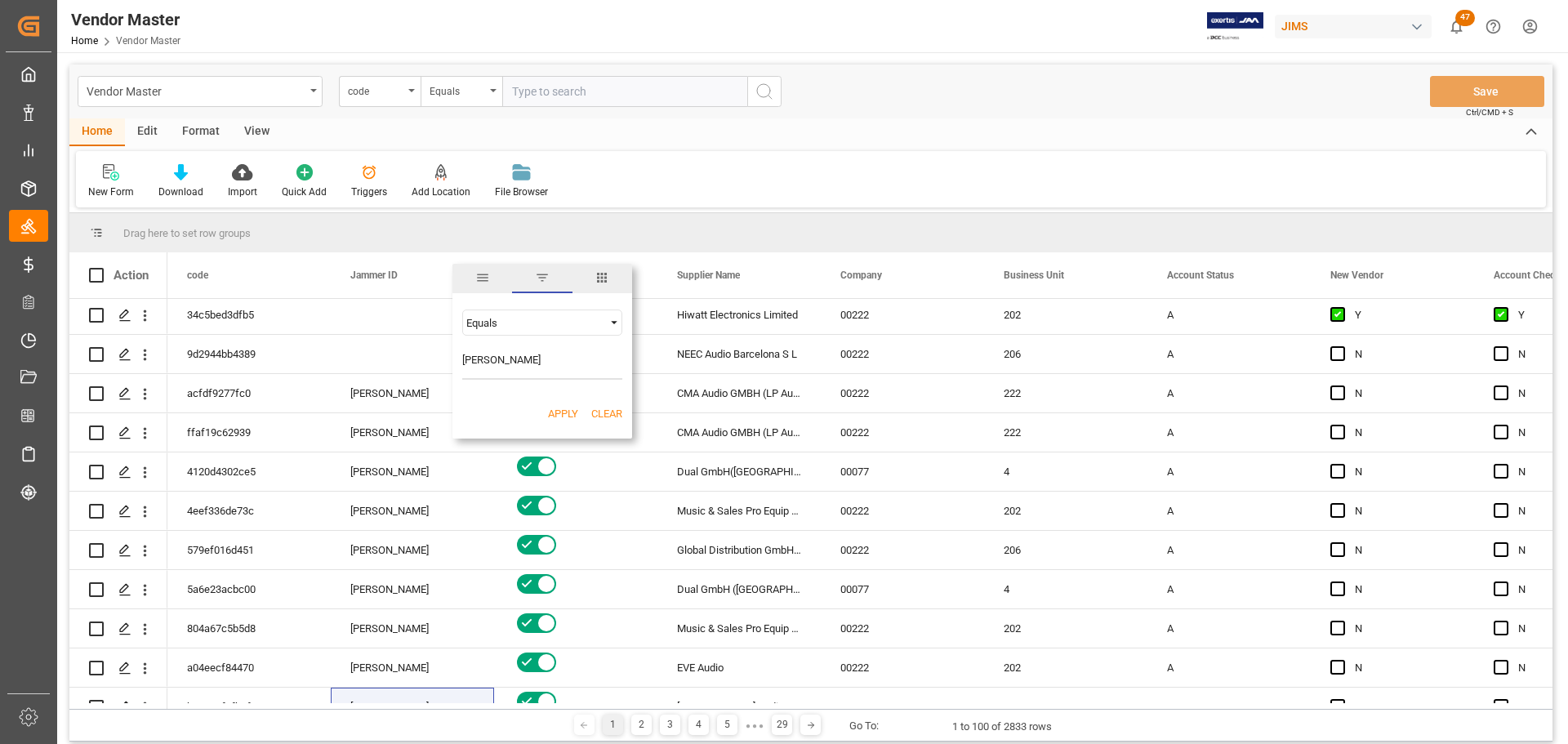
type input "[PERSON_NAME]"
click at [563, 409] on button "Apply" at bounding box center [563, 414] width 31 height 16
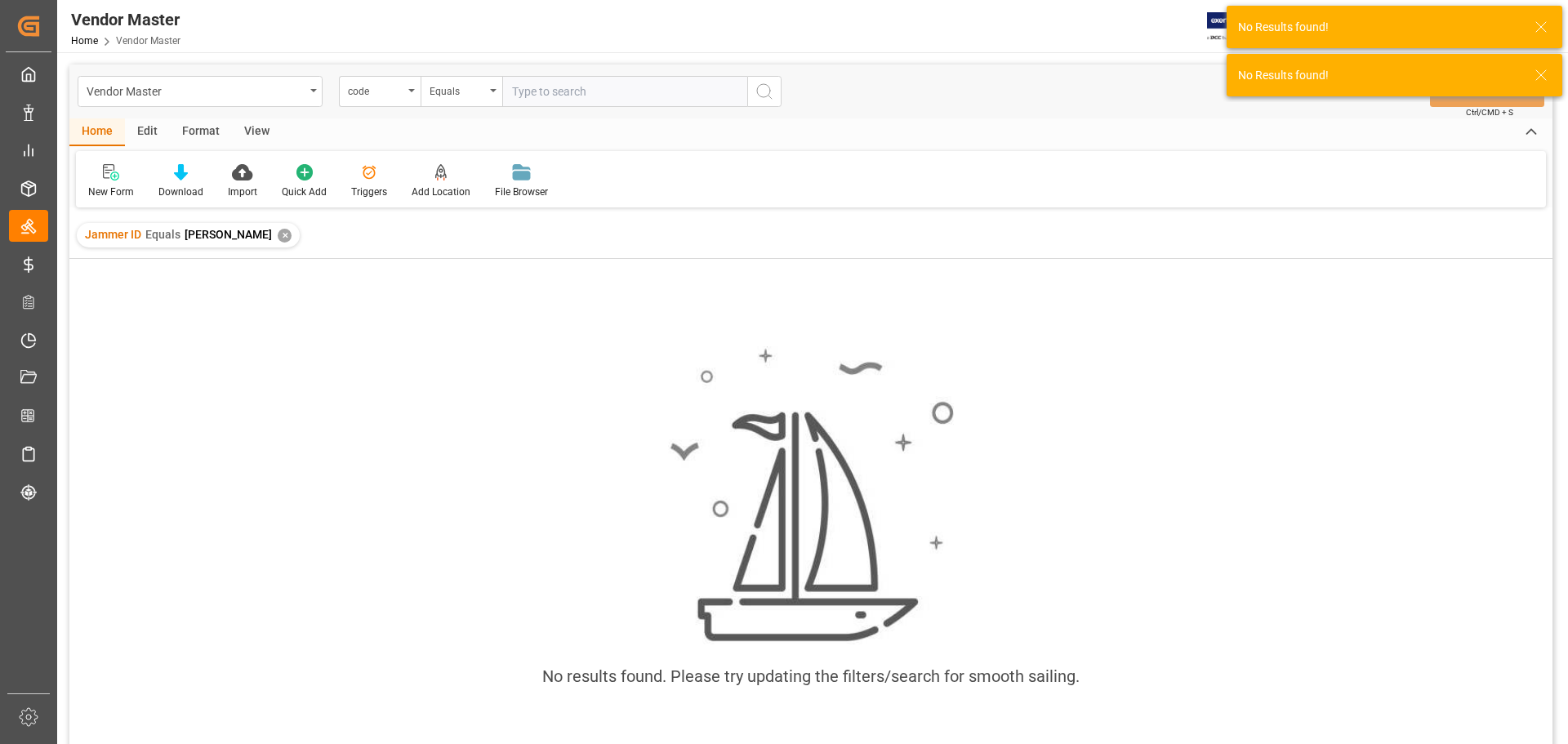
click at [291, 237] on div "✕" at bounding box center [285, 235] width 14 height 14
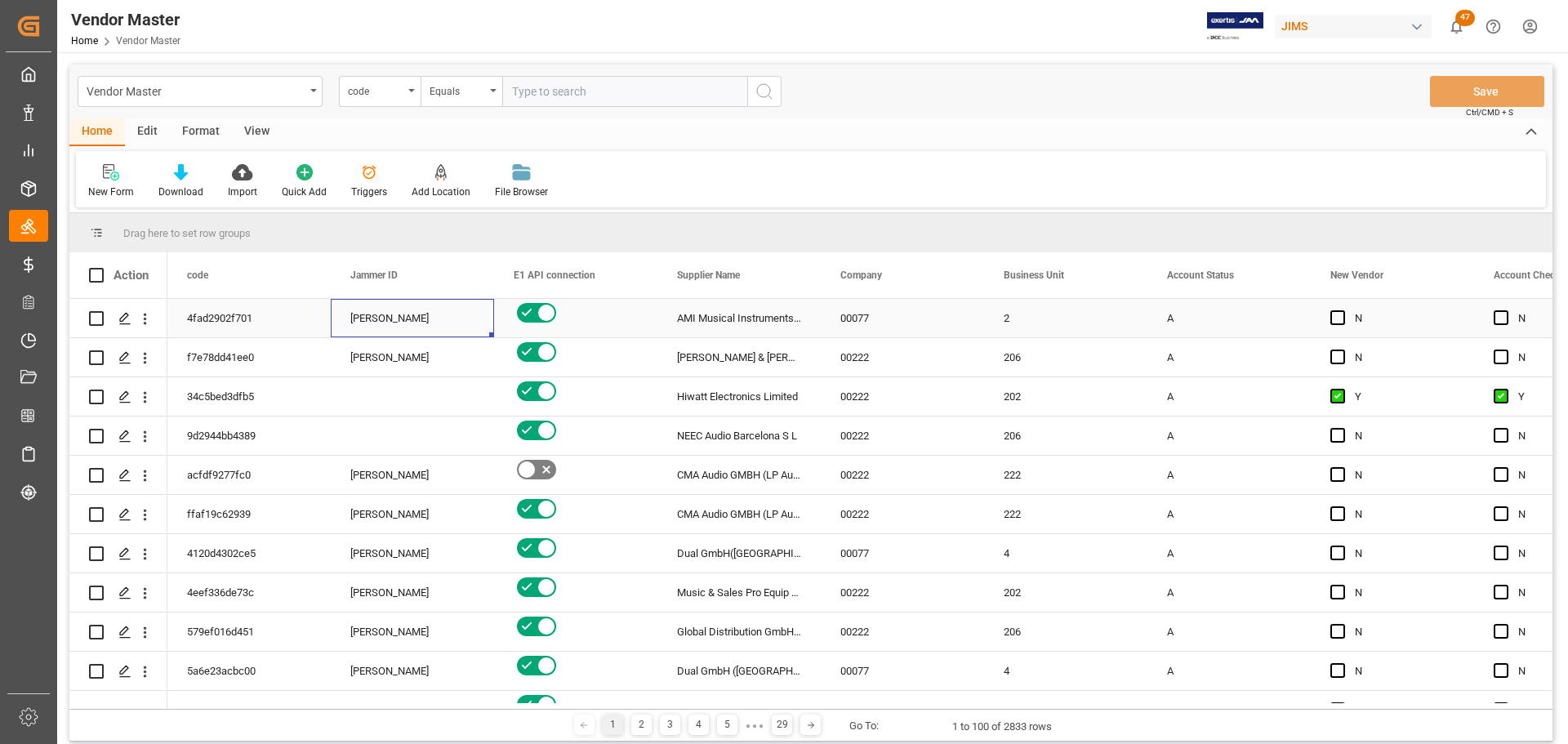
click at [384, 316] on div "Sandra Alexander" at bounding box center [412, 318] width 124 height 38
click at [465, 273] on span at bounding box center [467, 275] width 15 height 15
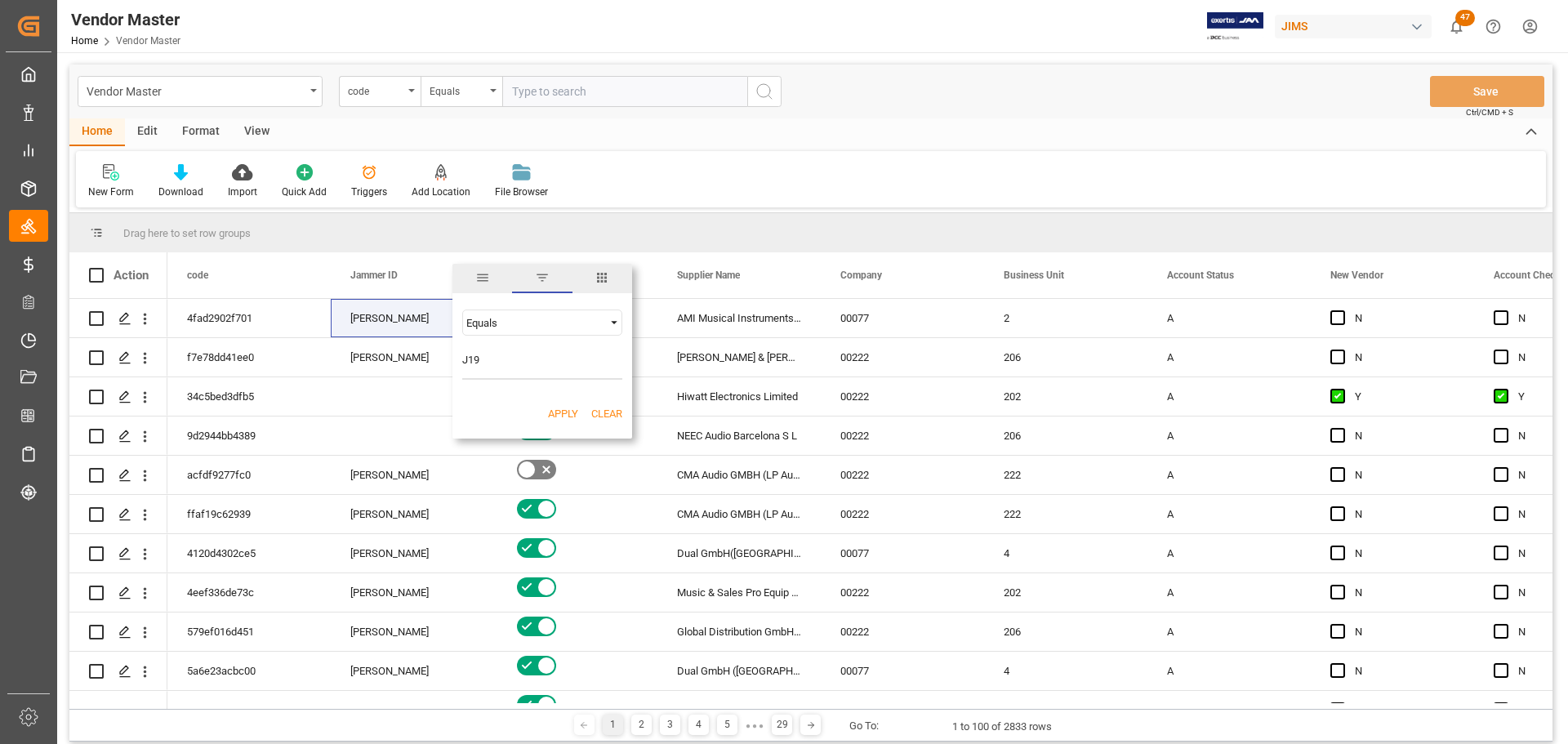
type input "J19"
click at [562, 412] on button "Apply" at bounding box center [563, 414] width 31 height 16
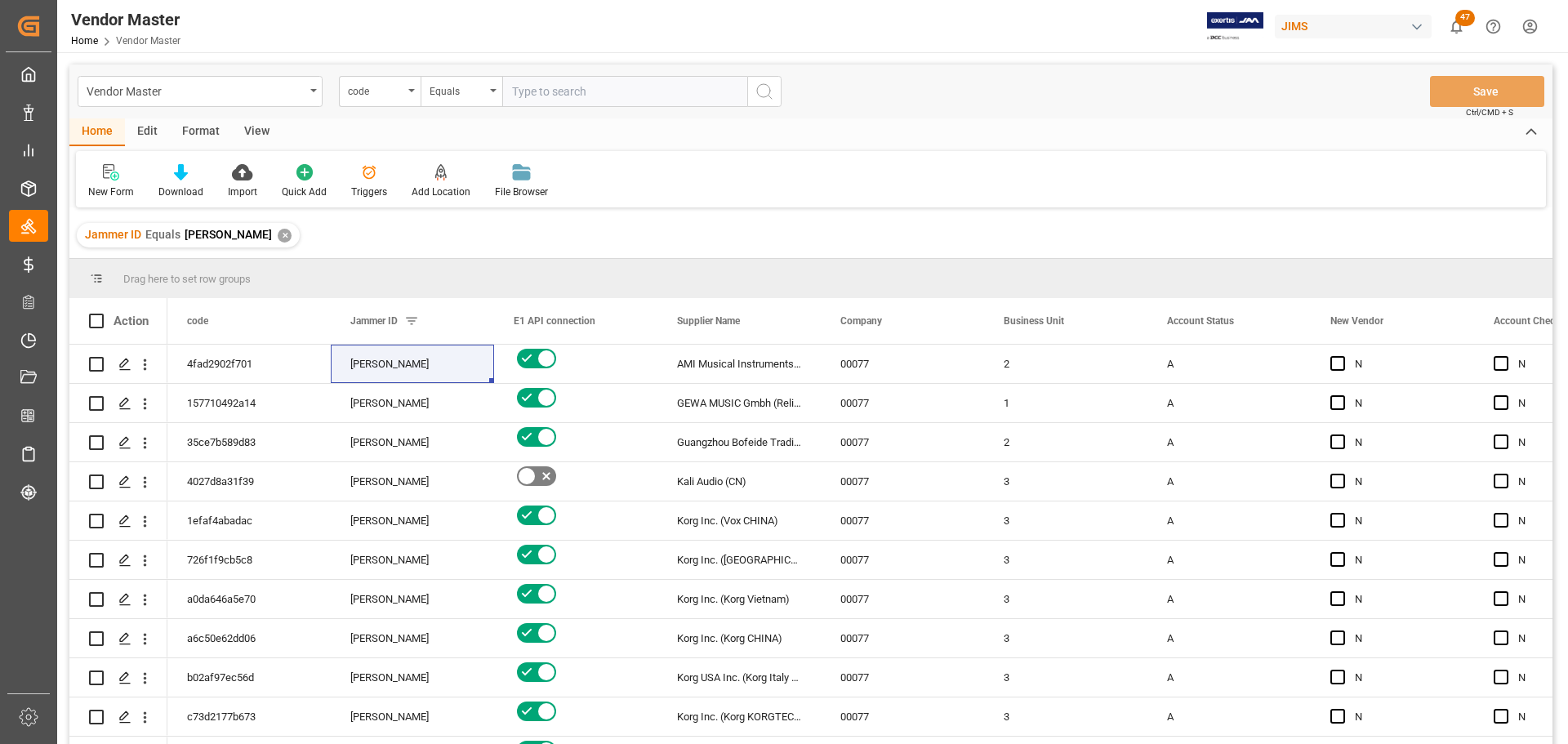
click at [287, 235] on div "✕" at bounding box center [285, 235] width 14 height 14
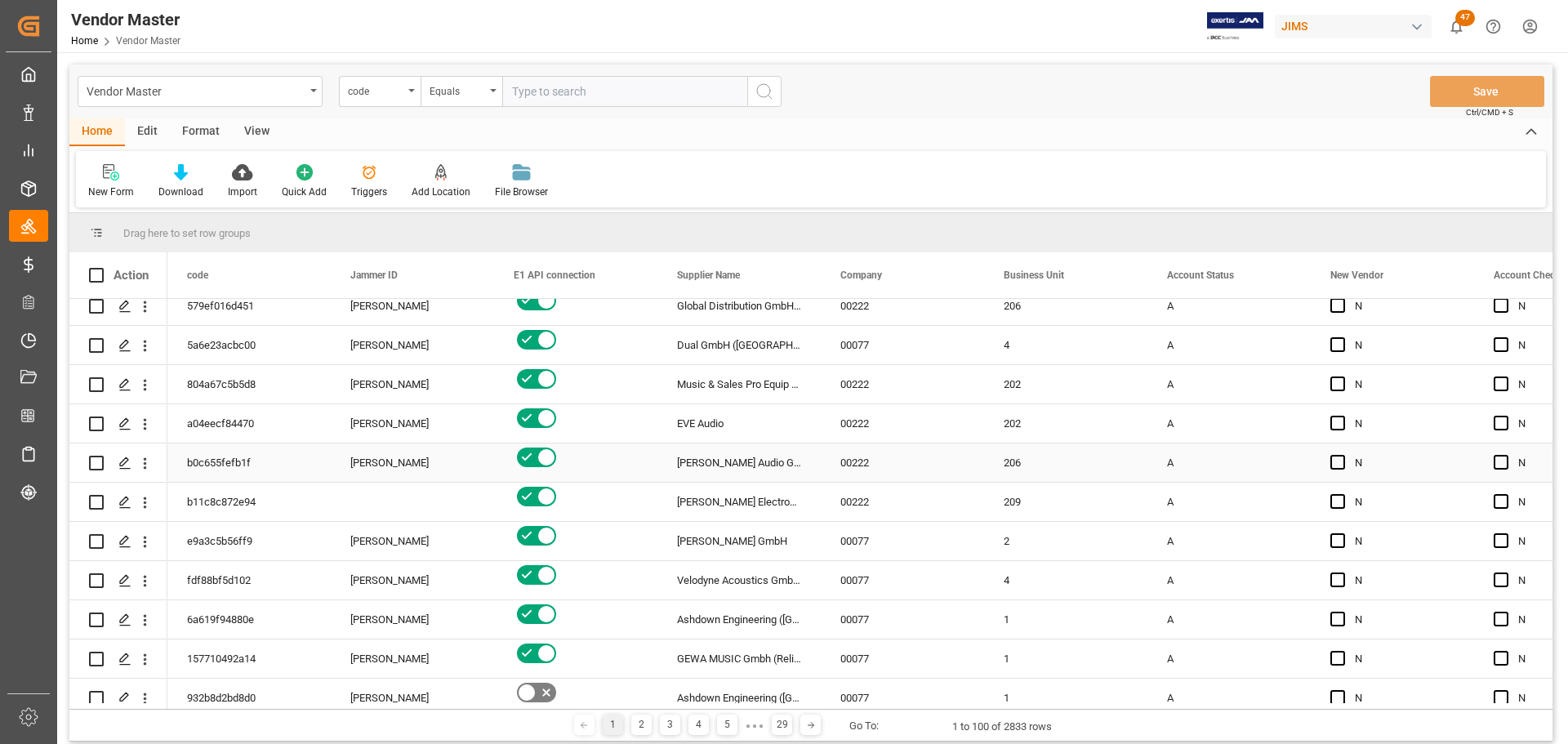
scroll to position [327, 0]
click at [401, 540] on div "[PERSON_NAME]" at bounding box center [412, 541] width 124 height 38
click at [392, 275] on span "Jammer ID" at bounding box center [374, 275] width 47 height 12
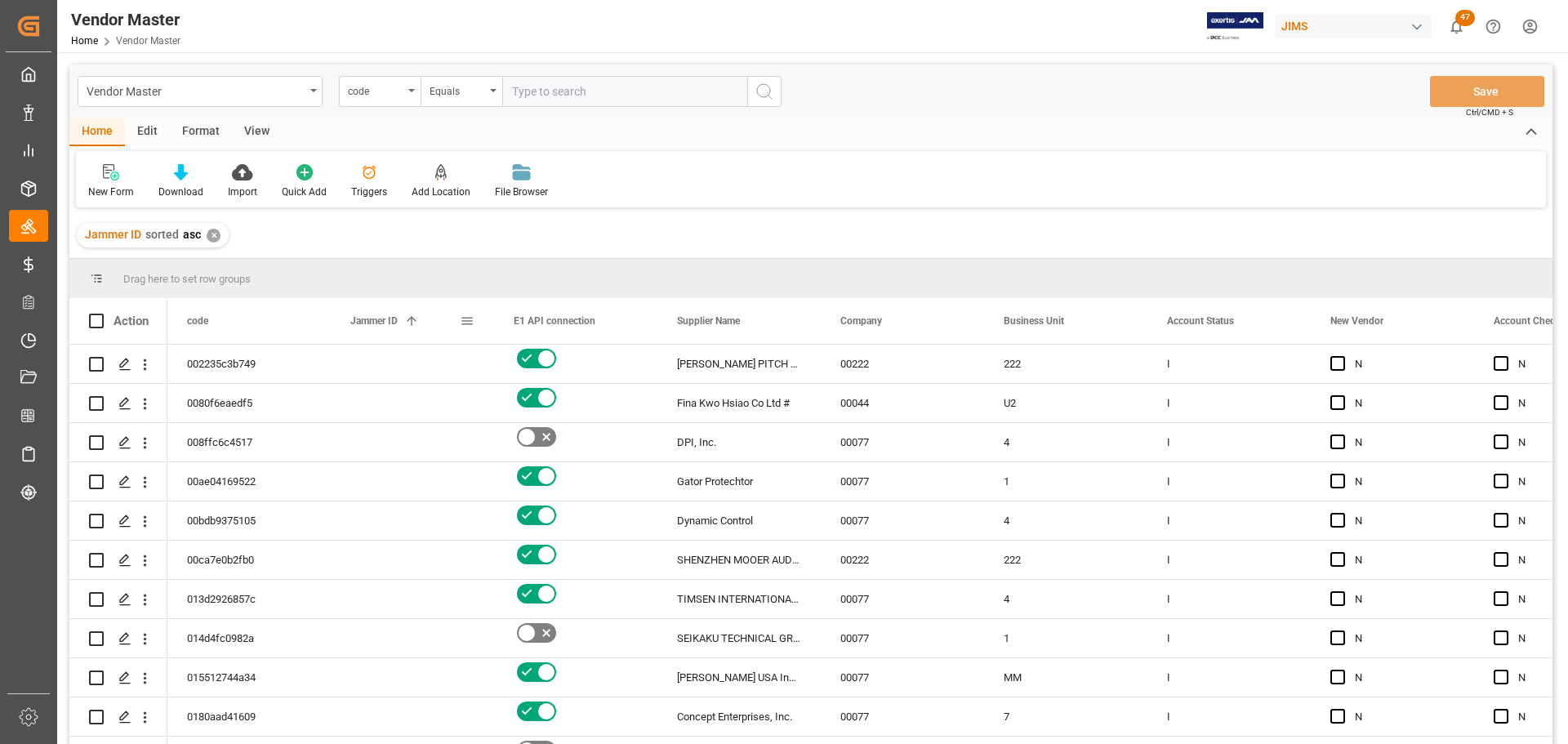
click at [469, 321] on span at bounding box center [467, 321] width 15 height 15
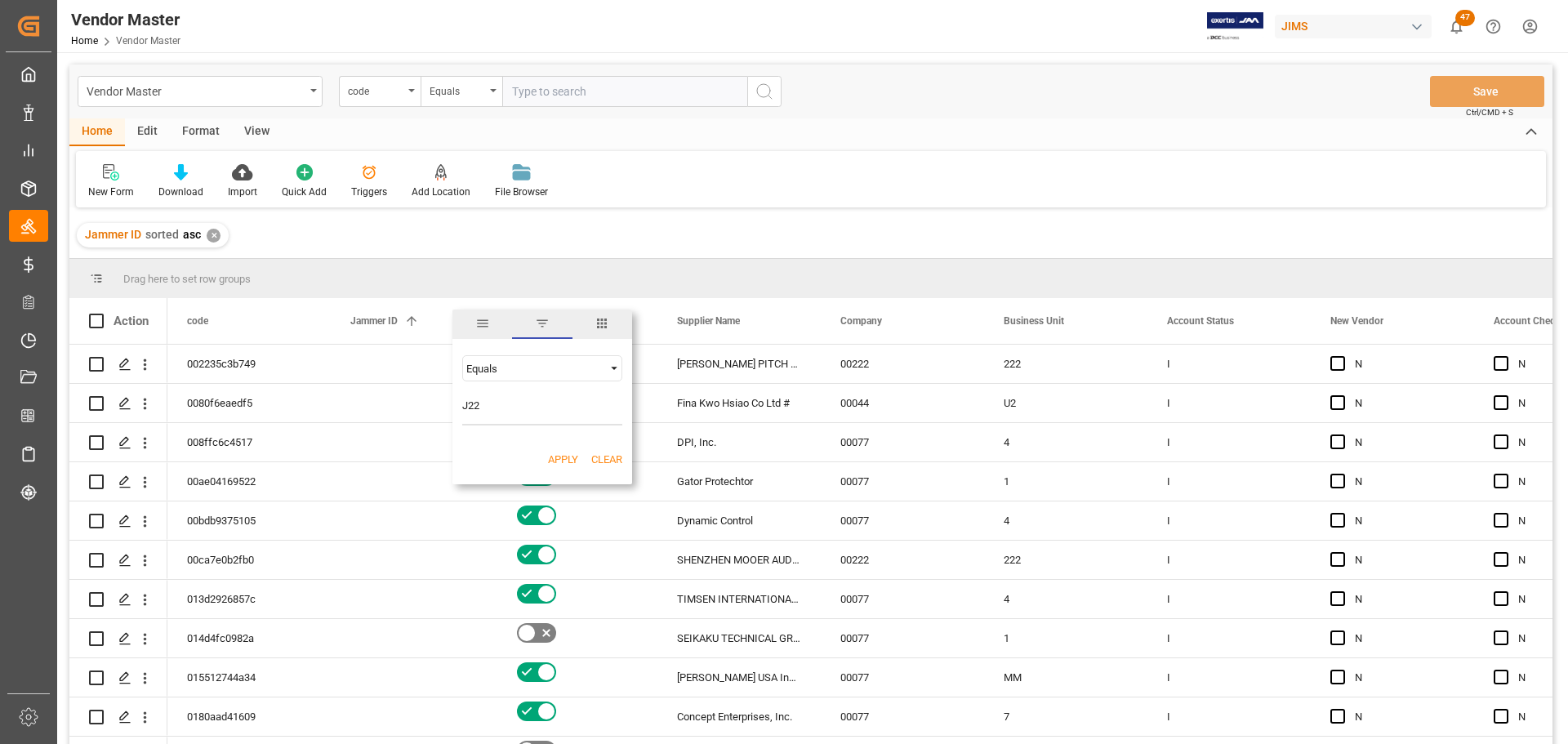
type input "J22"
click at [569, 454] on button "Apply" at bounding box center [563, 459] width 31 height 16
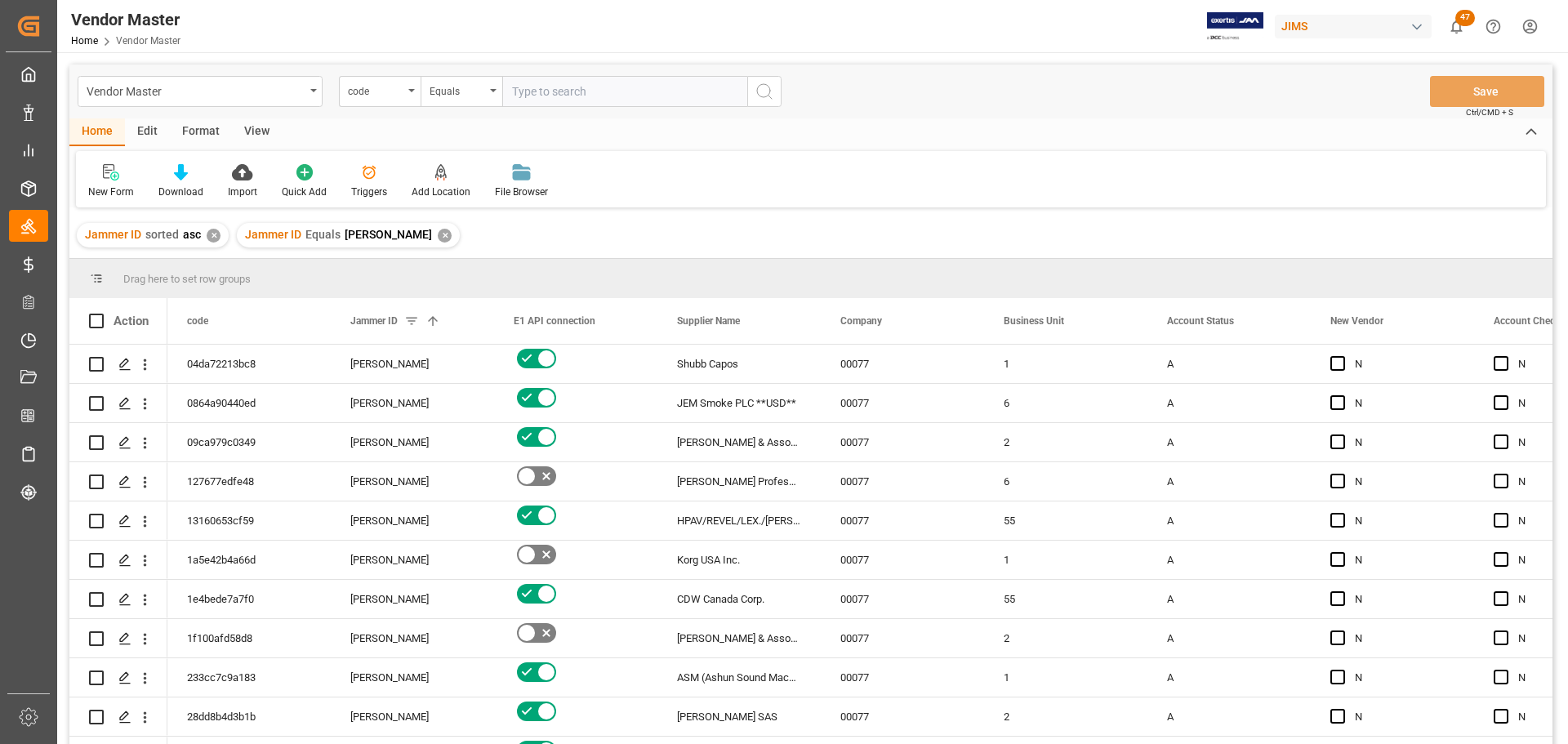
click at [448, 231] on div "✕" at bounding box center [445, 235] width 14 height 14
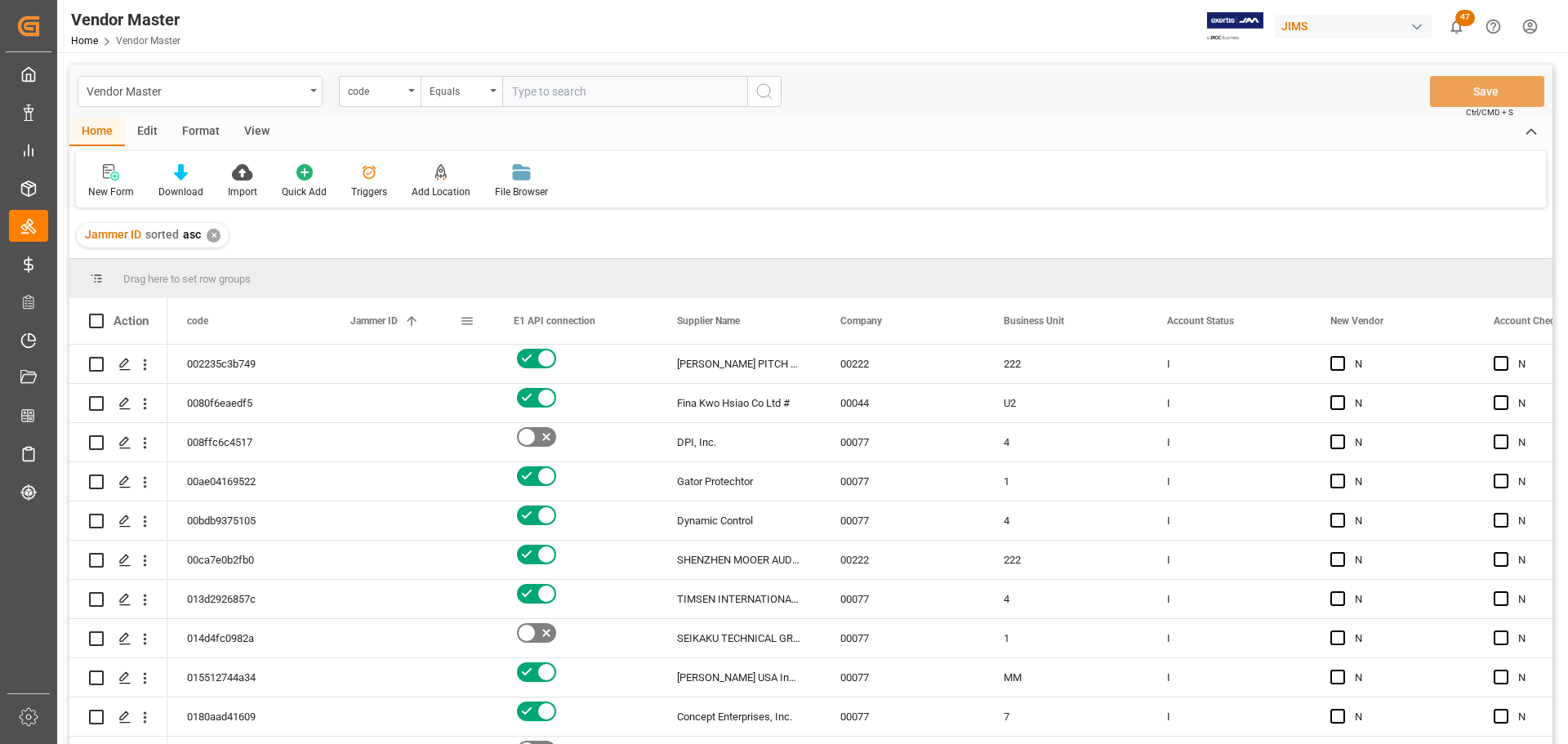
click at [412, 319] on span at bounding box center [412, 321] width 15 height 15
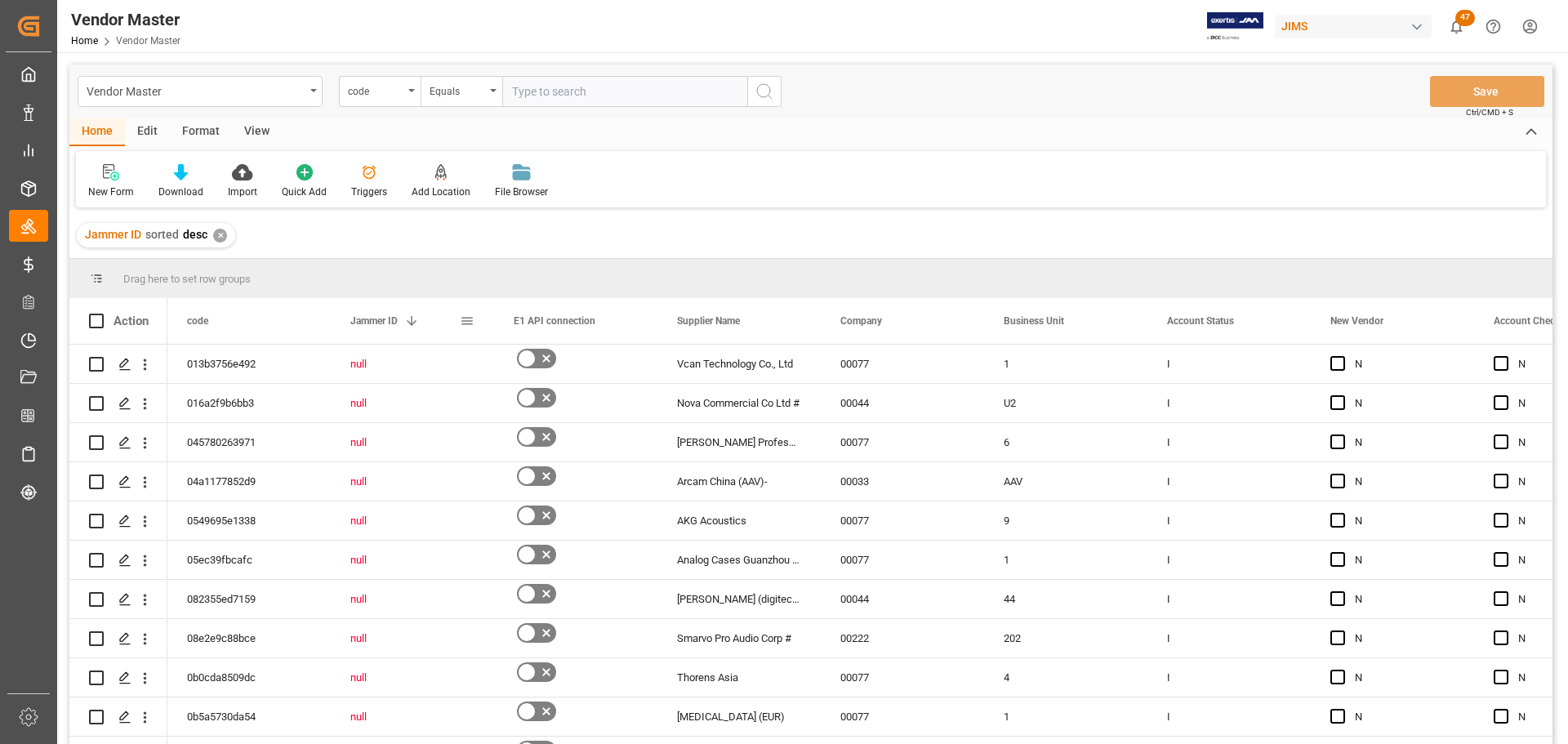
click at [412, 319] on span at bounding box center [412, 321] width 15 height 15
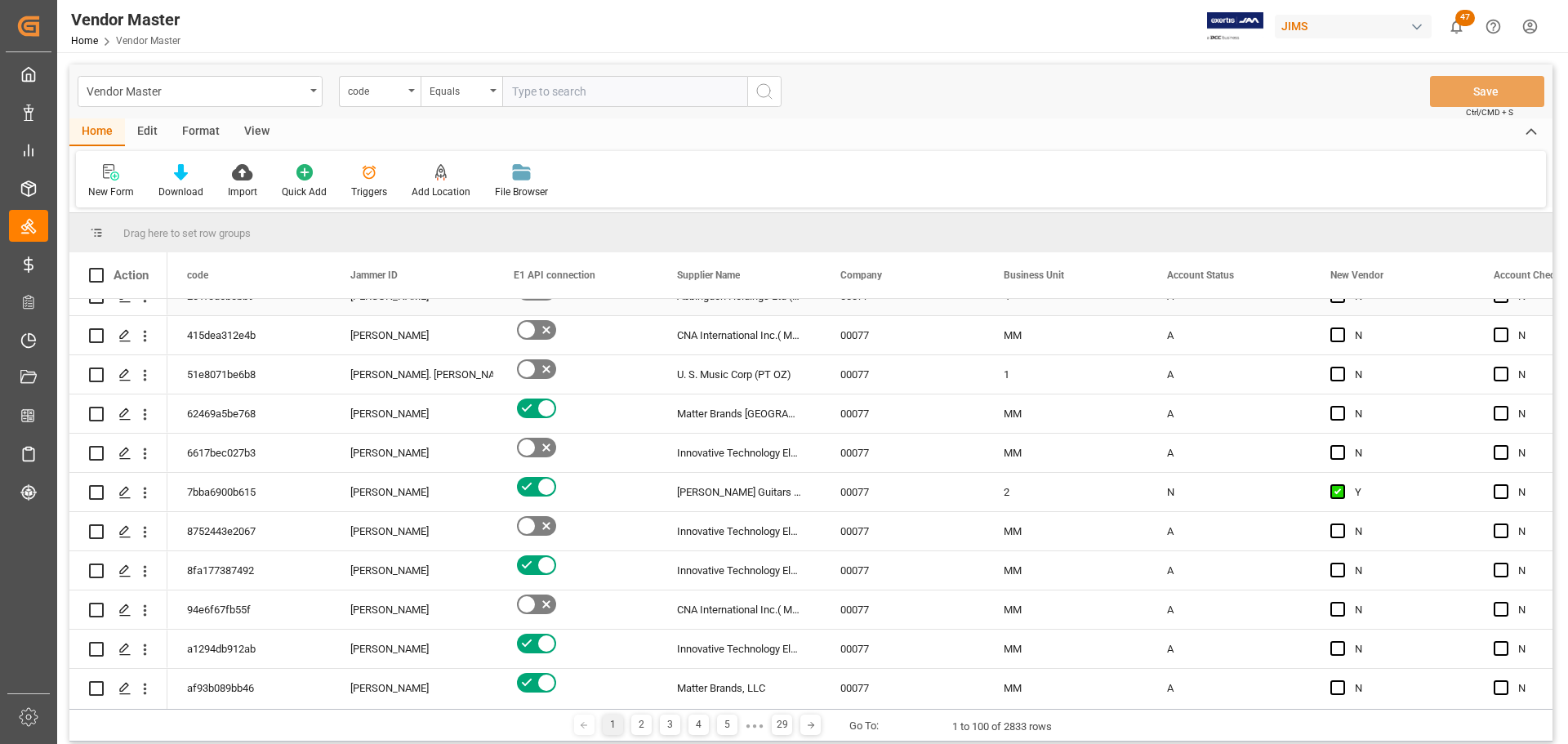
scroll to position [1062, 0]
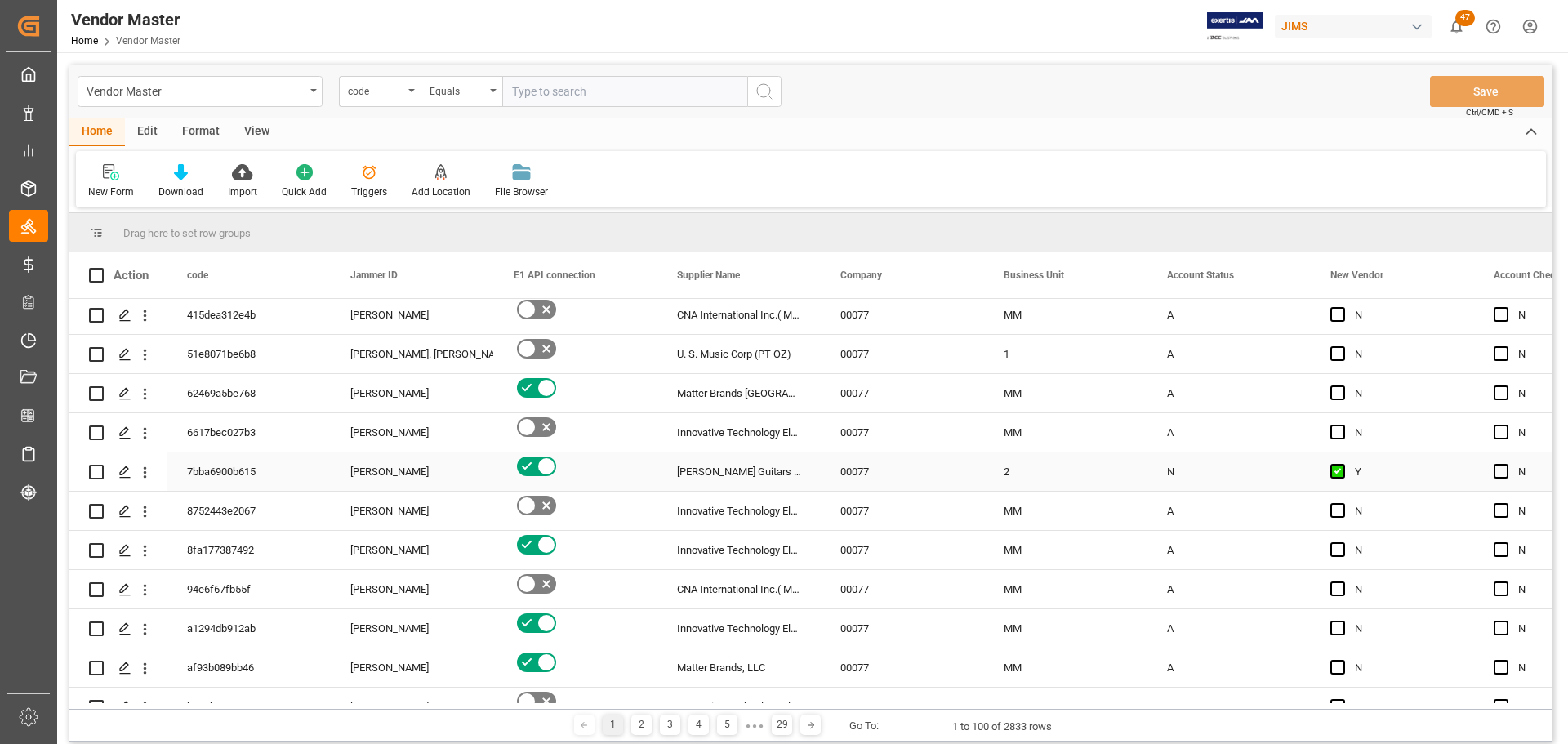
click at [391, 474] on div "Manthan Sutaria" at bounding box center [412, 472] width 124 height 38
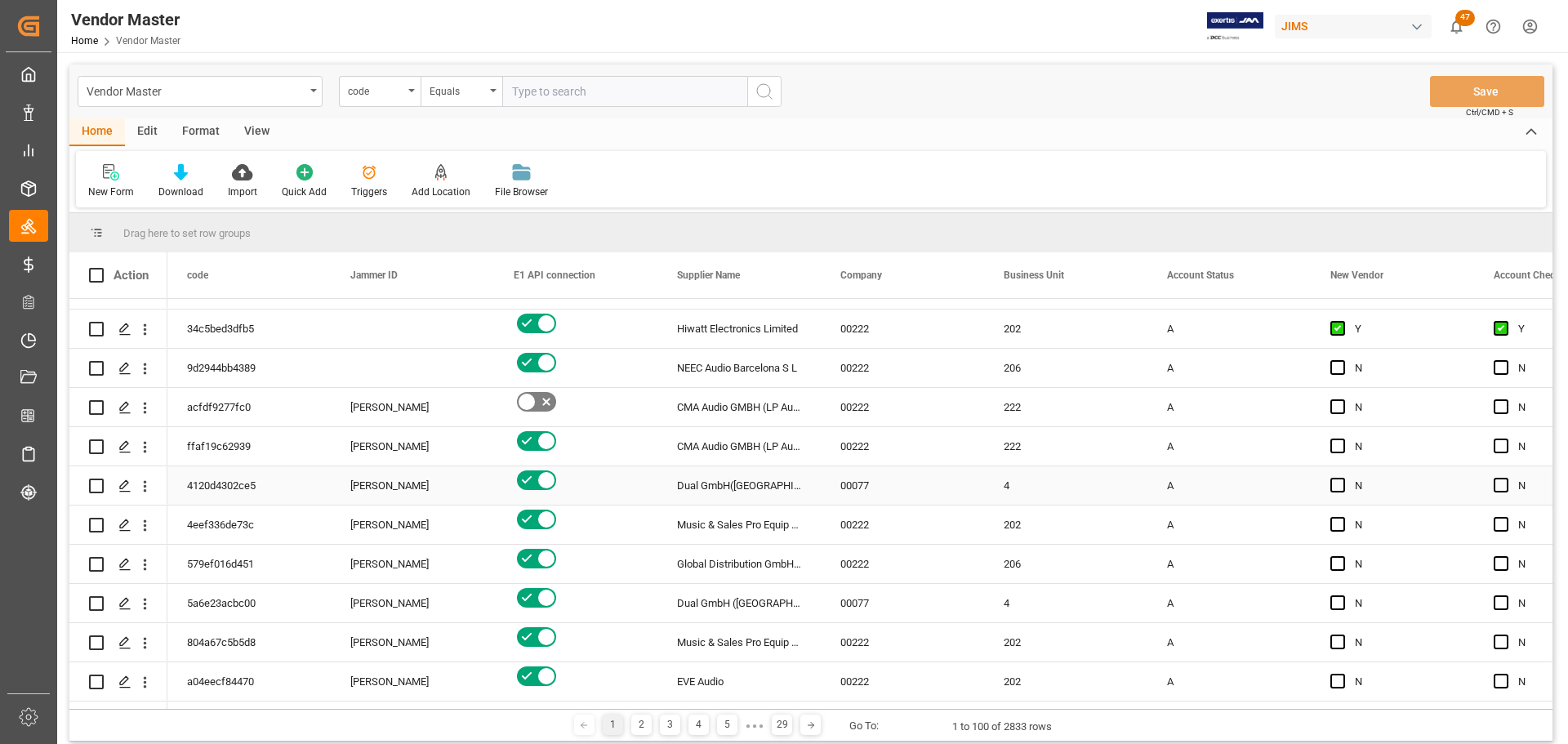
scroll to position [0, 0]
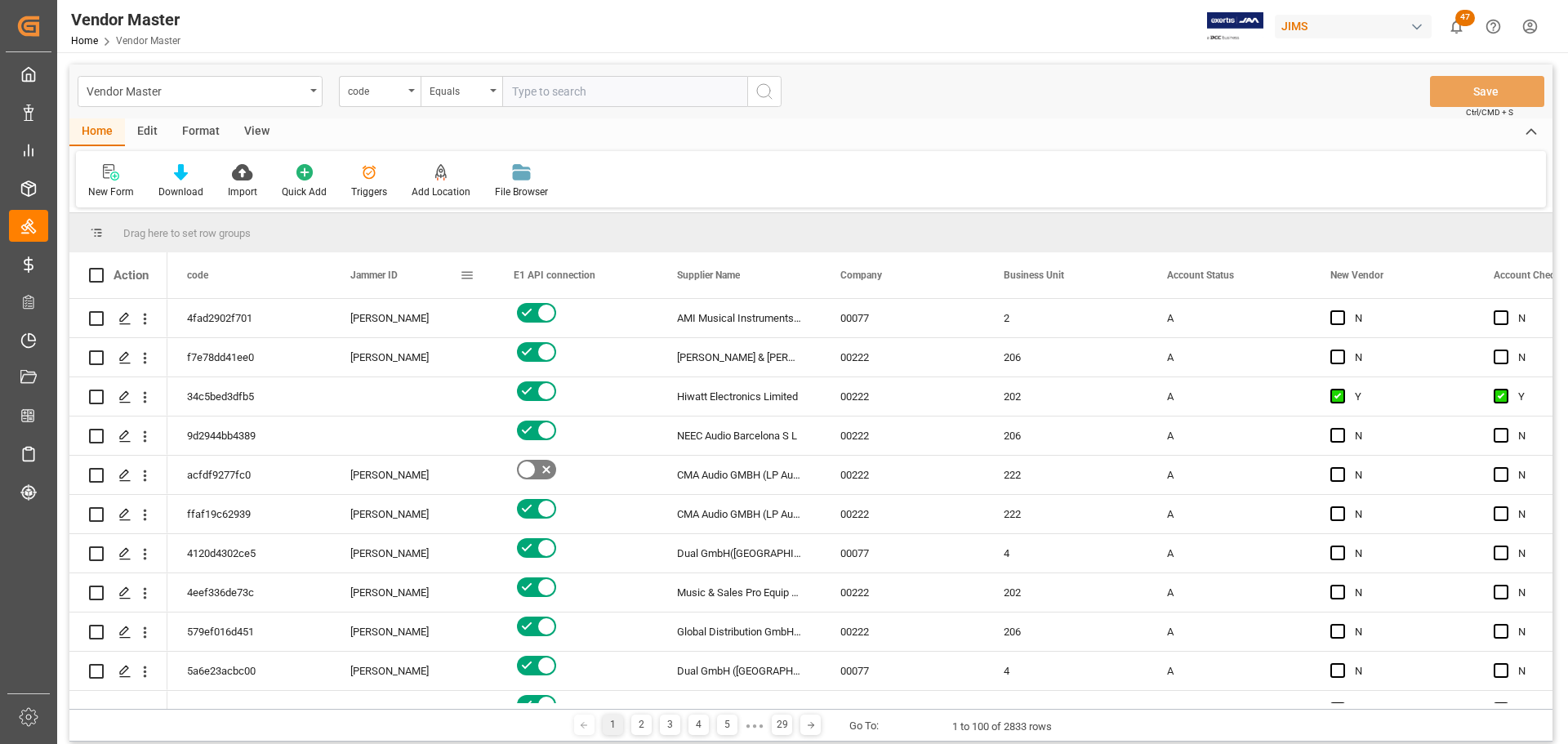
click at [470, 271] on span at bounding box center [467, 275] width 15 height 15
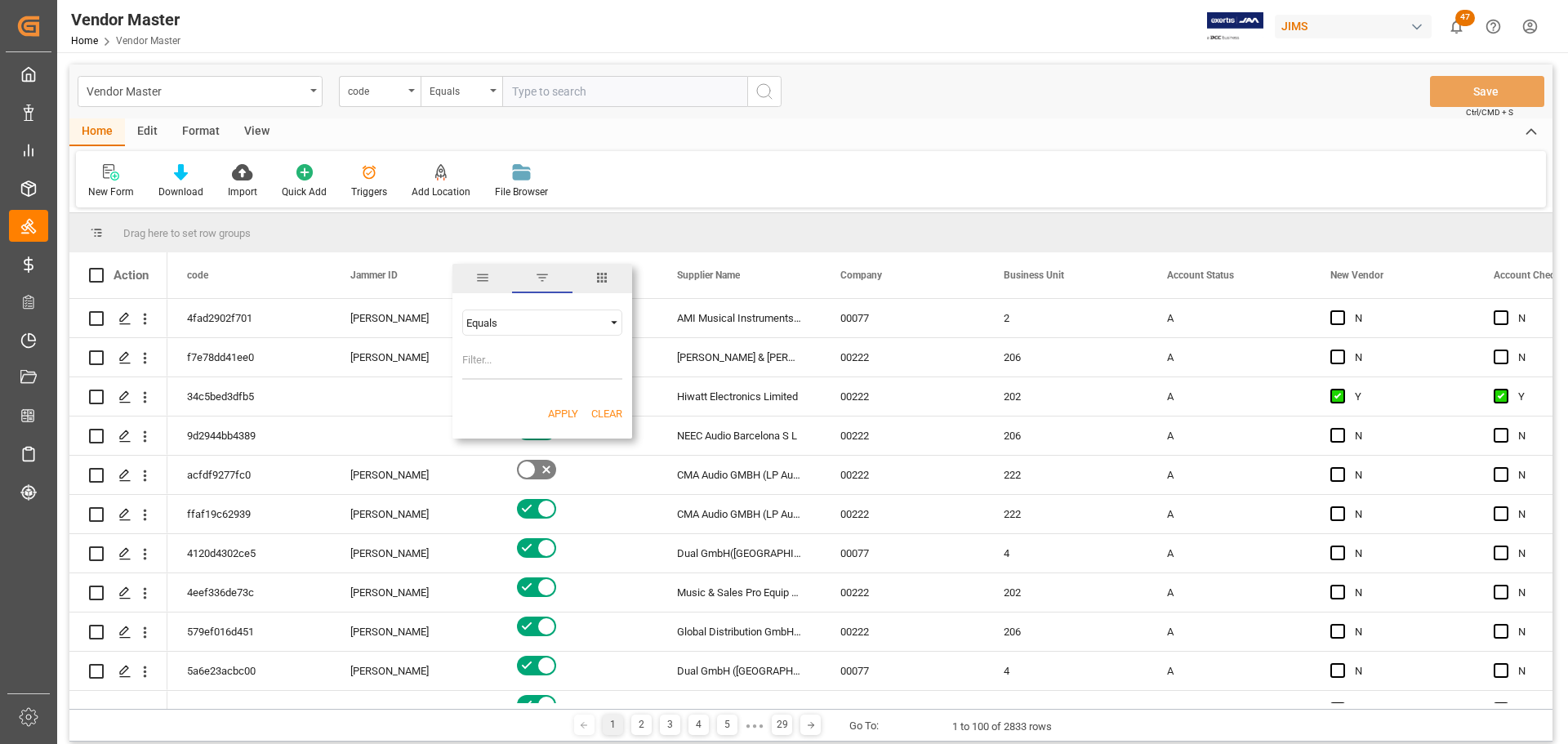
click at [544, 281] on span "filter" at bounding box center [542, 278] width 15 height 15
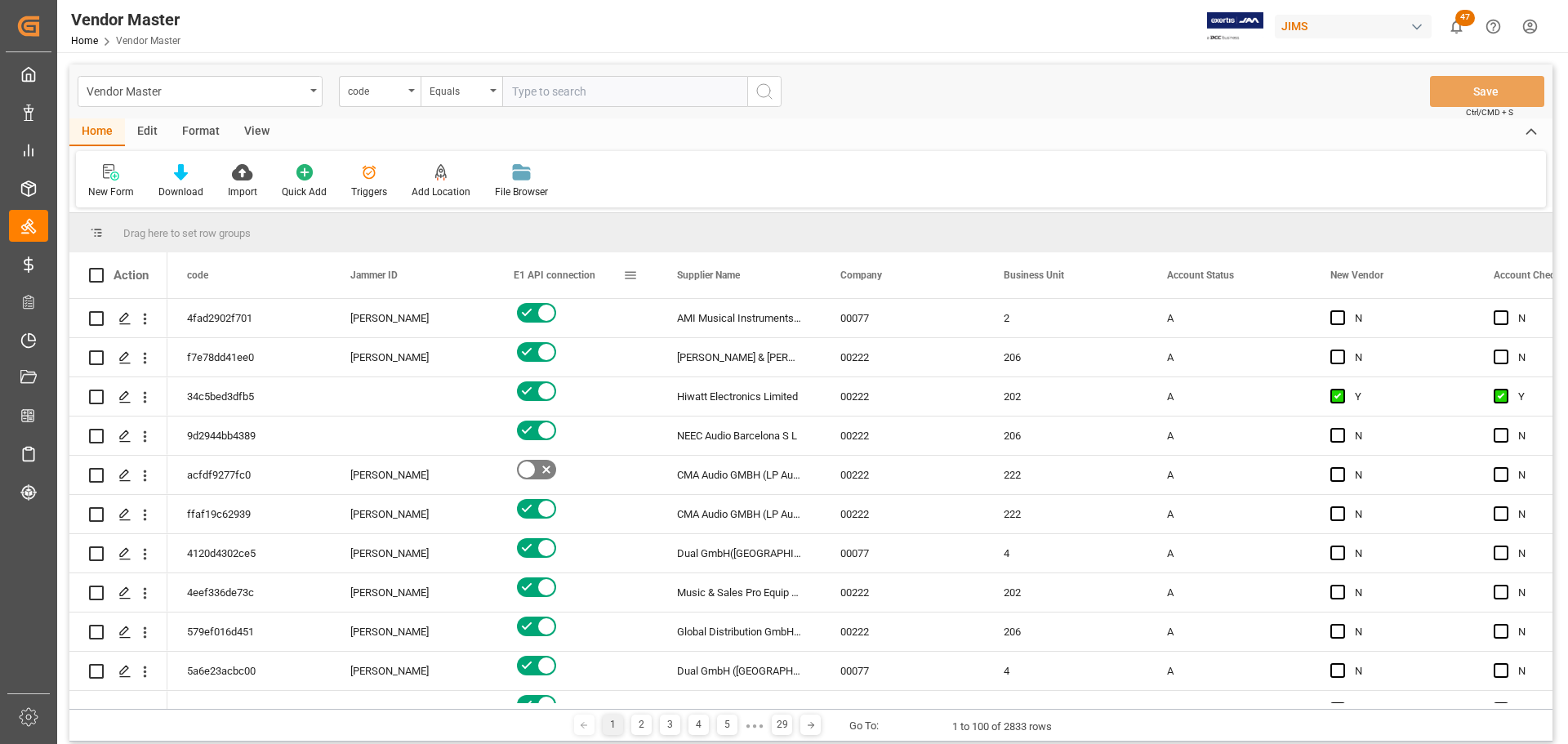
scroll to position [1035, 0]
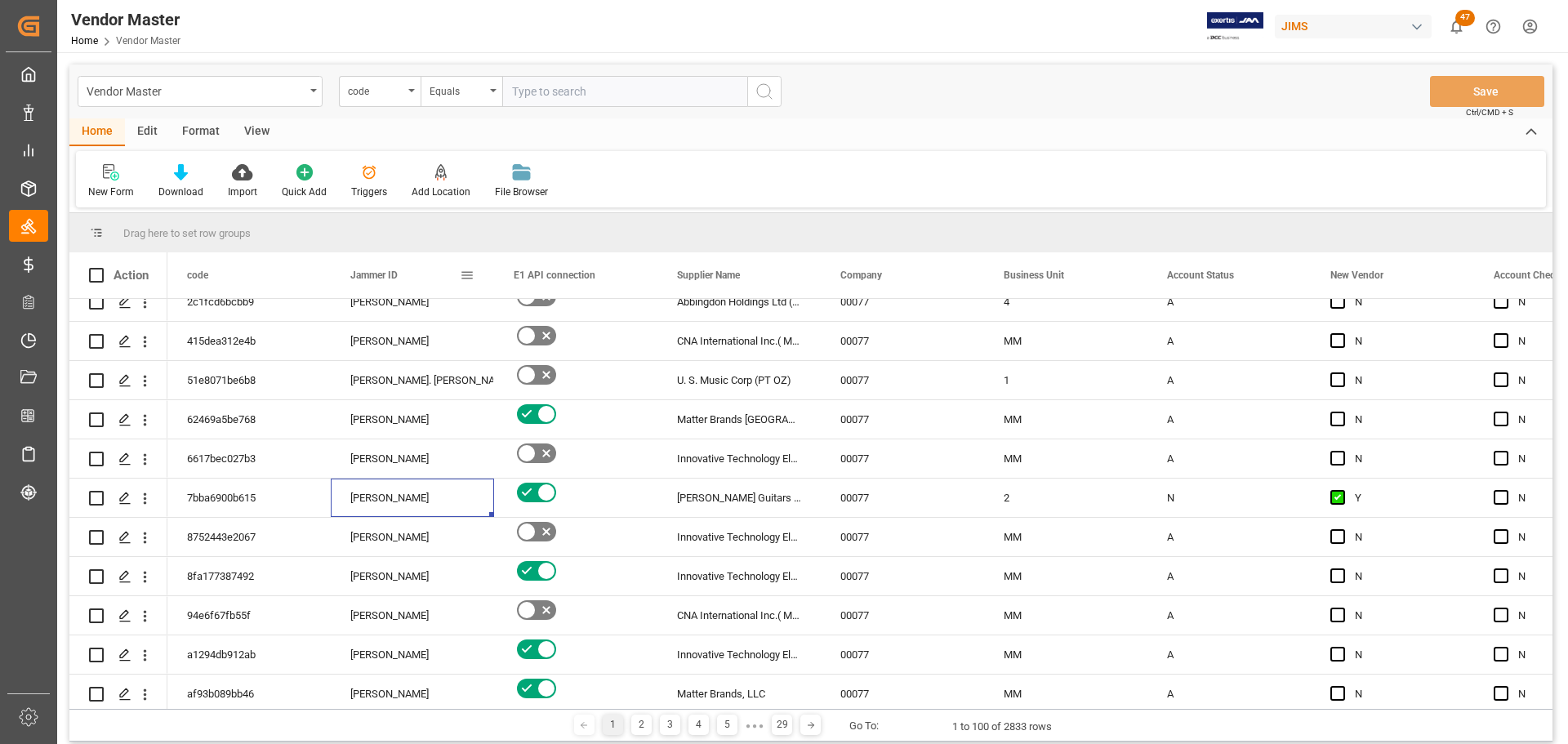
click at [412, 282] on div "Jammer ID" at bounding box center [405, 275] width 110 height 45
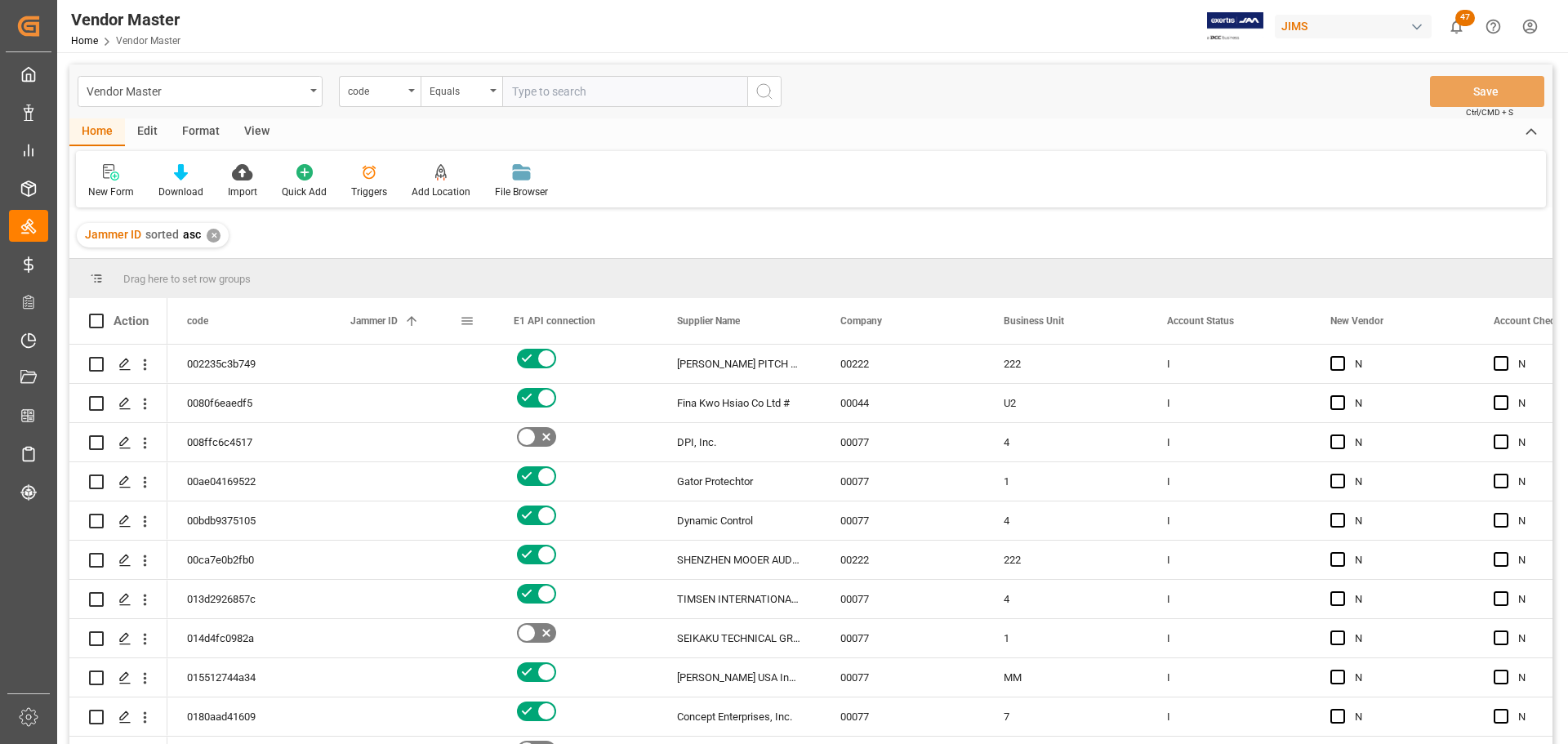
click at [461, 325] on span at bounding box center [467, 321] width 15 height 15
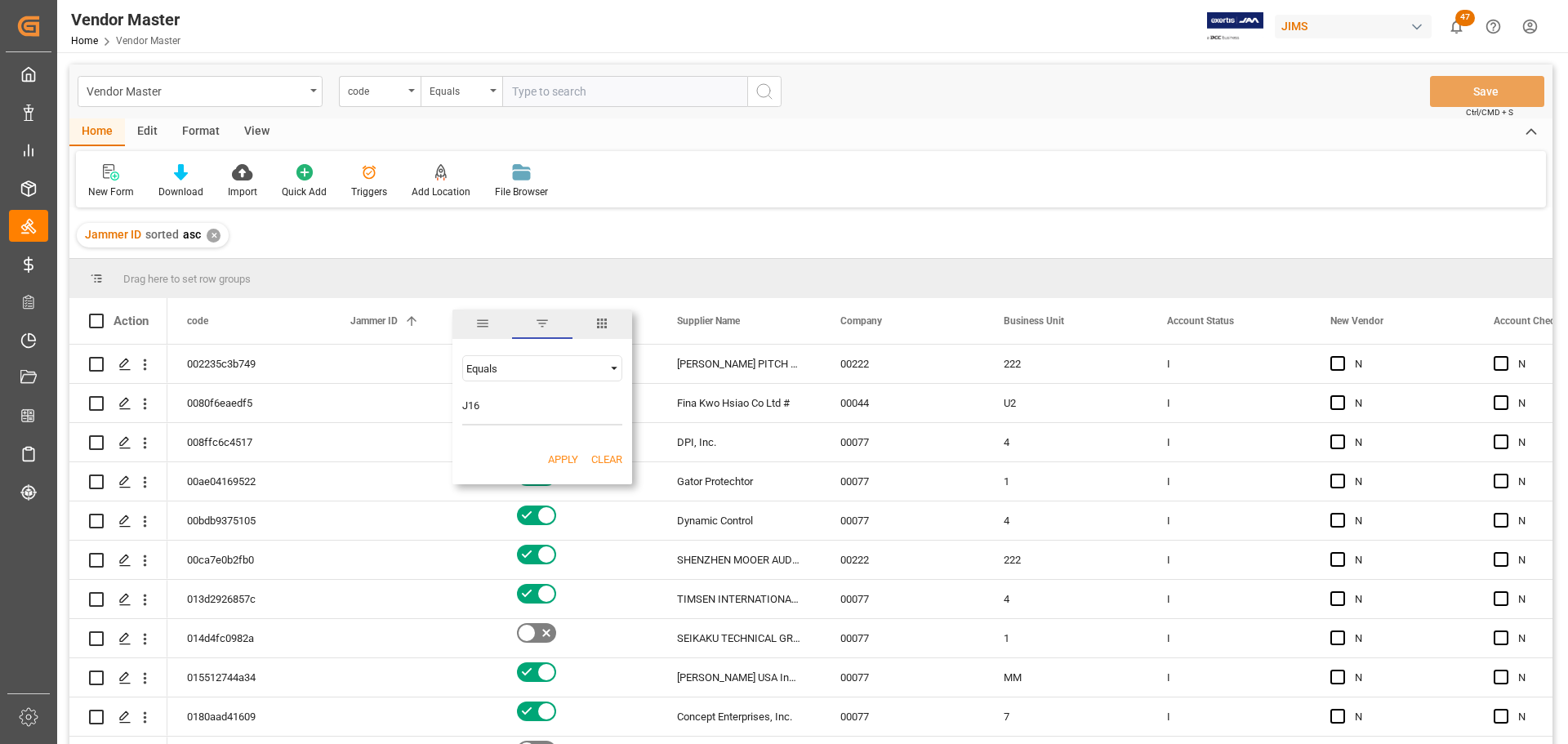
type input "J16"
click at [558, 457] on button "Apply" at bounding box center [563, 459] width 31 height 16
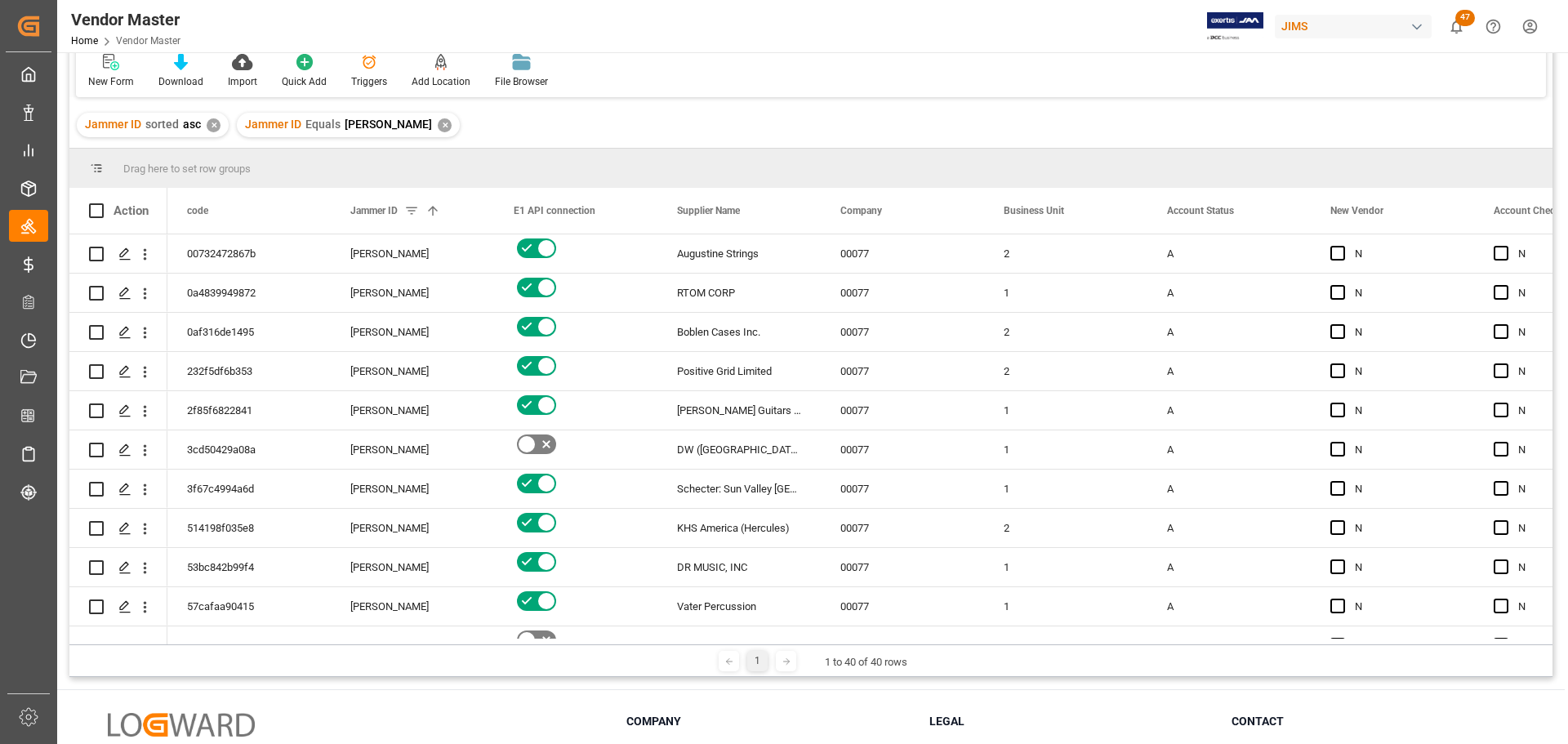
scroll to position [82, 0]
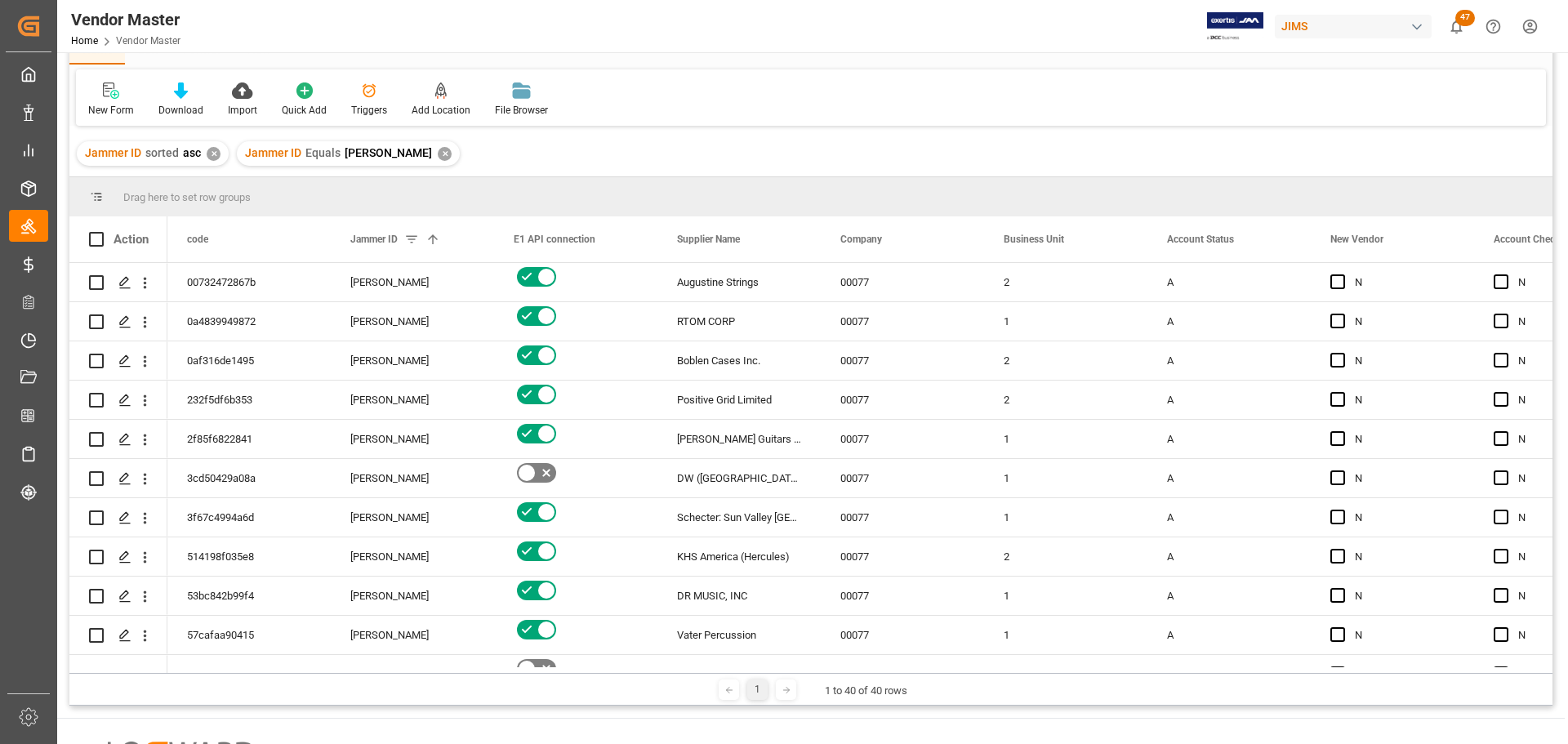
click at [440, 153] on div "✕" at bounding box center [445, 153] width 14 height 14
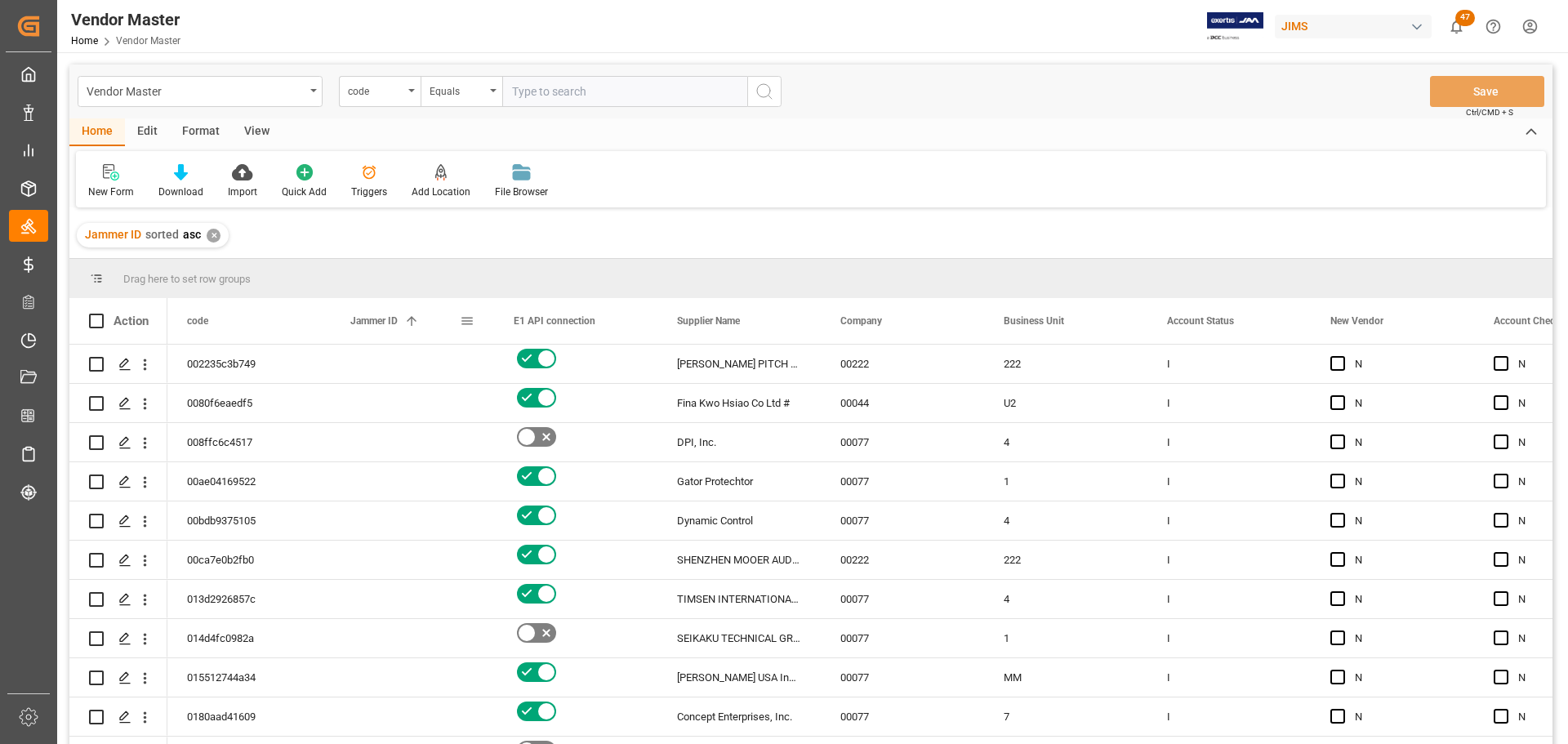
click at [412, 321] on span at bounding box center [412, 321] width 15 height 15
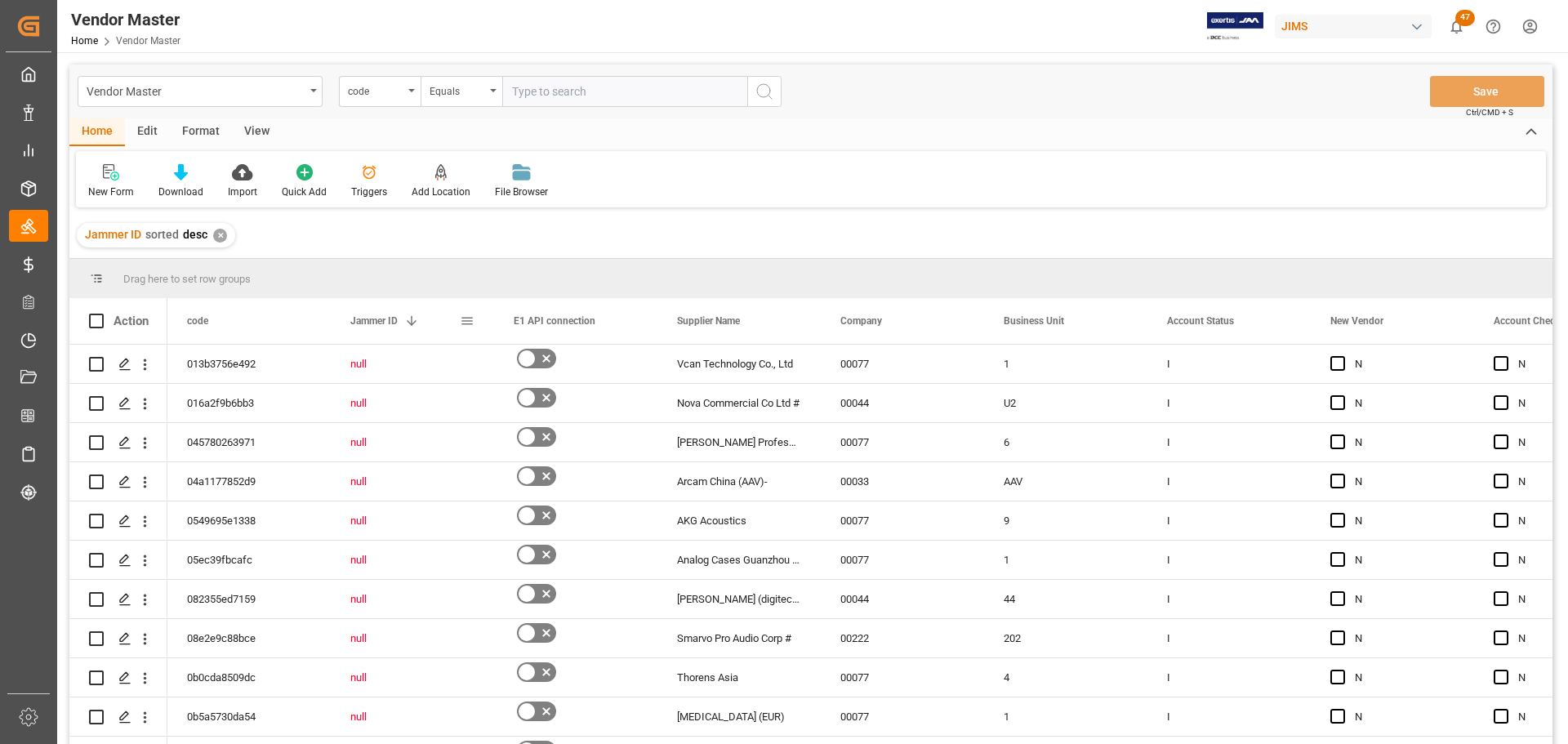
click at [376, 314] on div "Jammer ID 1" at bounding box center [405, 320] width 110 height 45
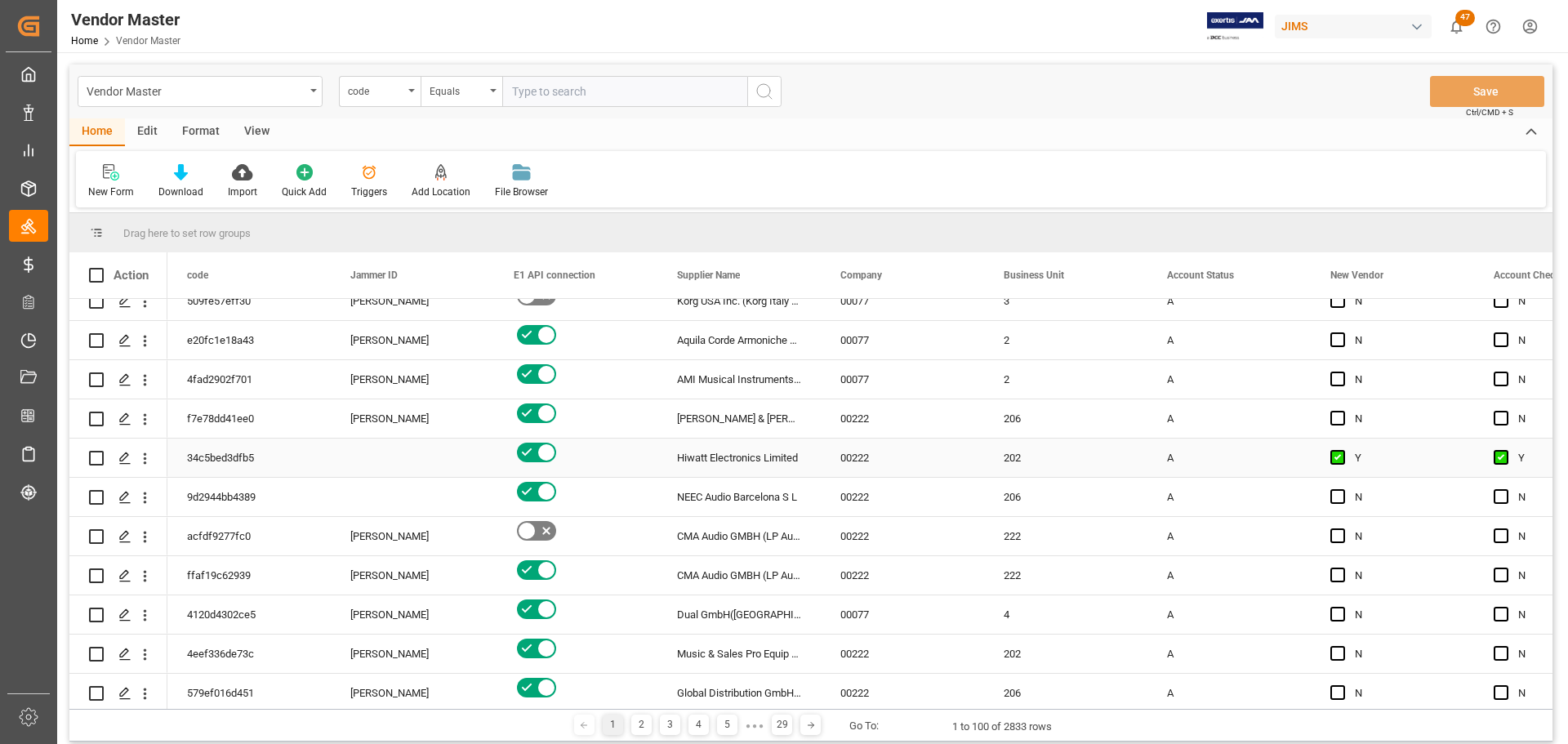
scroll to position [82, 0]
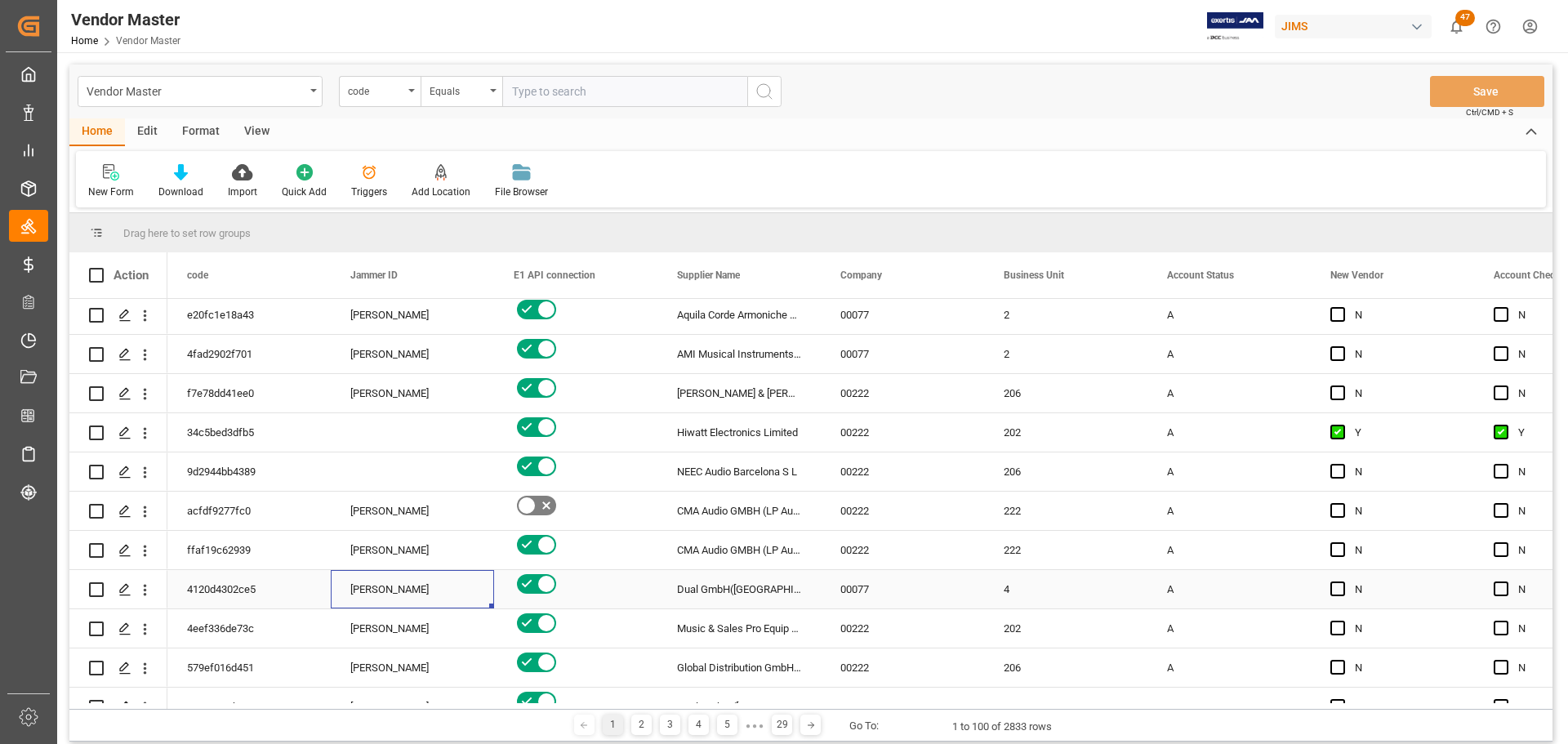
click at [399, 591] on div "Catherine Danielson" at bounding box center [412, 590] width 124 height 38
click at [466, 270] on span at bounding box center [467, 275] width 15 height 15
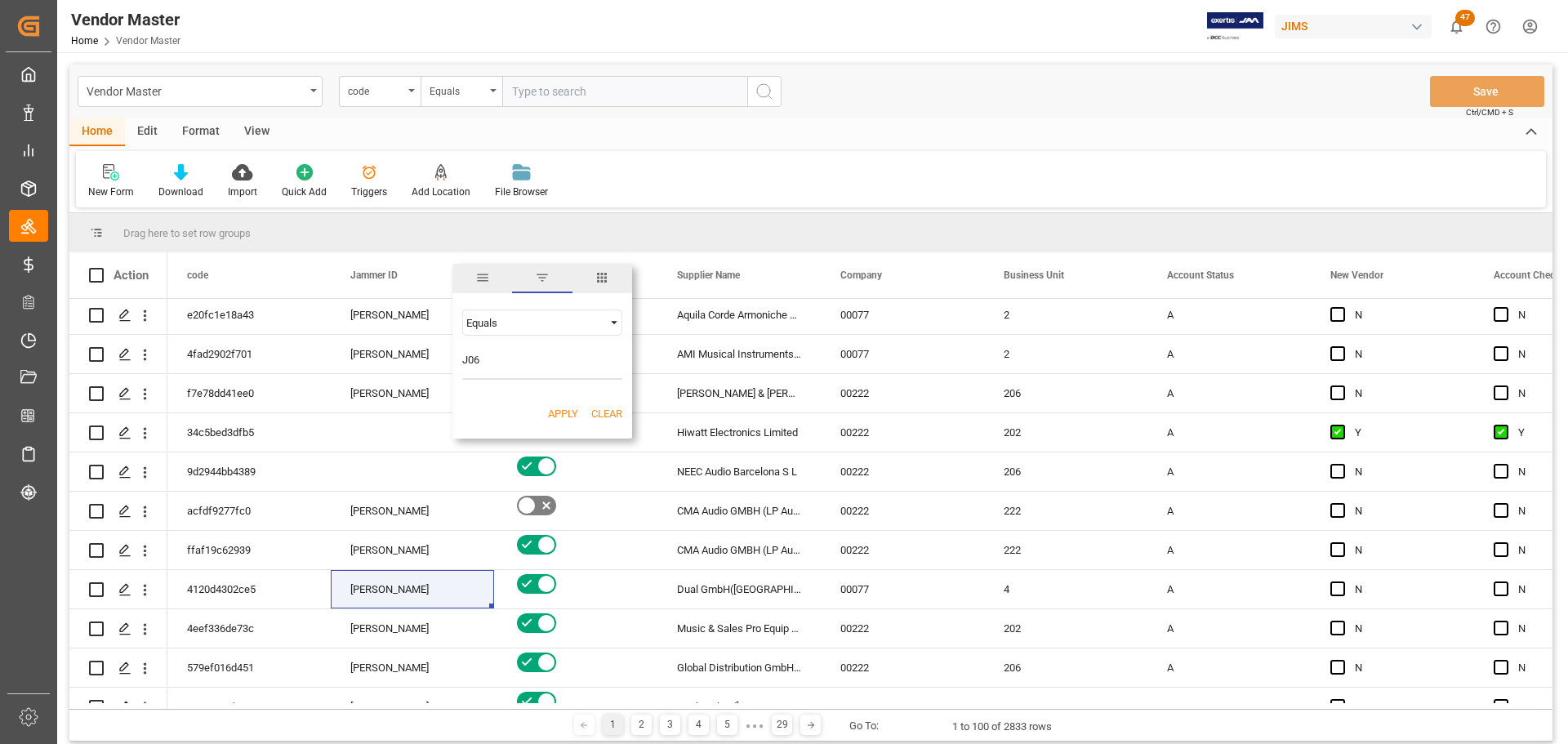
type input "J06"
click at [564, 412] on button "Apply" at bounding box center [563, 414] width 31 height 16
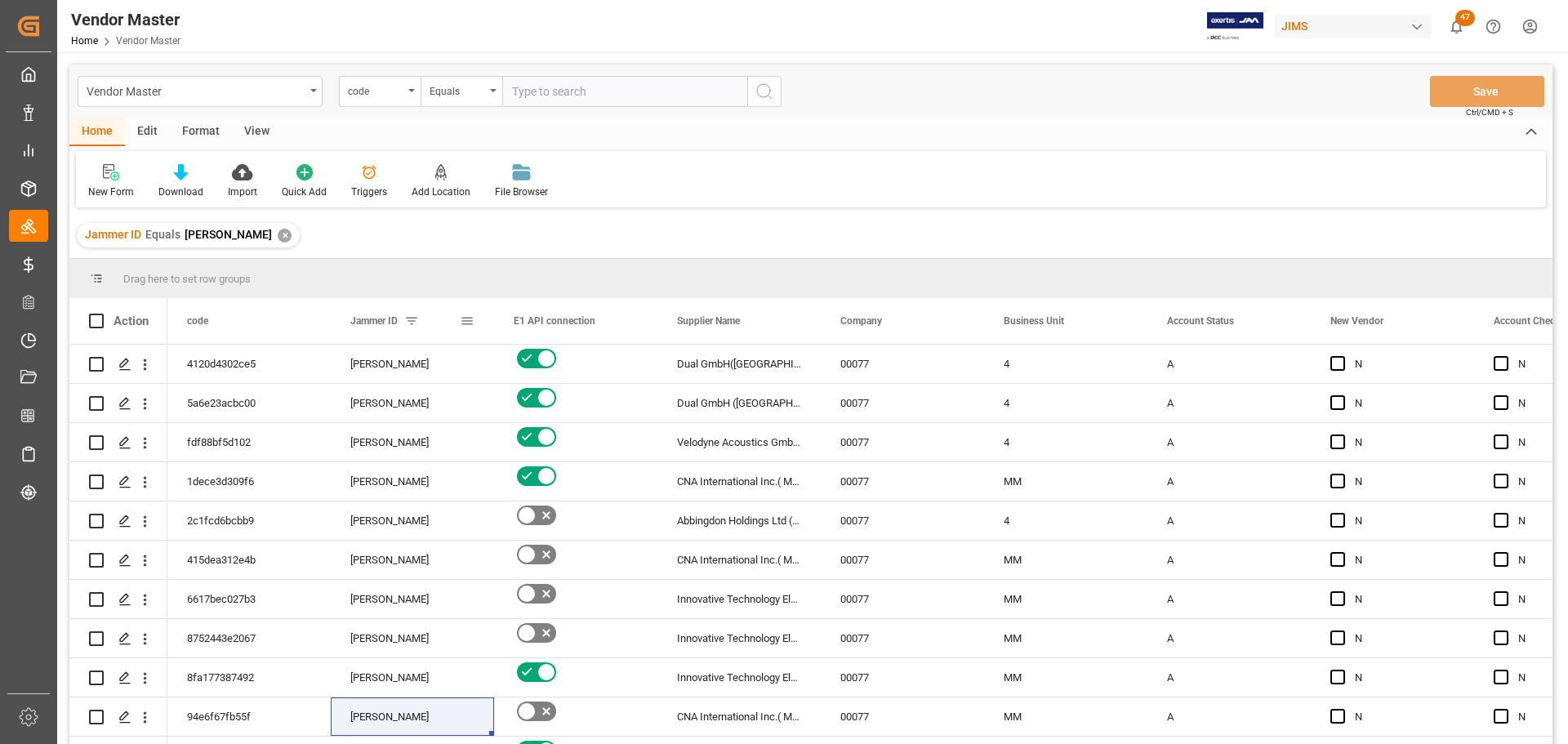
click at [470, 322] on span at bounding box center [467, 321] width 15 height 15
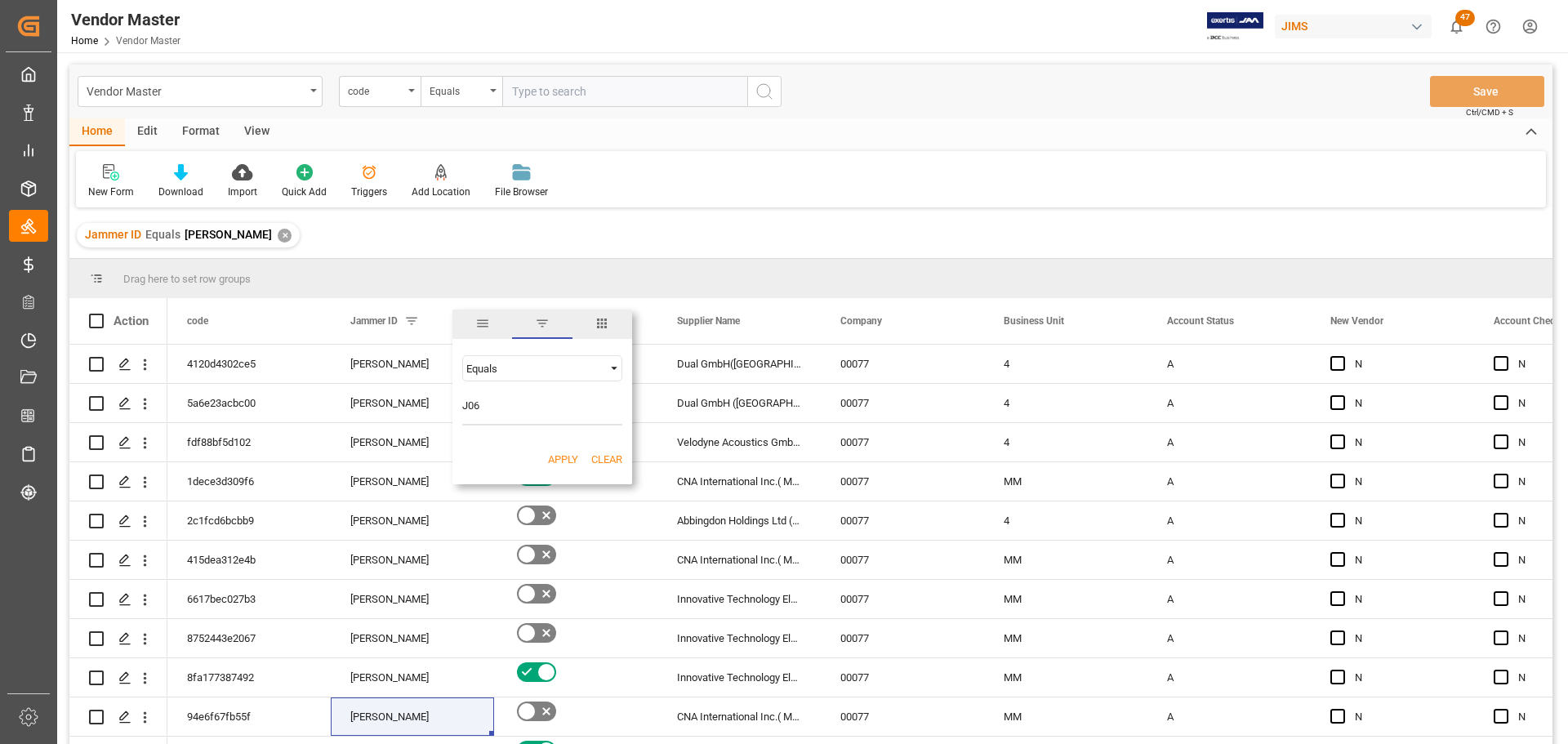
click at [603, 320] on span "columns" at bounding box center [602, 323] width 15 height 15
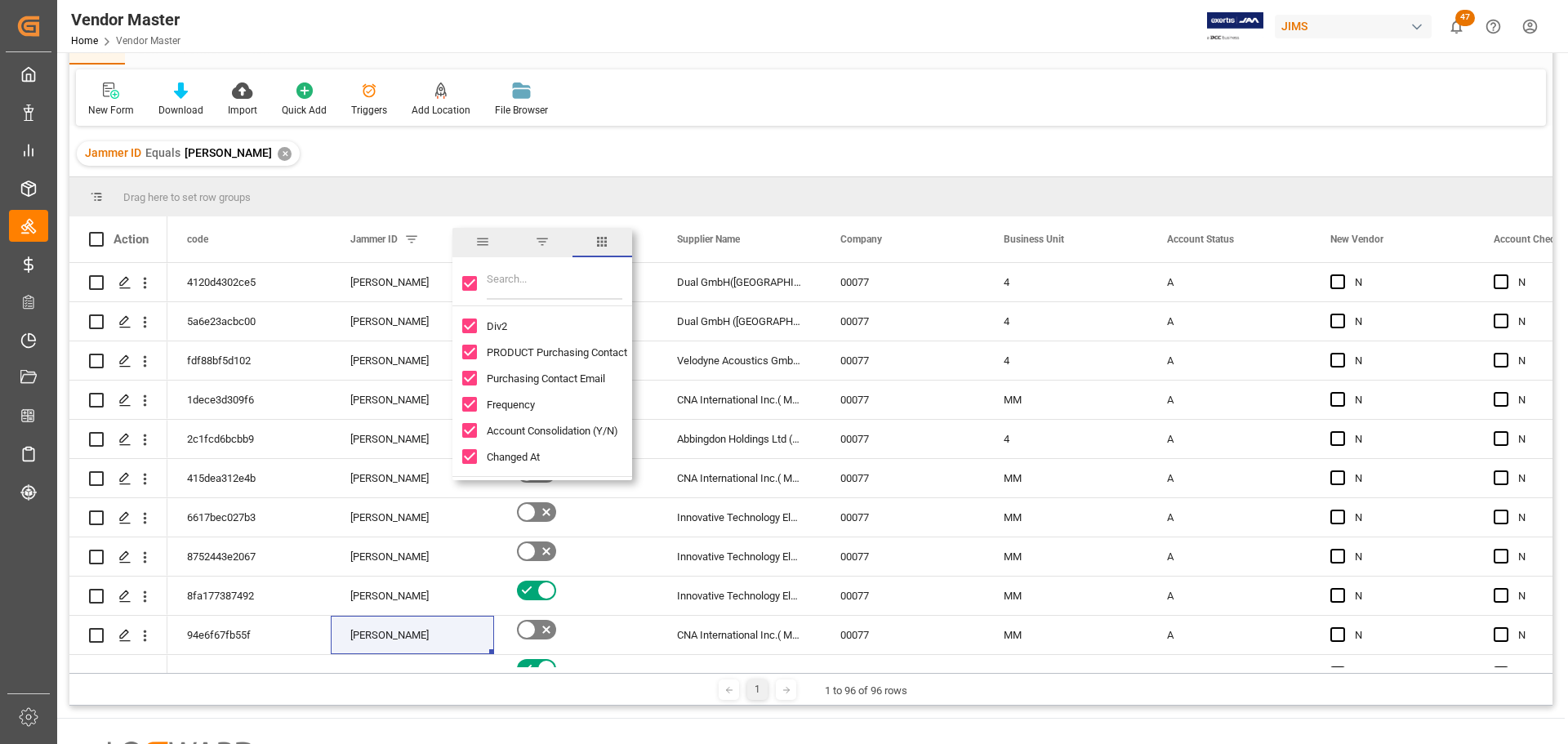
scroll to position [242, 0]
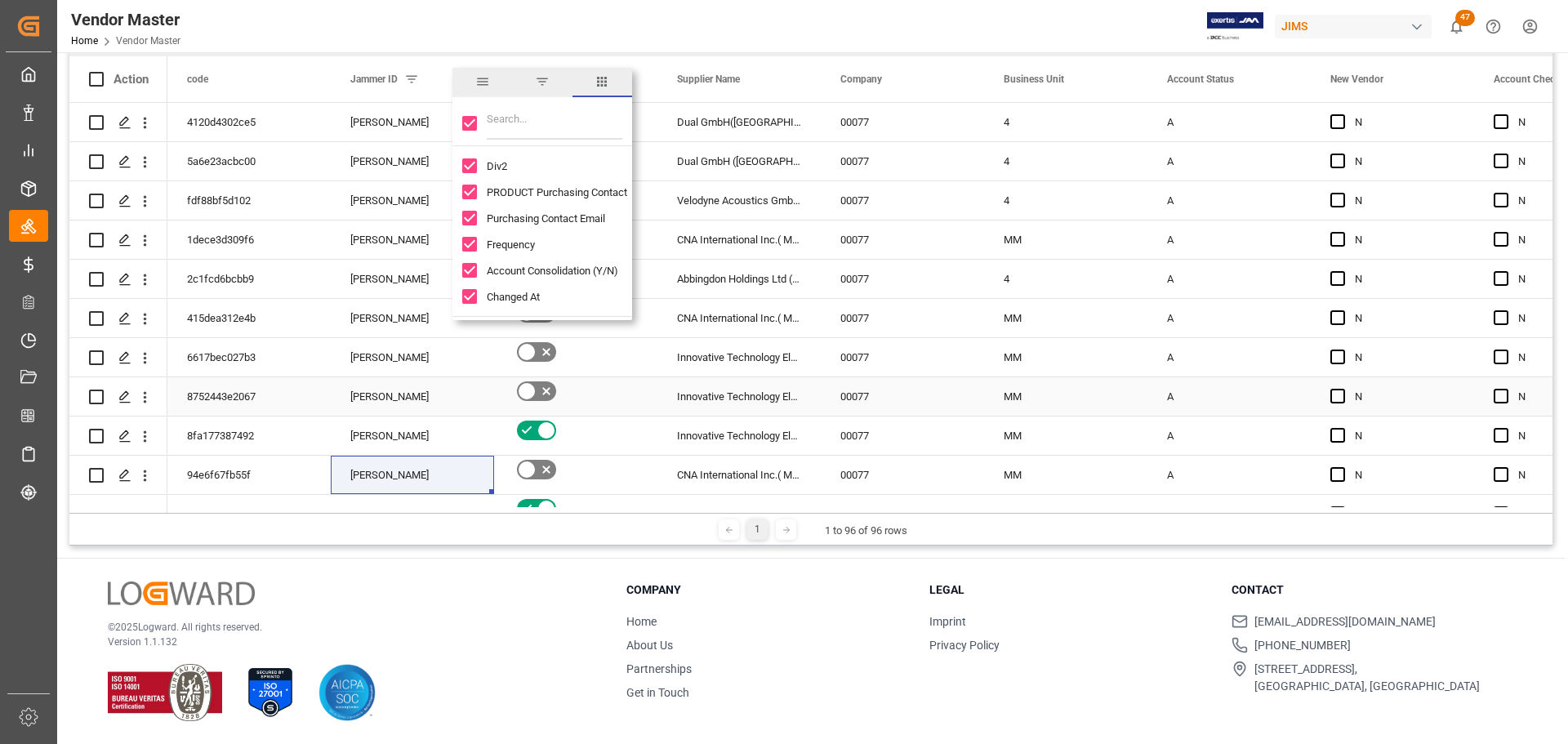
click at [610, 397] on div "Press SPACE to select this row." at bounding box center [576, 391] width 124 height 26
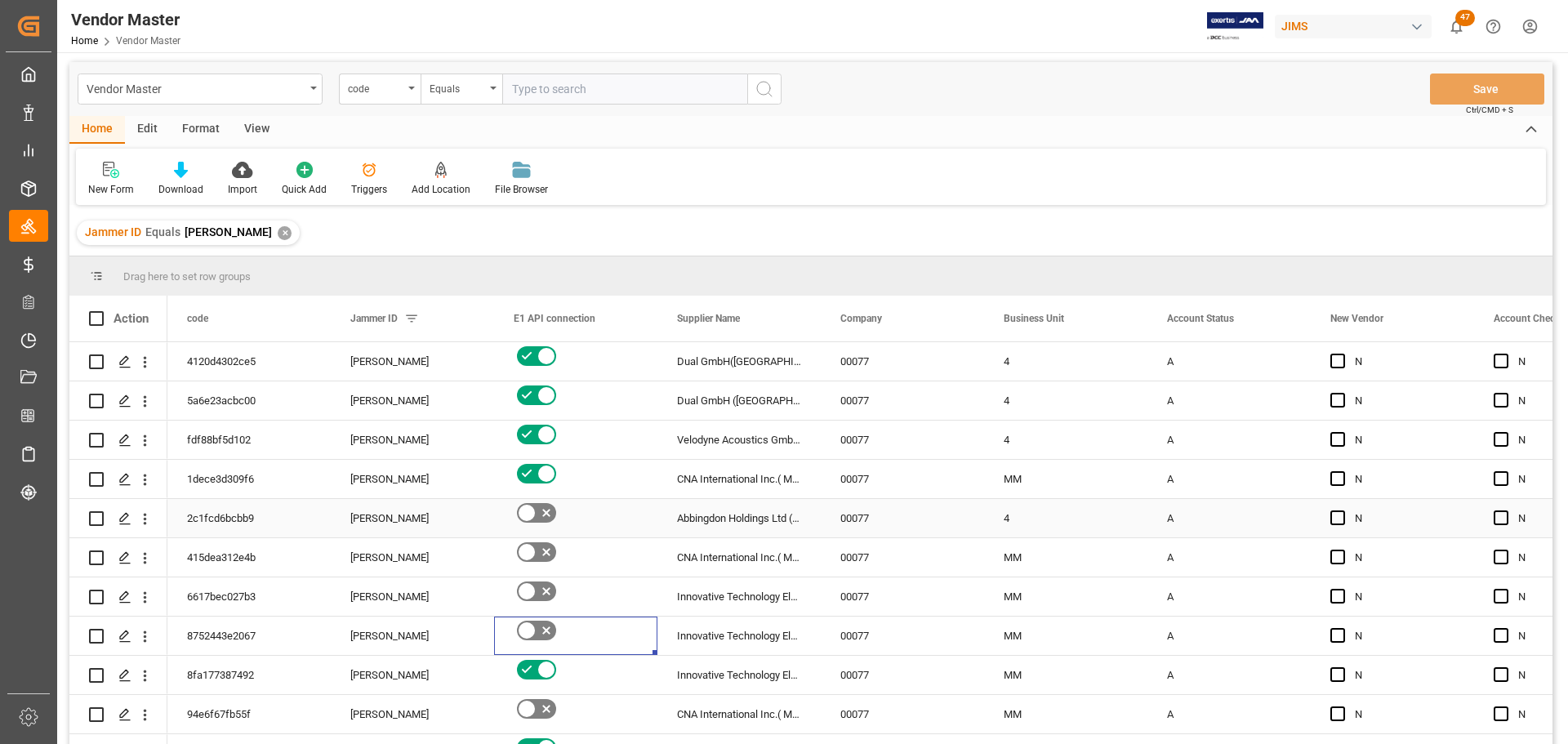
scroll to position [0, 0]
click at [491, 89] on icon "open menu" at bounding box center [493, 91] width 7 height 3
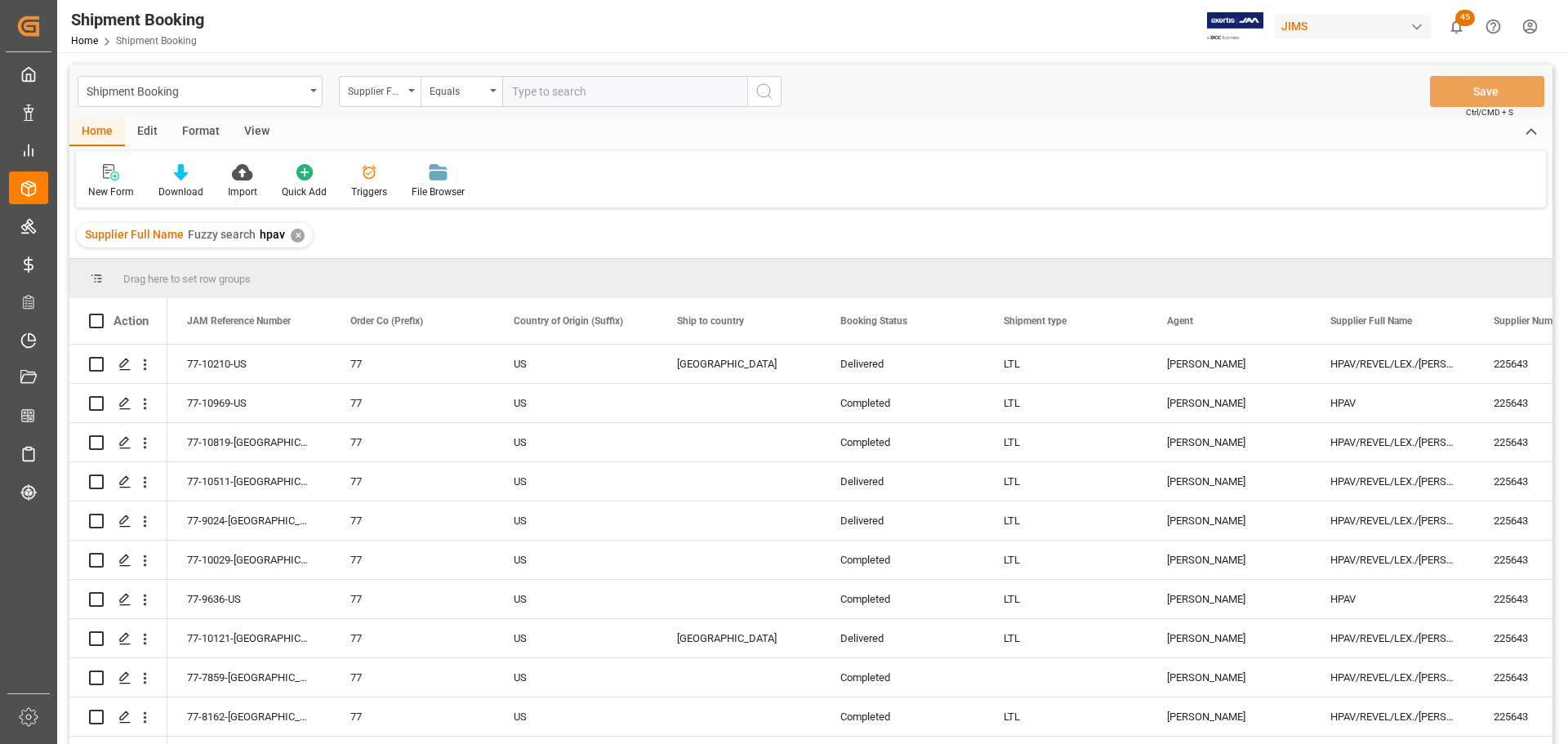
scroll to position [895, 0]
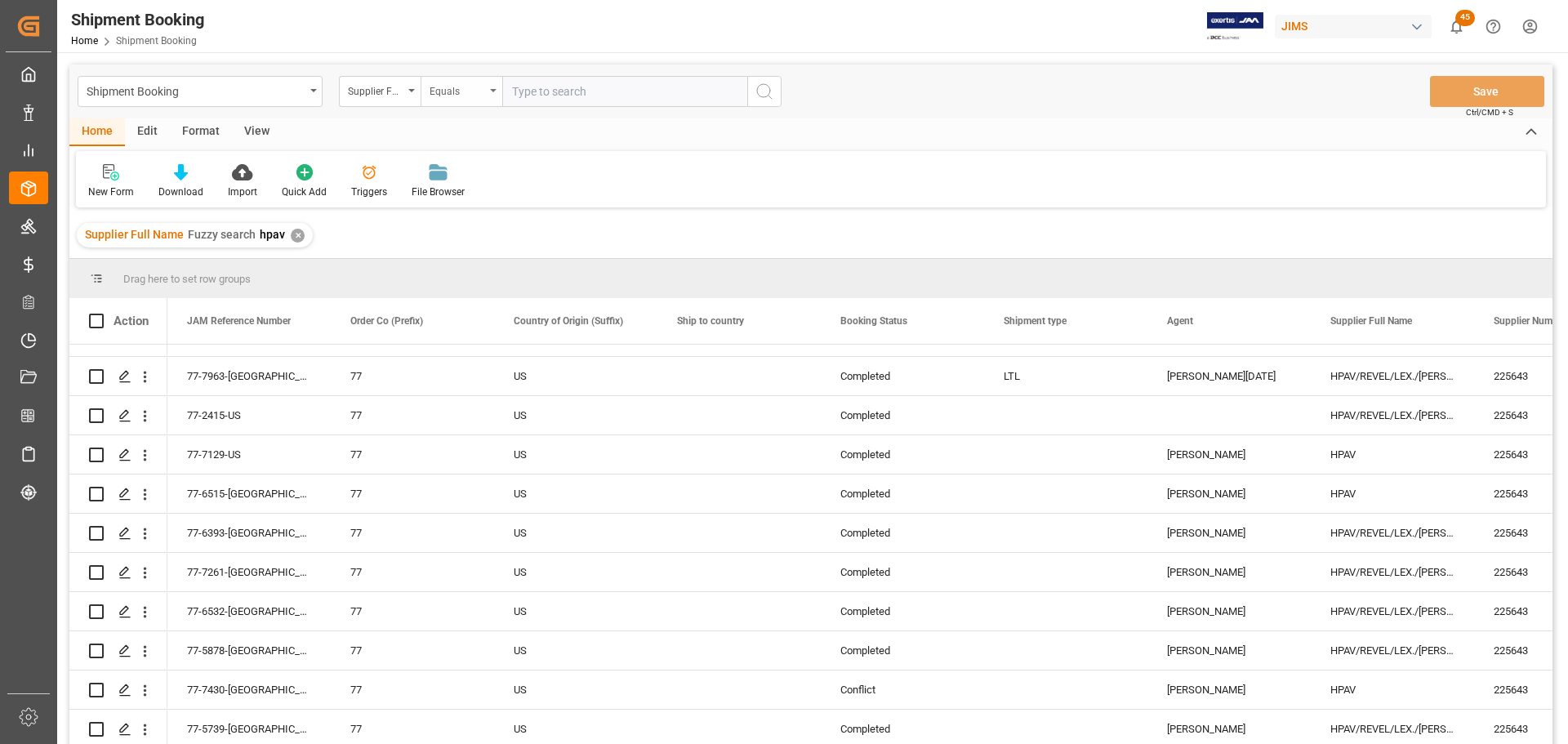
click at [492, 91] on icon "open menu" at bounding box center [493, 91] width 7 height 3
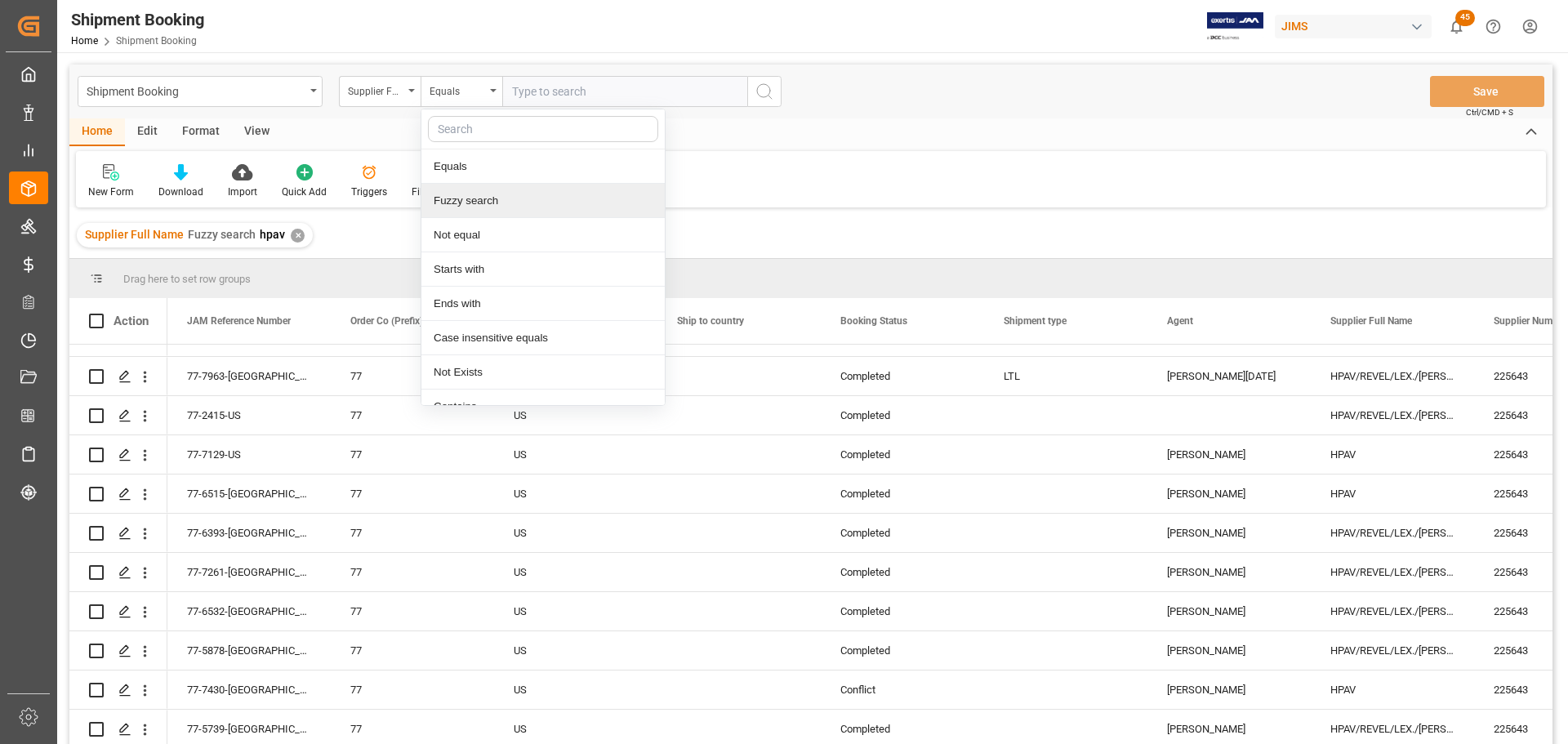
click at [440, 200] on div "Fuzzy search" at bounding box center [543, 201] width 243 height 35
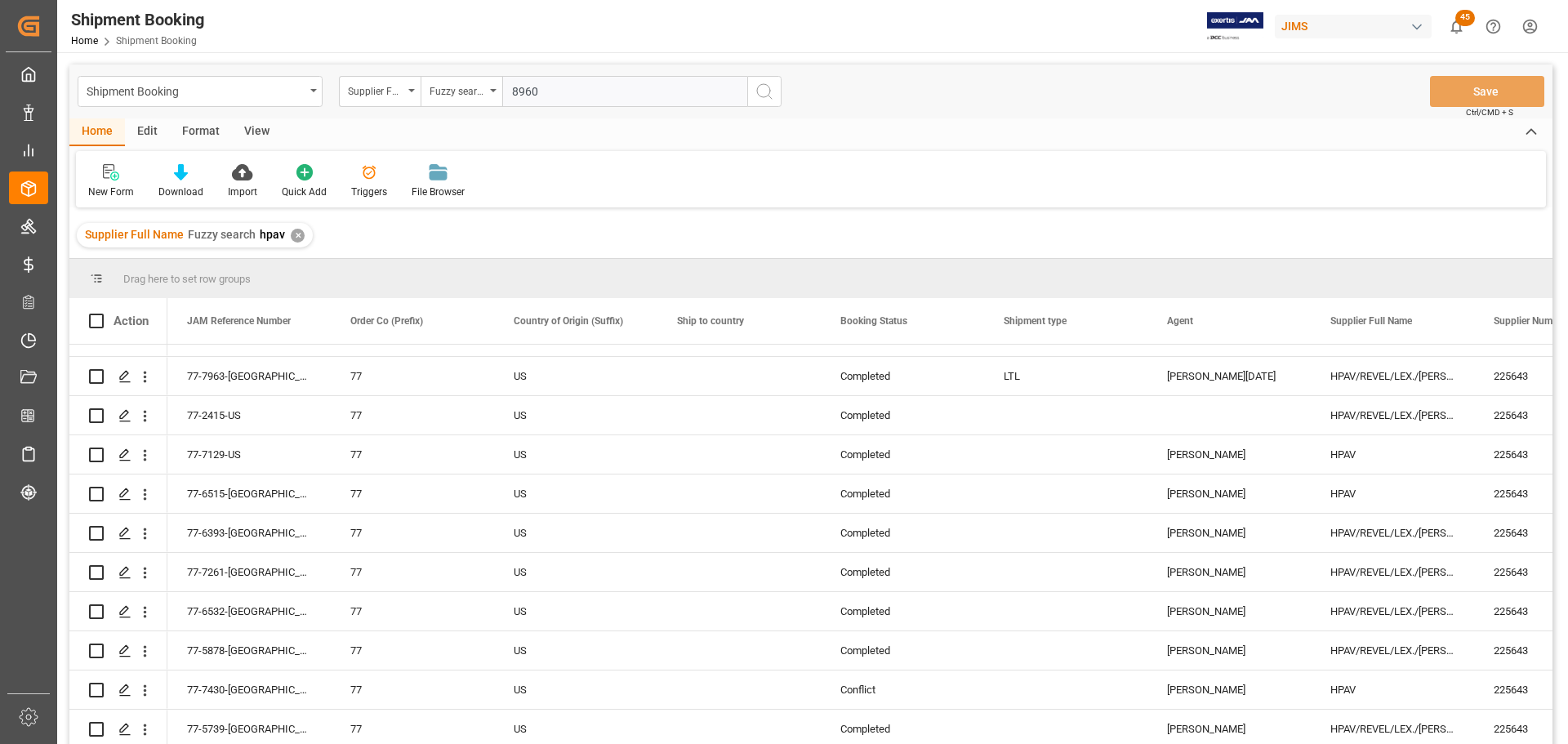
type input "8960"
click at [756, 97] on icon "search button" at bounding box center [765, 92] width 20 height 20
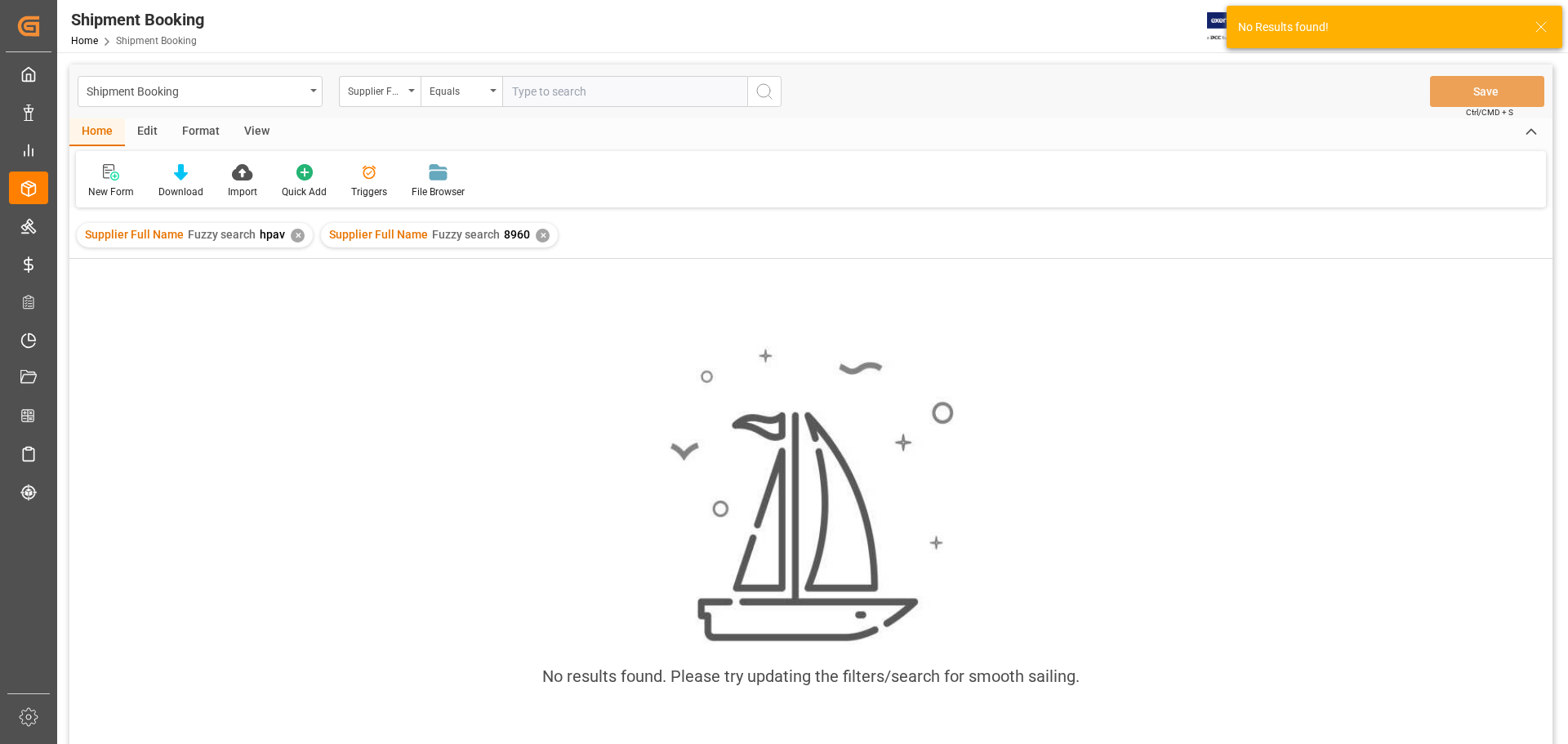
click at [290, 233] on div "✕" at bounding box center [297, 235] width 14 height 14
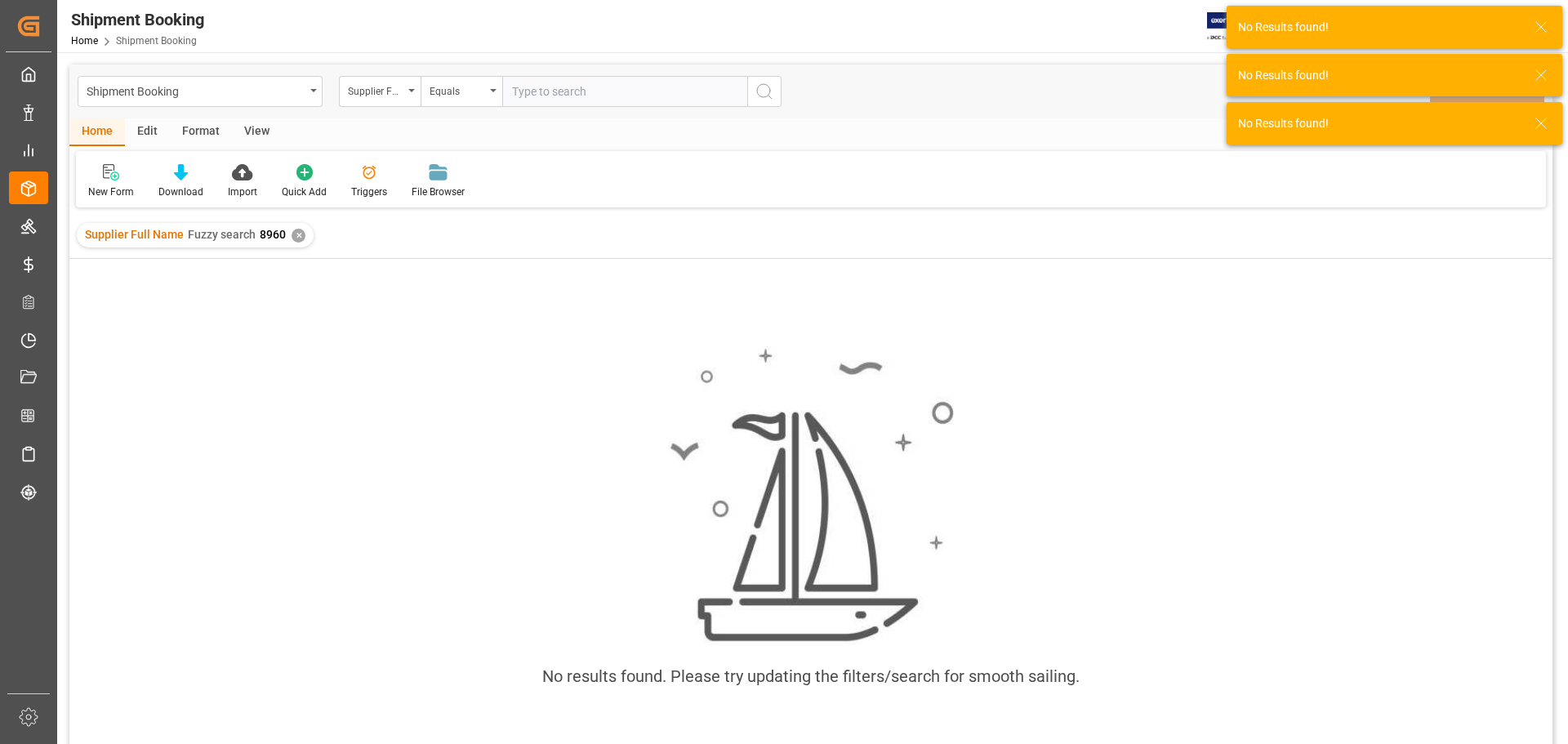
click at [269, 318] on div "No results found. Please try updating the filters/search for smooth sailing." at bounding box center [811, 523] width 1483 height 528
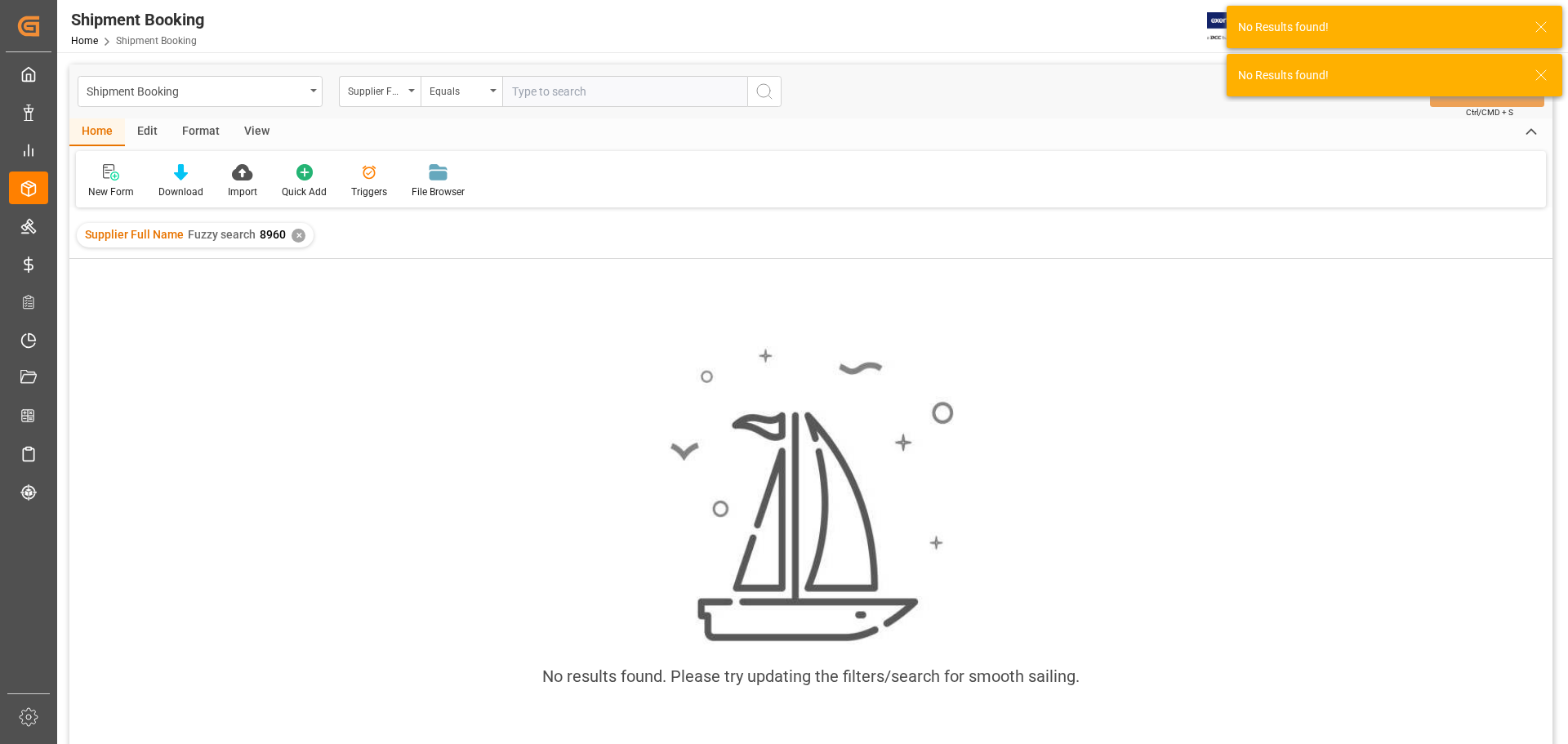
click at [1547, 68] on icon at bounding box center [1541, 75] width 20 height 20
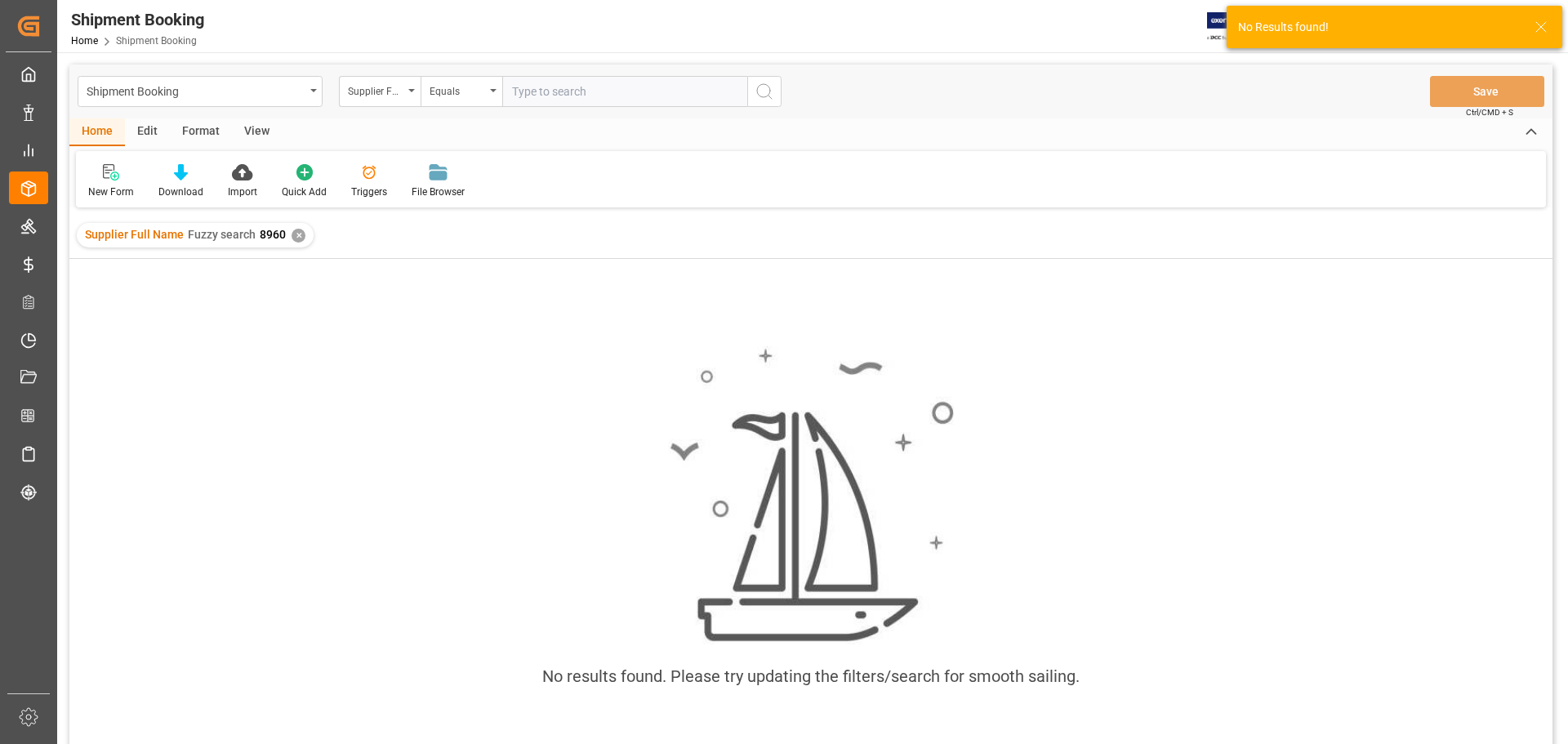
click at [1547, 26] on icon at bounding box center [1541, 27] width 20 height 20
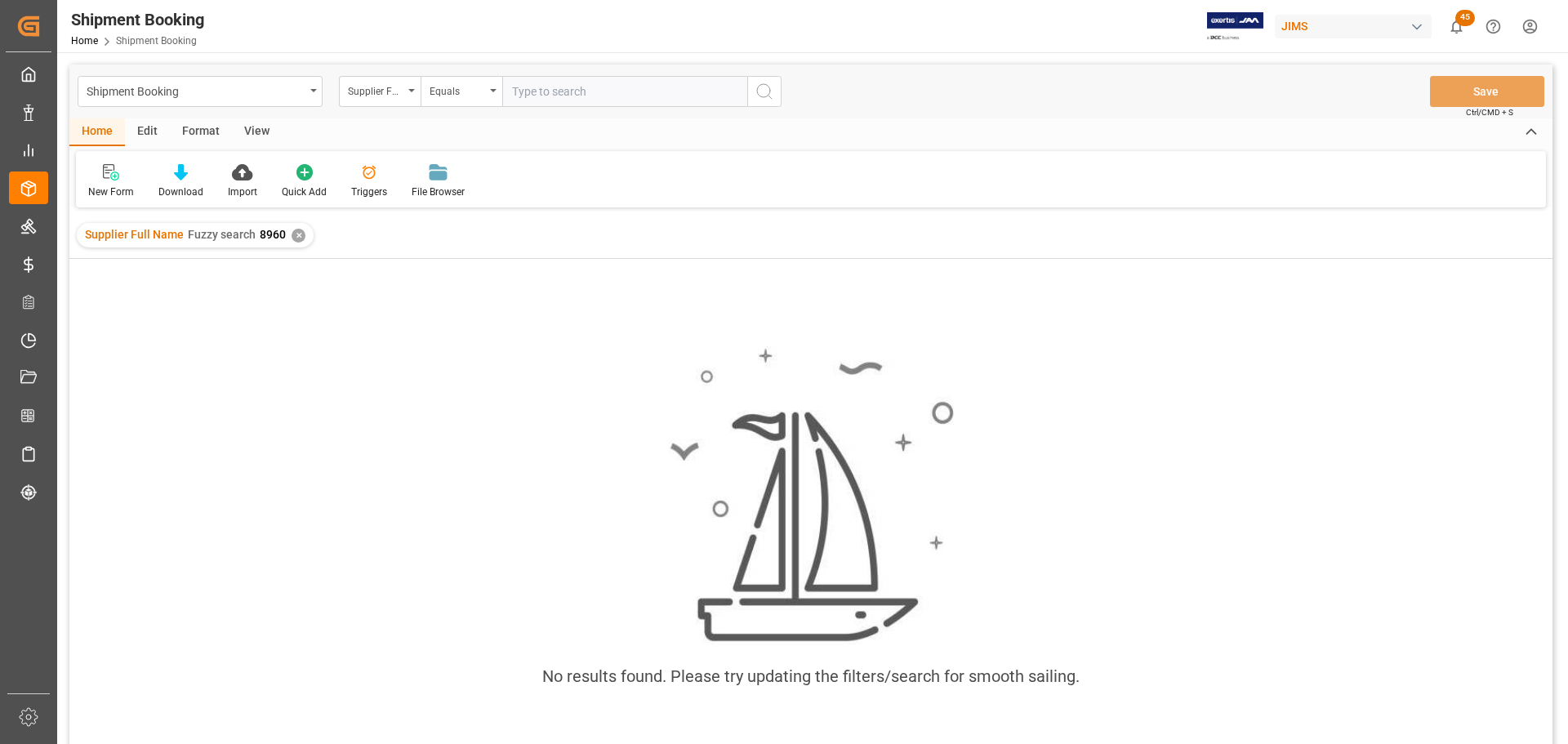
drag, startPoint x: 394, startPoint y: 305, endPoint x: 455, endPoint y: 120, distance: 194.8
click at [398, 299] on div "No results found. Please try updating the filters/search for smooth sailing." at bounding box center [811, 523] width 1483 height 528
click at [481, 85] on div "Equals" at bounding box center [457, 89] width 55 height 19
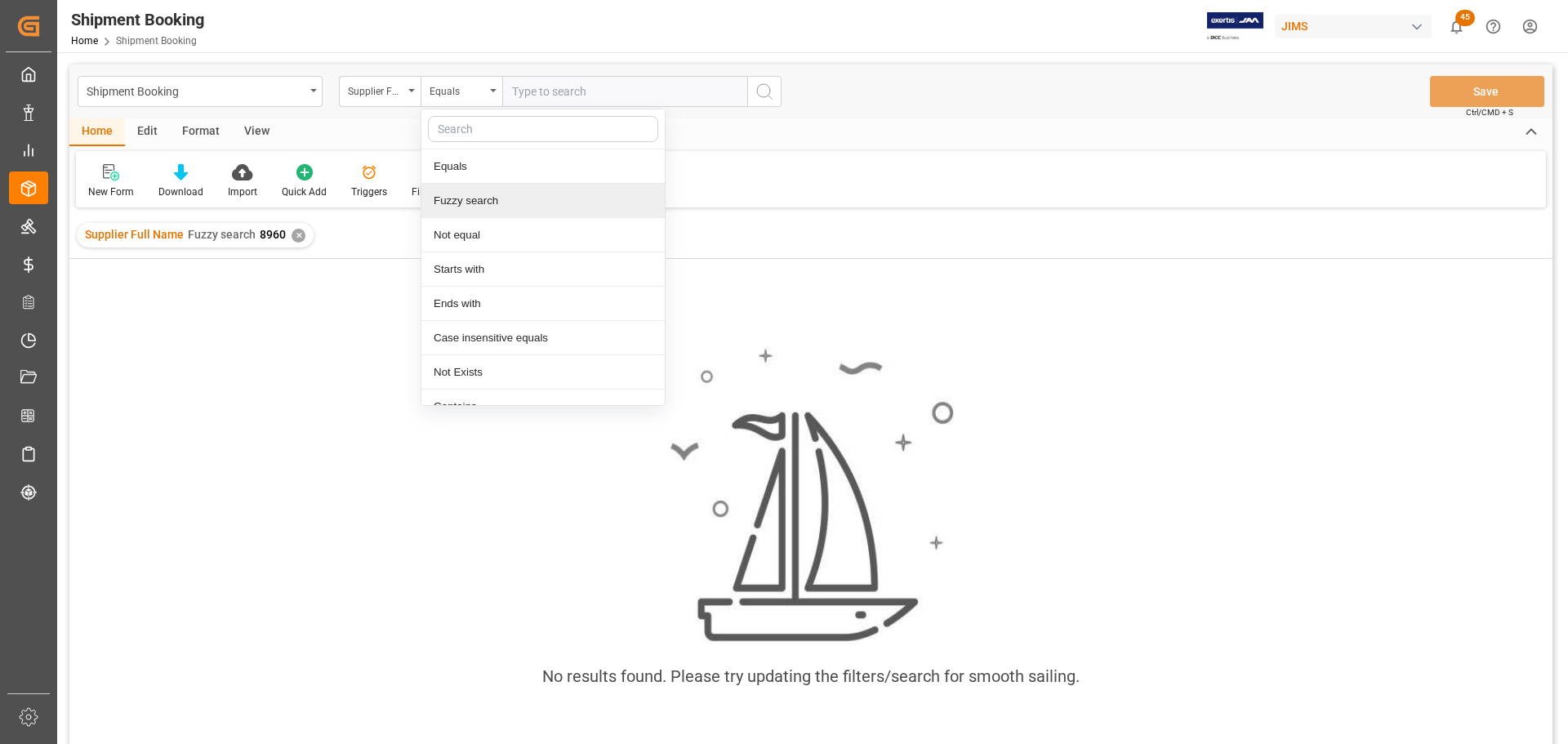
click at [465, 192] on div "Fuzzy search" at bounding box center [543, 201] width 243 height 35
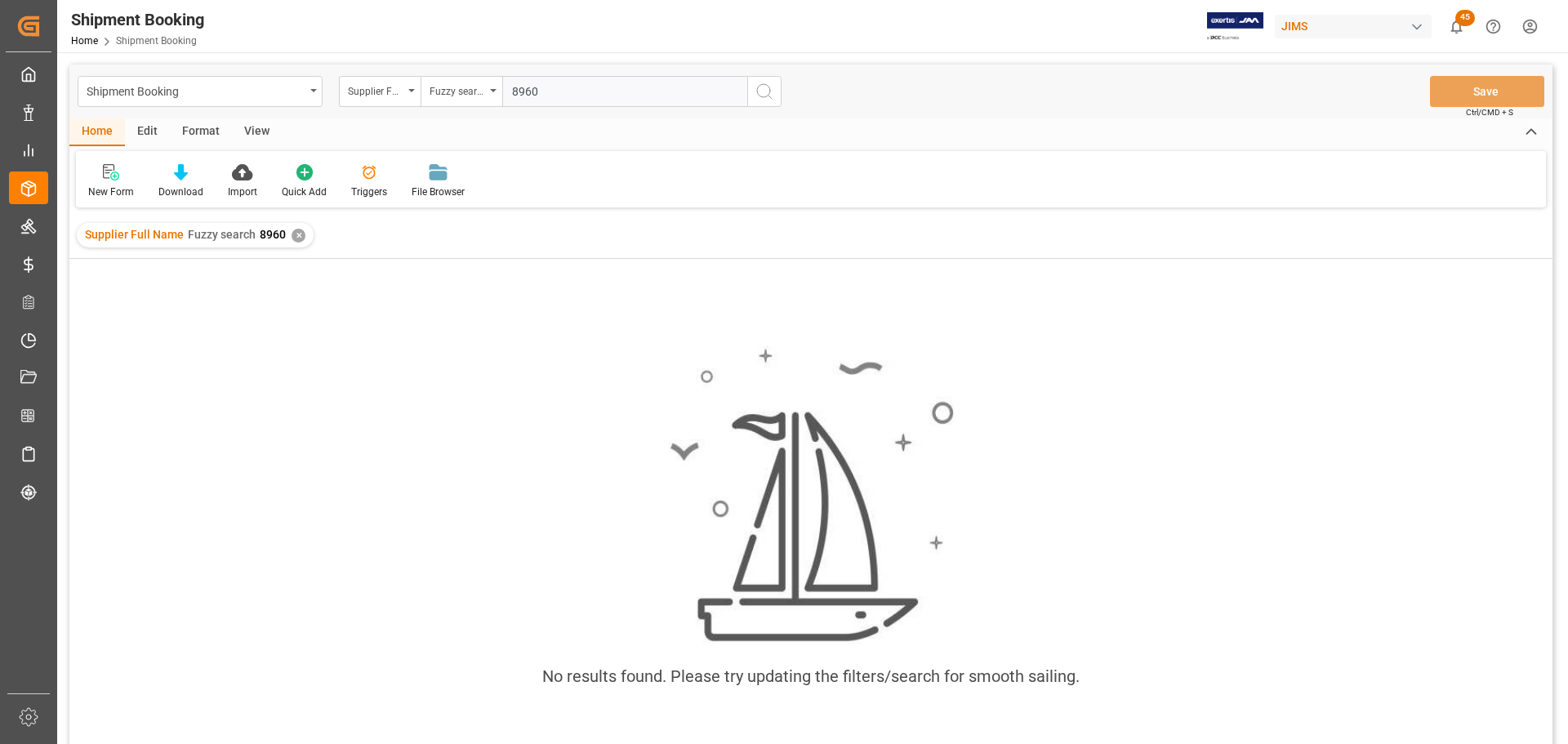
type input "8960"
click at [765, 97] on icon "search button" at bounding box center [765, 92] width 20 height 20
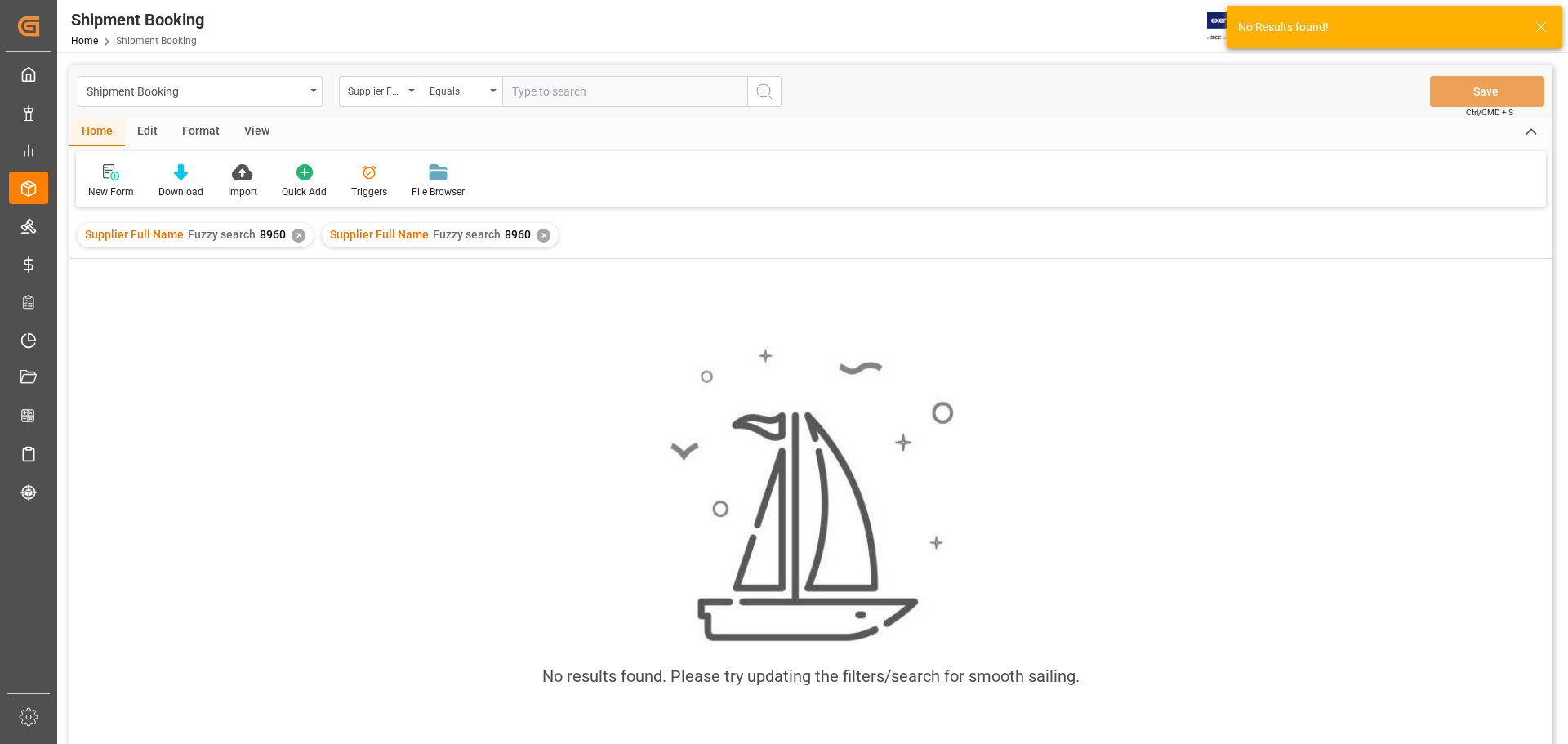
click at [292, 234] on div "✕" at bounding box center [298, 235] width 14 height 14
click at [490, 91] on icon "open menu" at bounding box center [493, 91] width 7 height 3
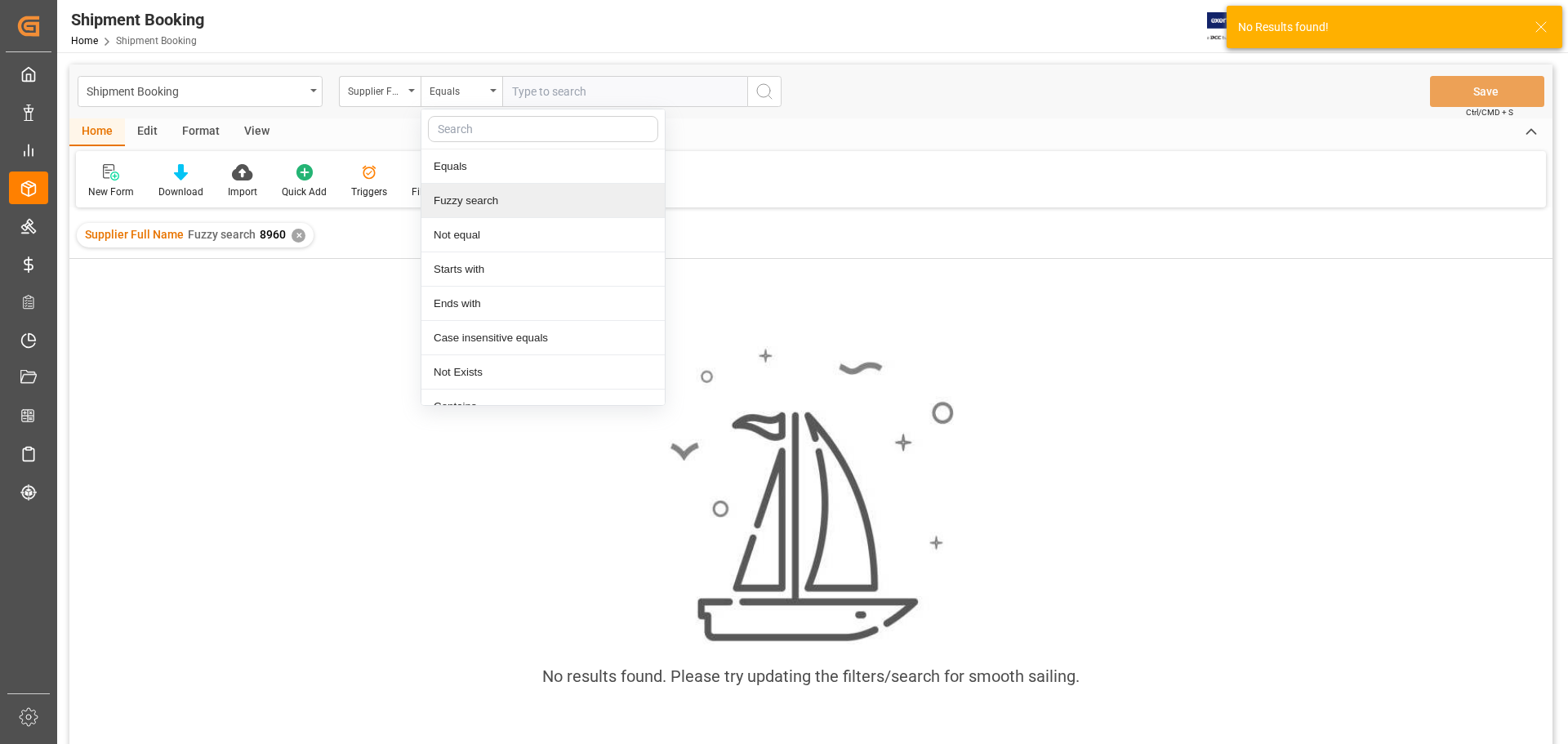
click at [435, 206] on div "Fuzzy search" at bounding box center [543, 201] width 243 height 35
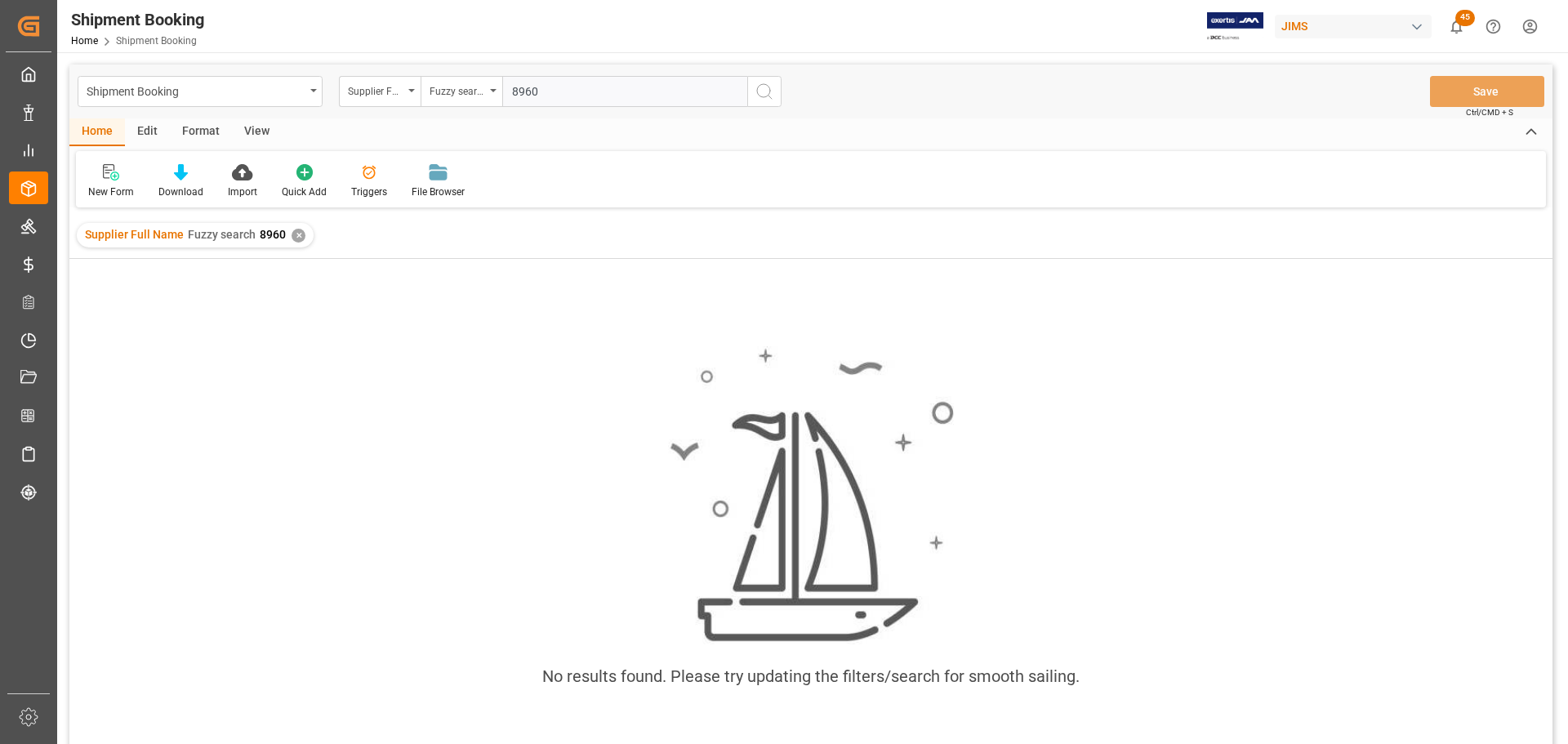
type input "8960"
click at [772, 89] on icon "search button" at bounding box center [765, 92] width 20 height 20
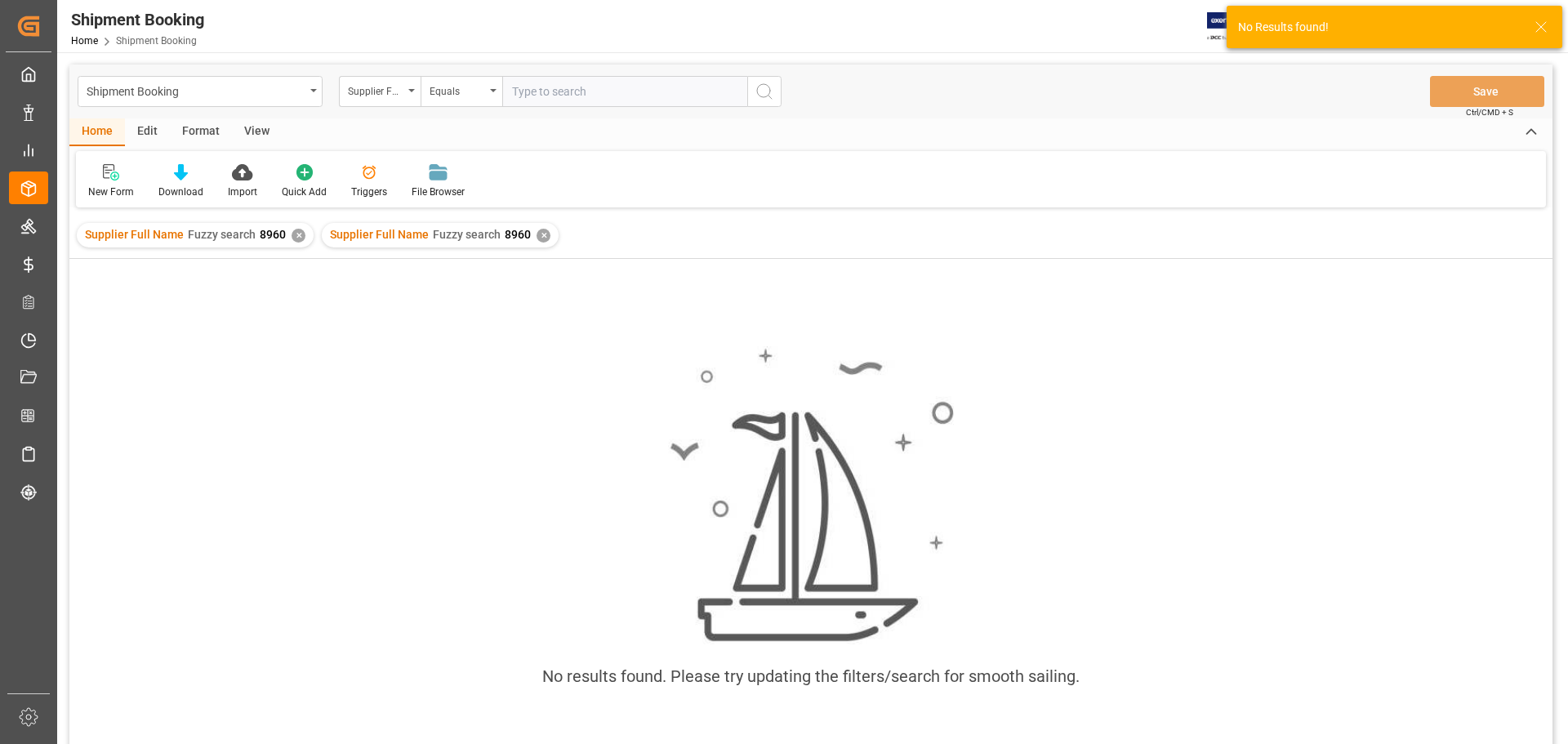
click at [285, 239] on div "Supplier Full Name Fuzzy search 8960 ✕" at bounding box center [195, 235] width 237 height 25
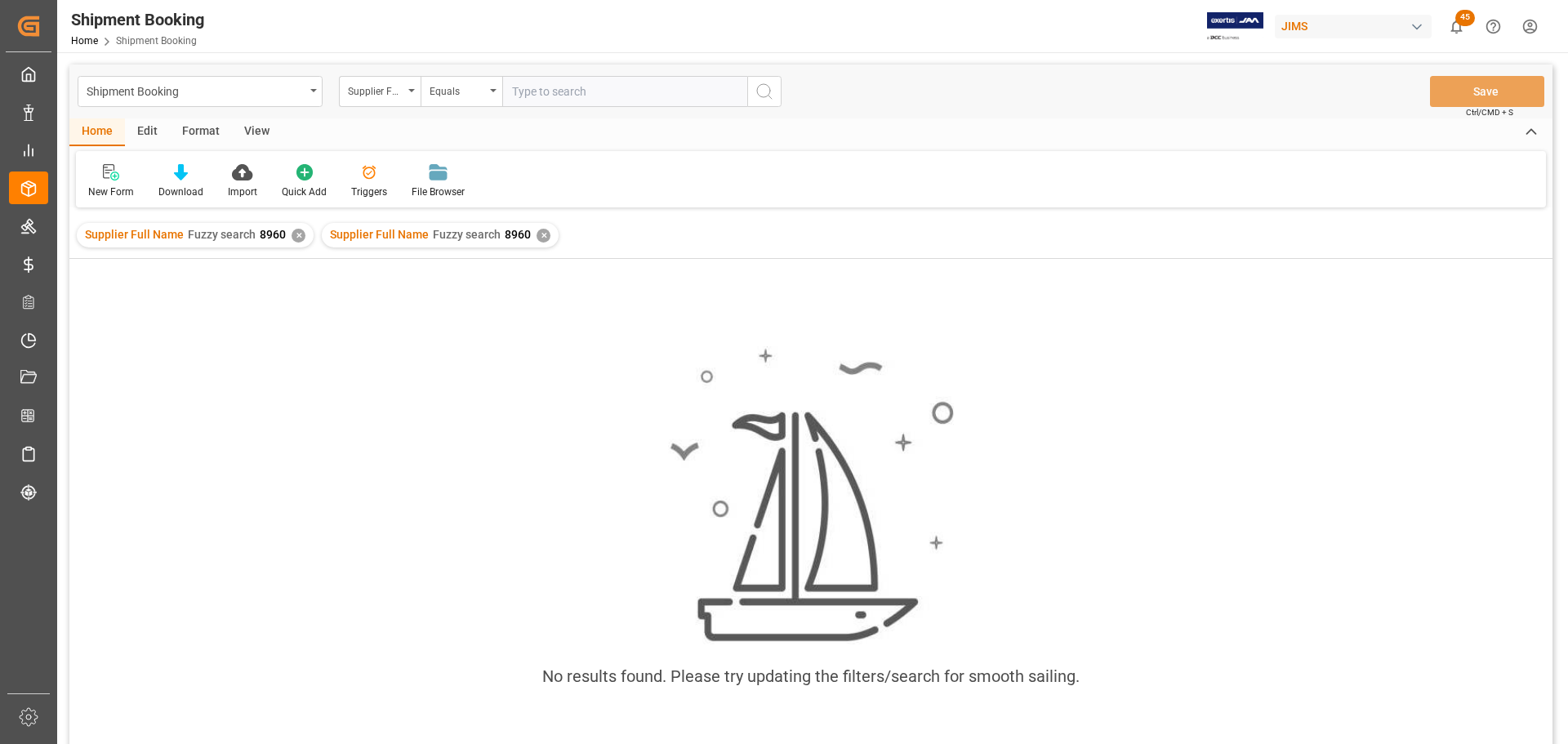
click at [294, 233] on div "✕" at bounding box center [298, 235] width 14 height 14
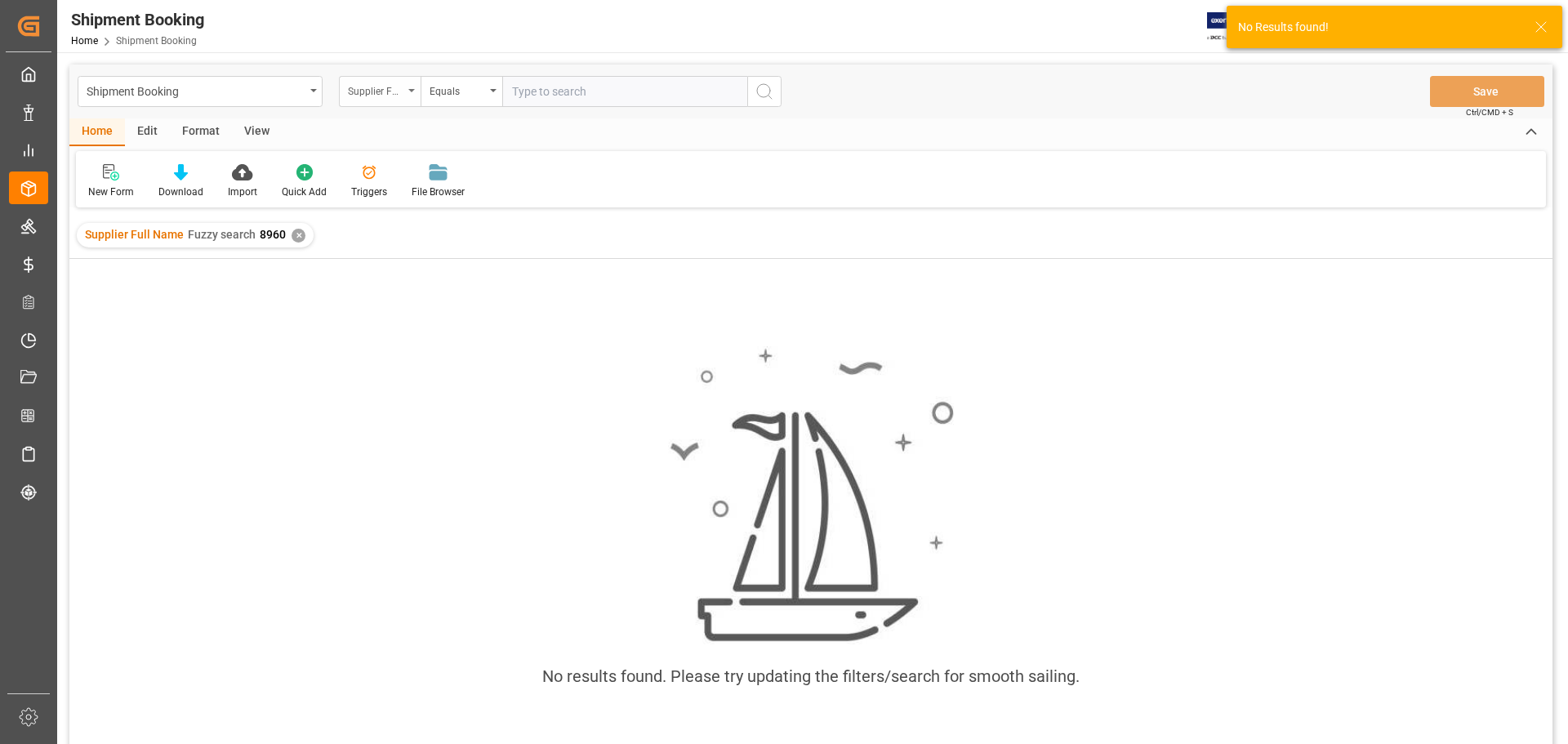
click at [412, 87] on div "Supplier Full Name" at bounding box center [379, 92] width 82 height 31
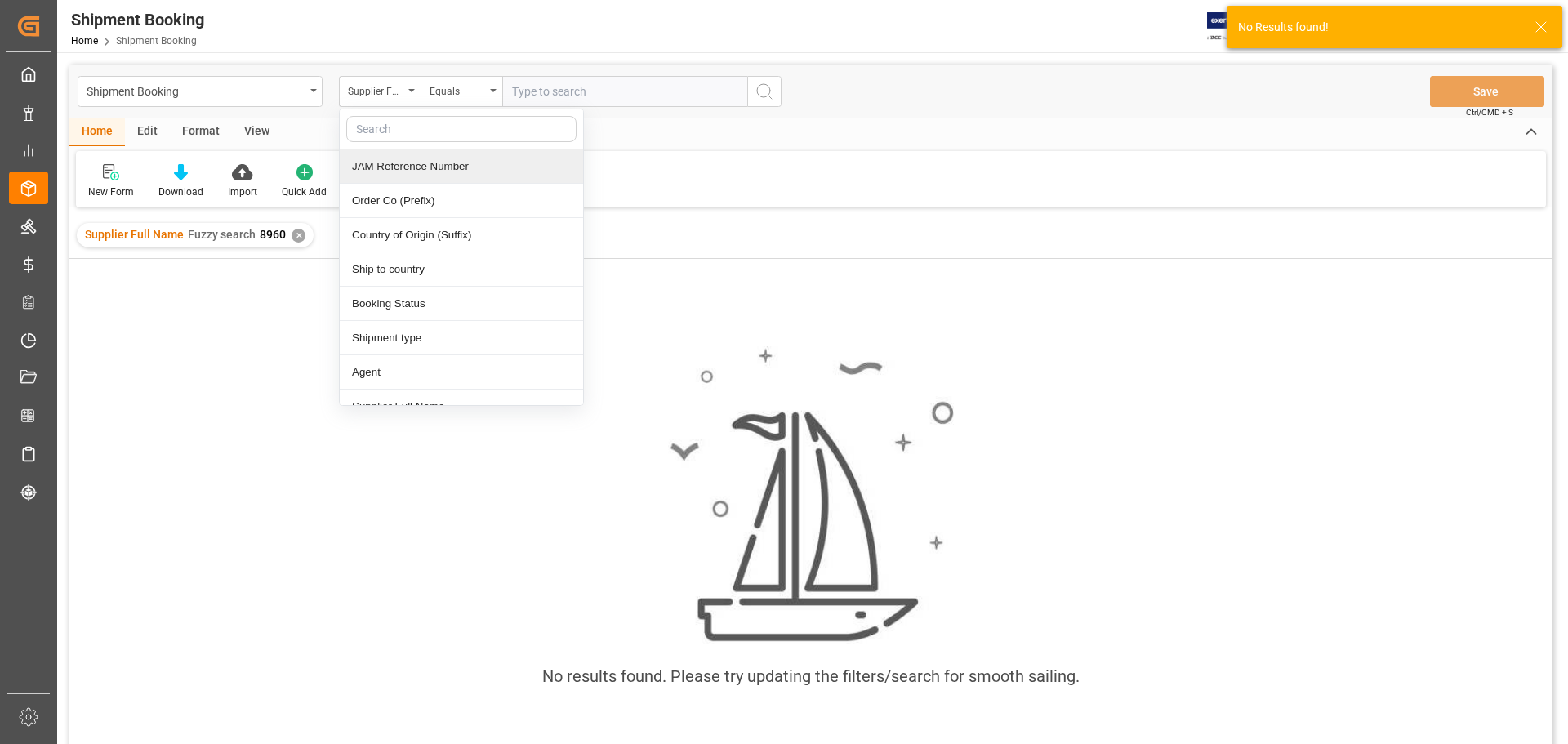
click at [412, 163] on div "JAM Reference Number" at bounding box center [461, 167] width 243 height 35
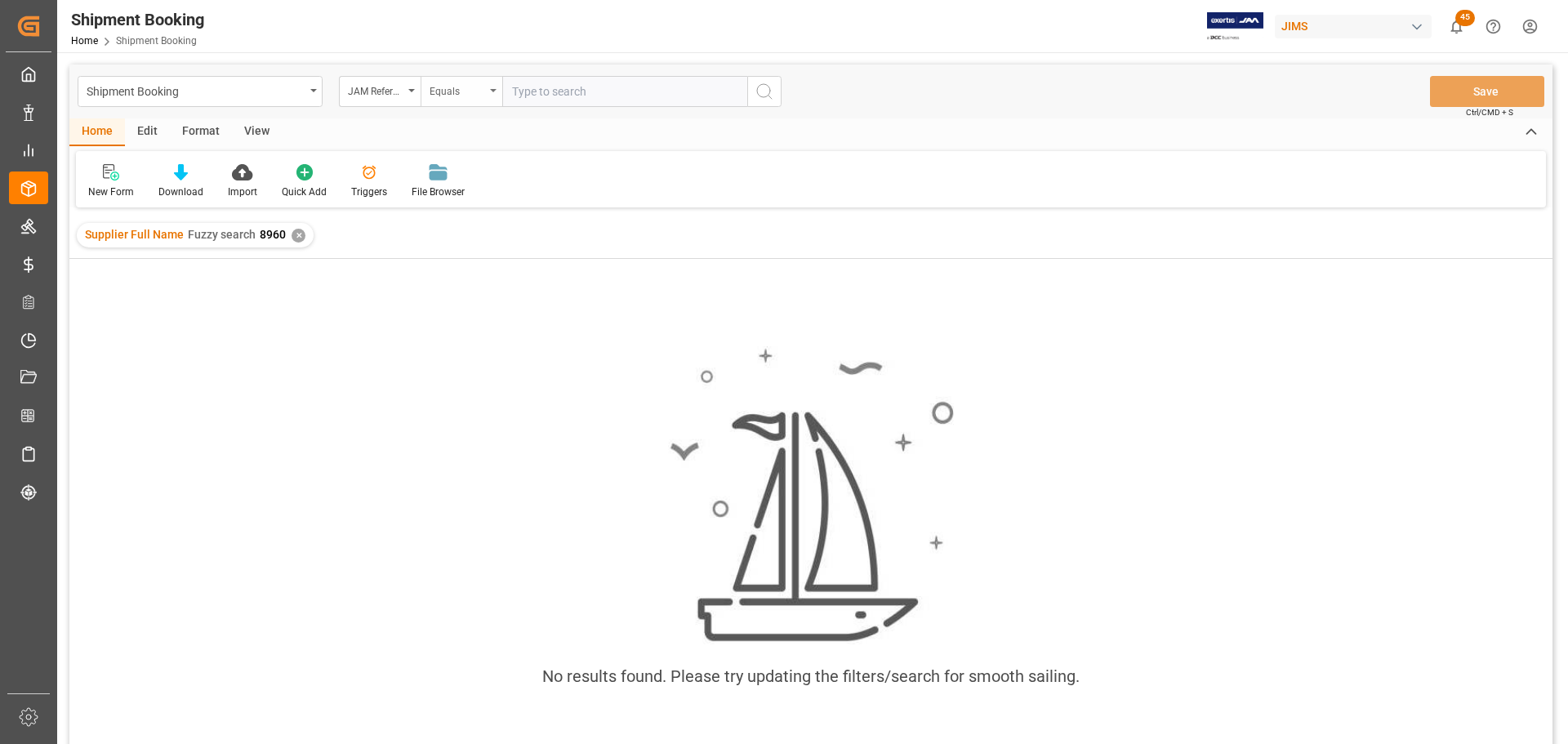
click at [490, 86] on div "Equals" at bounding box center [461, 92] width 82 height 31
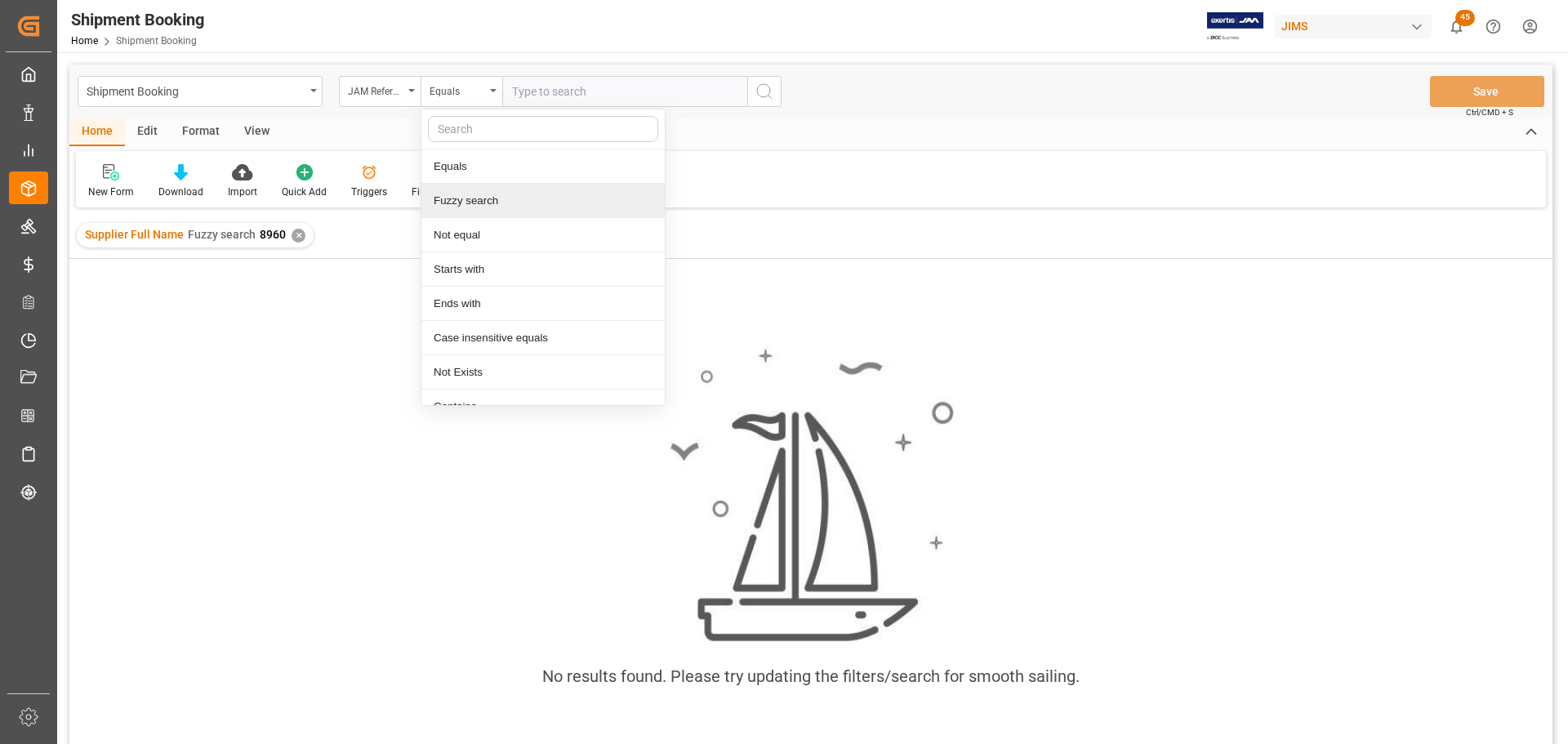
click at [449, 198] on div "Fuzzy search" at bounding box center [543, 201] width 243 height 35
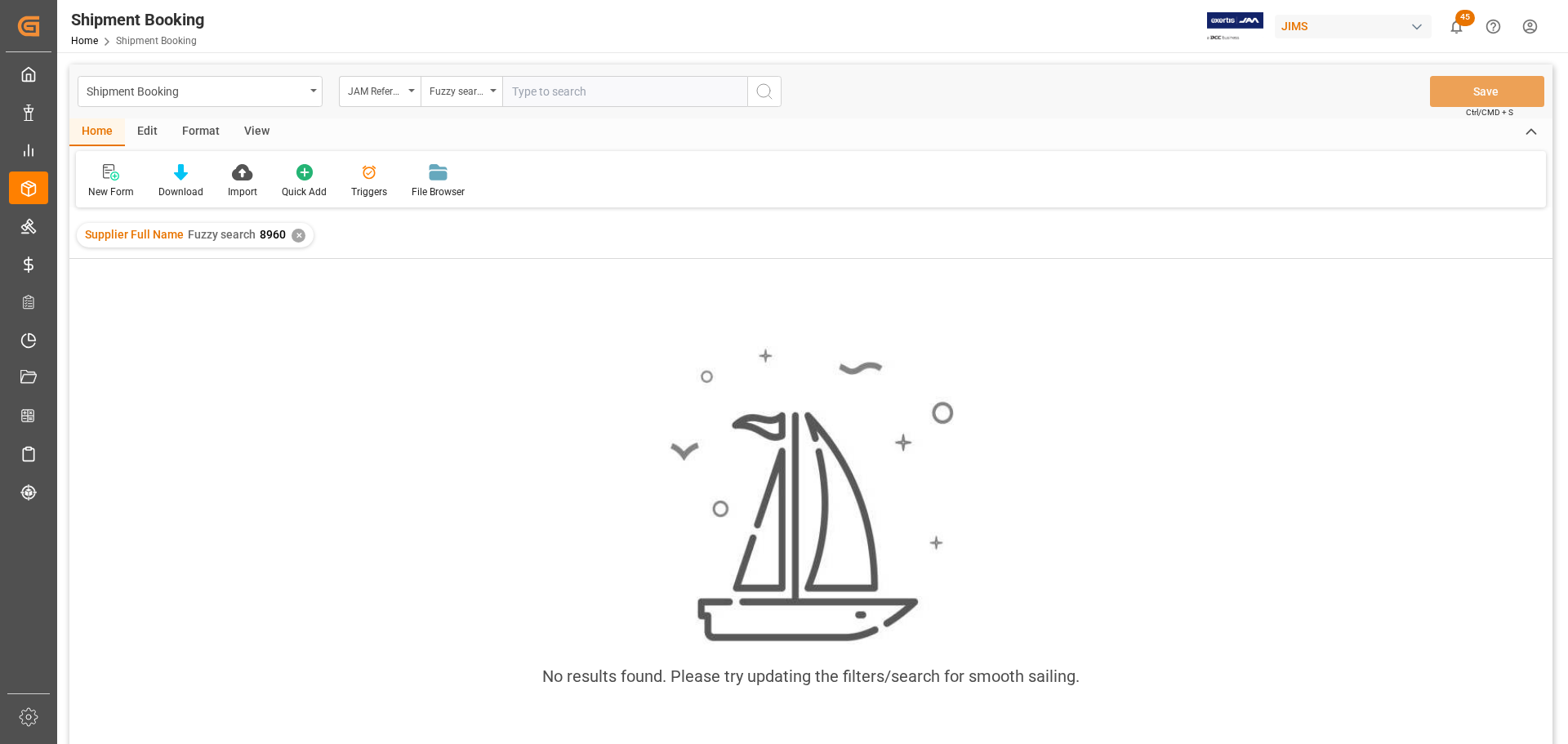
click at [757, 92] on icon "search button" at bounding box center [765, 92] width 20 height 20
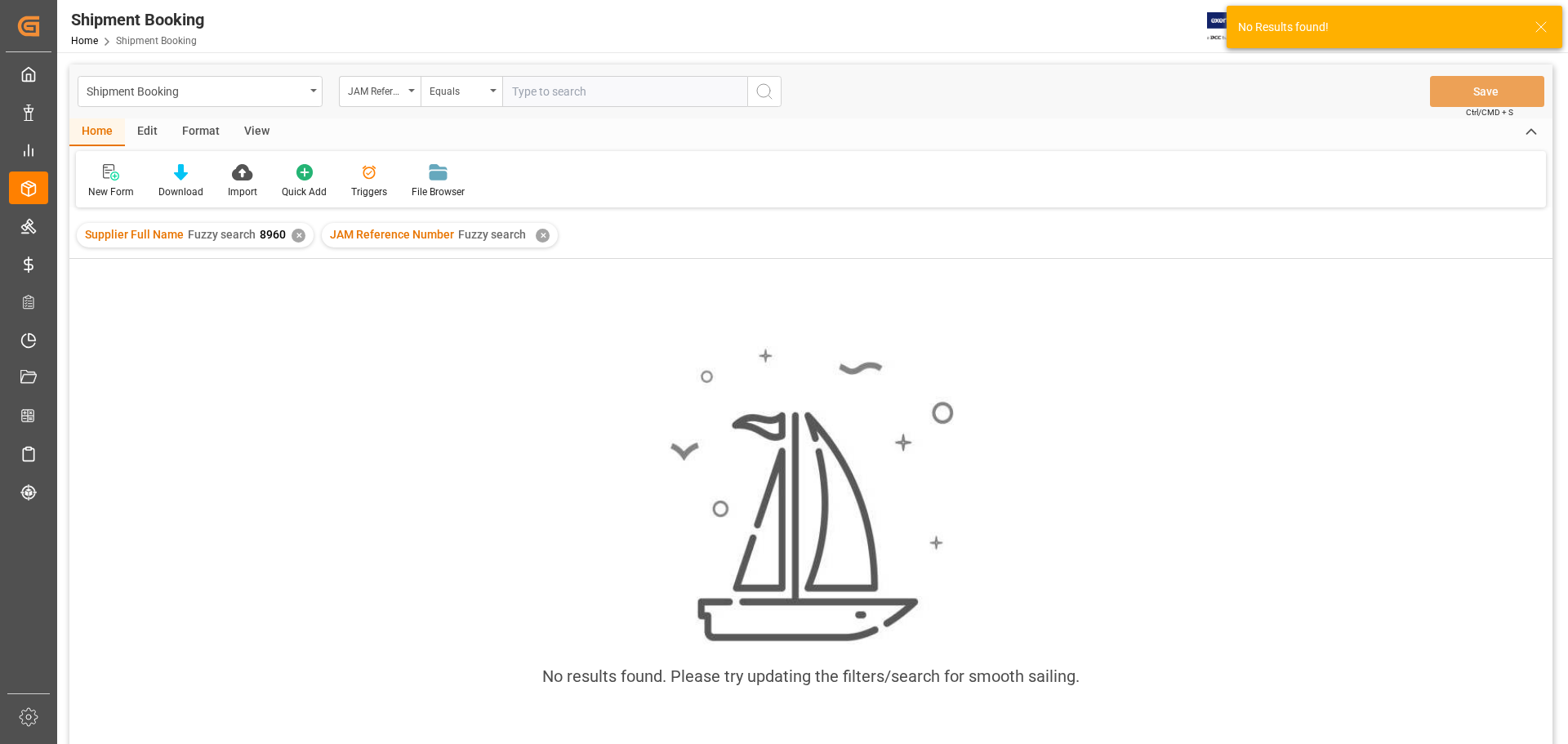
click at [298, 236] on div "✕" at bounding box center [298, 235] width 14 height 14
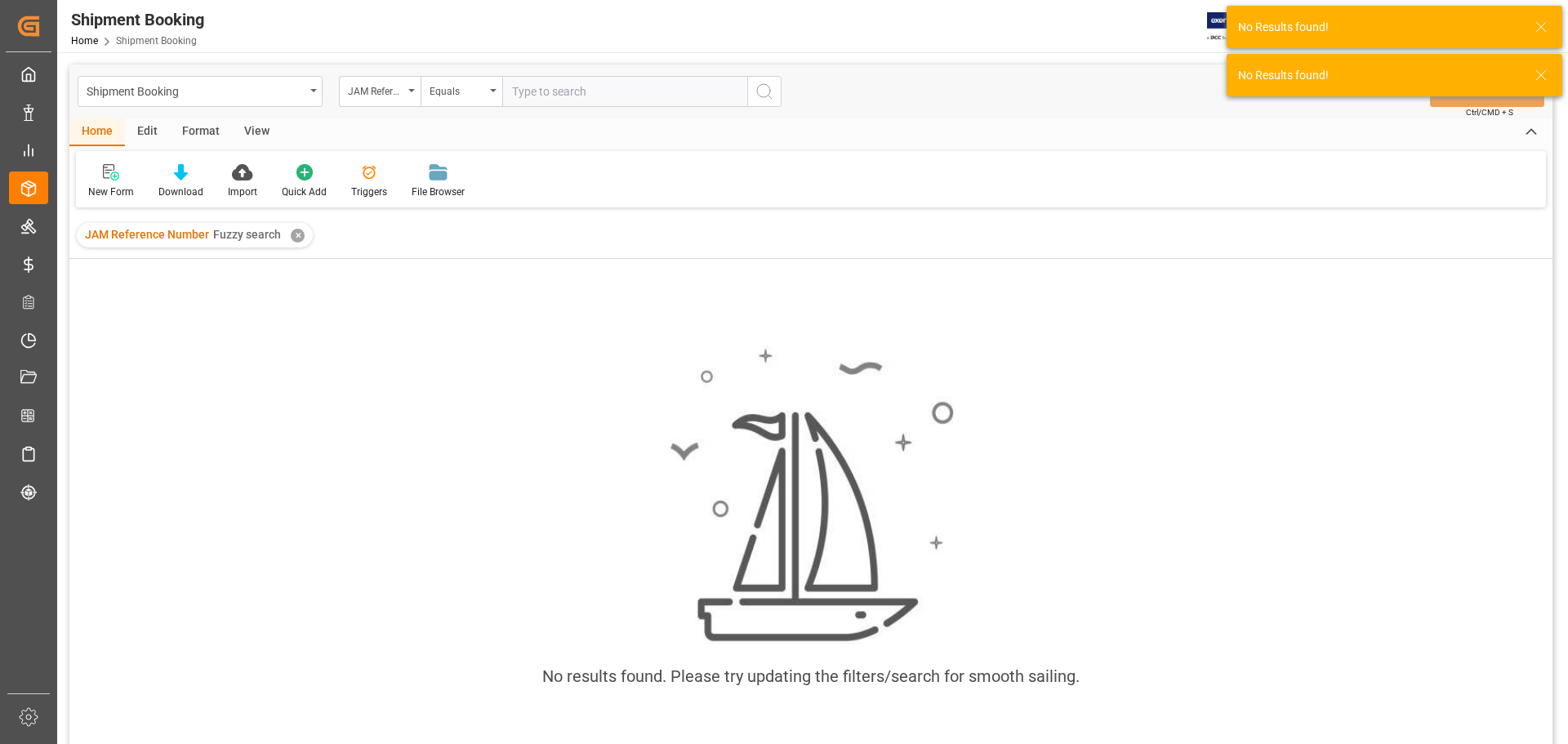
click at [298, 236] on div "✕" at bounding box center [297, 235] width 14 height 14
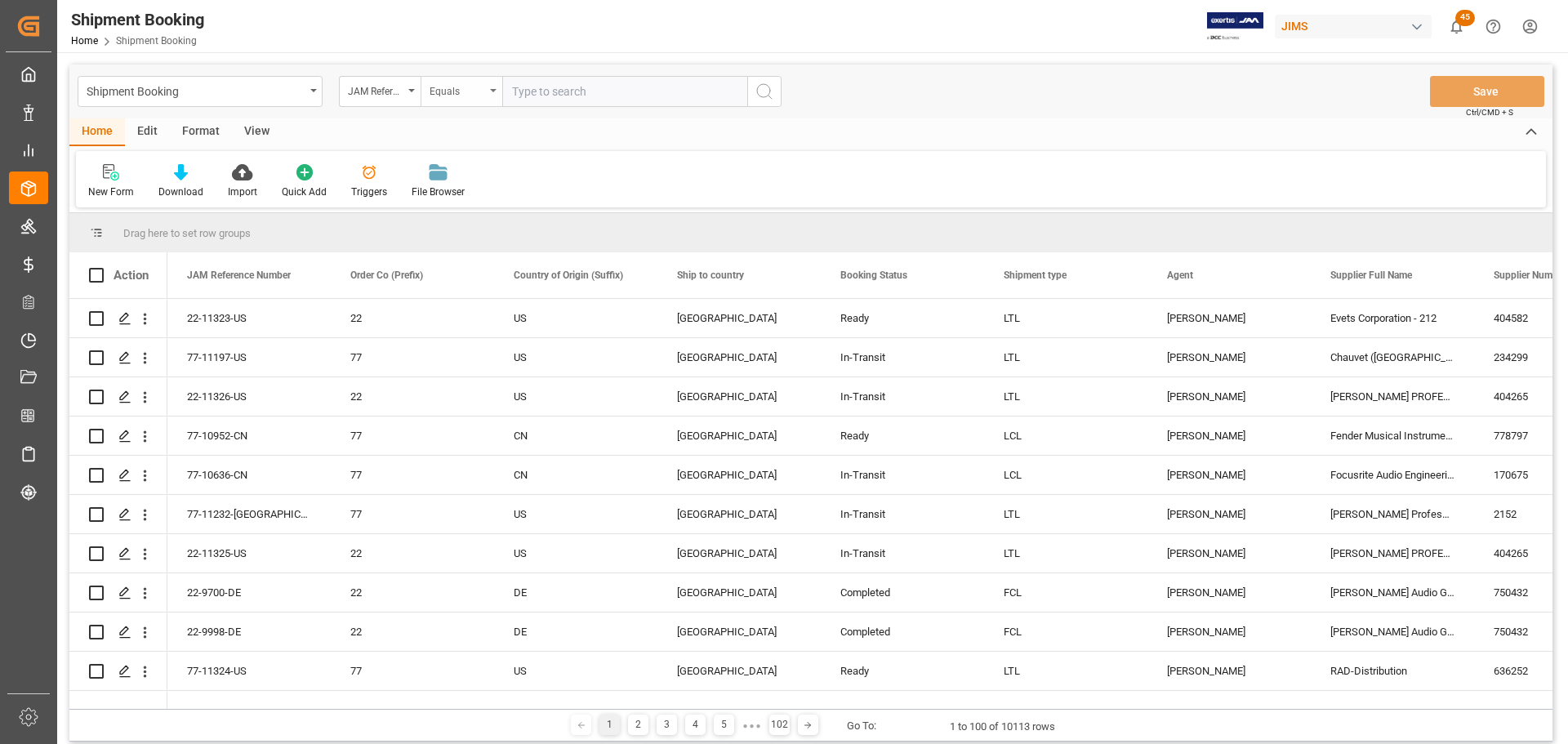
click at [492, 91] on icon "open menu" at bounding box center [493, 91] width 7 height 3
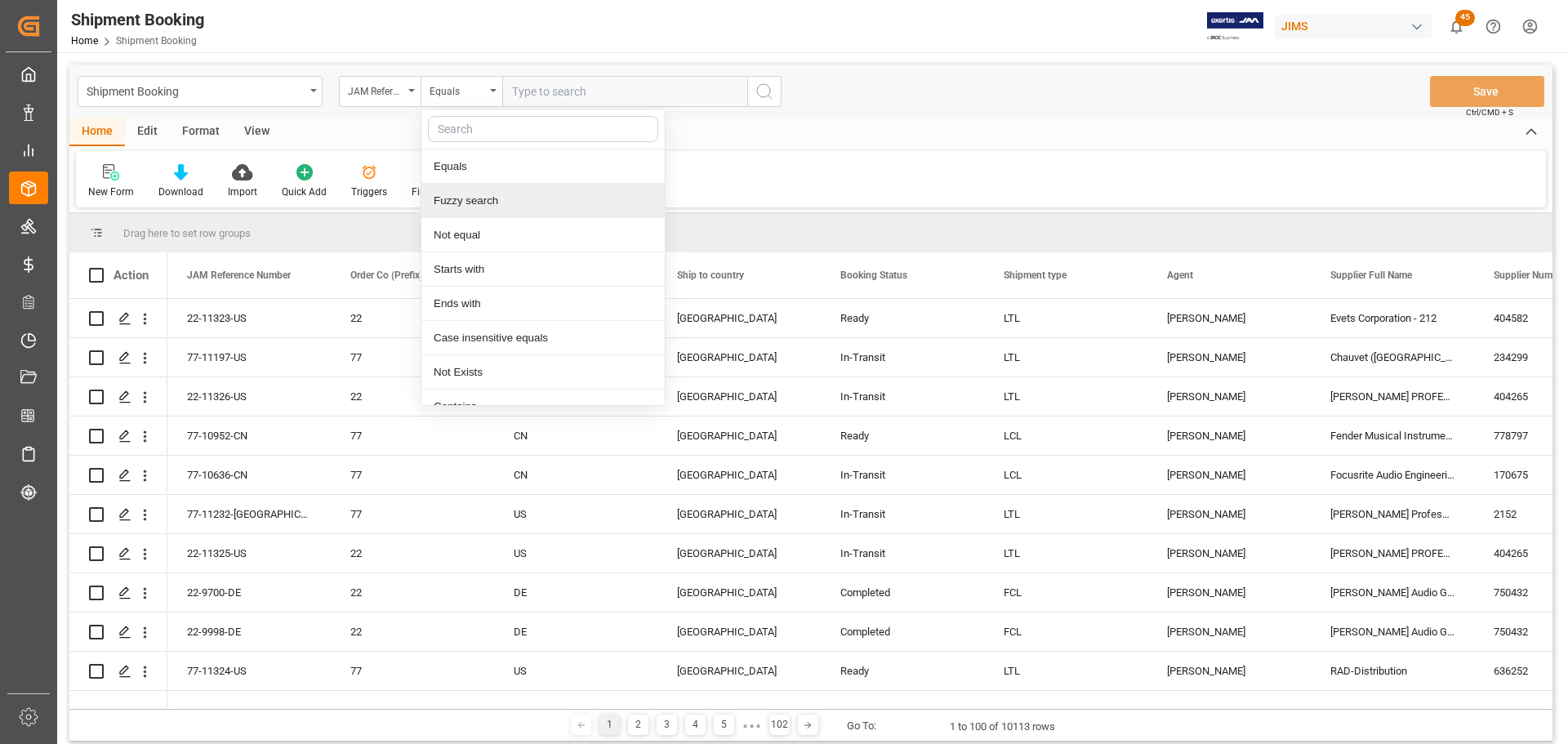
click at [477, 196] on div "Fuzzy search" at bounding box center [543, 201] width 243 height 35
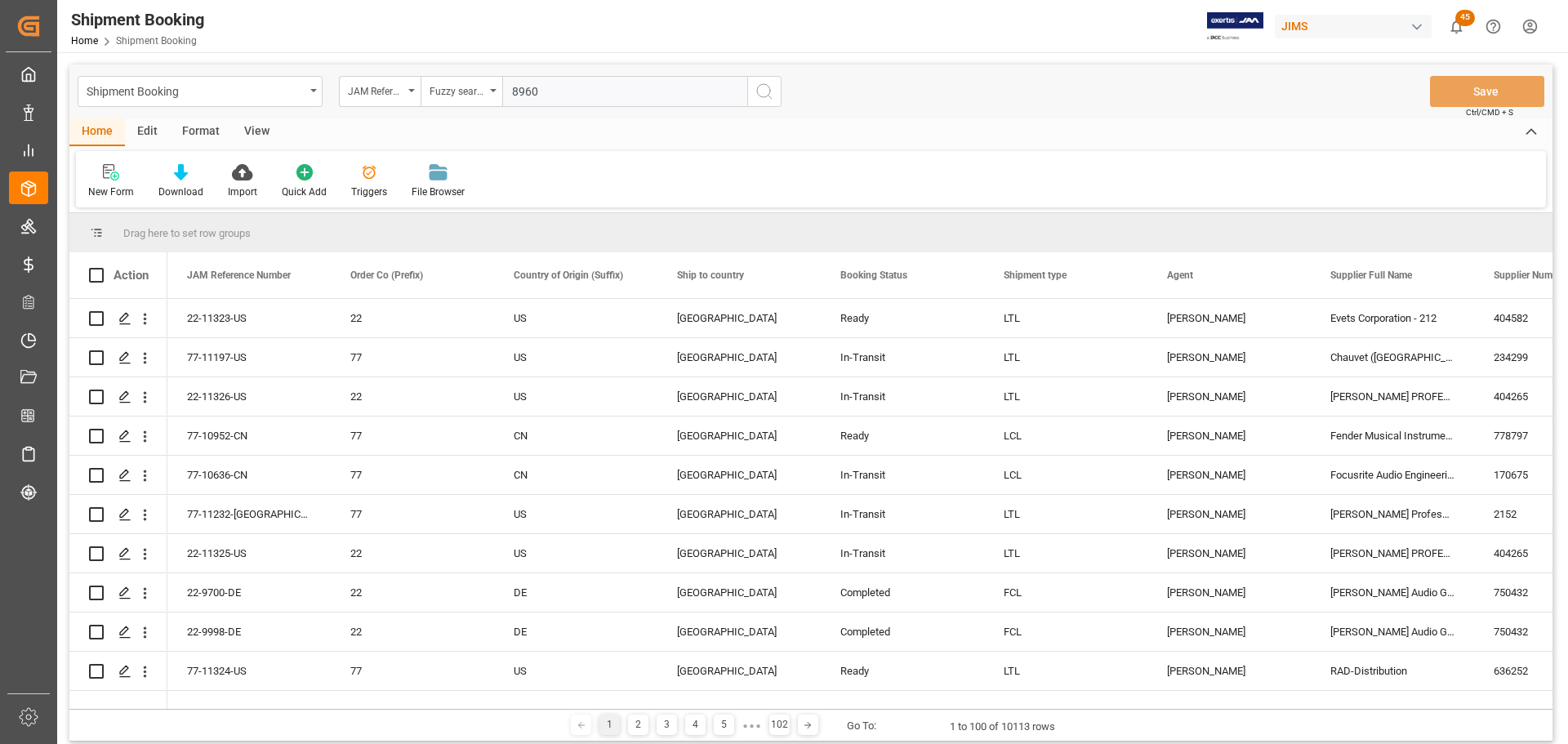
type input "8960"
click at [769, 92] on icon "search button" at bounding box center [765, 92] width 20 height 20
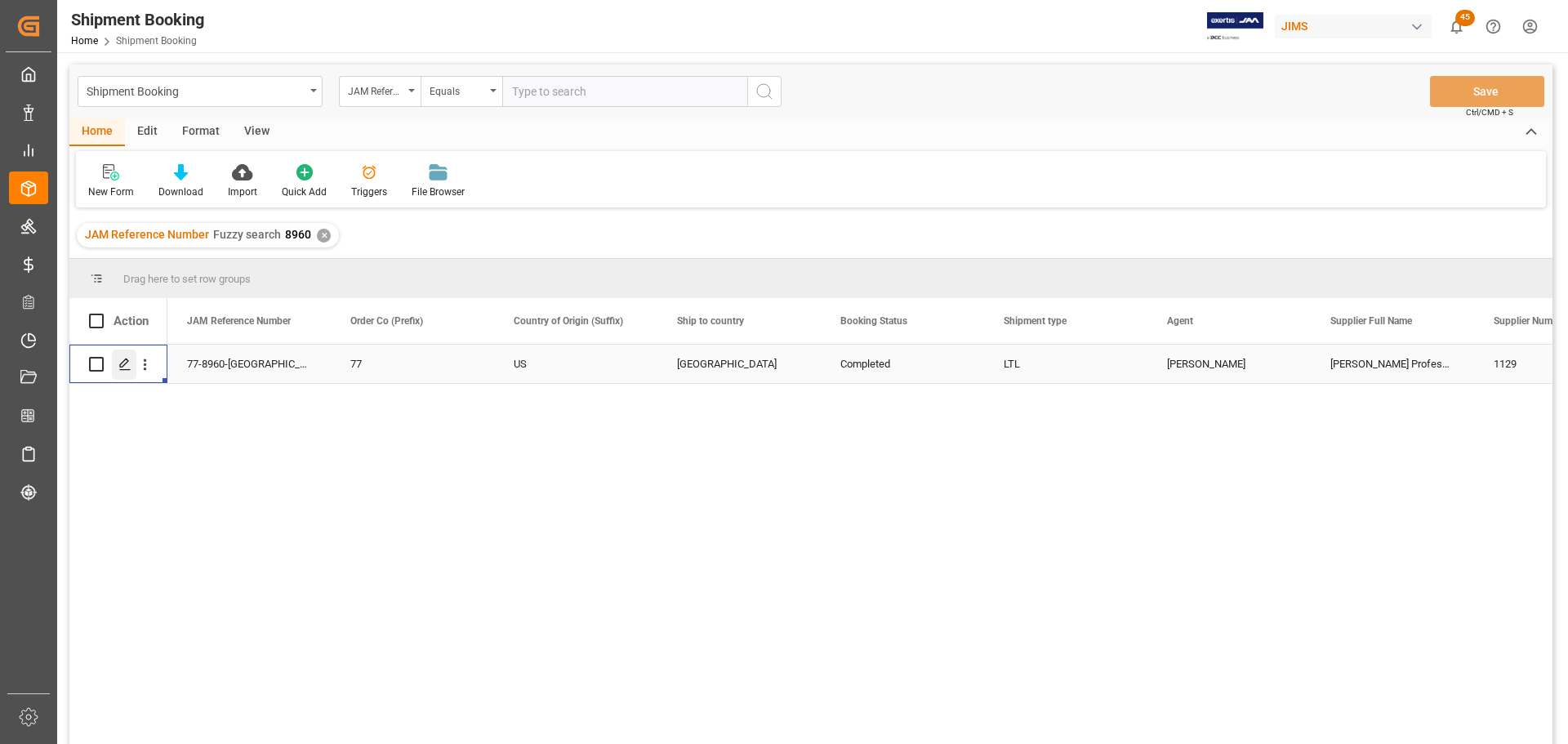
click at [123, 363] on icon "Press SPACE to select this row." at bounding box center [125, 365] width 13 height 13
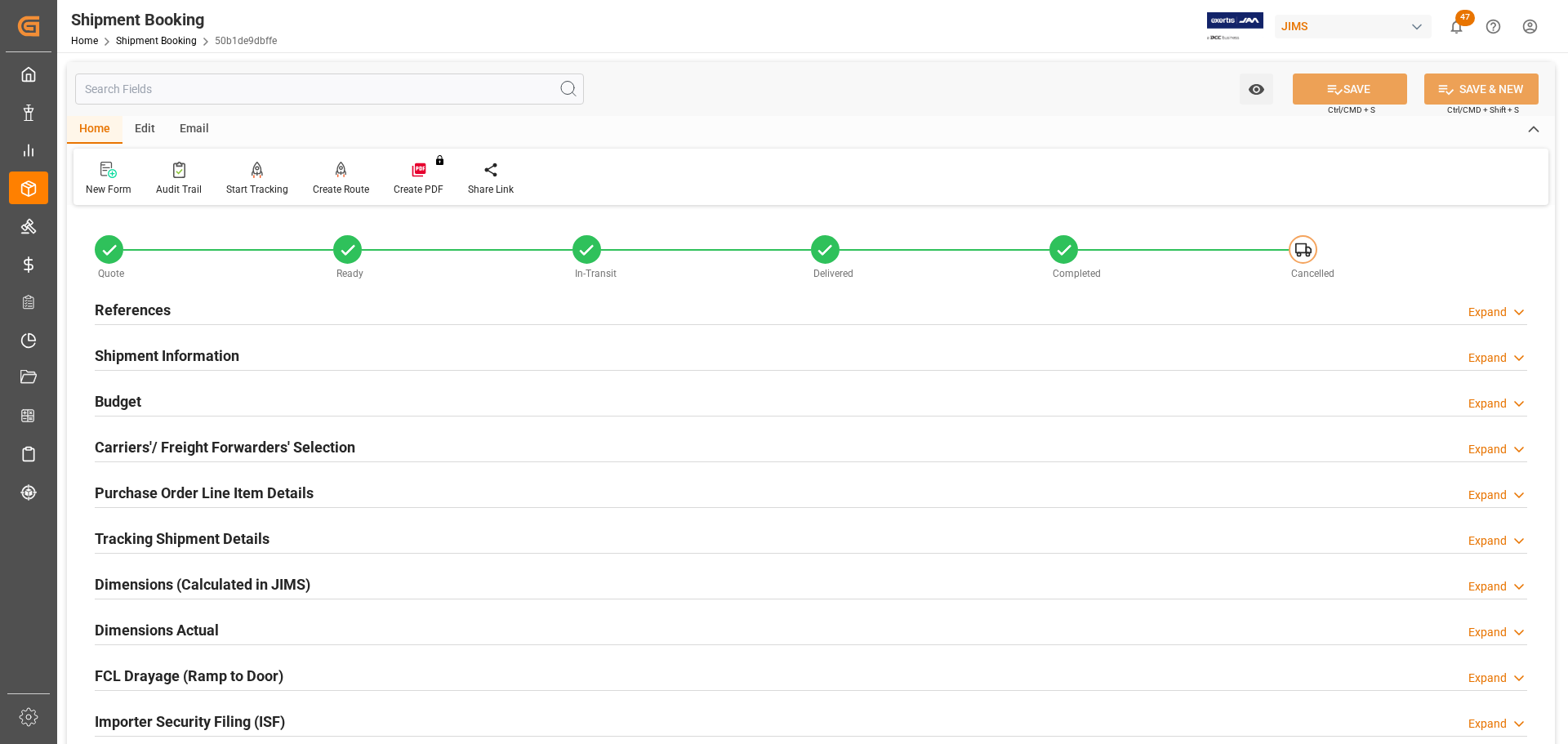
click at [129, 311] on h2 "References" at bounding box center [133, 309] width 76 height 22
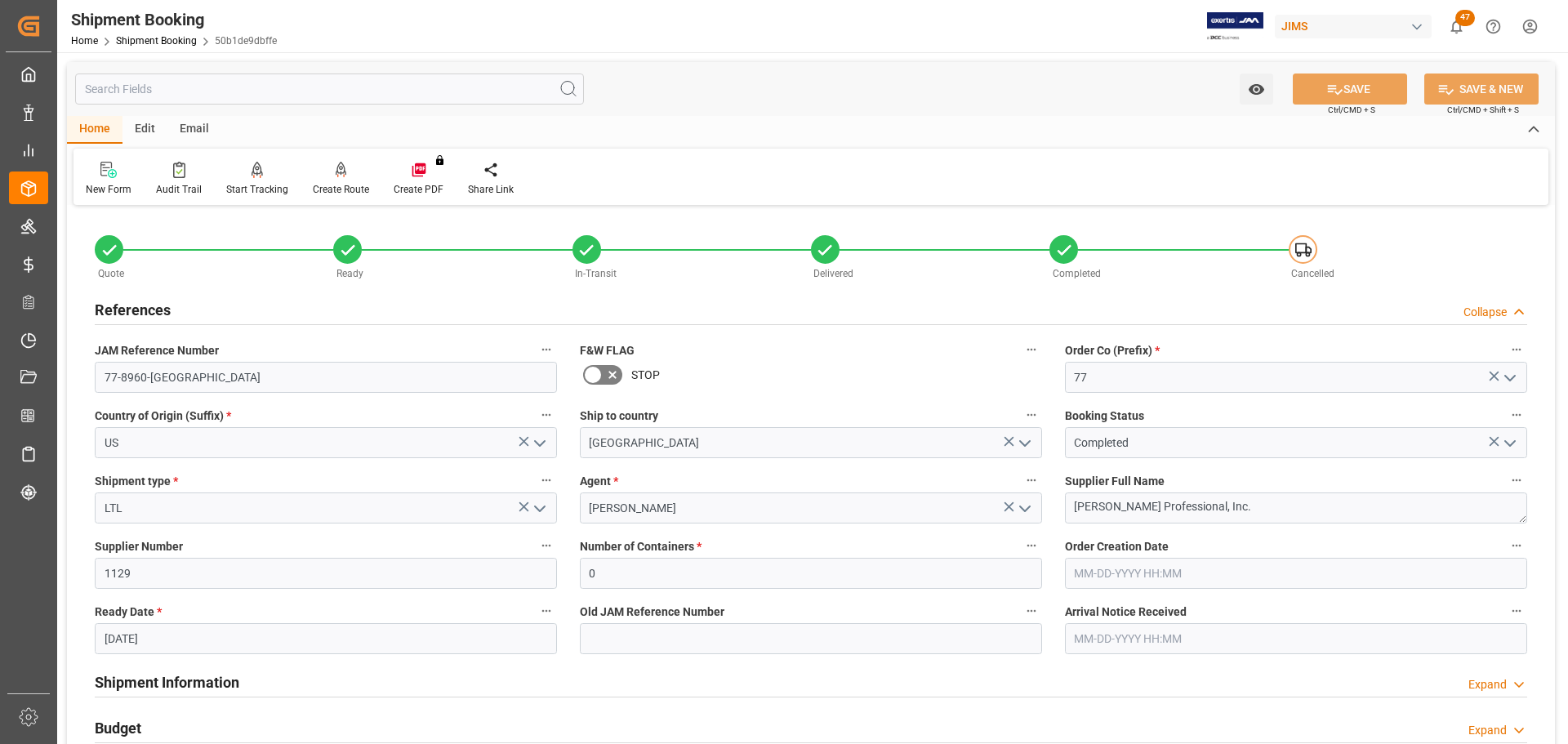
click at [150, 315] on h2 "References" at bounding box center [133, 309] width 76 height 22
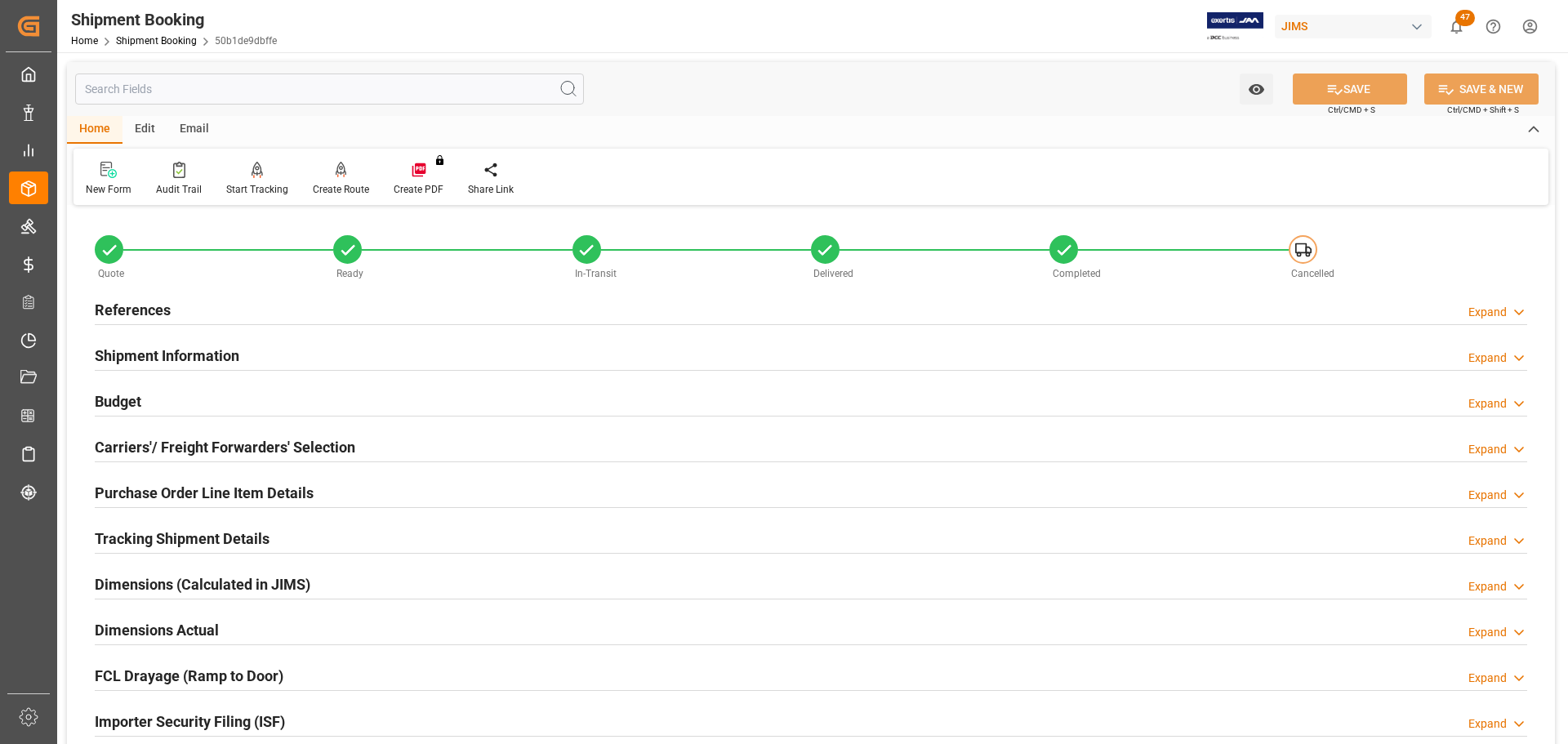
click at [150, 301] on h2 "References" at bounding box center [133, 309] width 76 height 22
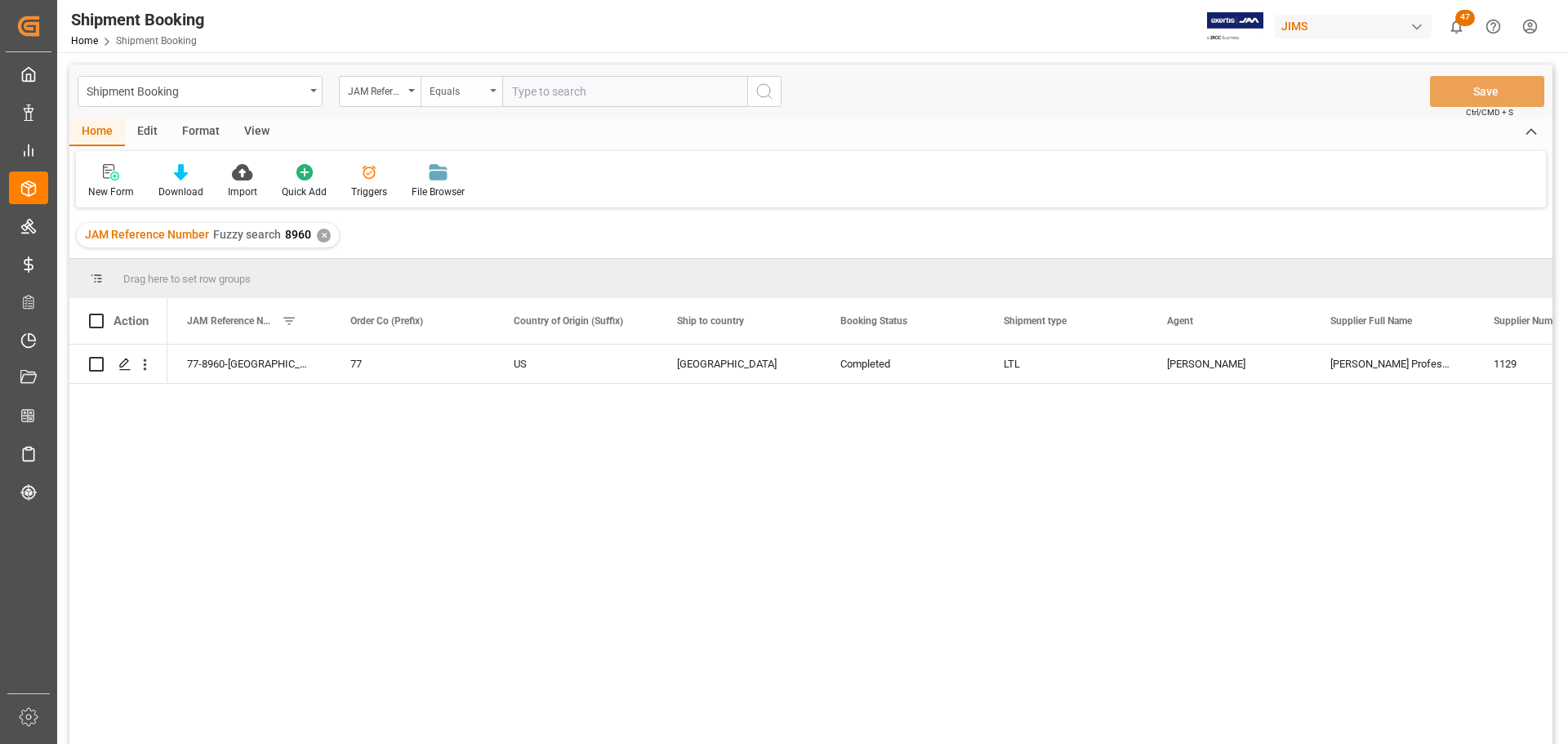
click at [492, 90] on icon "open menu" at bounding box center [493, 91] width 7 height 3
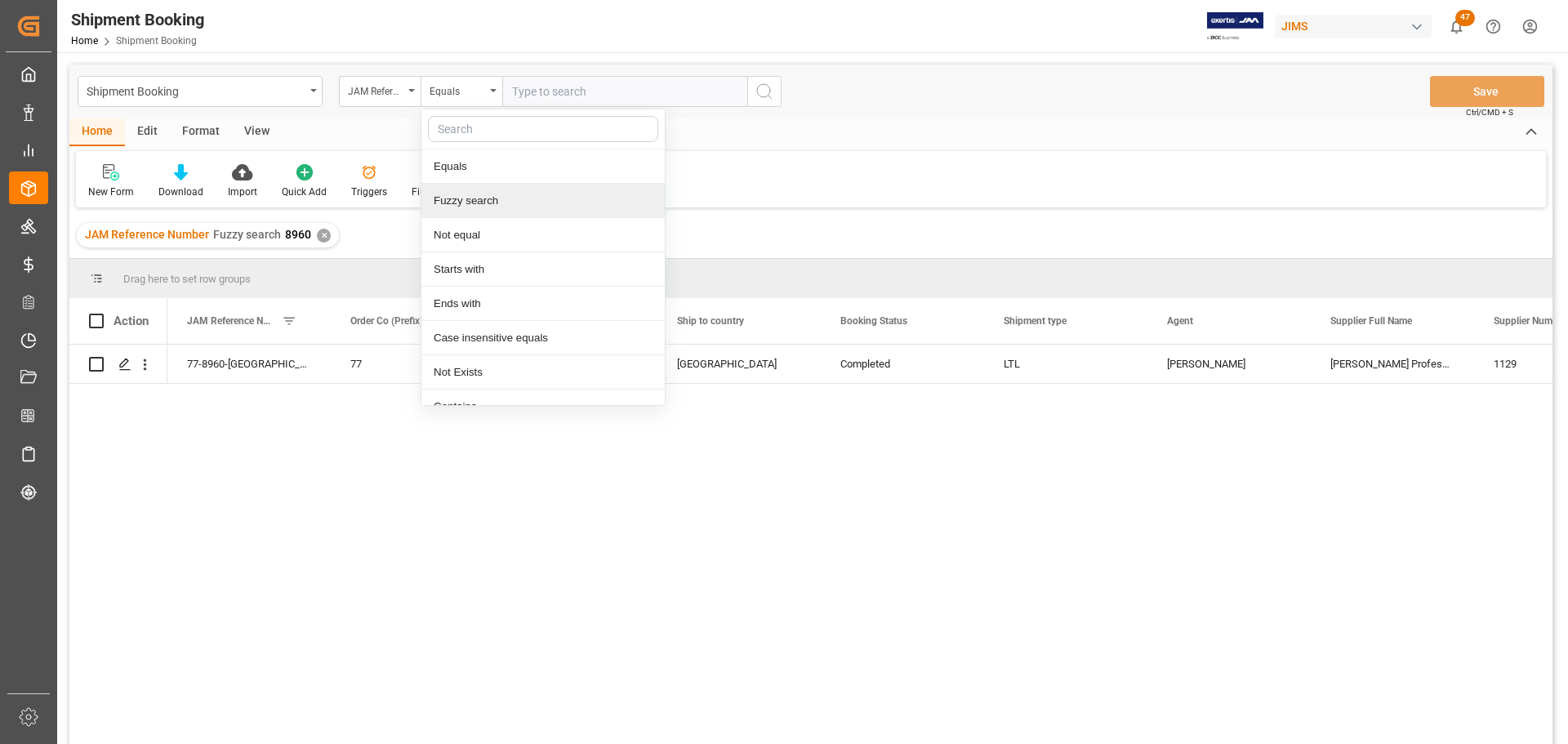
click at [470, 197] on div "Fuzzy search" at bounding box center [543, 201] width 243 height 35
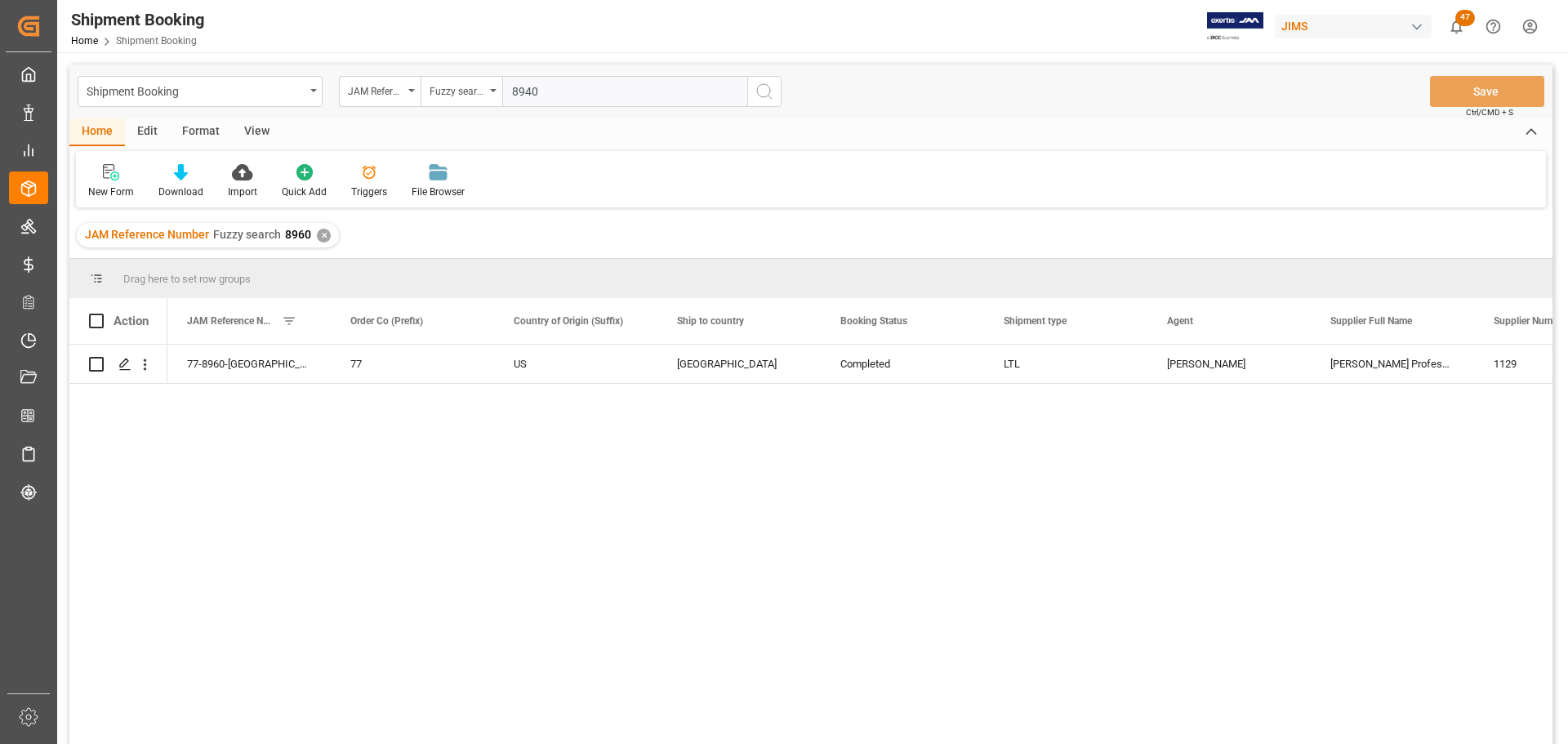
type input "8940"
click at [766, 88] on icon "search button" at bounding box center [765, 92] width 20 height 20
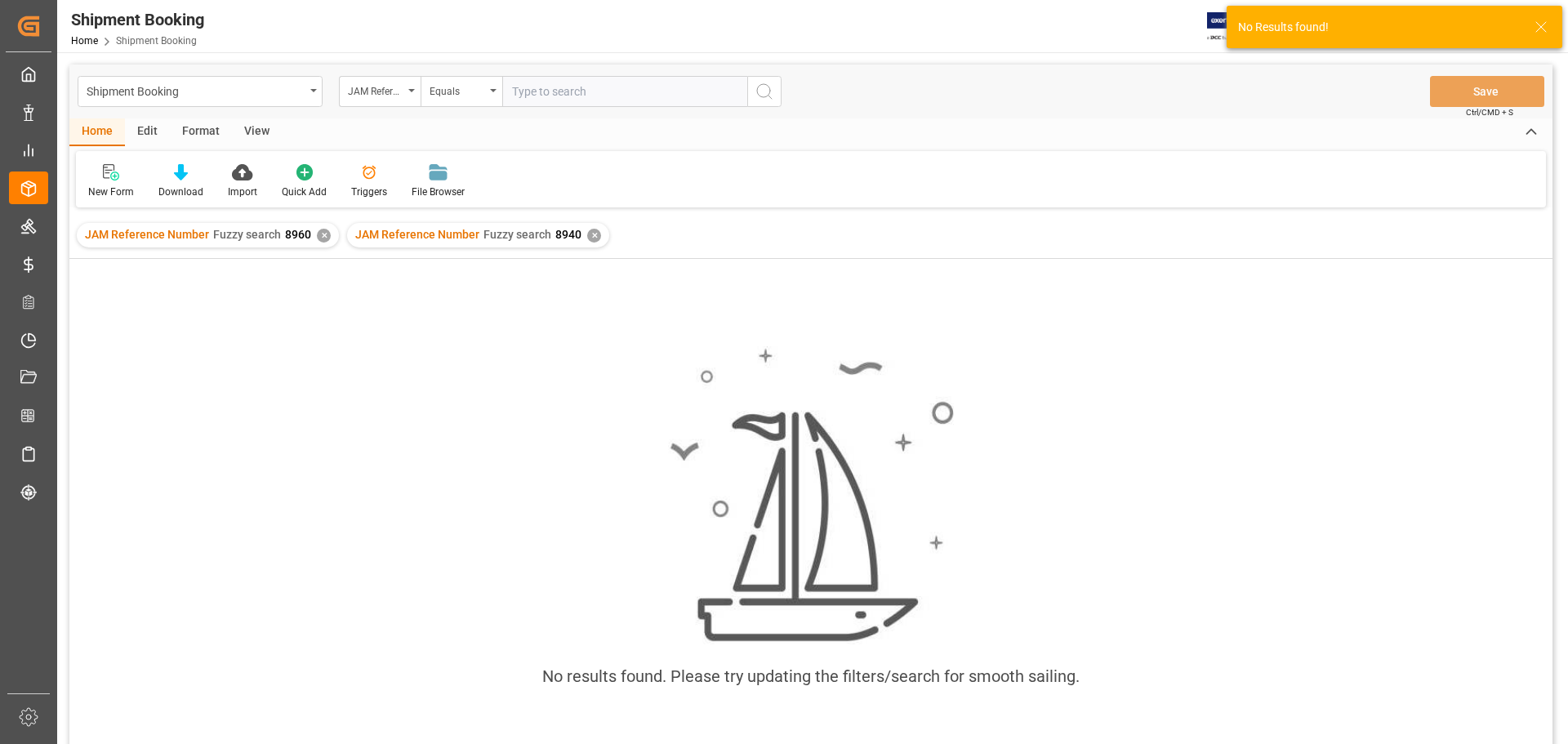
click at [318, 238] on div "✕" at bounding box center [323, 235] width 14 height 14
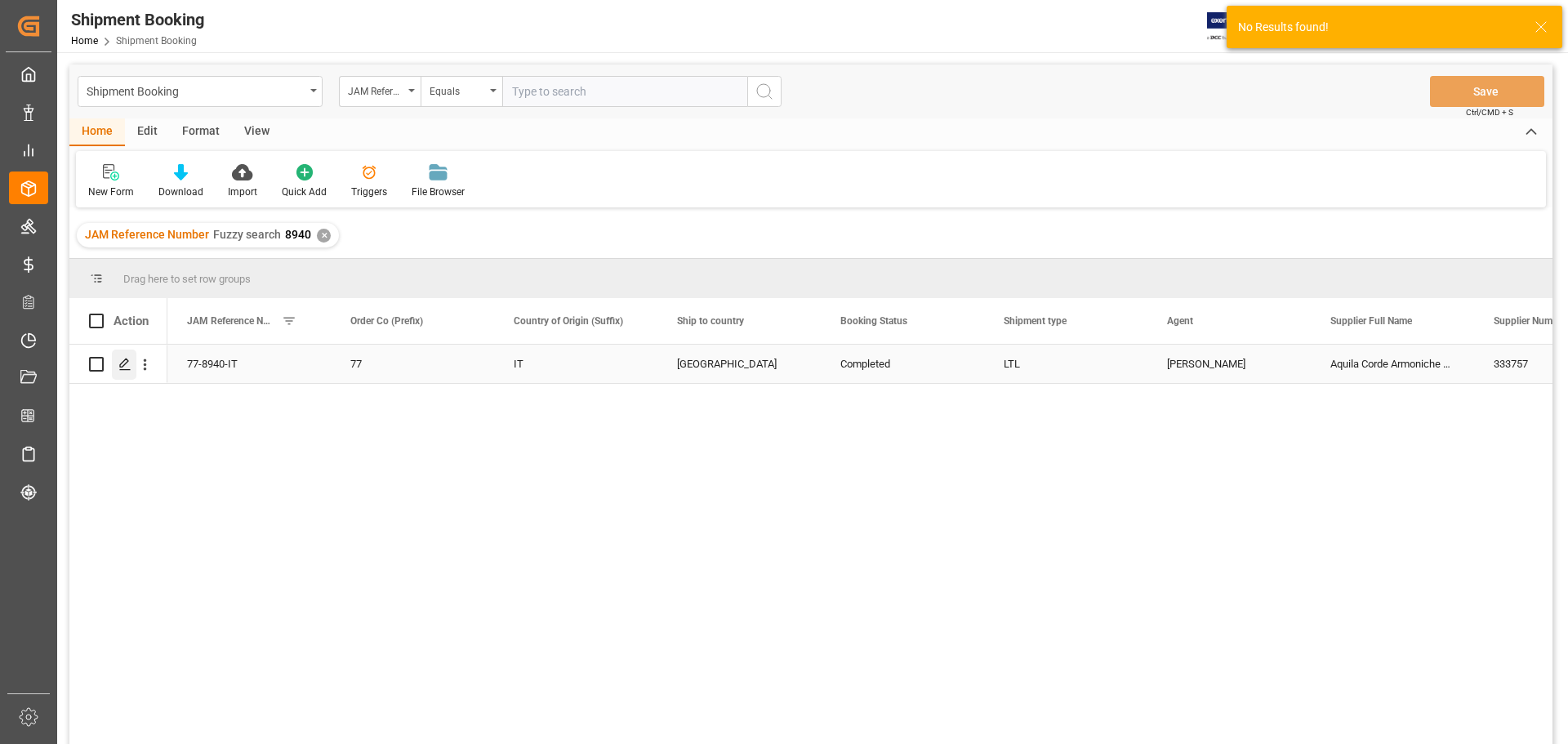
click at [125, 365] on icon "Press SPACE to select this row." at bounding box center [125, 365] width 13 height 13
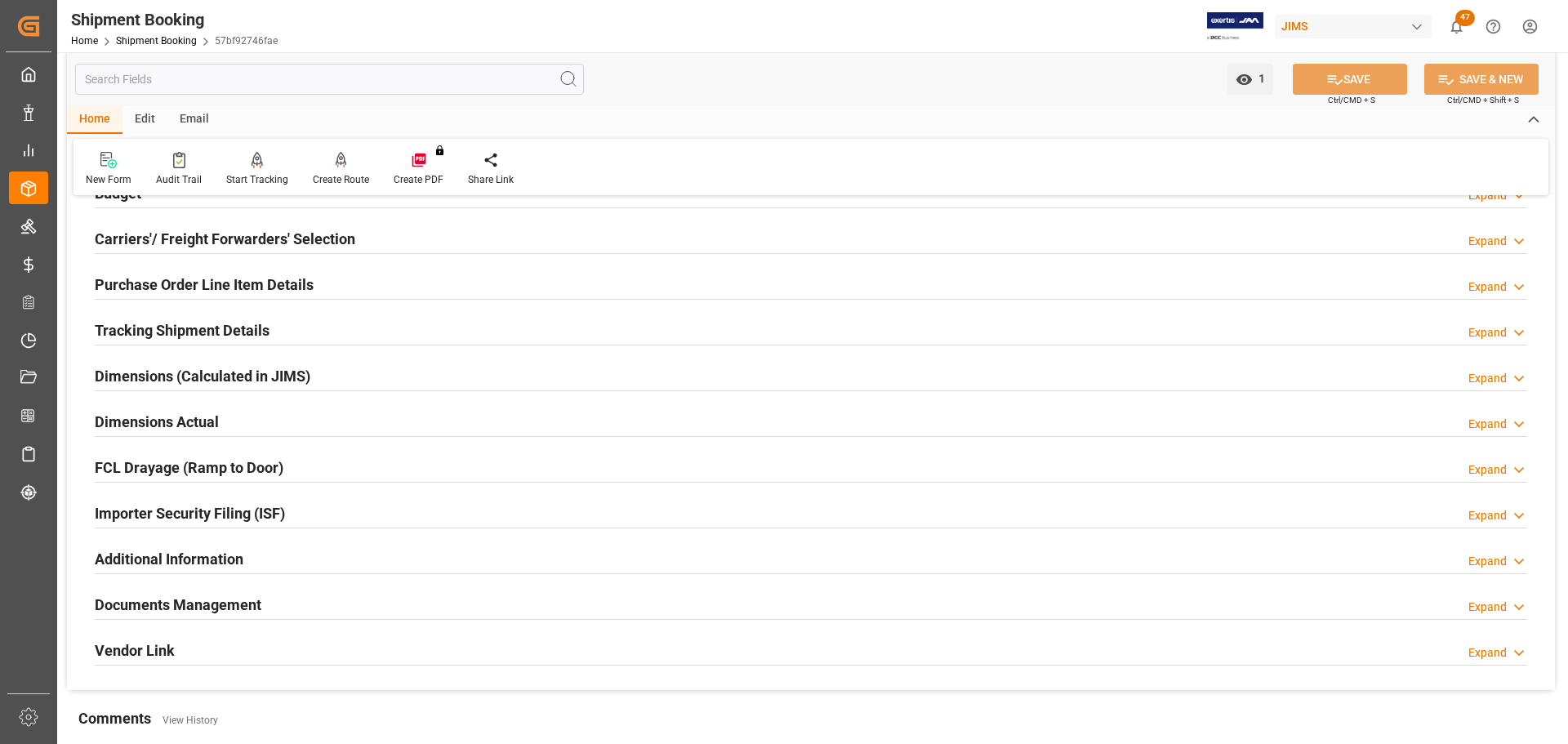
scroll to position [45, 0]
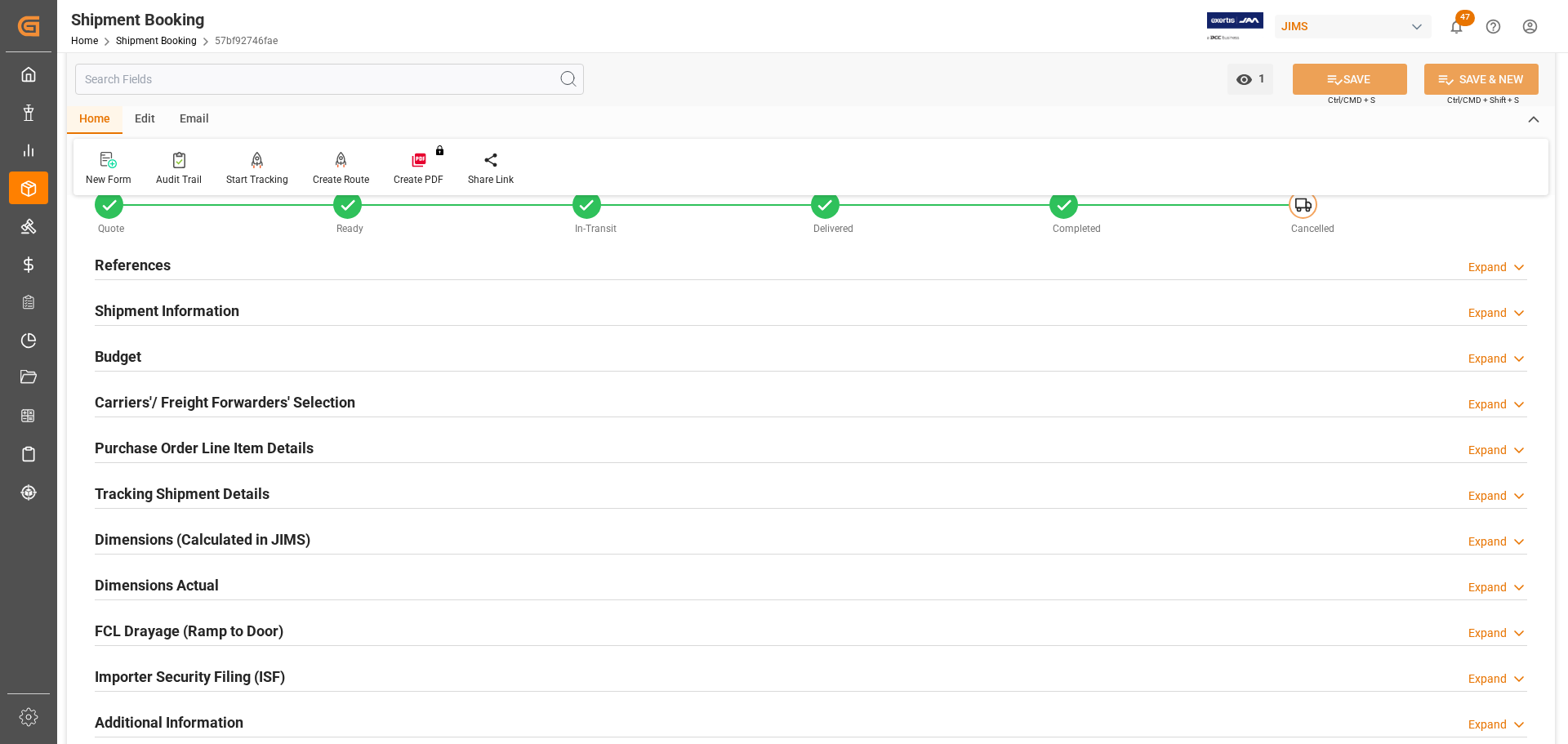
click at [159, 443] on h2 "Purchase Order Line Item Details" at bounding box center [204, 448] width 219 height 22
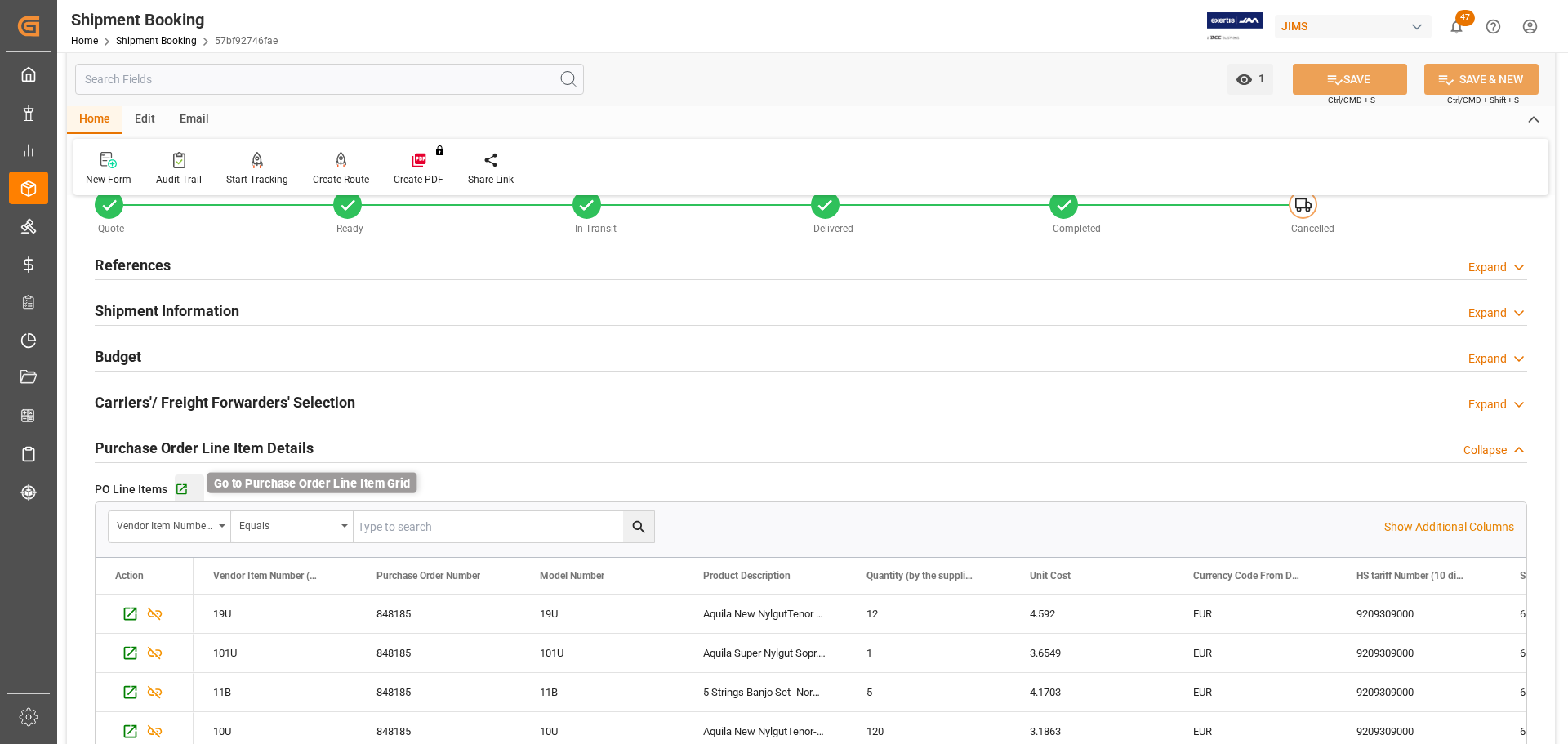
click at [183, 489] on icon "button" at bounding box center [181, 489] width 14 height 14
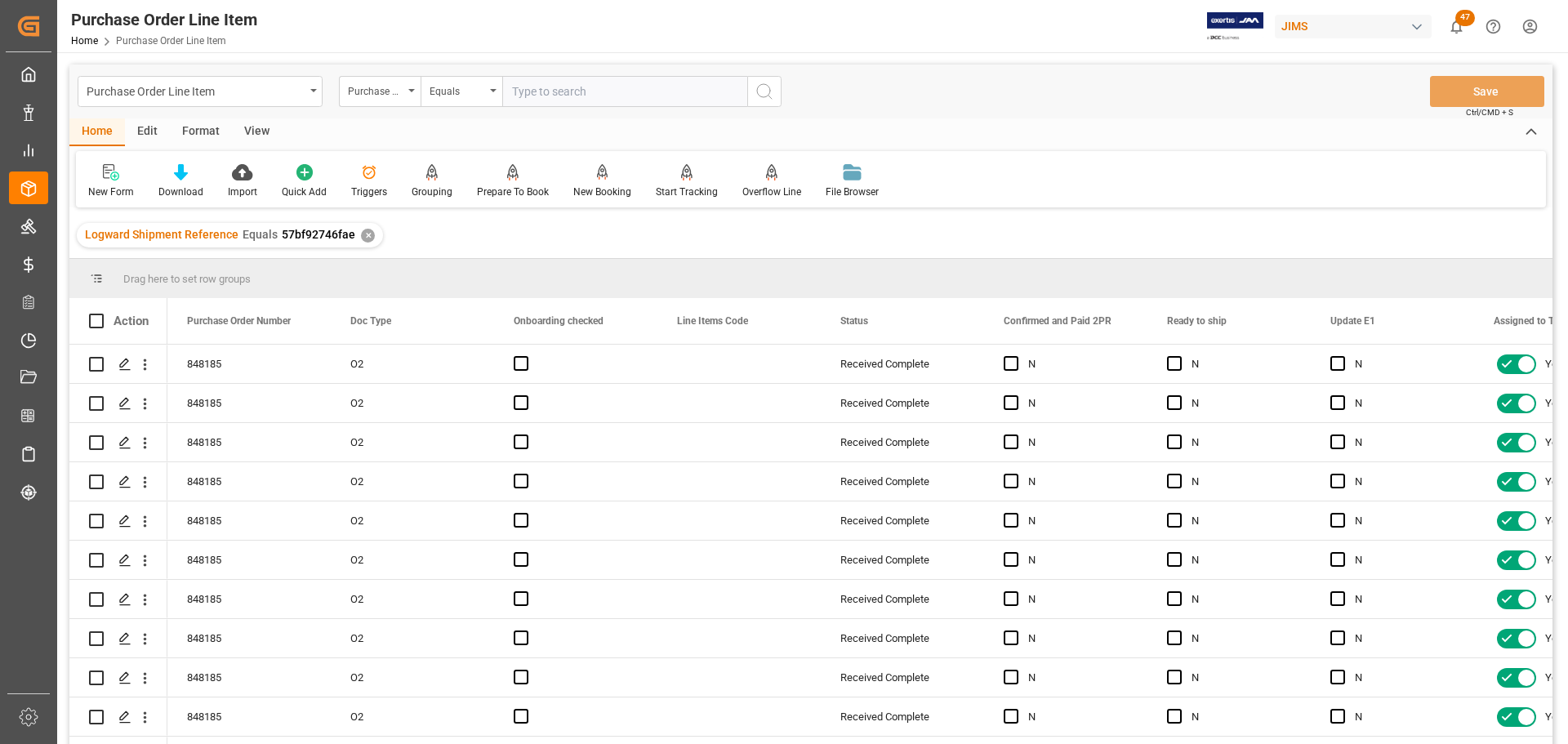
click at [257, 125] on div "View" at bounding box center [257, 133] width 49 height 28
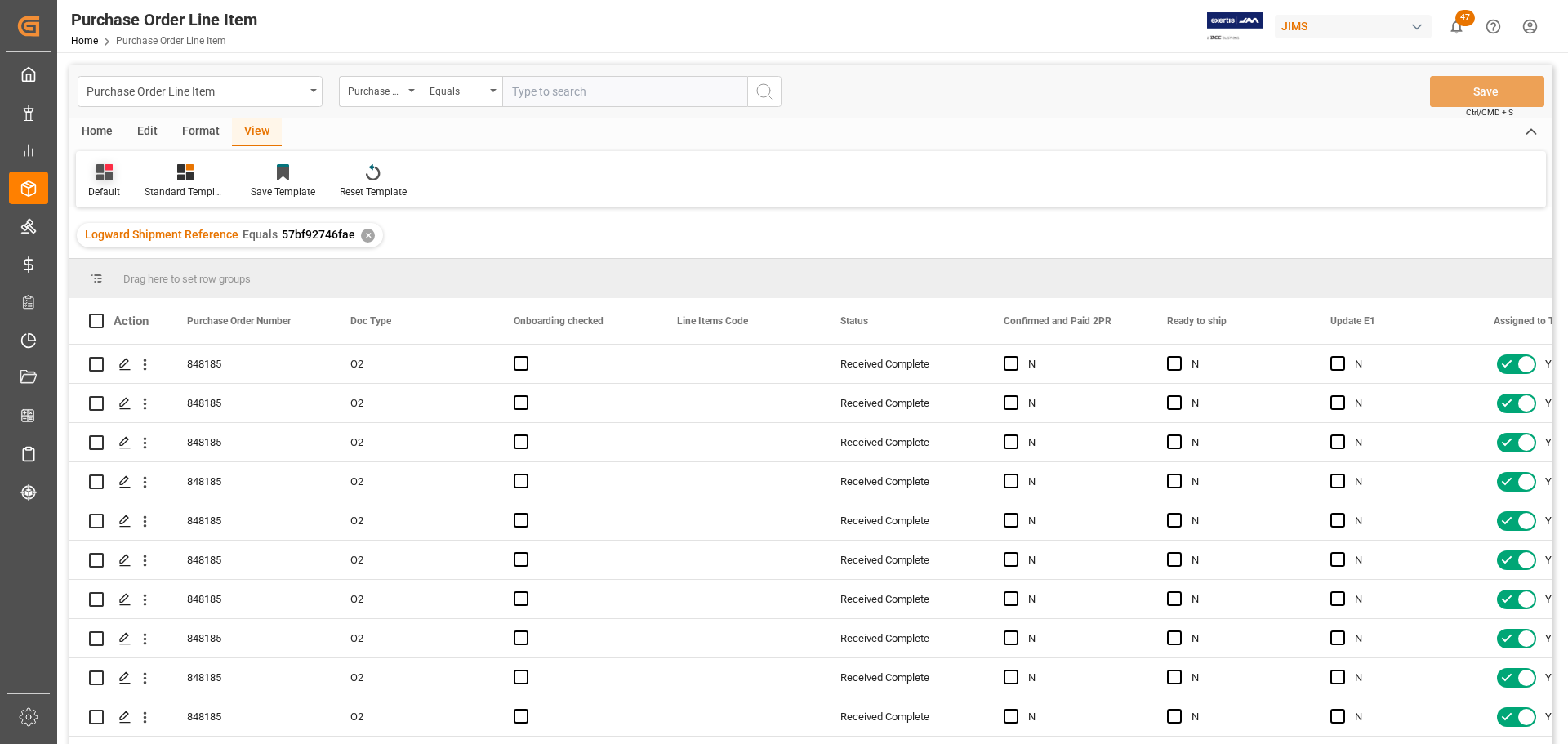
click at [91, 191] on div "Default" at bounding box center [104, 192] width 32 height 15
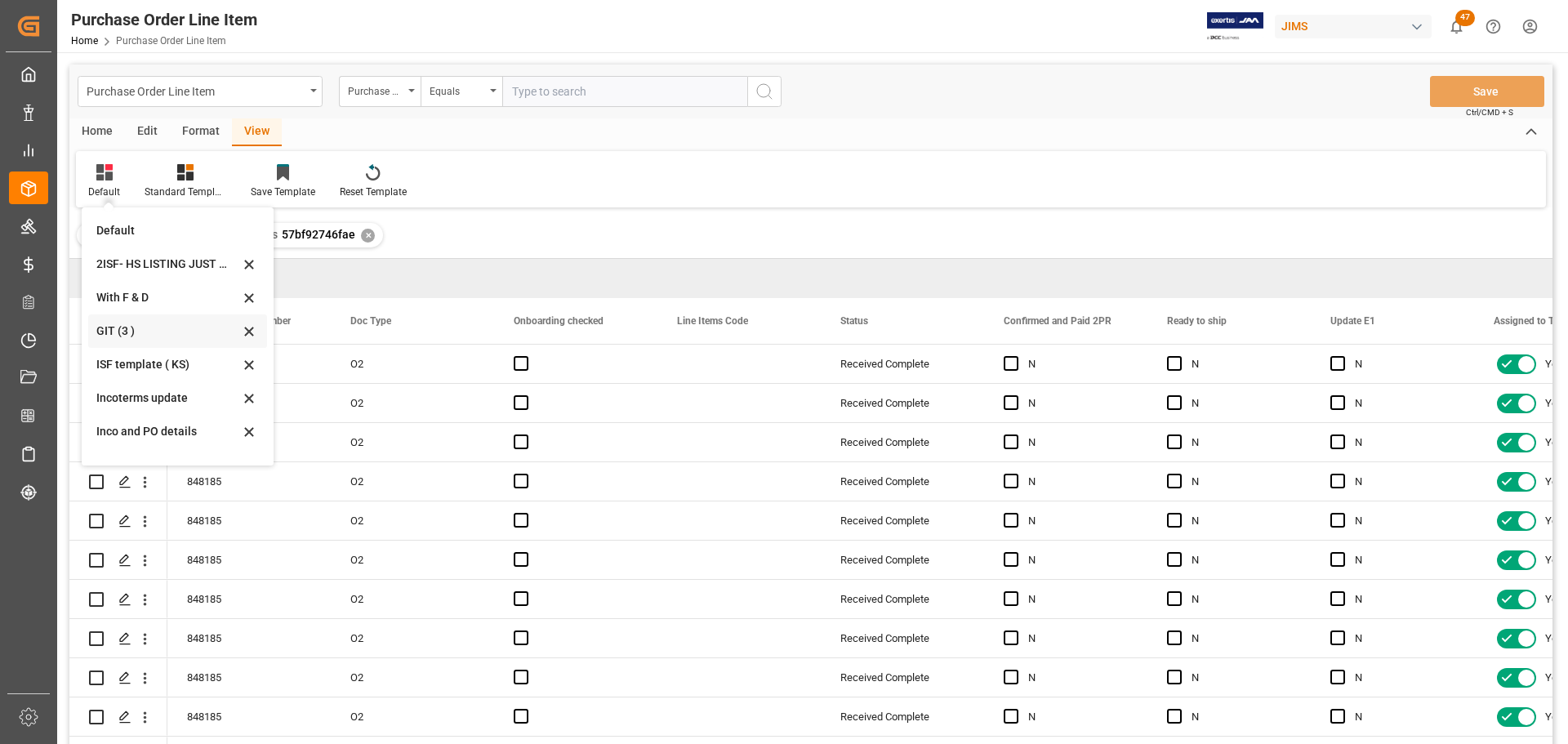
scroll to position [82, 0]
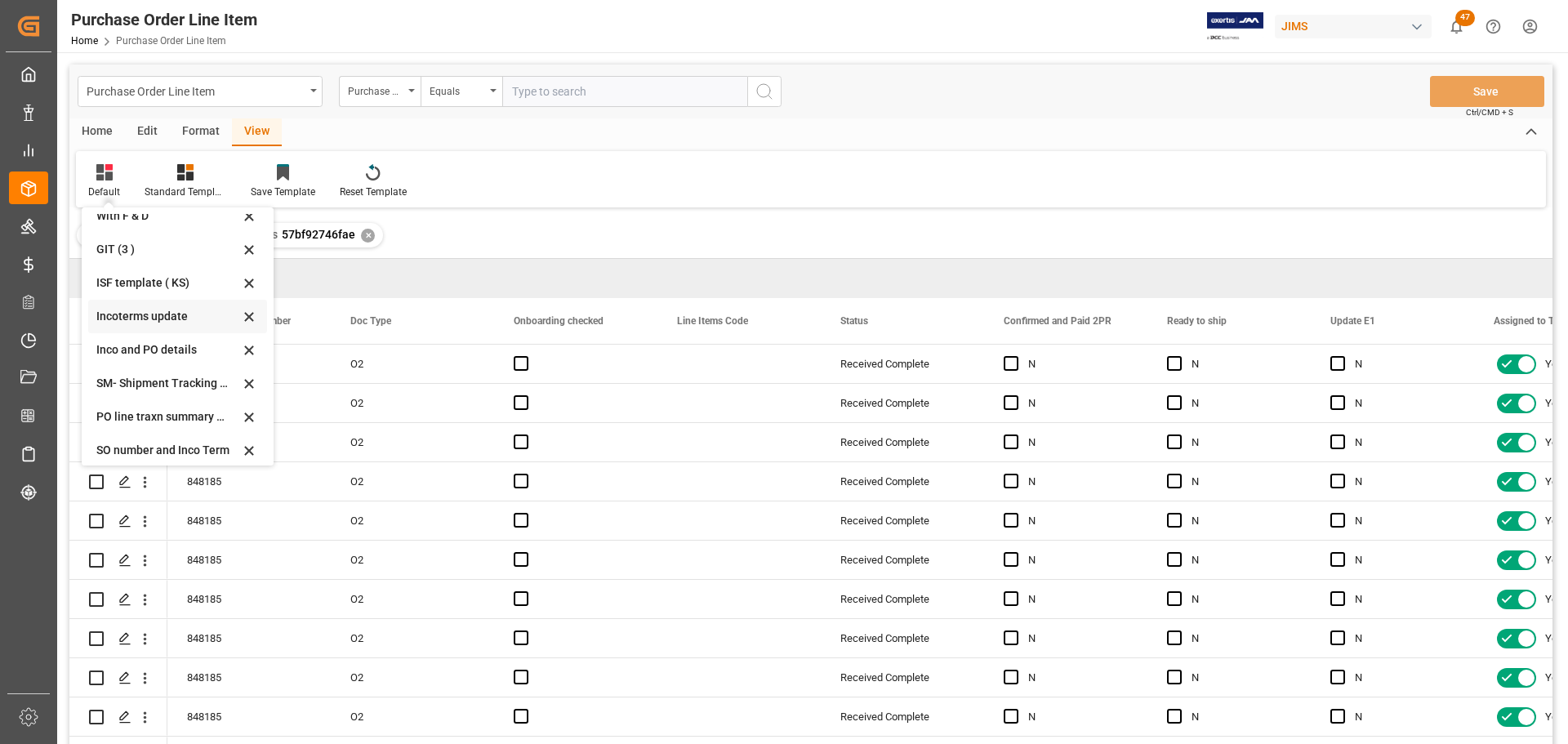
click at [153, 313] on div "Incoterms update" at bounding box center [167, 316] width 143 height 17
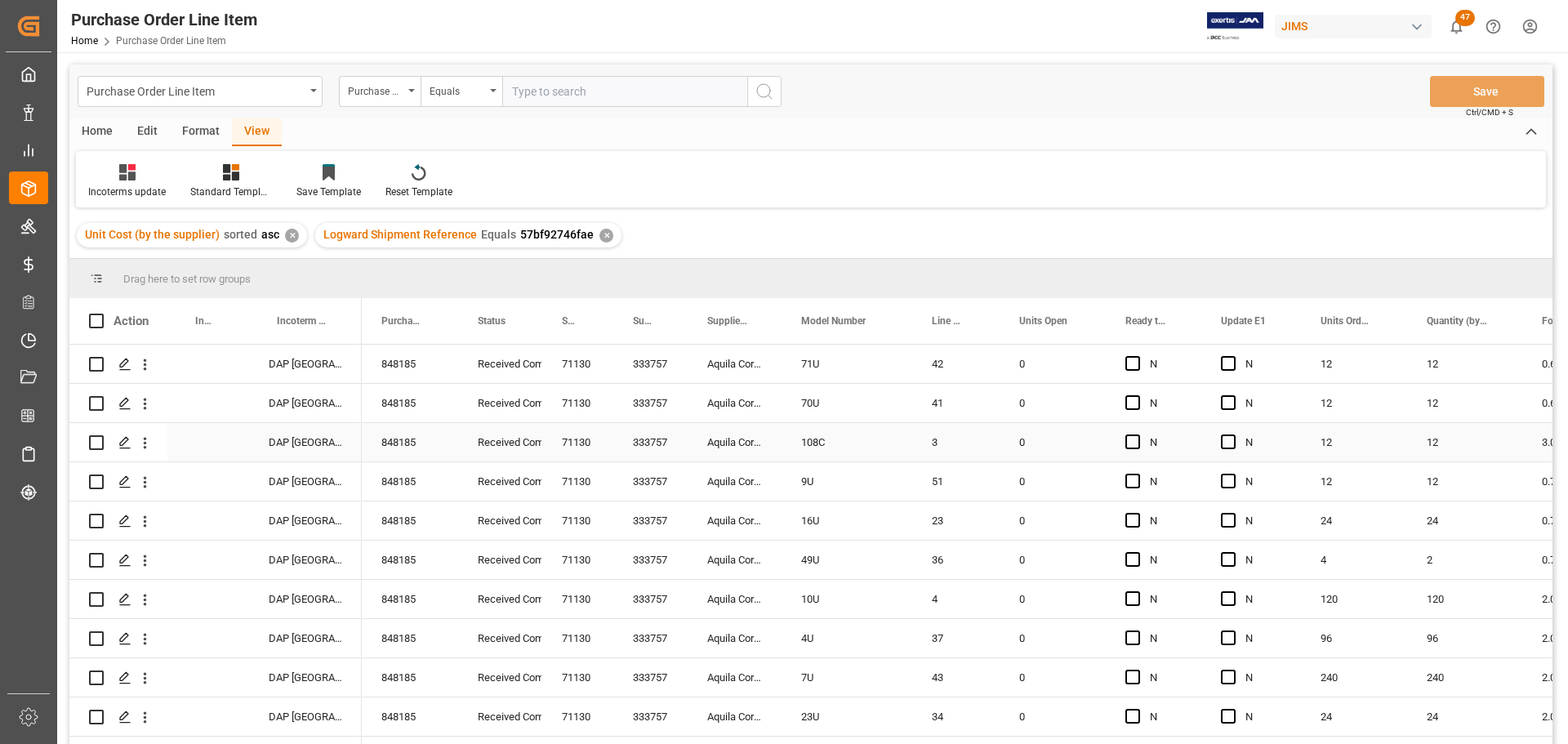
click at [421, 460] on div "848185" at bounding box center [410, 442] width 97 height 39
click at [251, 123] on div "View" at bounding box center [257, 133] width 49 height 28
click at [139, 177] on div at bounding box center [127, 172] width 78 height 17
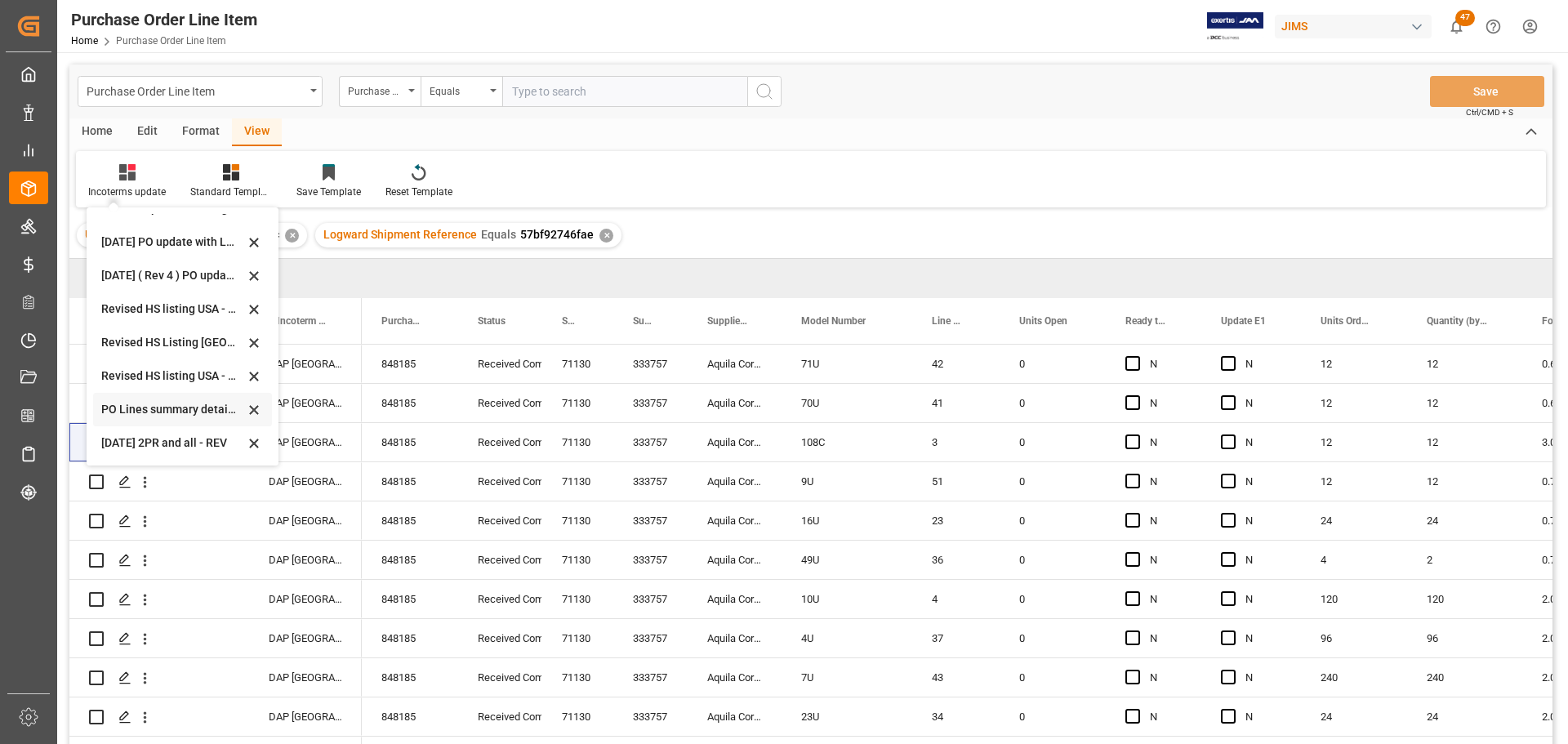
scroll to position [458, 0]
click at [164, 438] on div "Sept 2025 2PR and all - REV" at bounding box center [172, 442] width 143 height 17
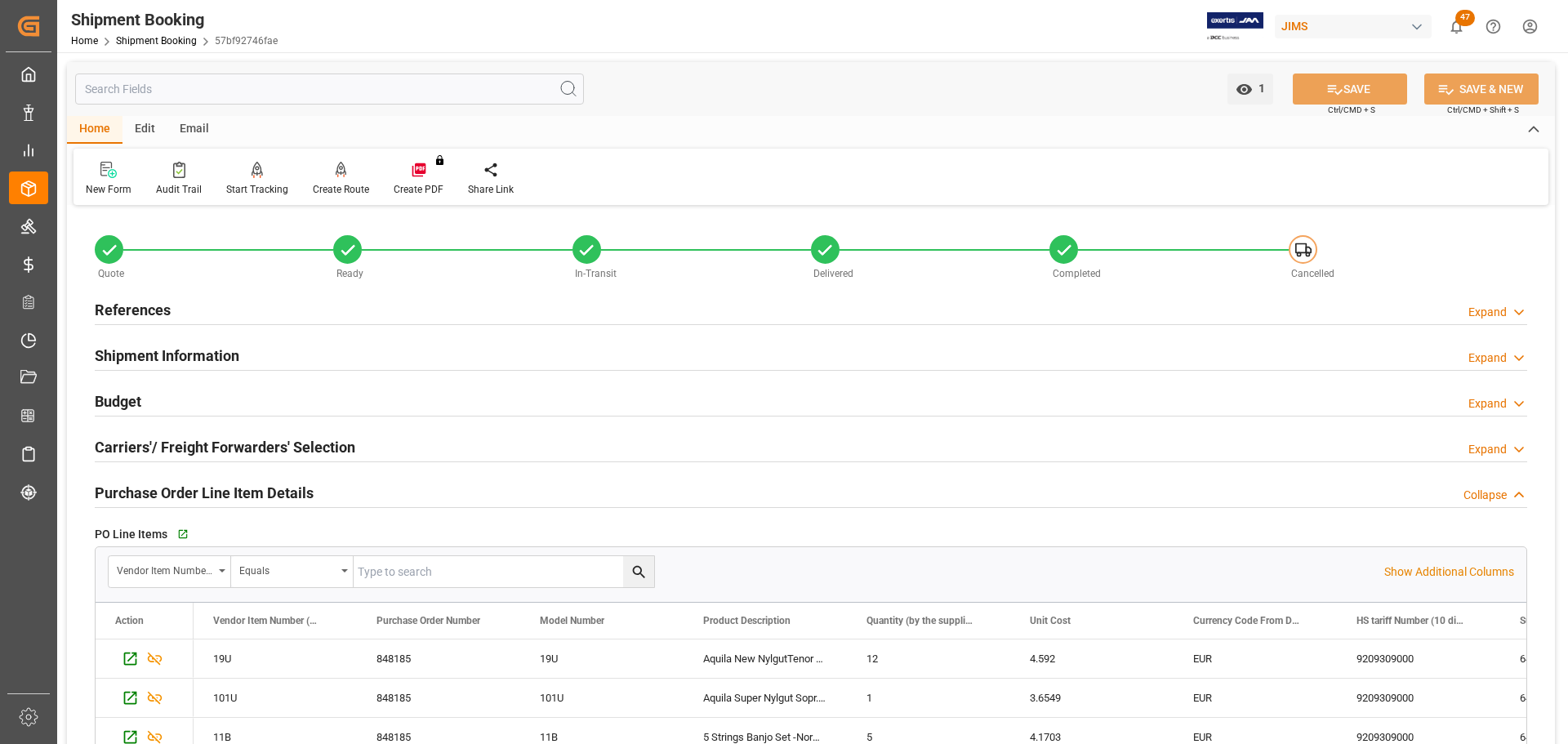
click at [125, 300] on h2 "References" at bounding box center [133, 309] width 76 height 22
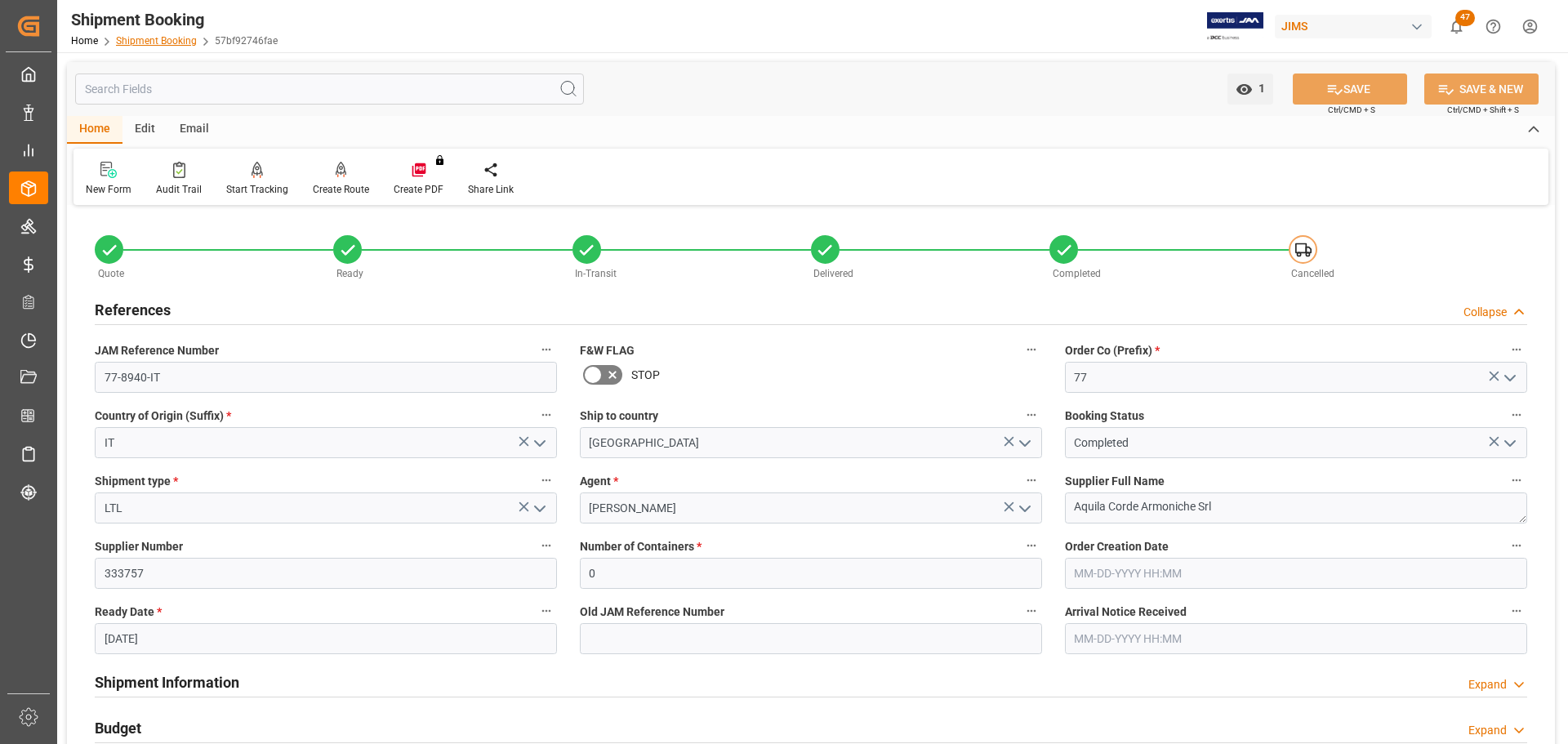
click at [177, 41] on link "Shipment Booking" at bounding box center [157, 41] width 81 height 12
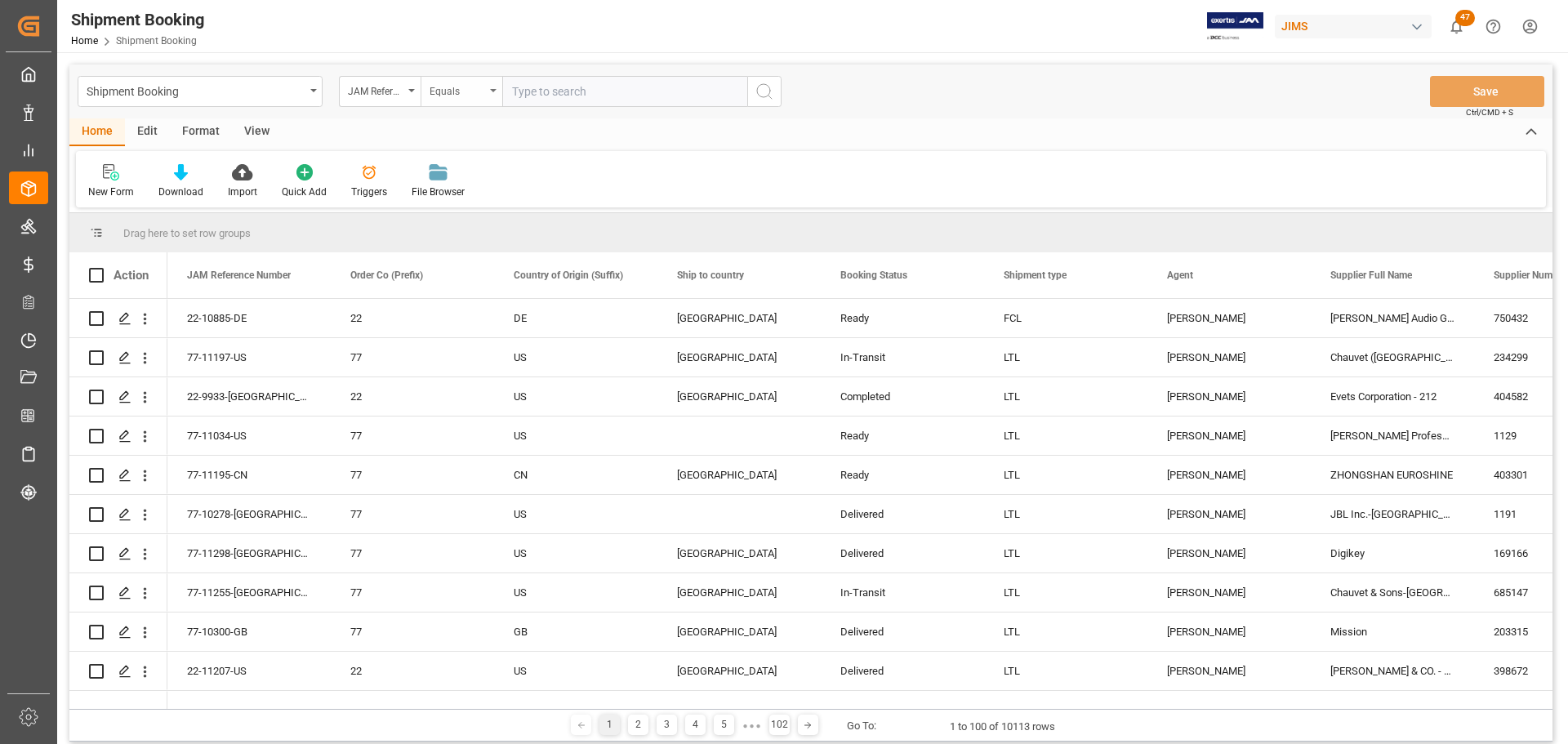
click at [496, 90] on icon "open menu" at bounding box center [493, 91] width 7 height 3
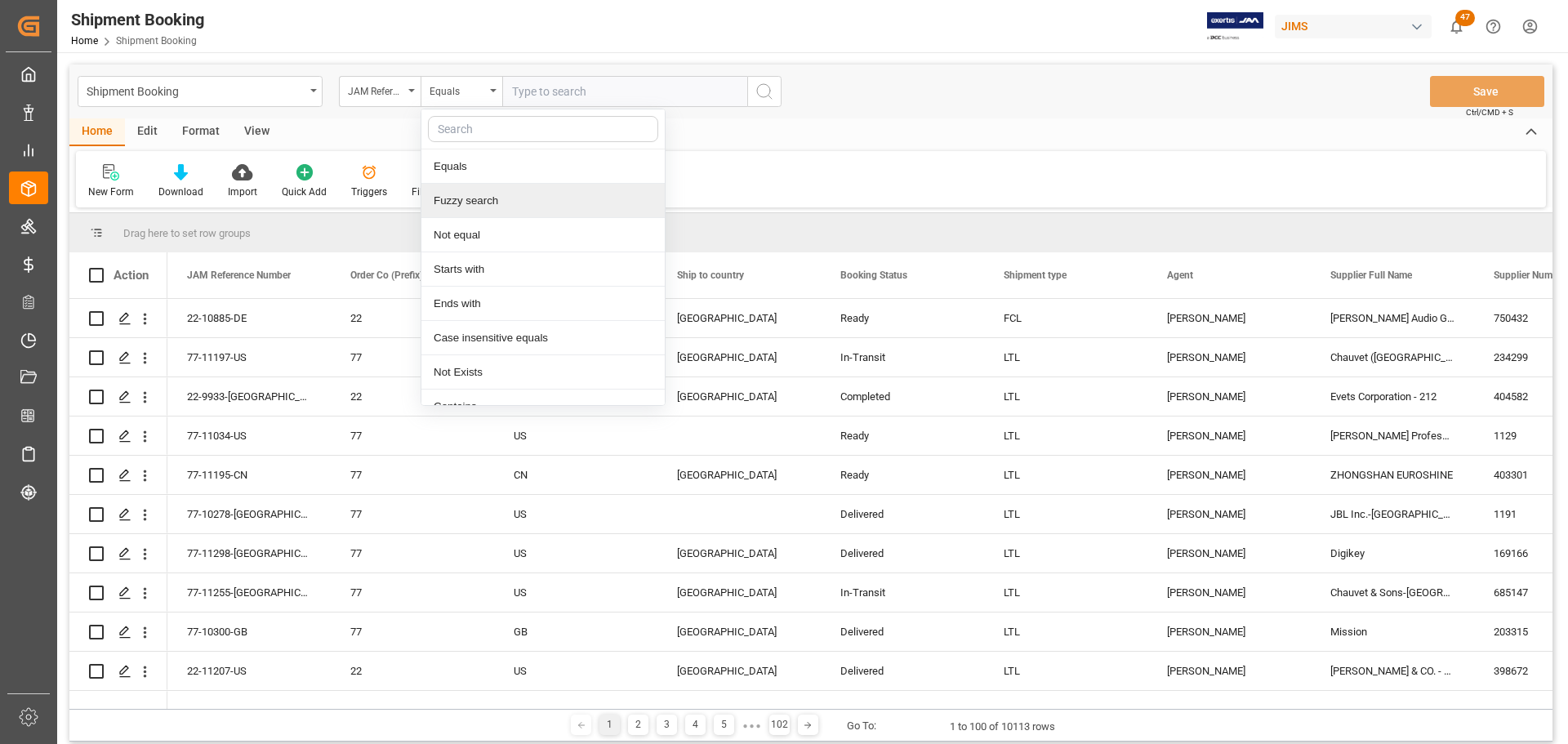
click at [483, 201] on div "Fuzzy search" at bounding box center [543, 201] width 243 height 35
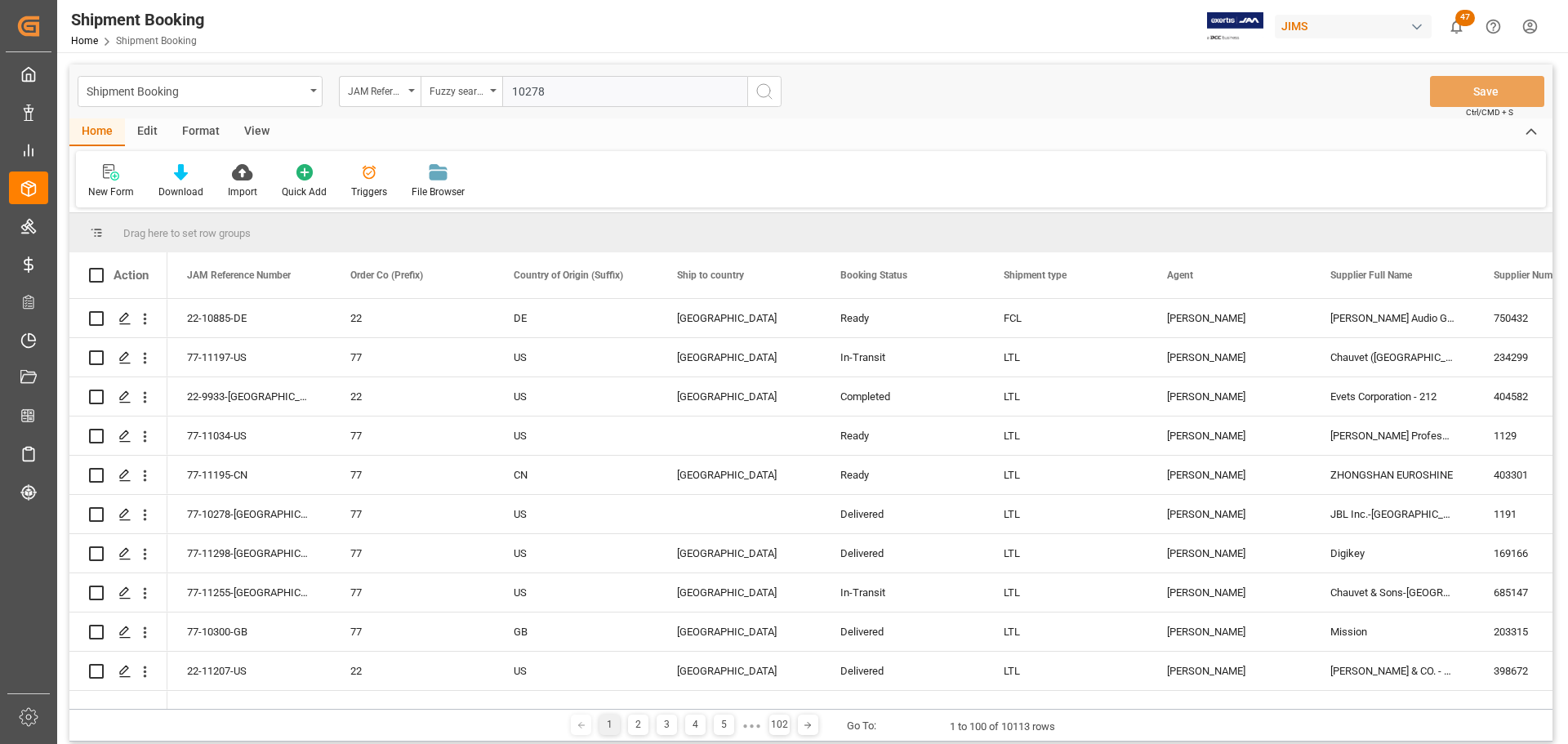
type input "10278"
click at [756, 87] on icon "search button" at bounding box center [765, 92] width 20 height 20
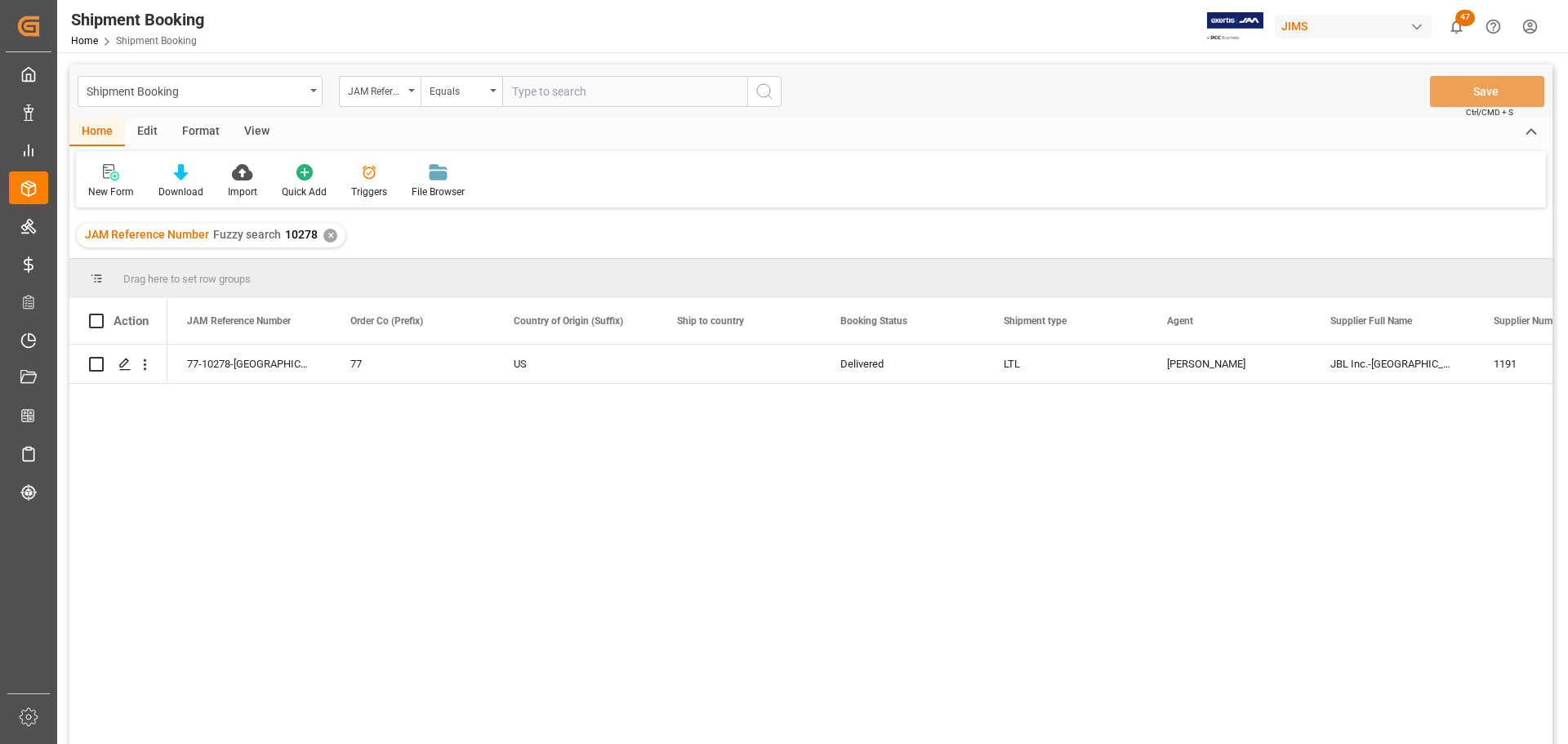
click at [205, 458] on div "77-10278-US 77 US Delivered LTL [PERSON_NAME] JBL Inc.-US 1191 0" at bounding box center [859, 549] width 1385 height 410
click at [426, 453] on div "77-10278-US 77 US Delivered LTL [PERSON_NAME] JBL Inc.-US 1191 0" at bounding box center [859, 549] width 1385 height 410
click at [403, 475] on div "77-10278-US 77 US Delivered LTL [PERSON_NAME] JBL Inc.-US 1191 0" at bounding box center [859, 549] width 1385 height 410
click at [312, 87] on div "Shipment Booking" at bounding box center [200, 92] width 245 height 31
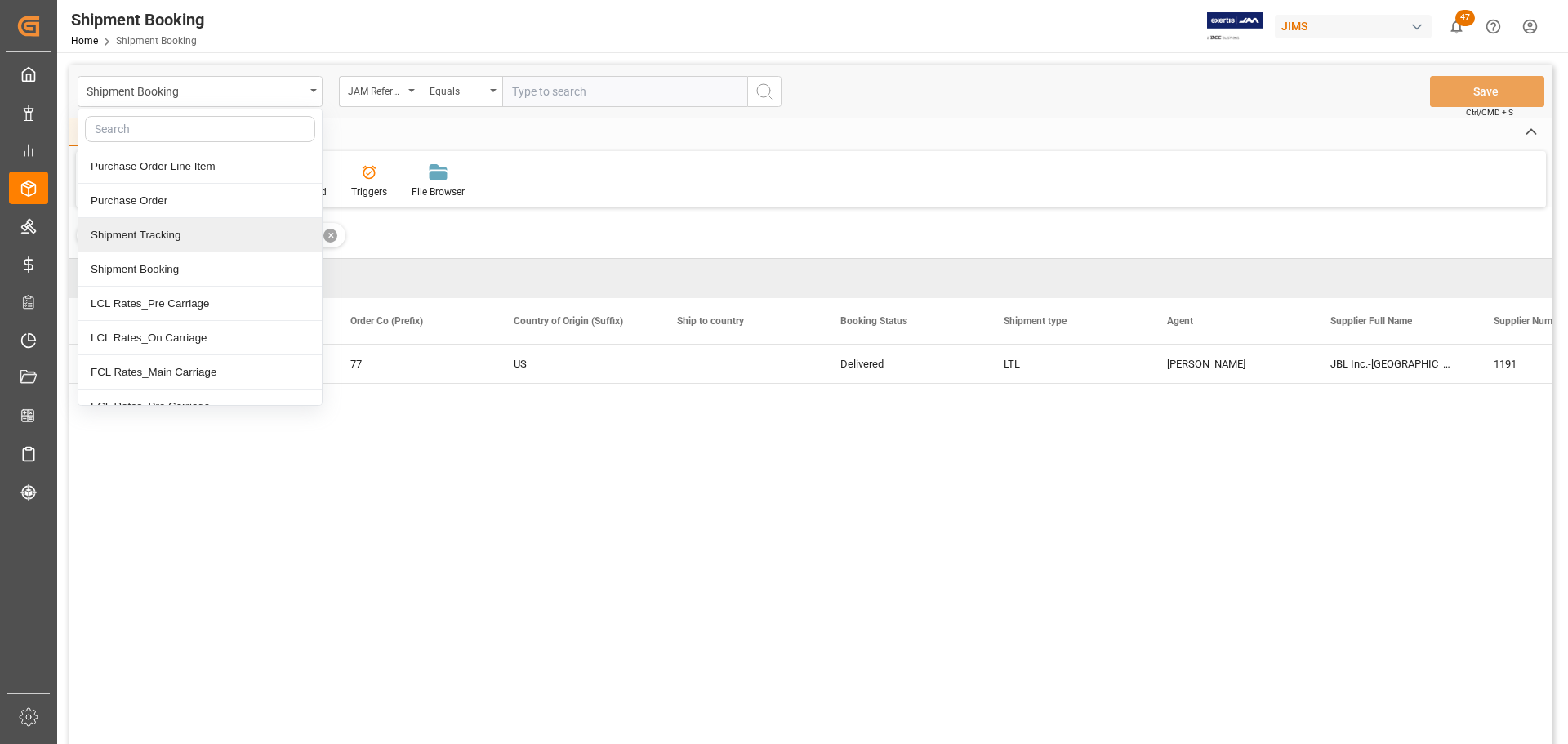
click at [151, 237] on div "Shipment Tracking" at bounding box center [200, 235] width 243 height 35
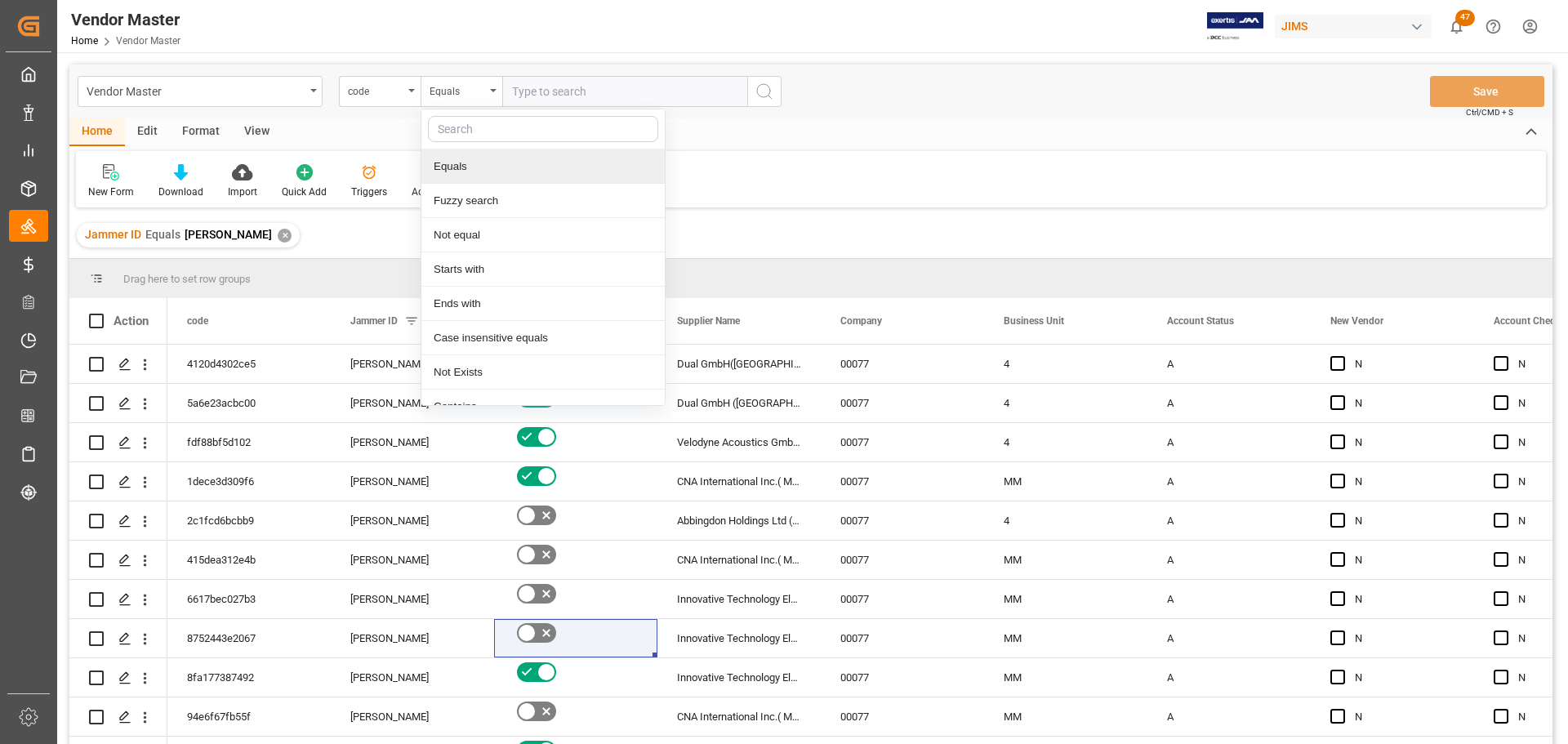
click at [544, 88] on input "text" at bounding box center [624, 92] width 245 height 31
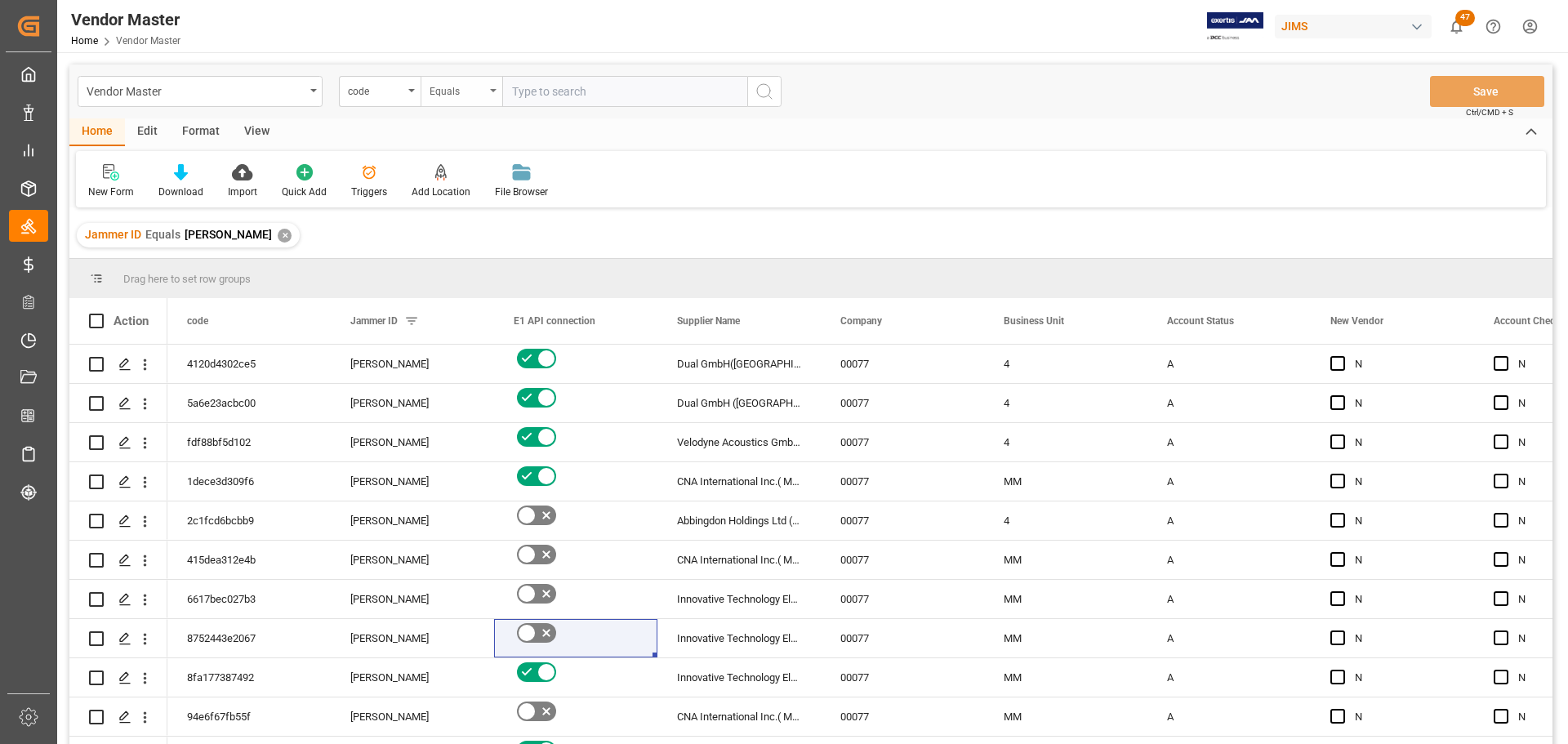
click at [497, 92] on div "Equals" at bounding box center [461, 92] width 82 height 31
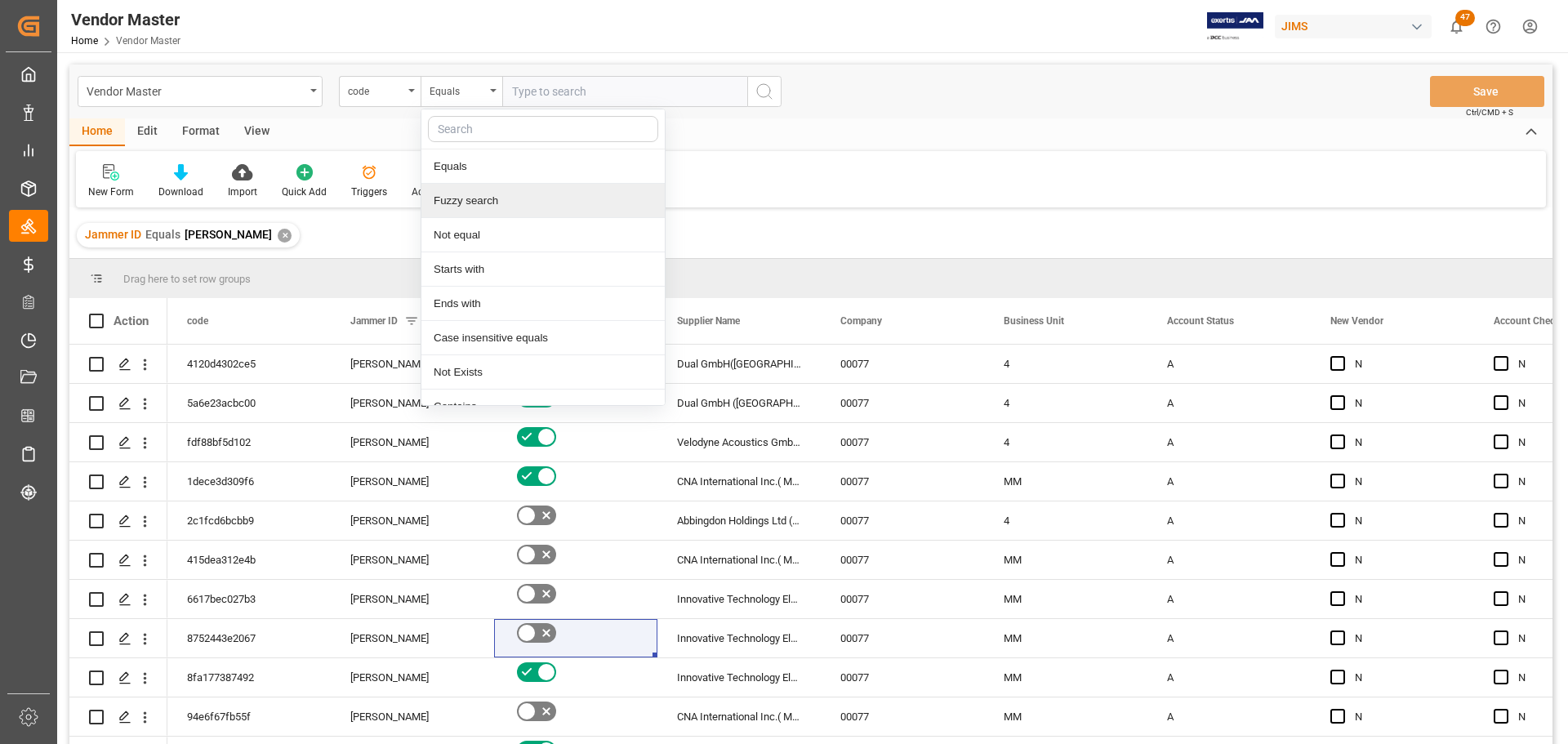
click at [459, 204] on div "Fuzzy search" at bounding box center [543, 201] width 243 height 35
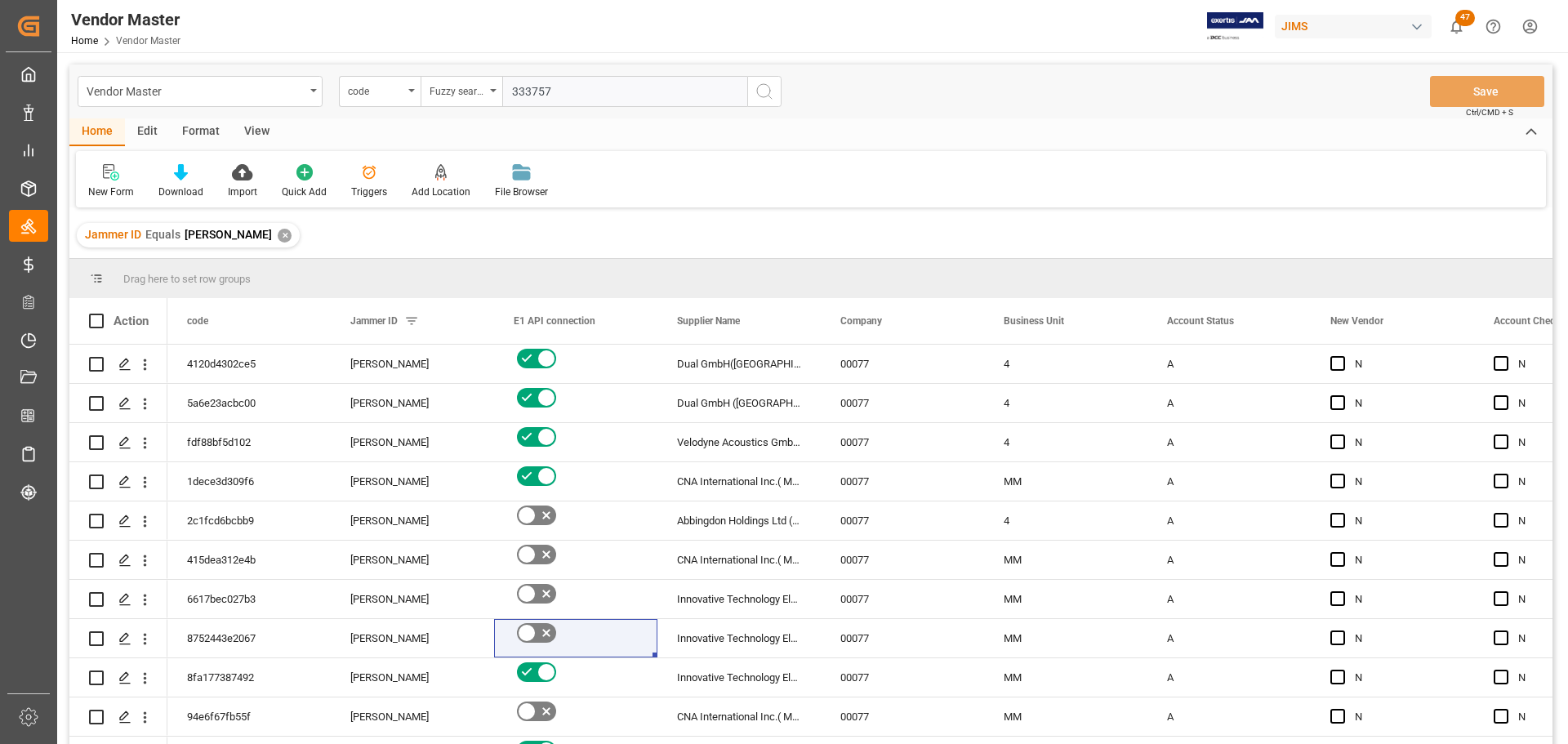
type input "333757"
click at [770, 94] on icon "search button" at bounding box center [765, 92] width 20 height 20
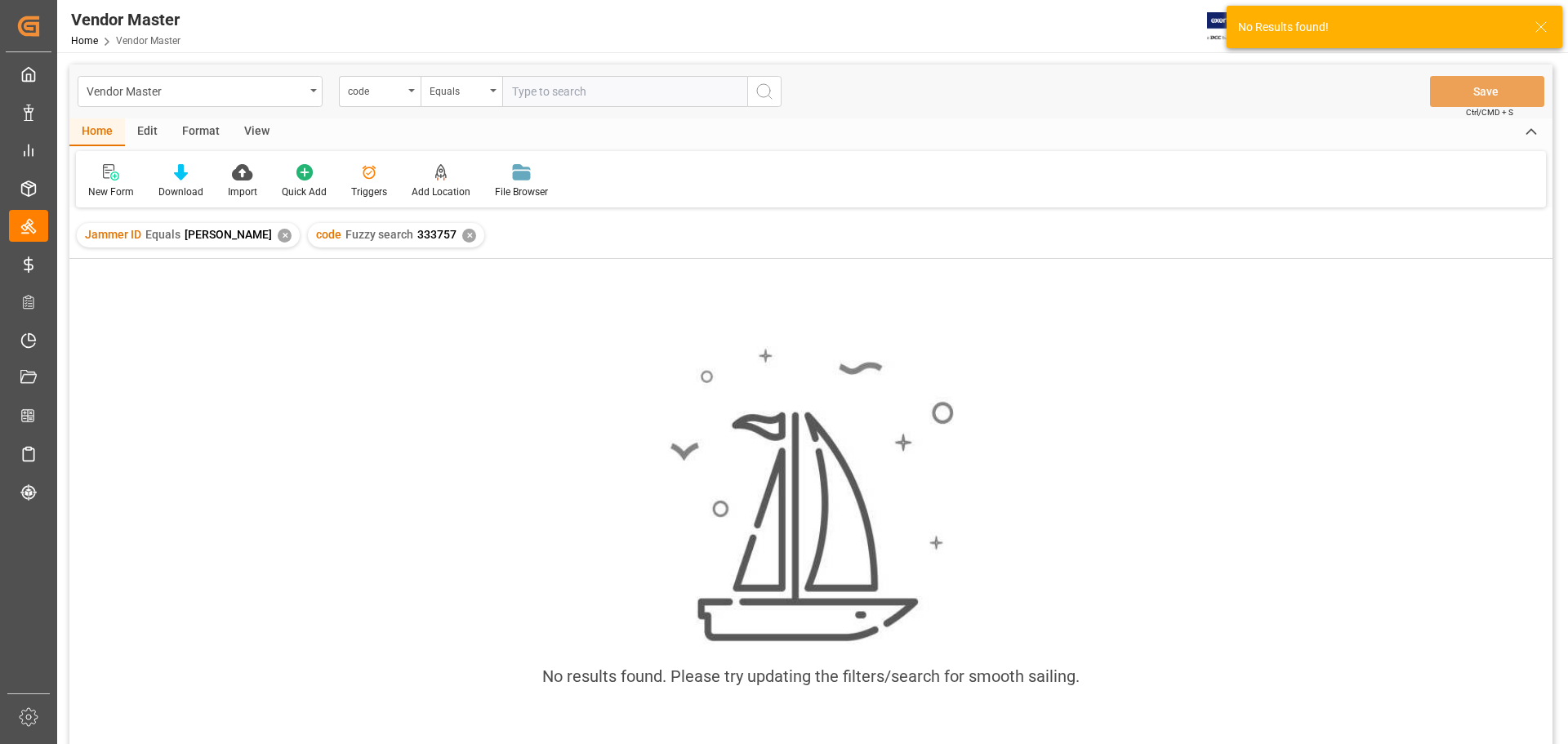
click at [291, 233] on div "✕" at bounding box center [285, 235] width 14 height 14
click at [412, 92] on div "code" at bounding box center [379, 92] width 82 height 31
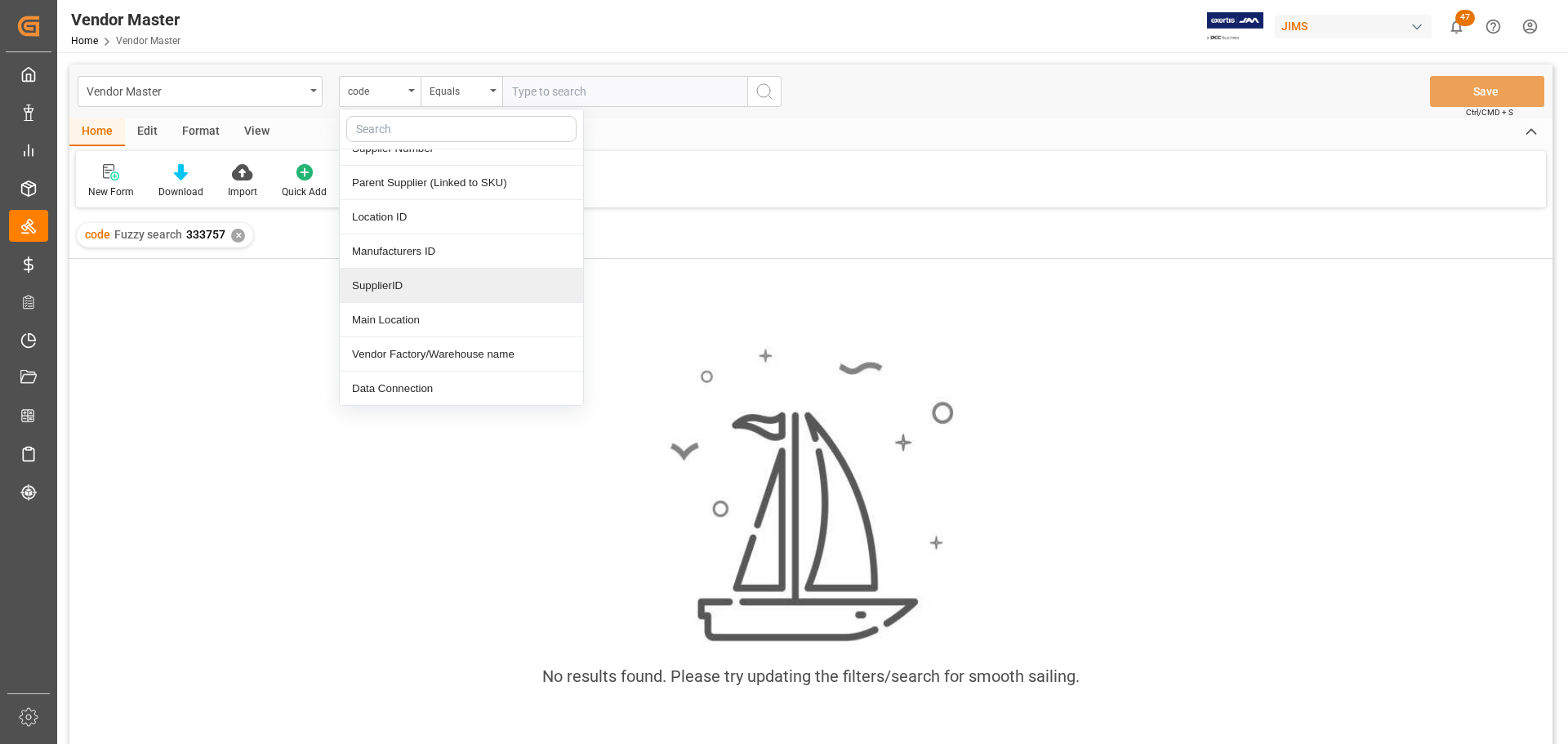
scroll to position [245, 0]
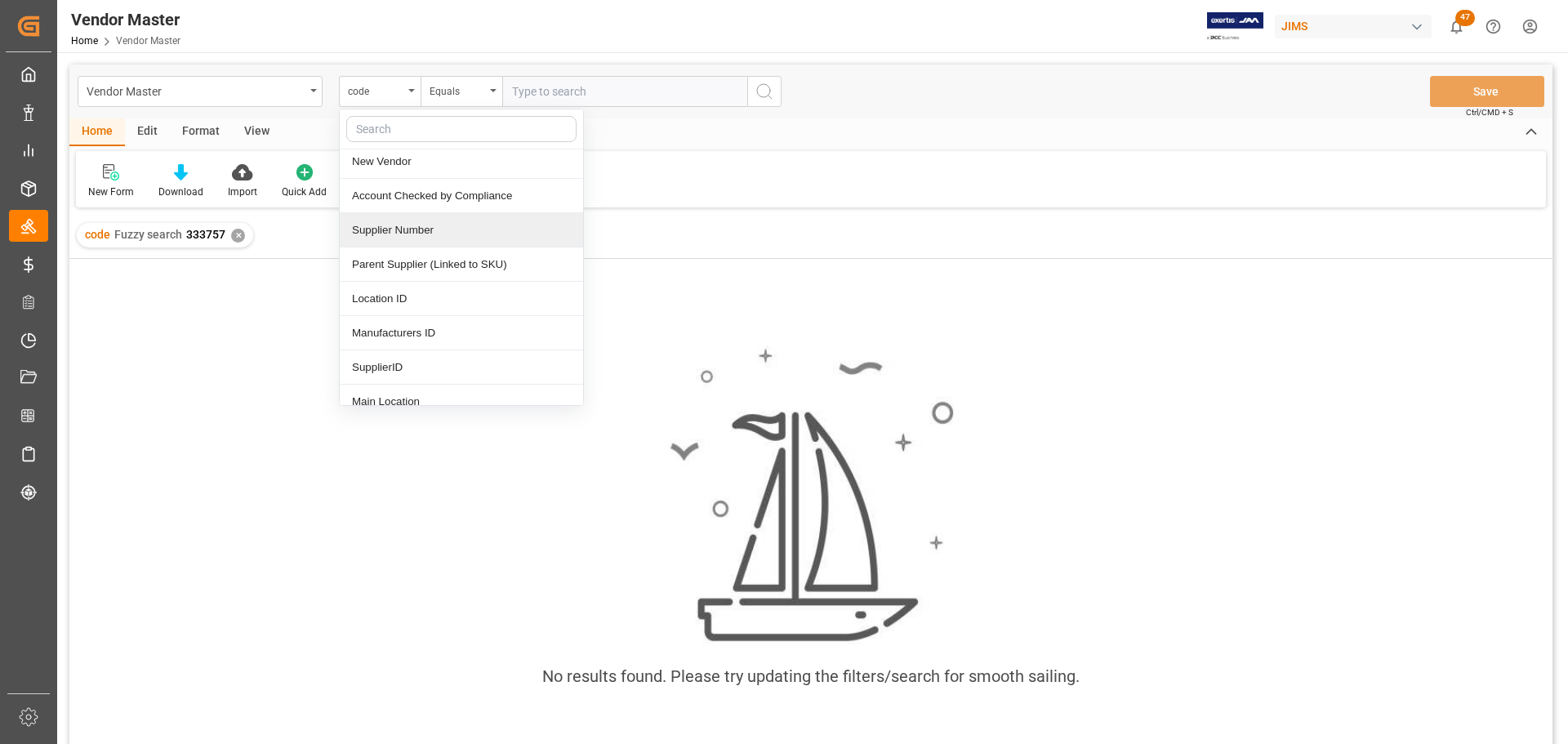
click at [399, 224] on div "Supplier Number" at bounding box center [461, 230] width 243 height 35
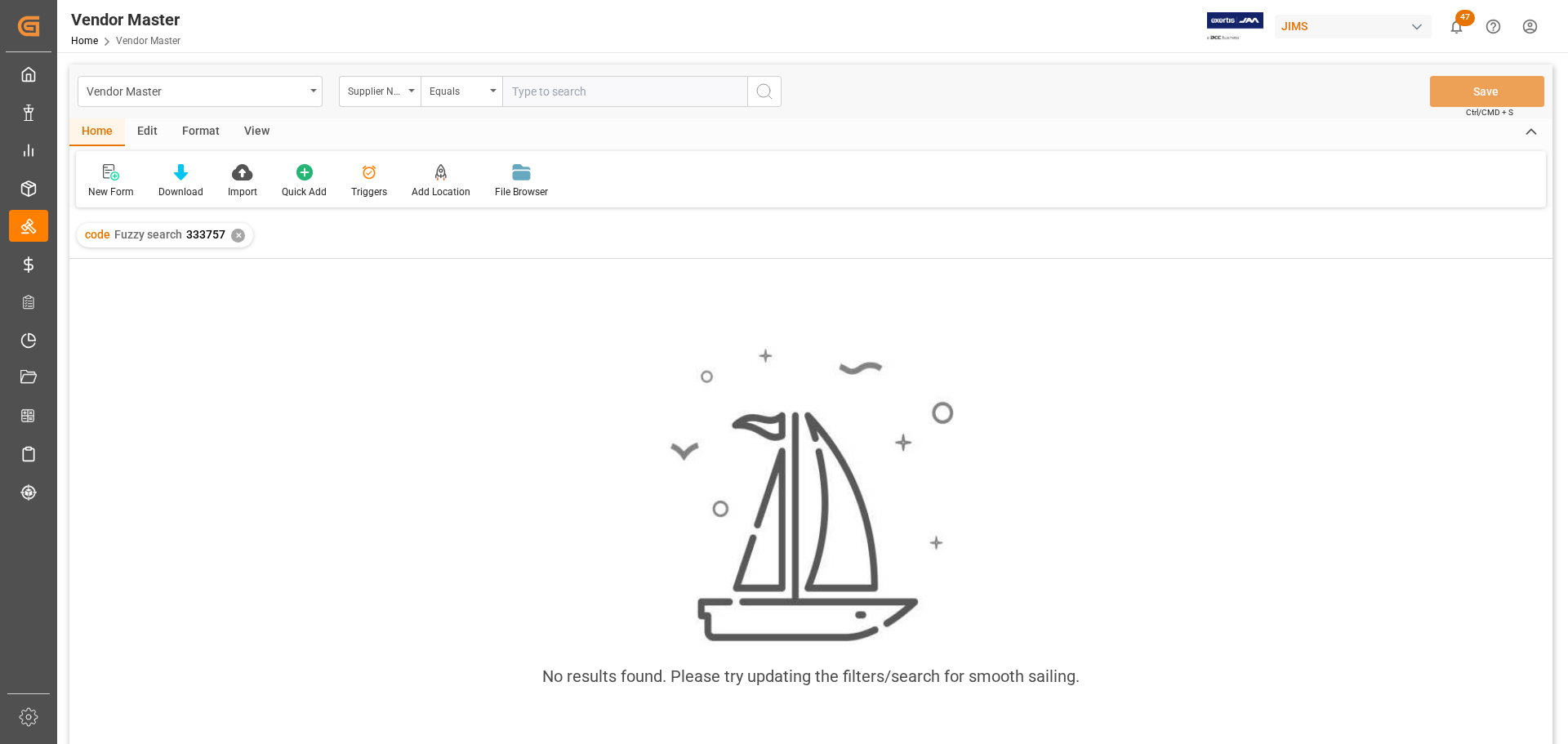
click at [577, 92] on input "text" at bounding box center [624, 92] width 245 height 31
type input "333757"
click at [763, 87] on icon "search button" at bounding box center [765, 92] width 20 height 20
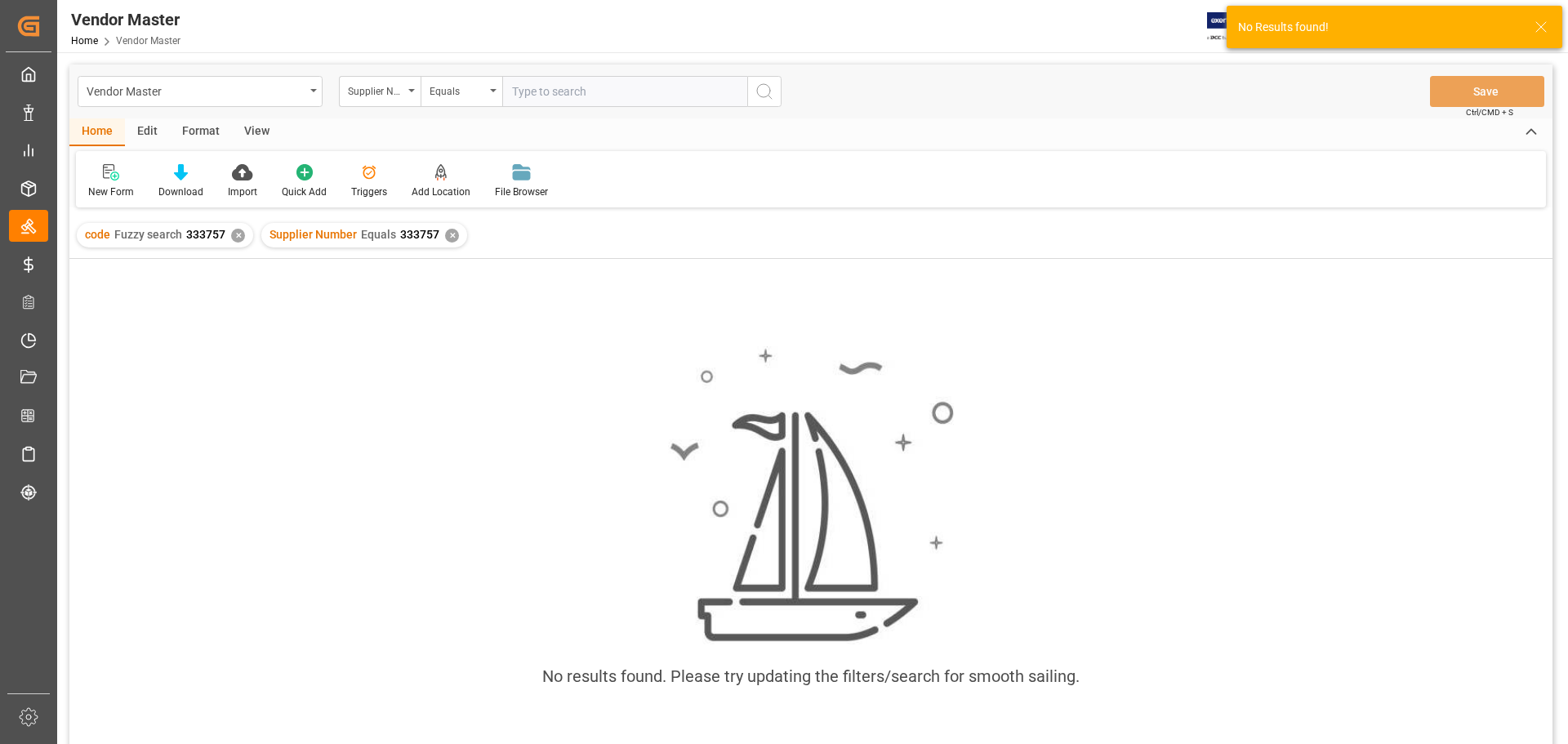
click at [231, 235] on div "✕" at bounding box center [238, 235] width 14 height 14
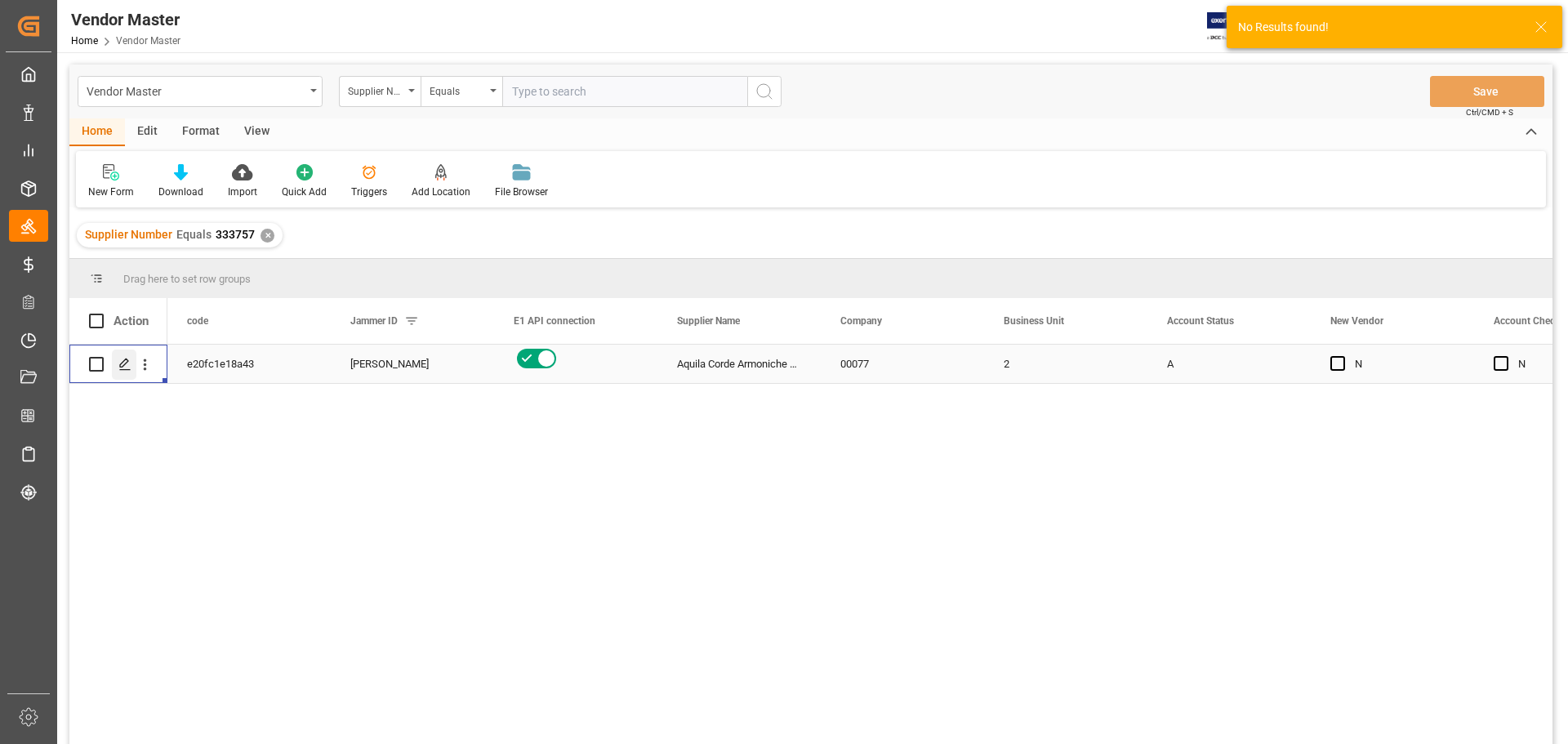
click at [119, 365] on icon "Press SPACE to select this row." at bounding box center [125, 365] width 13 height 13
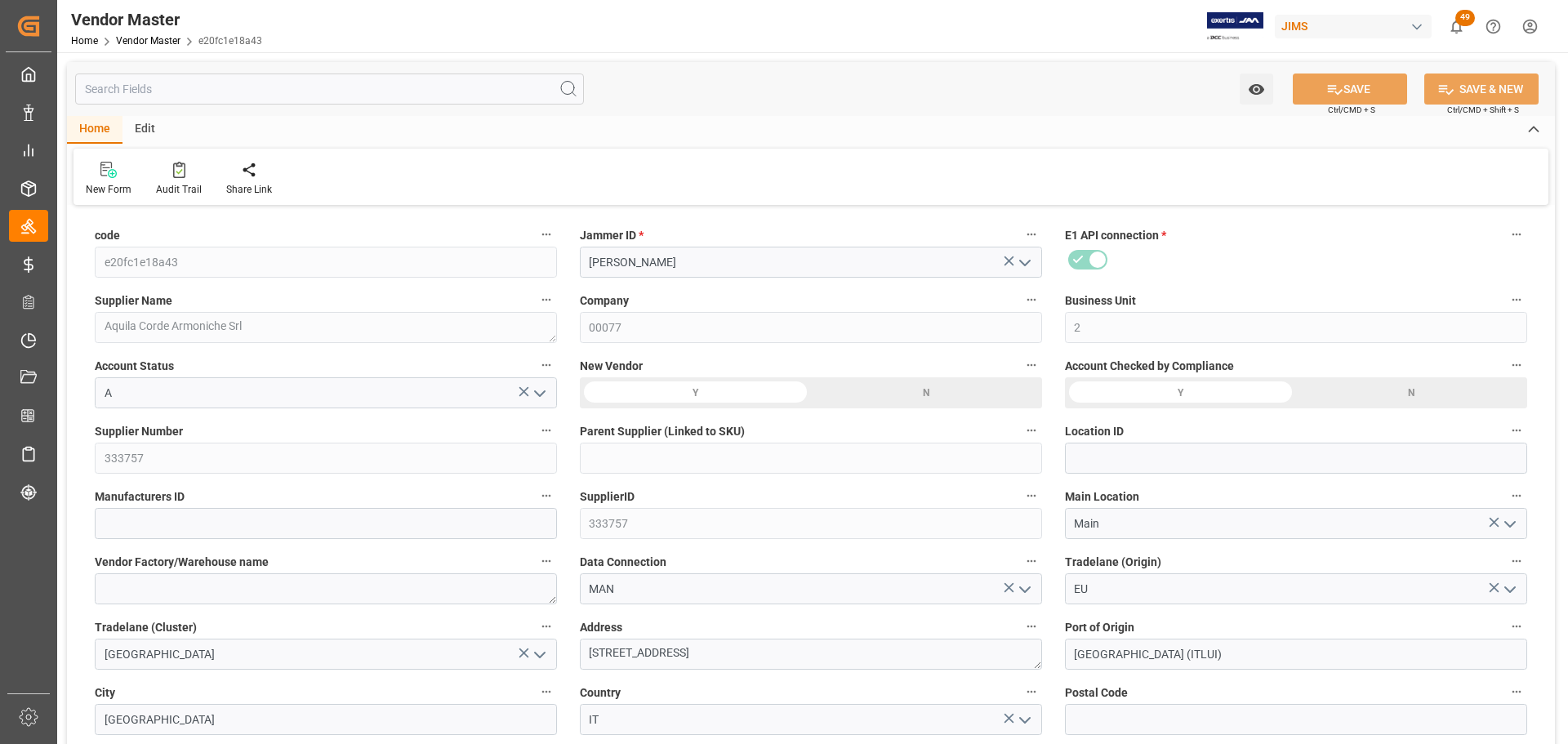
type input "[DATE] 21:34"
type input "[DATE] 13:12"
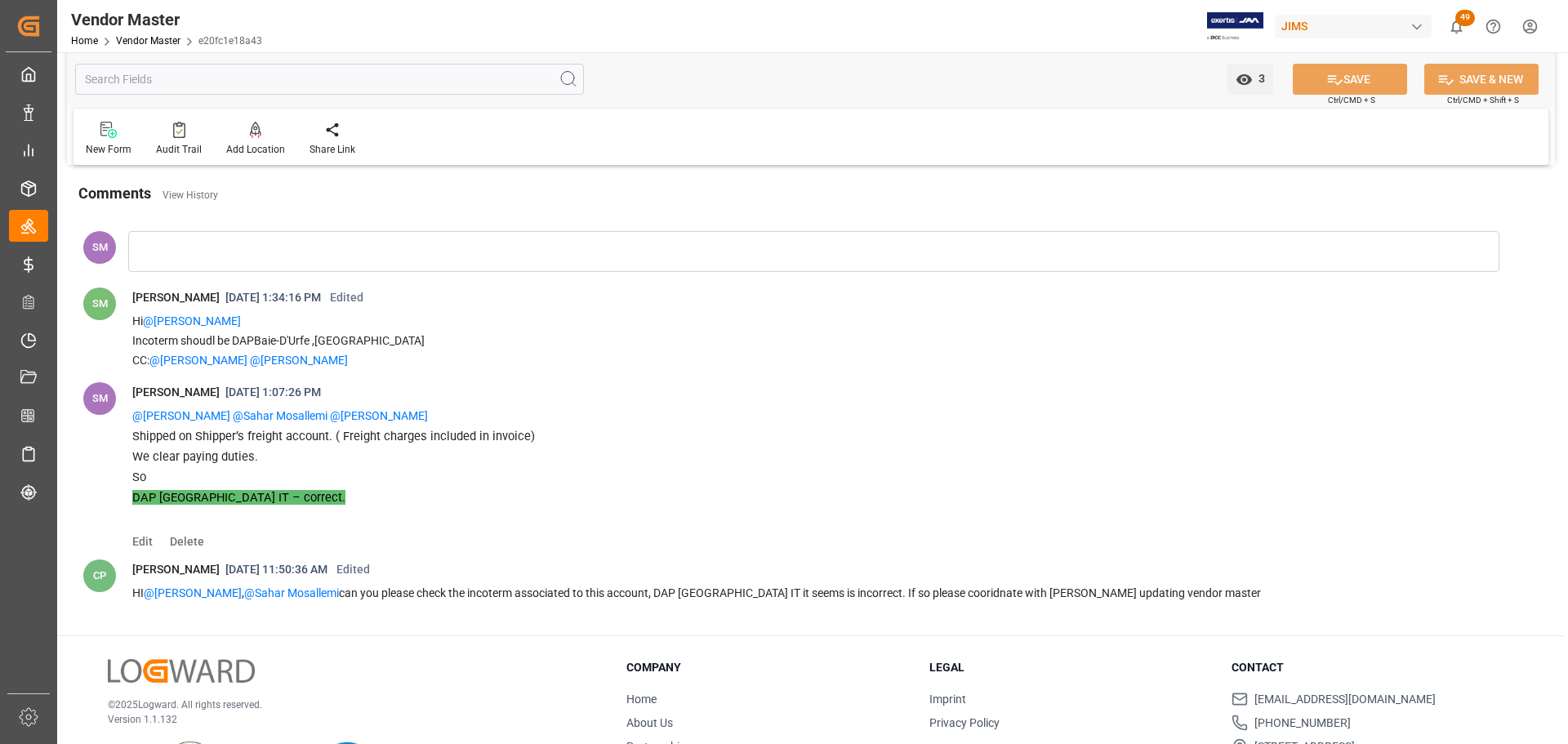
scroll to position [3266, 0]
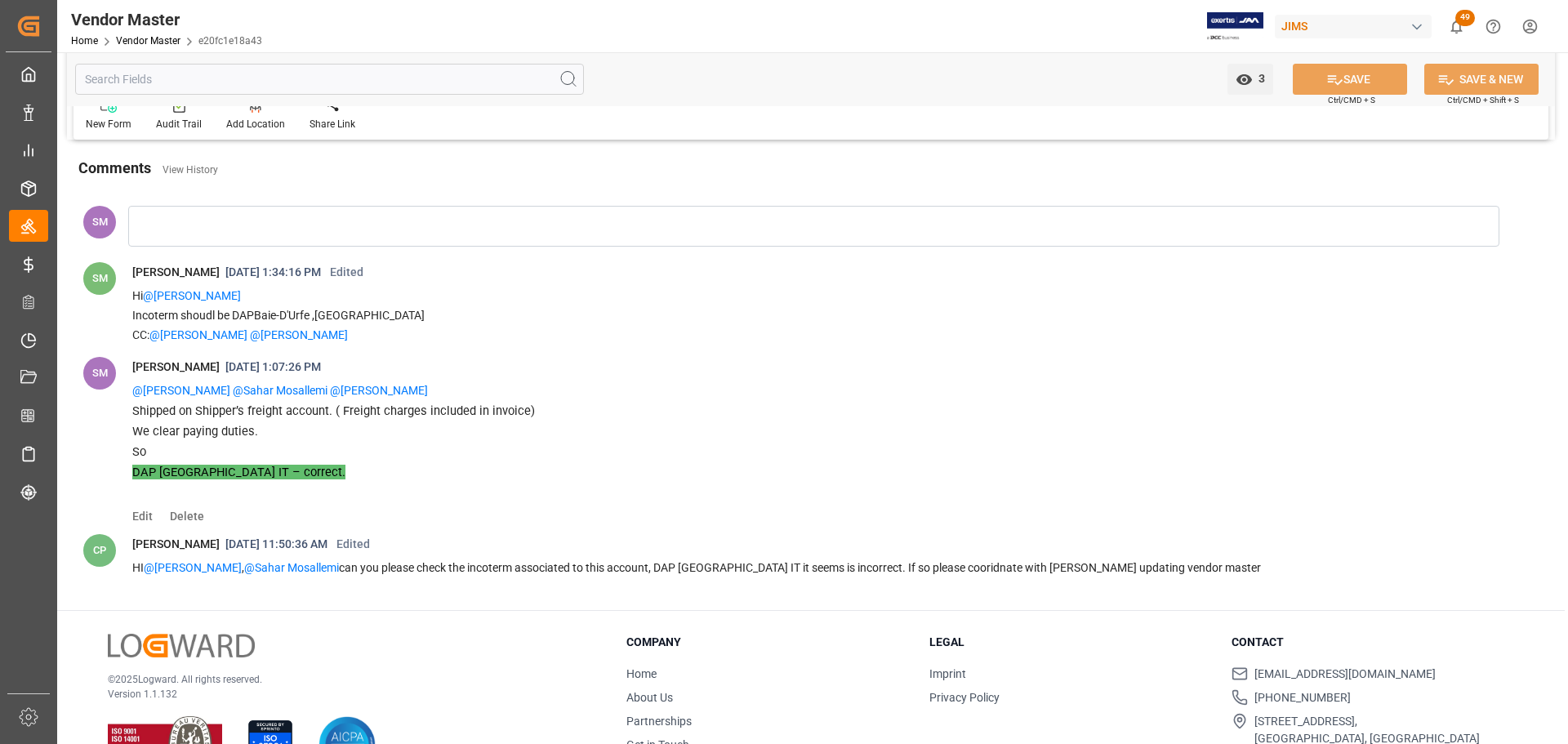
type input "Net 15"
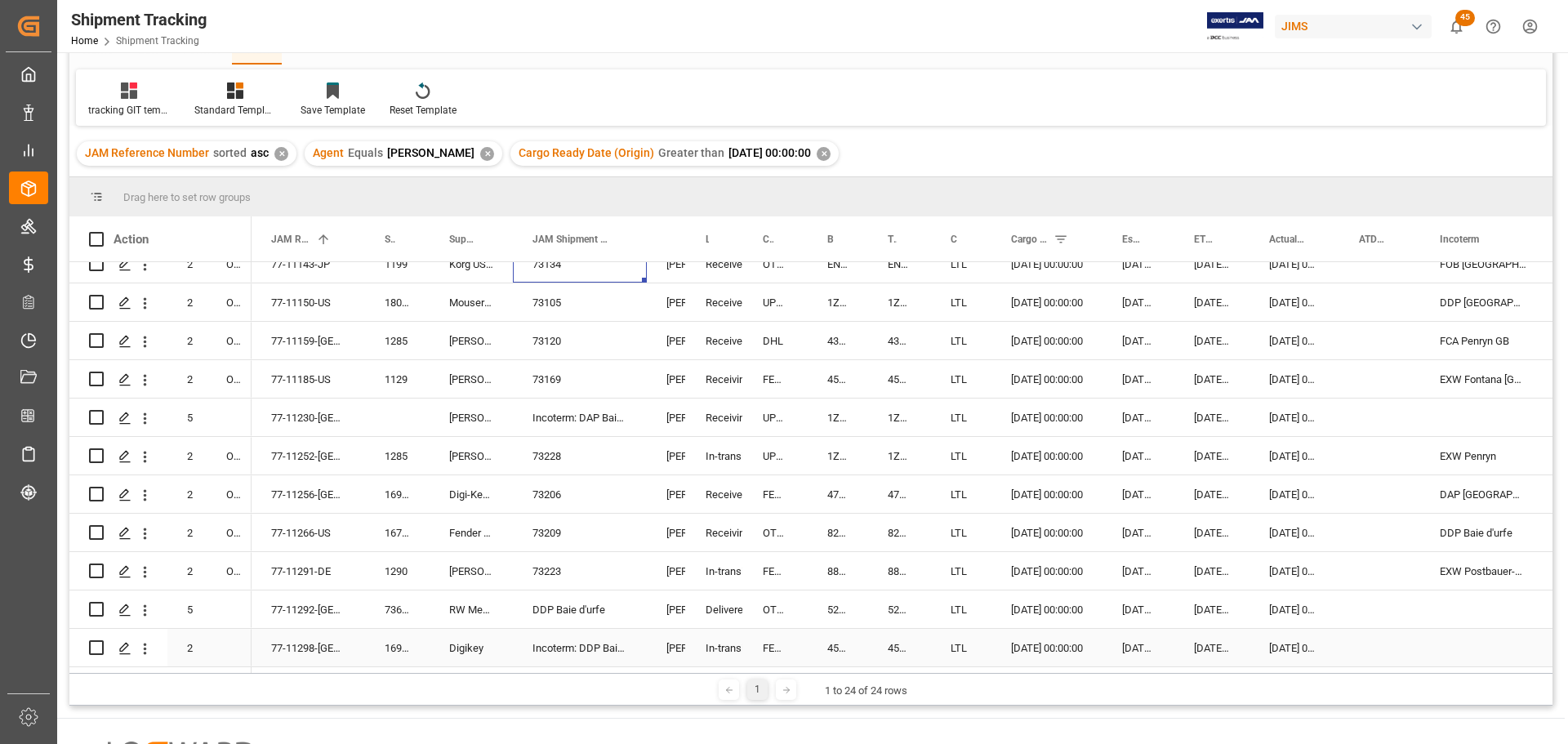
click at [548, 643] on div "Incoterm: DDP Baie d'urfe" at bounding box center [580, 647] width 134 height 38
click at [123, 646] on icon "Press SPACE to select this row." at bounding box center [125, 648] width 13 height 13
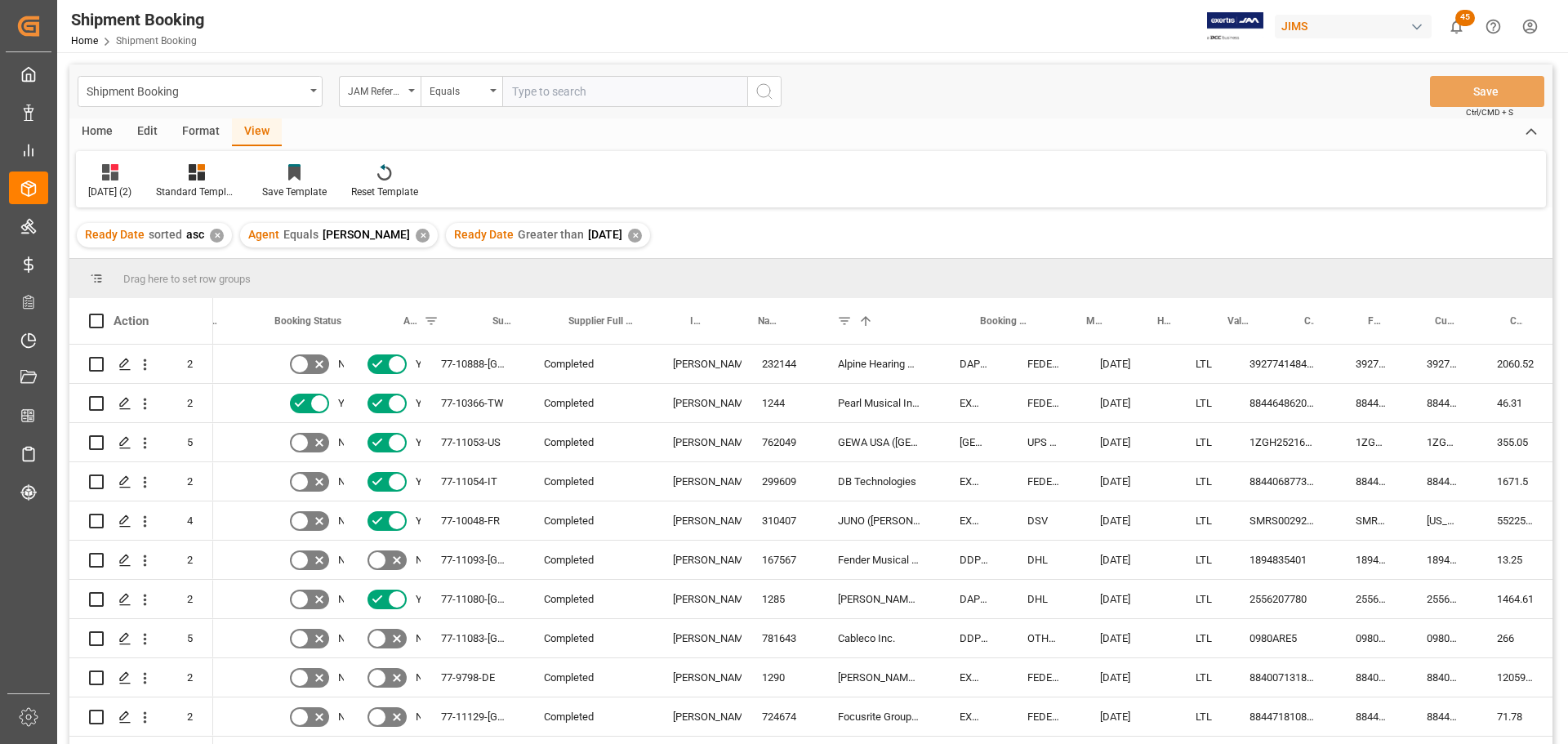
scroll to position [0, 270]
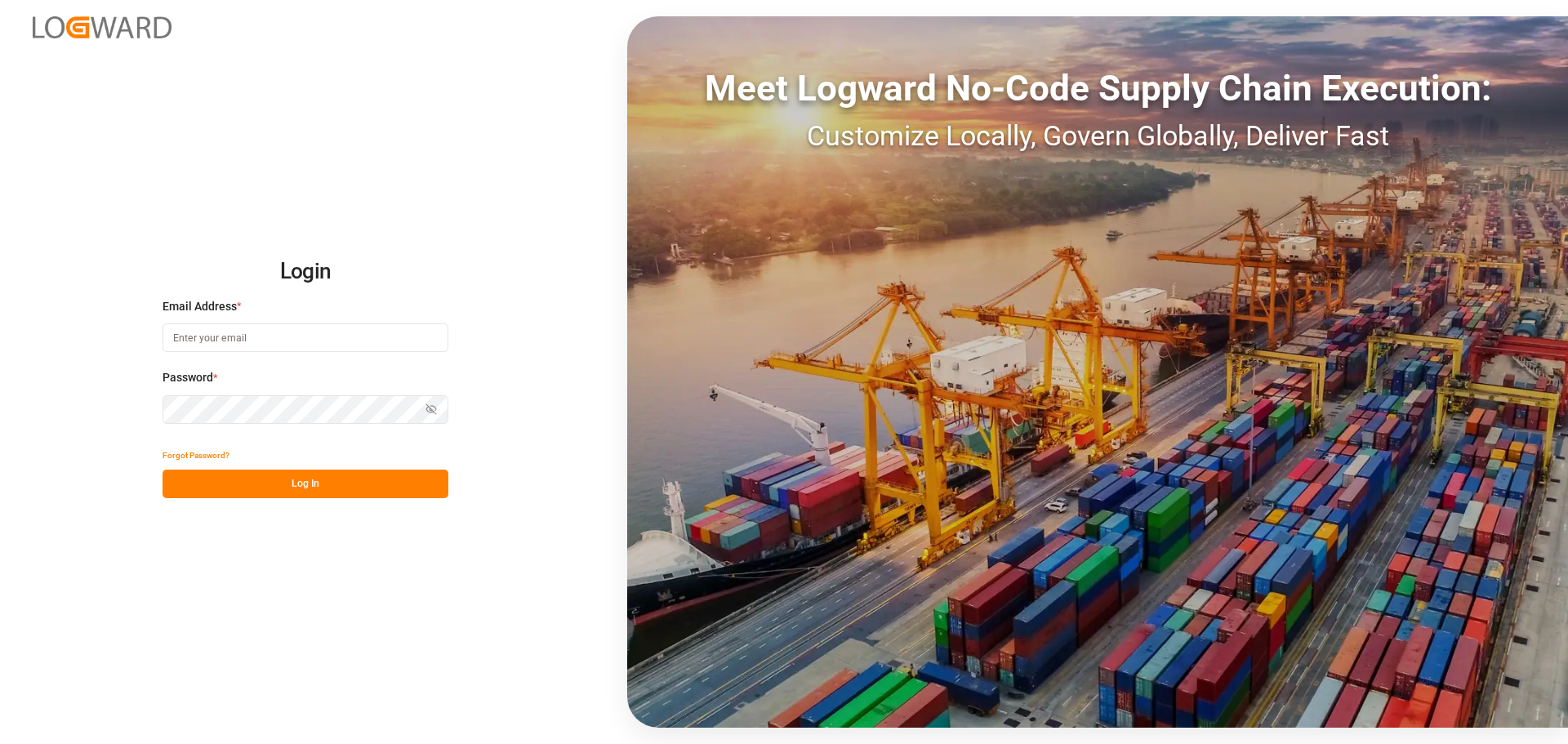
type input "[EMAIL_ADDRESS][PERSON_NAME][DOMAIN_NAME]"
click at [303, 479] on button "Log In" at bounding box center [305, 483] width 285 height 29
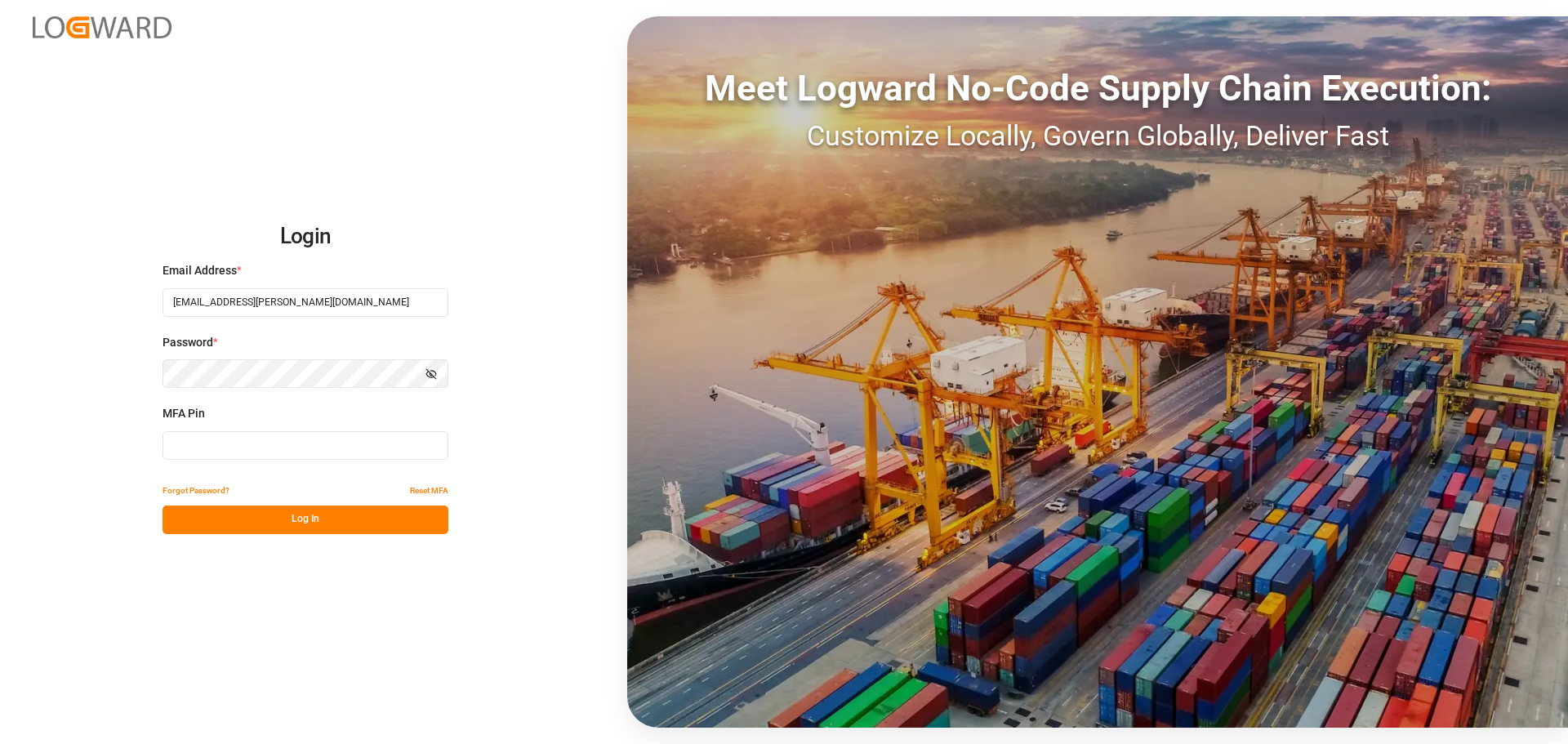
click at [235, 447] on input at bounding box center [305, 445] width 285 height 29
type input "330608"
click at [255, 520] on button "Log In" at bounding box center [305, 520] width 285 height 29
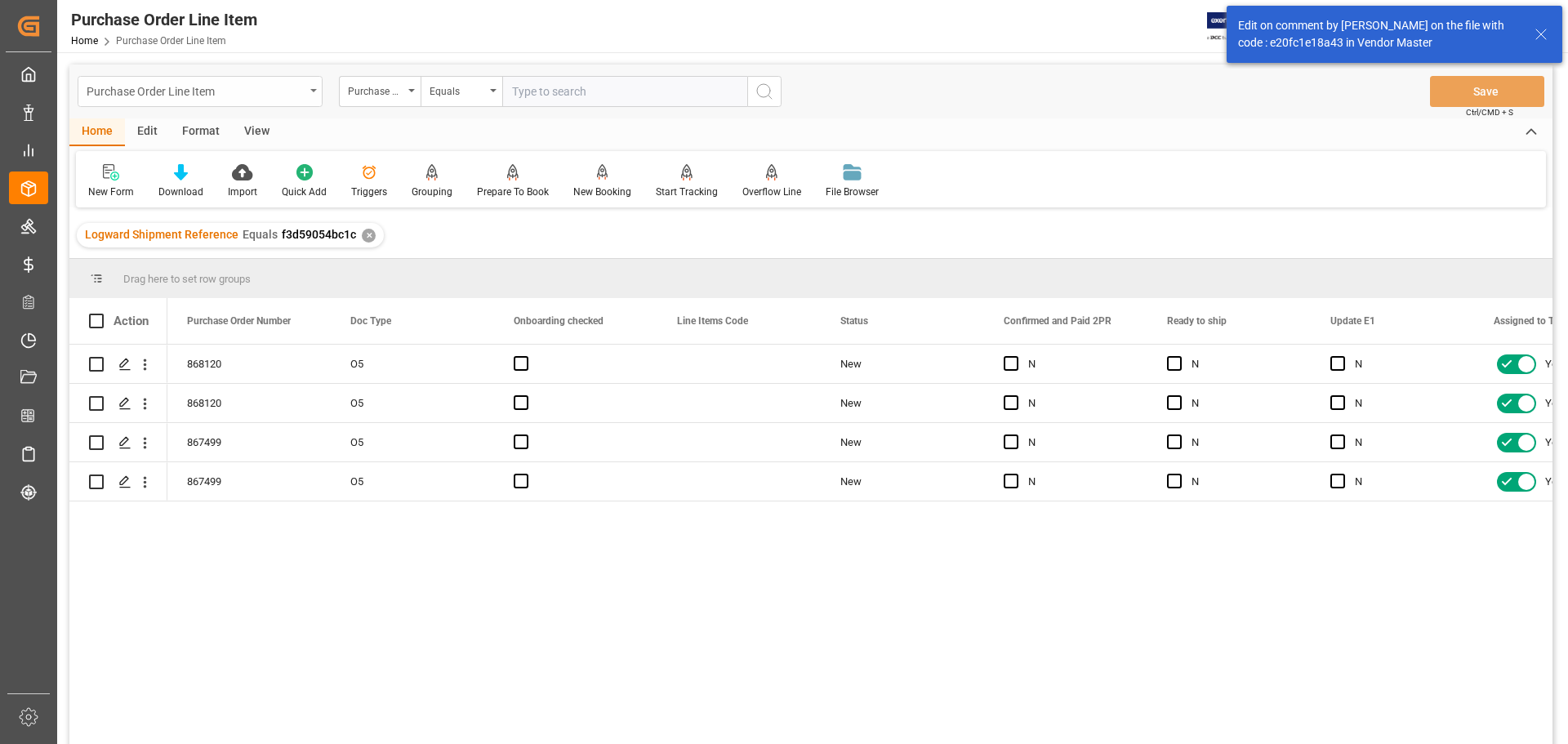
click at [311, 87] on div "Purchase Order Line Item" at bounding box center [200, 92] width 245 height 31
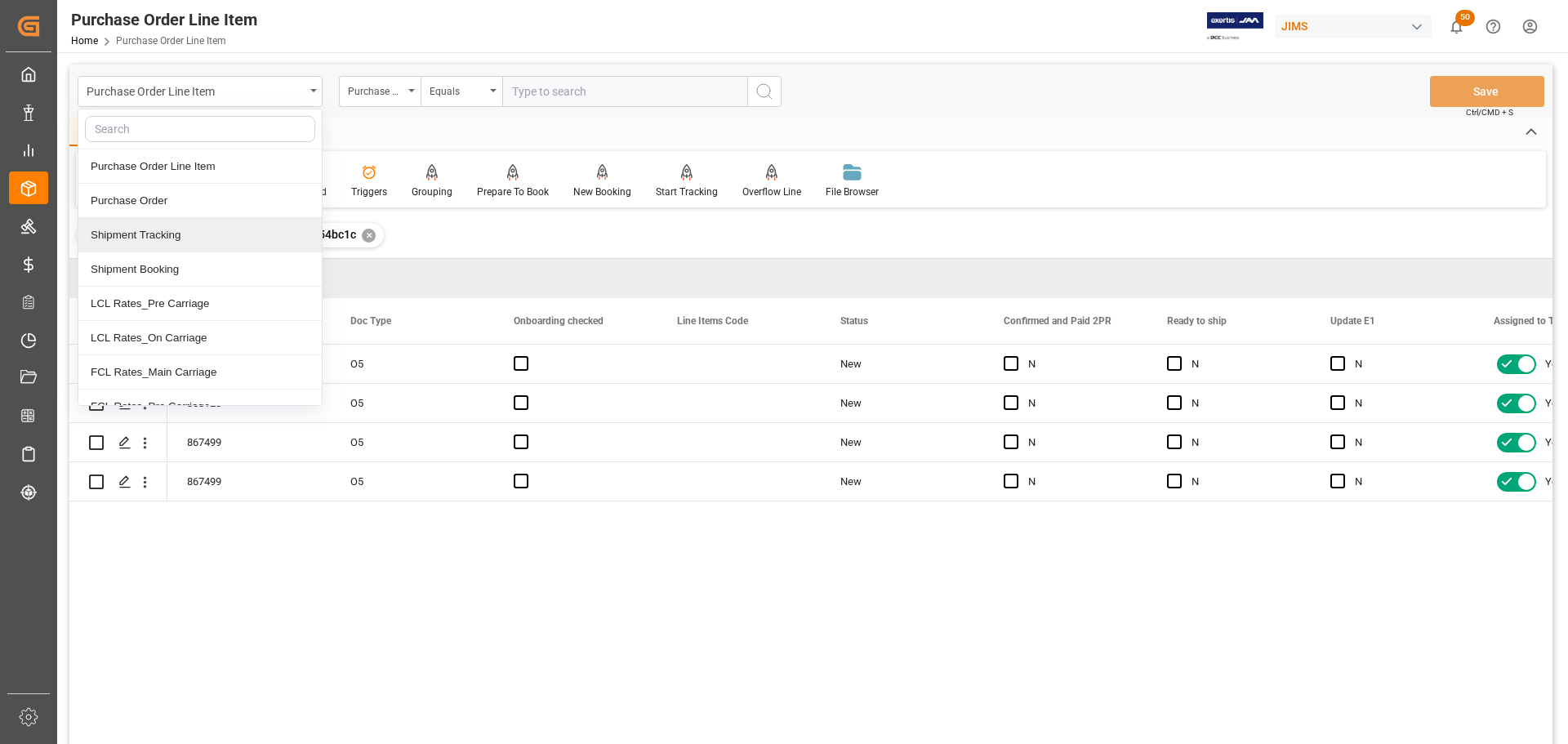
click at [158, 239] on div "Shipment Tracking" at bounding box center [200, 235] width 243 height 35
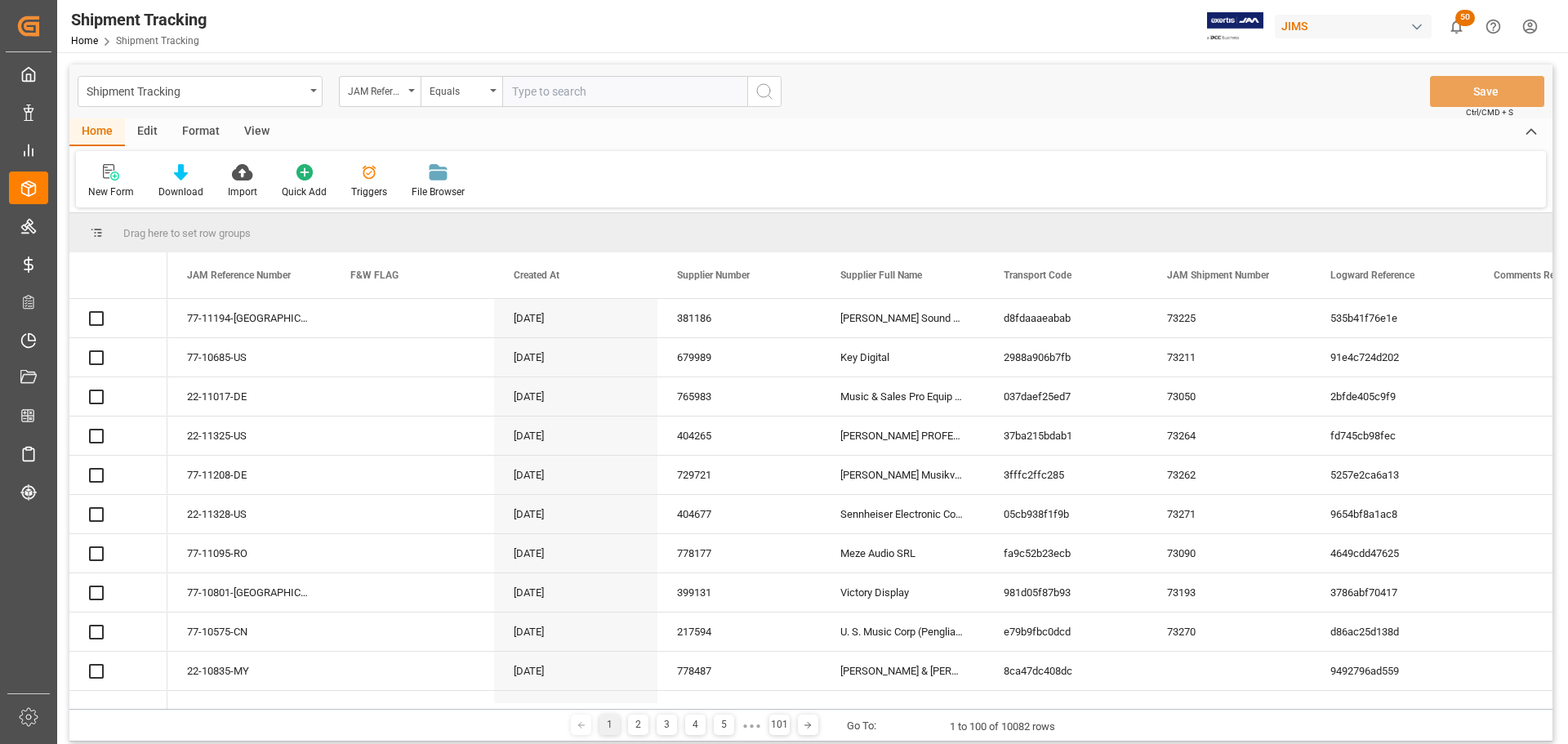
click at [528, 93] on input "text" at bounding box center [624, 92] width 245 height 31
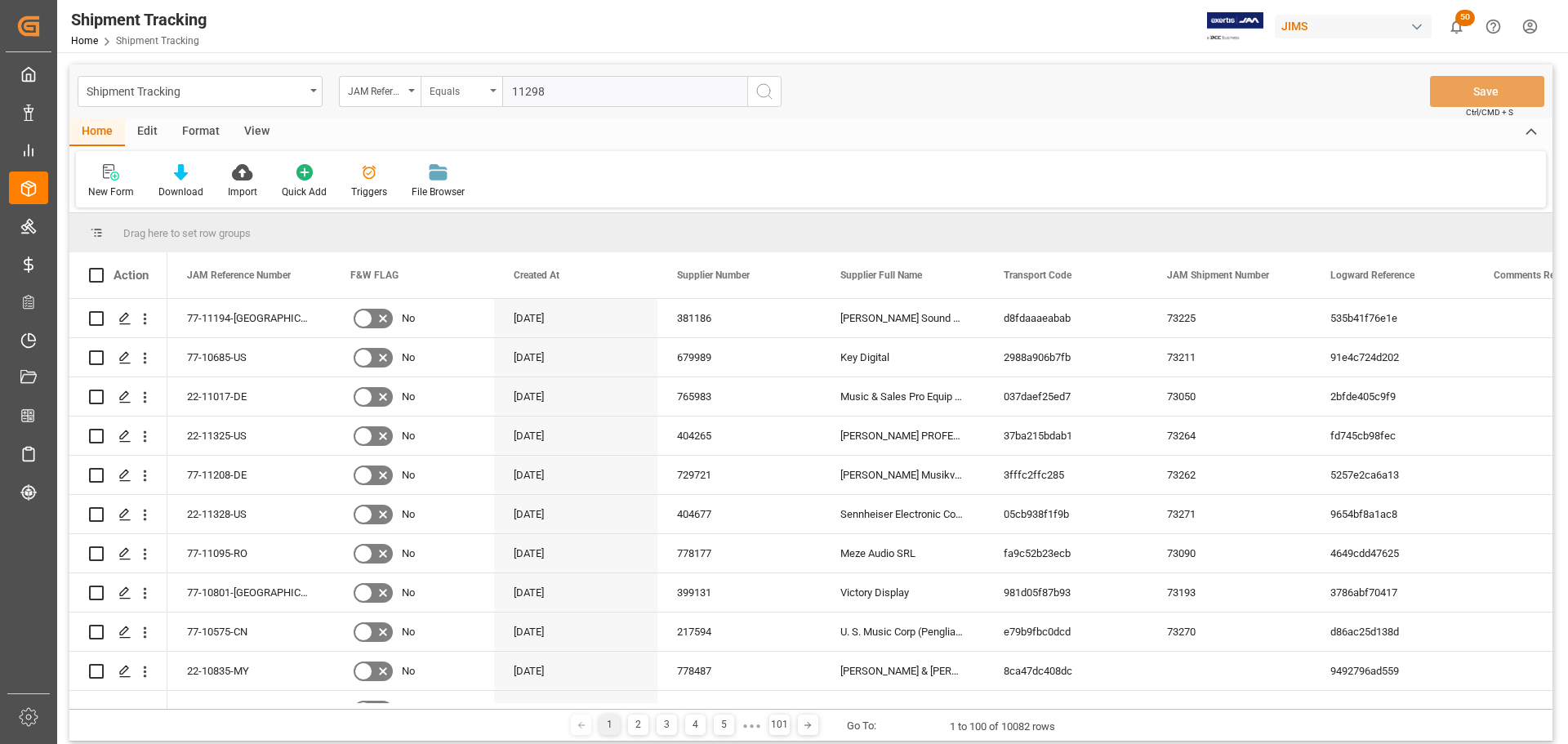
type input "11298"
click at [491, 89] on icon "open menu" at bounding box center [493, 91] width 7 height 3
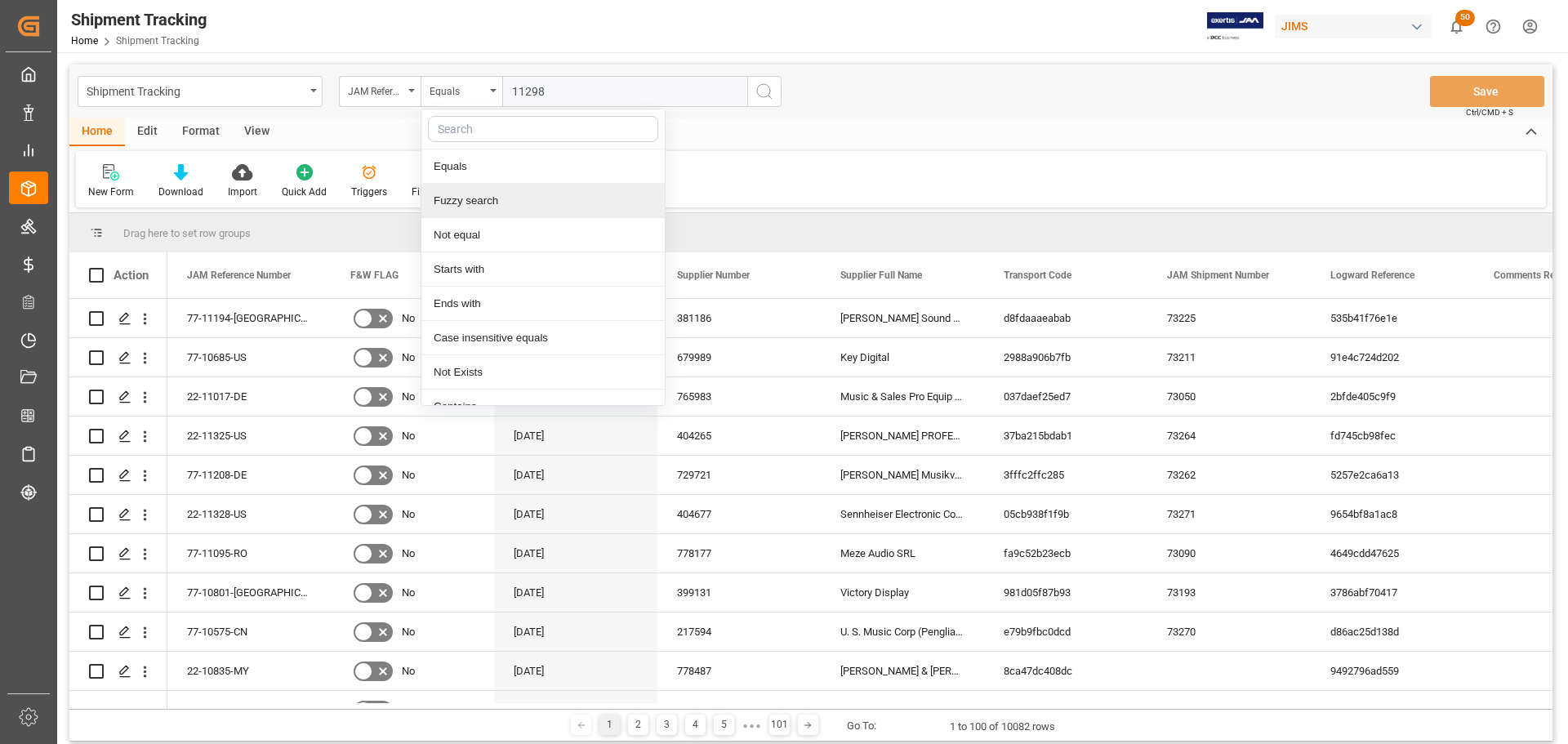
click at [476, 202] on div "Fuzzy search" at bounding box center [543, 201] width 243 height 35
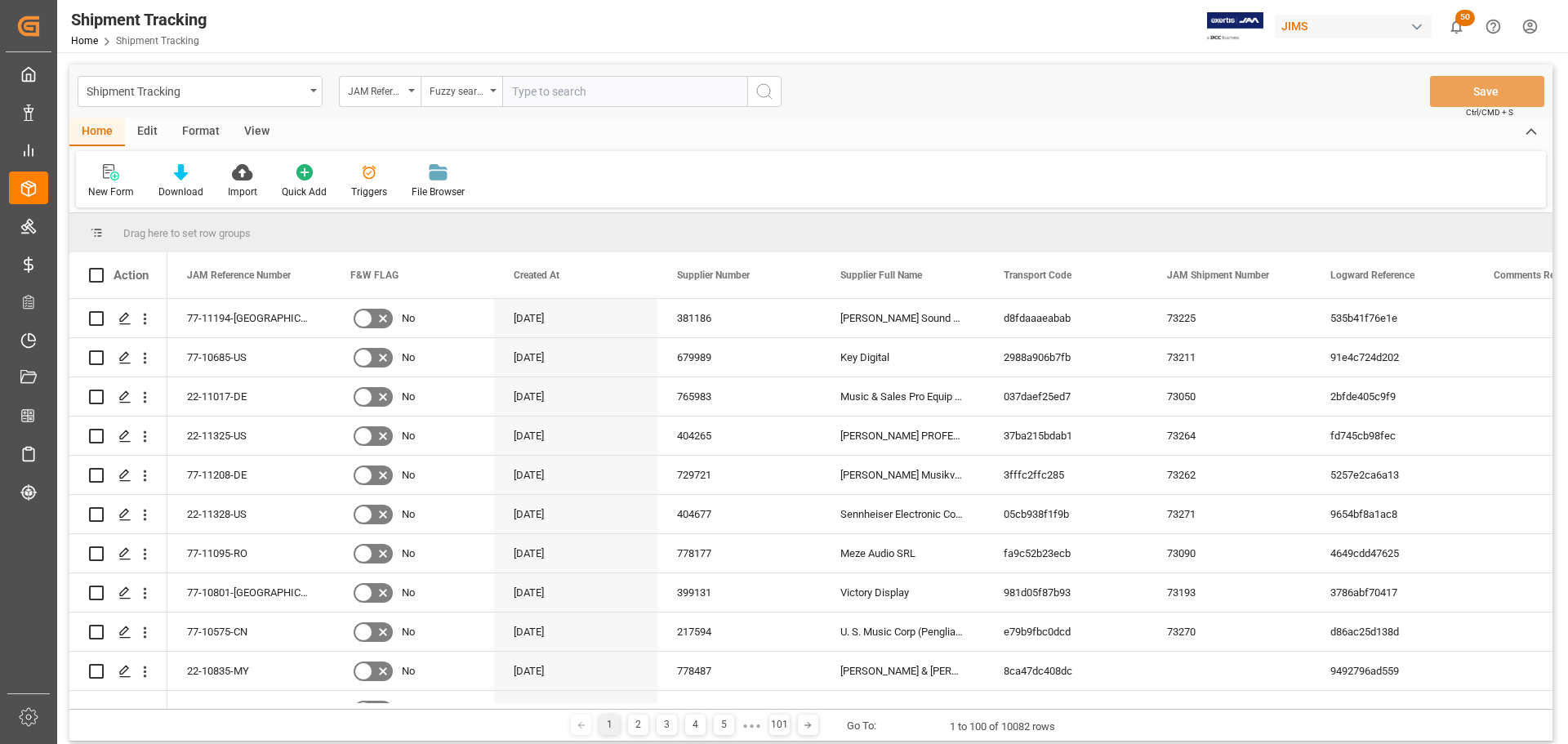
click at [552, 98] on input "text" at bounding box center [624, 92] width 245 height 31
type input "11298"
click at [756, 86] on icon "search button" at bounding box center [765, 92] width 20 height 20
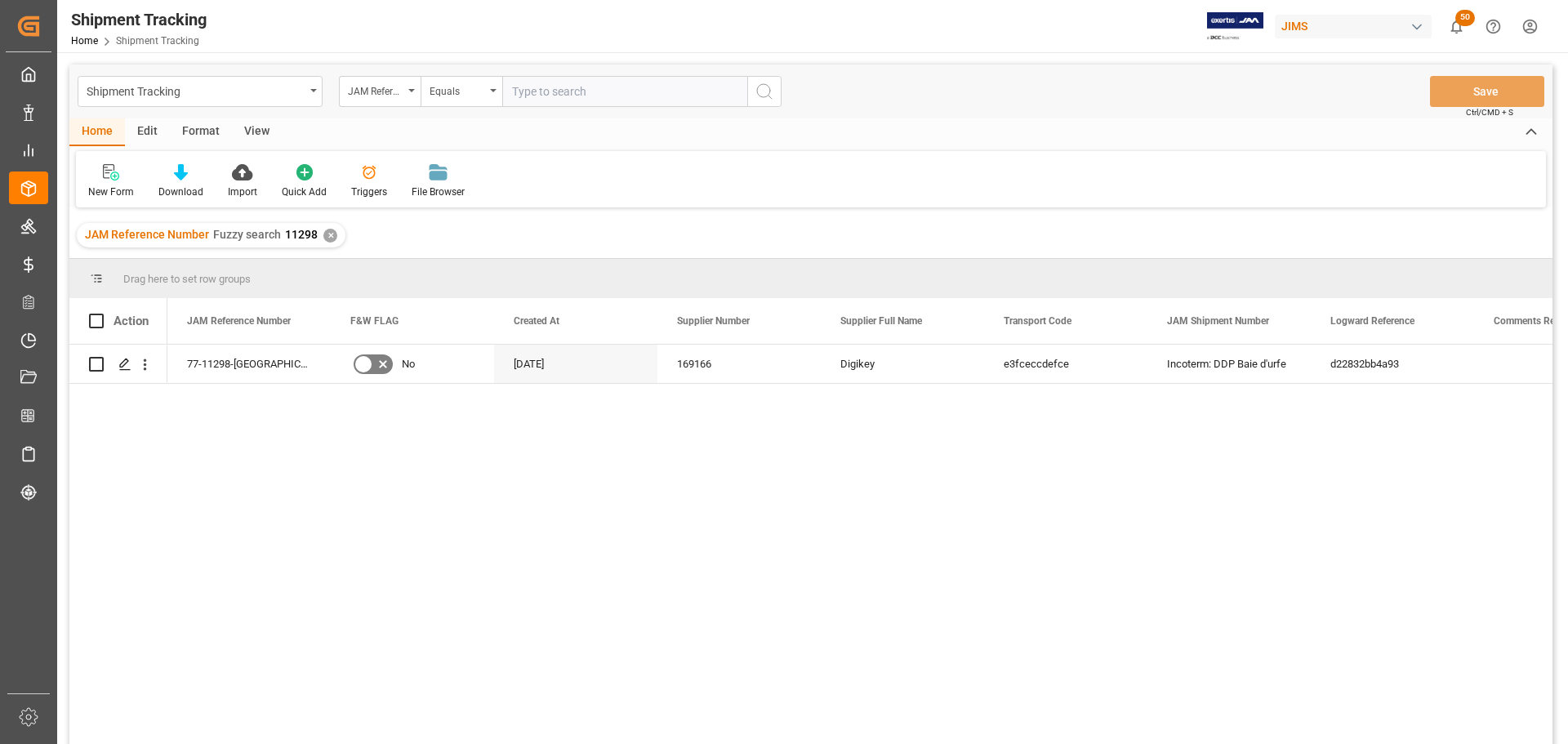
click at [254, 126] on div "View" at bounding box center [257, 133] width 49 height 28
click at [100, 186] on div "Default" at bounding box center [104, 192] width 32 height 15
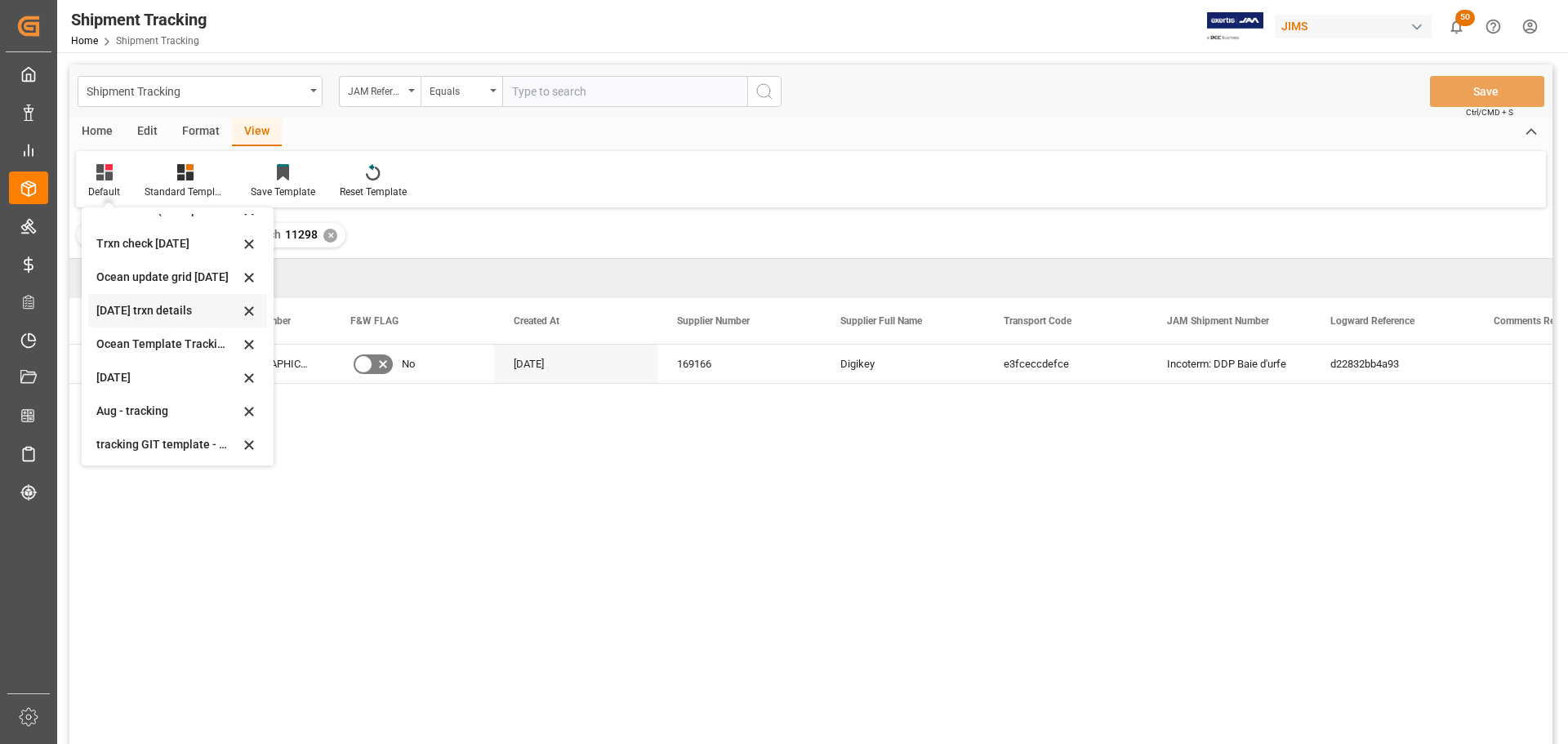
scroll to position [257, 0]
click at [147, 440] on div "tracking GIT template - Rev" at bounding box center [167, 442] width 143 height 17
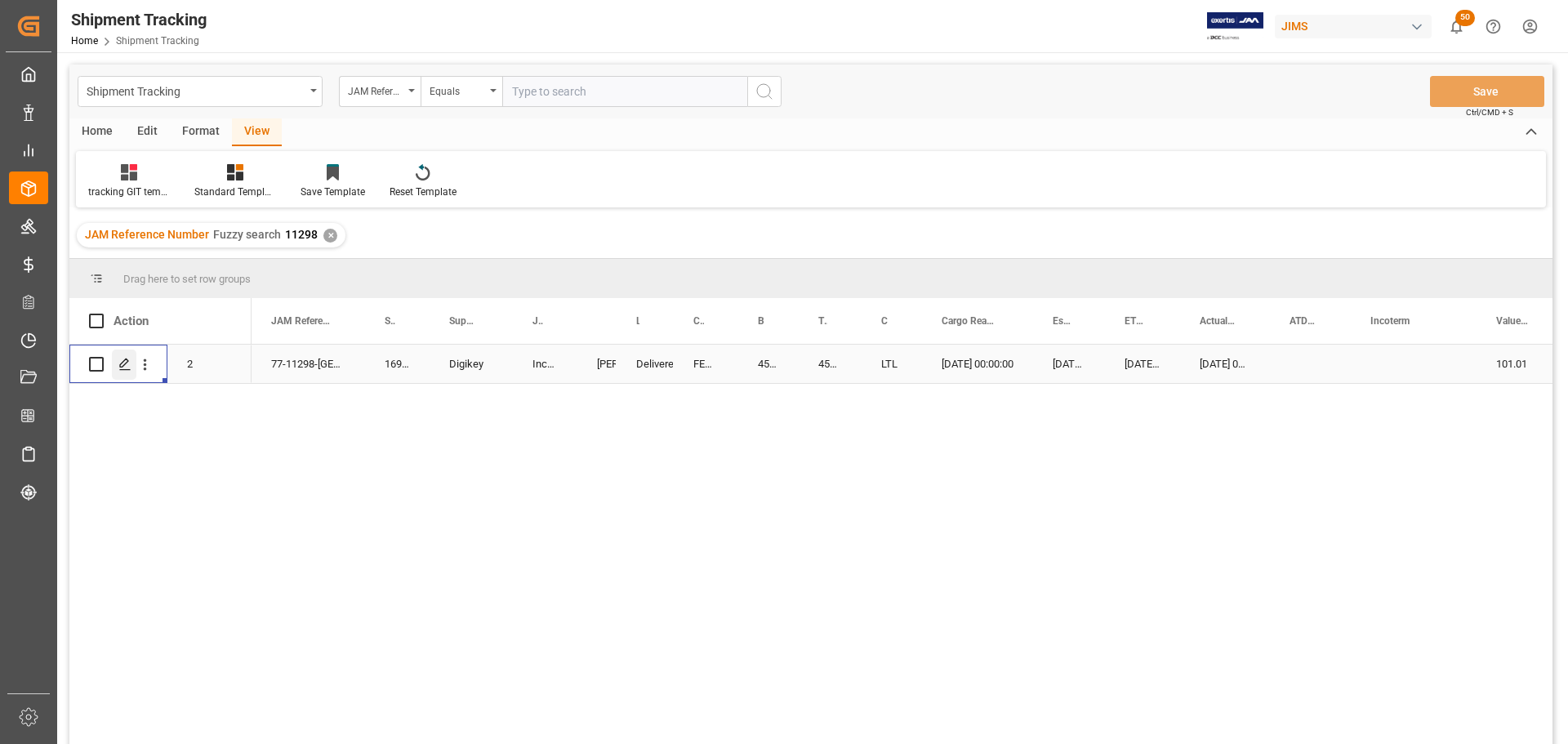
click at [122, 365] on icon "Press SPACE to select this row." at bounding box center [125, 365] width 13 height 13
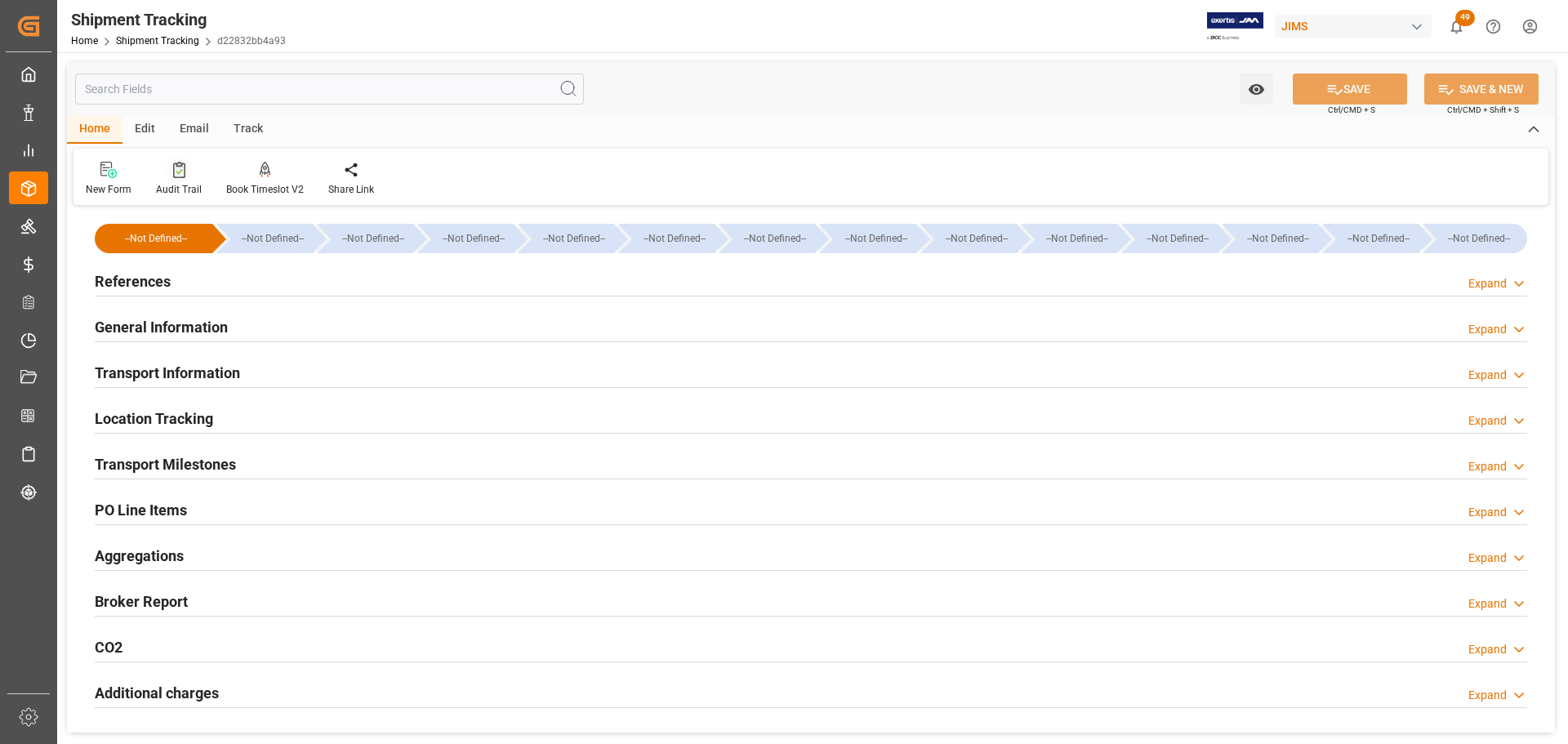
click at [181, 187] on div "Audit Trail" at bounding box center [178, 190] width 45 height 15
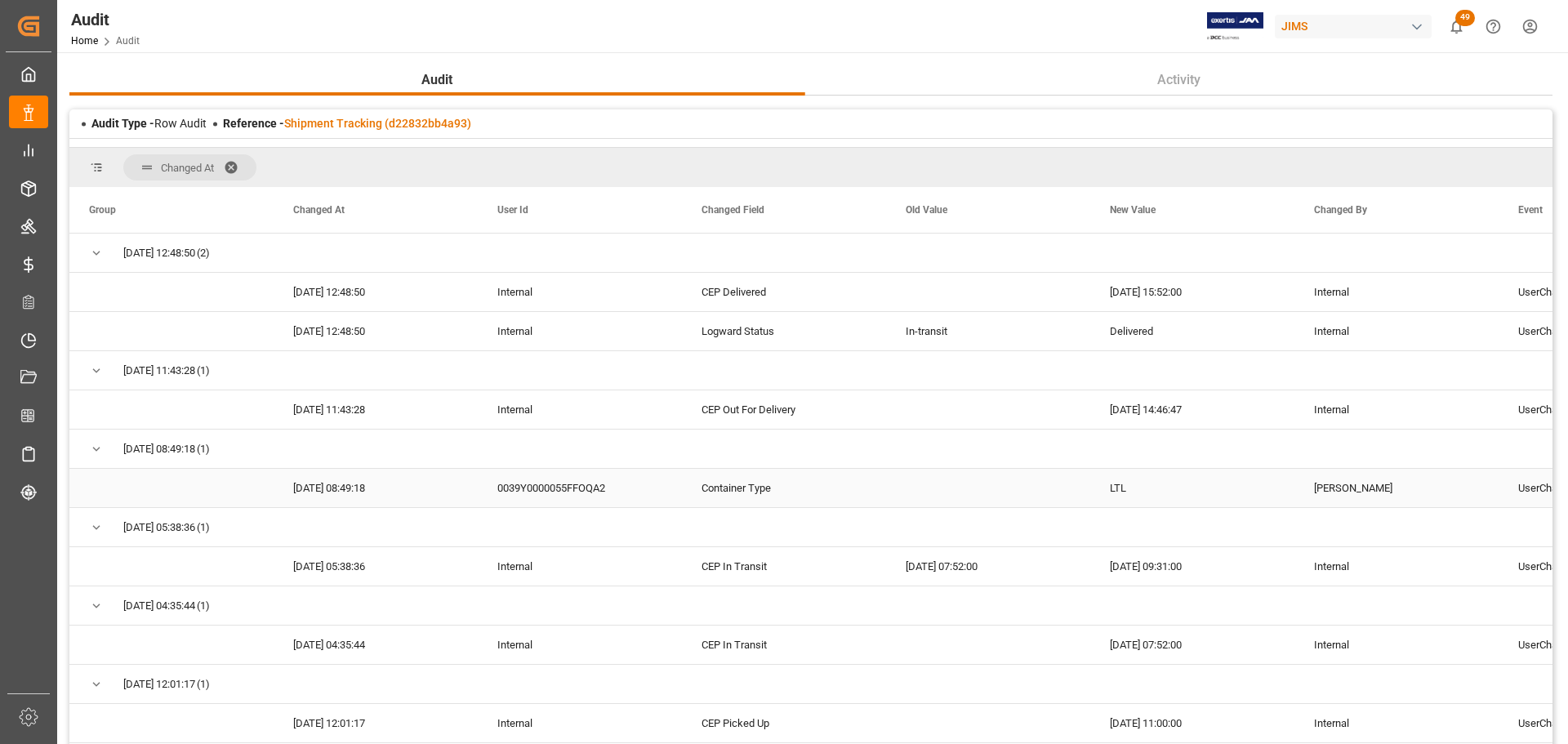
click at [977, 473] on div "Press SPACE to select this row." at bounding box center [987, 487] width 204 height 39
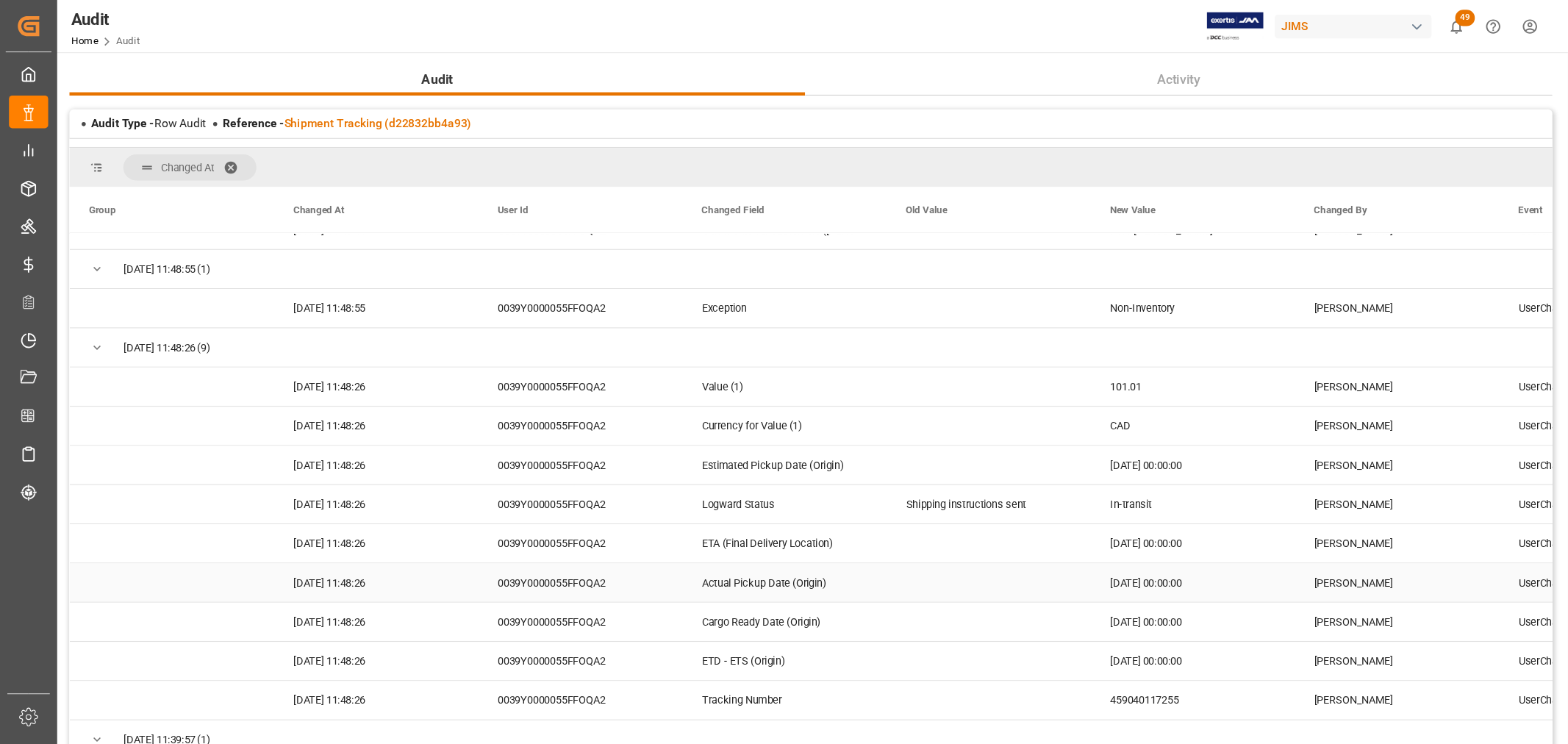
scroll to position [515, 0]
